Goal: Task Accomplishment & Management: Manage account settings

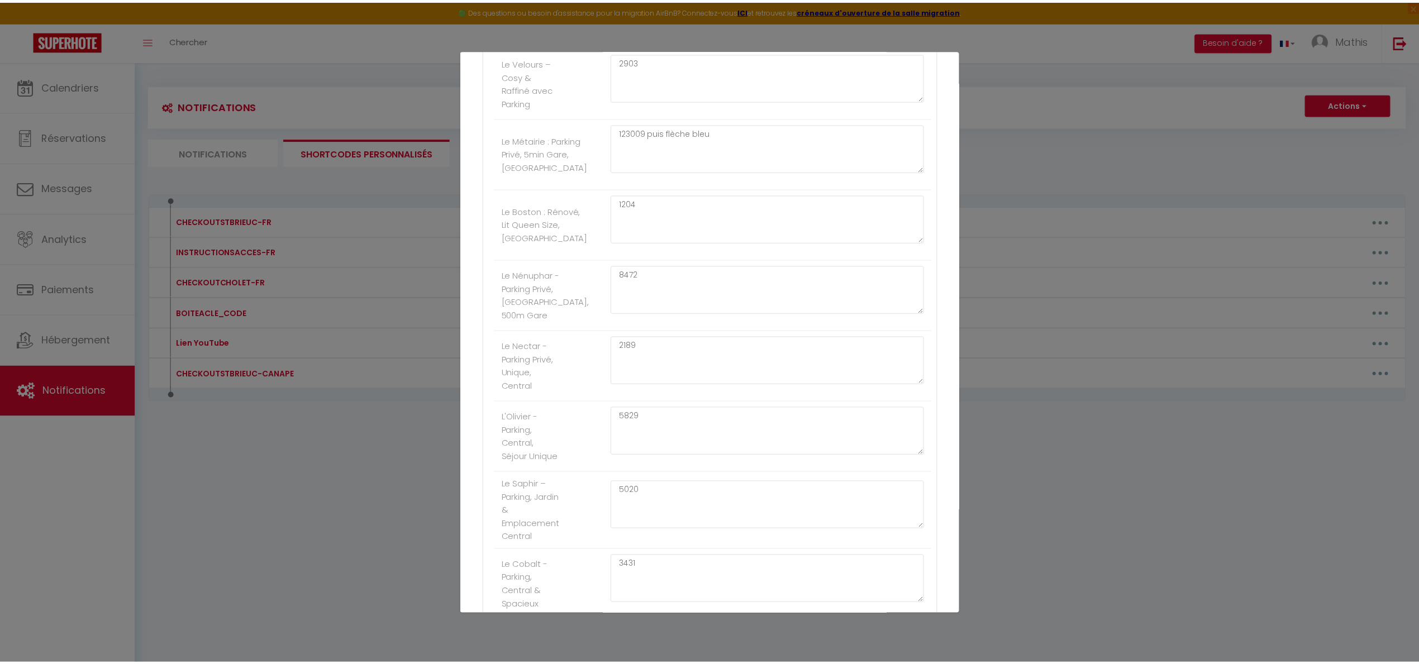
scroll to position [653, 0]
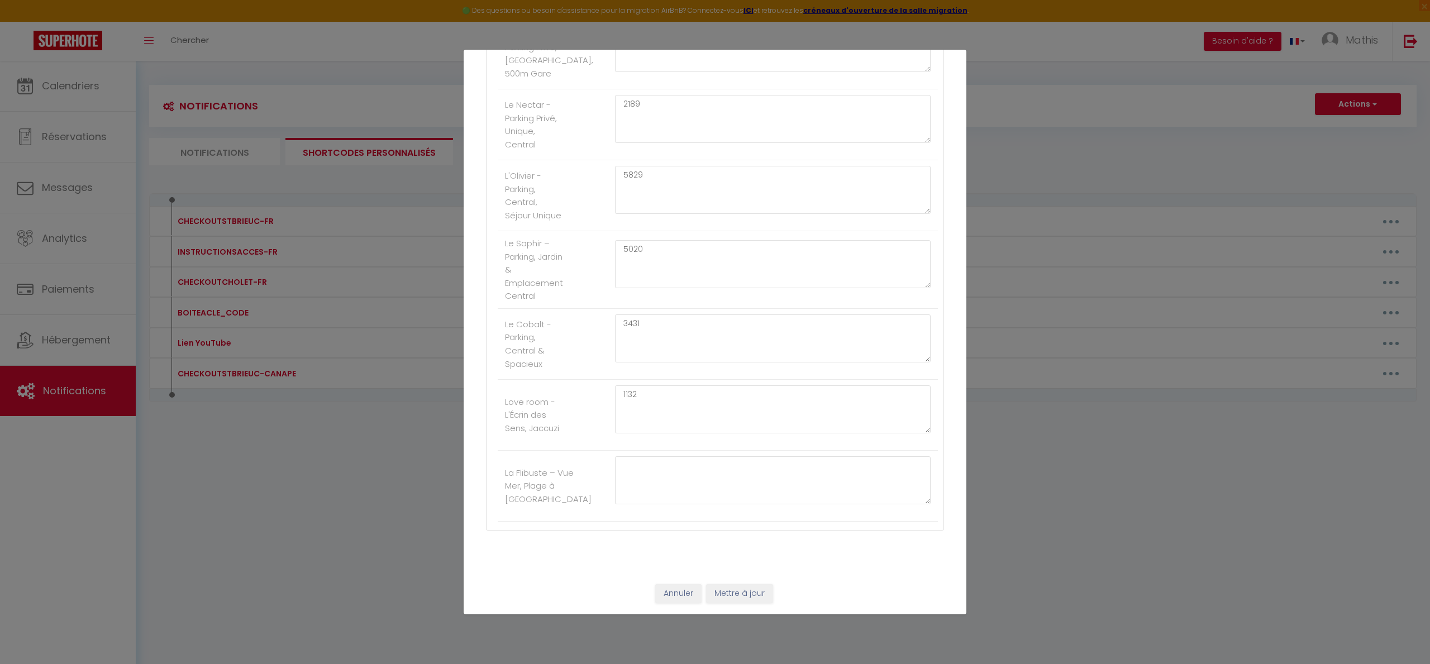
drag, startPoint x: 668, startPoint y: 535, endPoint x: 668, endPoint y: 497, distance: 38.6
click at [667, 531] on div "Pour cet hébergement Afficher les shortcodes Autres L’Étoilé : Parking Gratuit,…" at bounding box center [715, 71] width 458 height 953
click at [669, 493] on textarea at bounding box center [773, 480] width 316 height 48
type textarea "3522"
click at [716, 592] on button "Mettre à jour" at bounding box center [739, 593] width 67 height 19
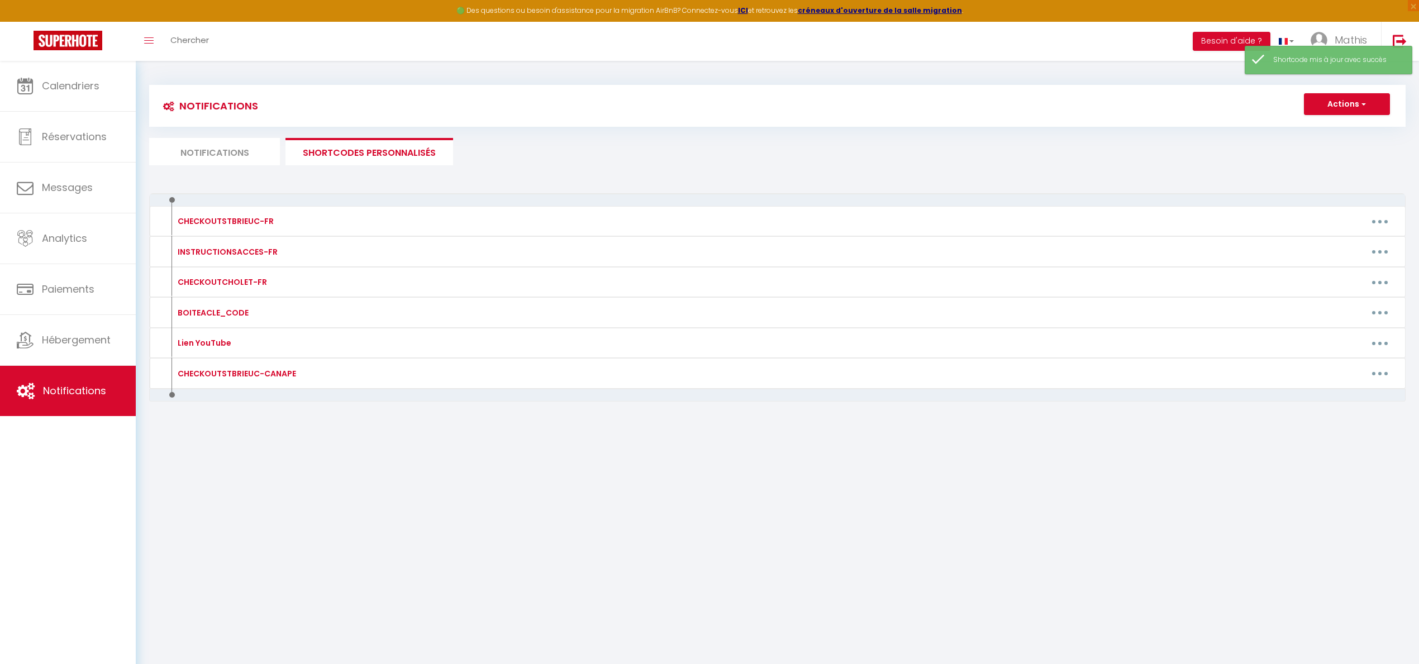
click at [206, 141] on li "Notifications" at bounding box center [214, 151] width 131 height 27
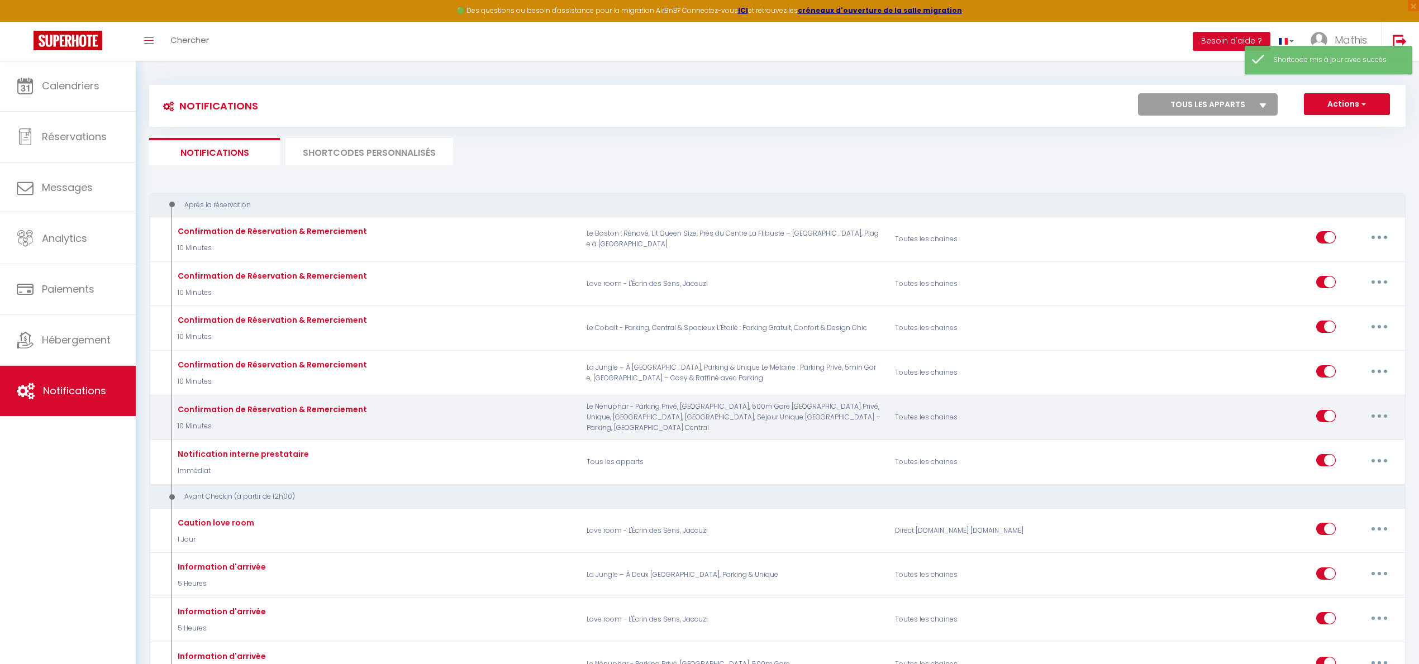
click at [696, 427] on p "Le Nénuphar - Parking Privé, Central, 500m Gare Le Nectar - Parking Privé, Uniq…" at bounding box center [733, 418] width 309 height 32
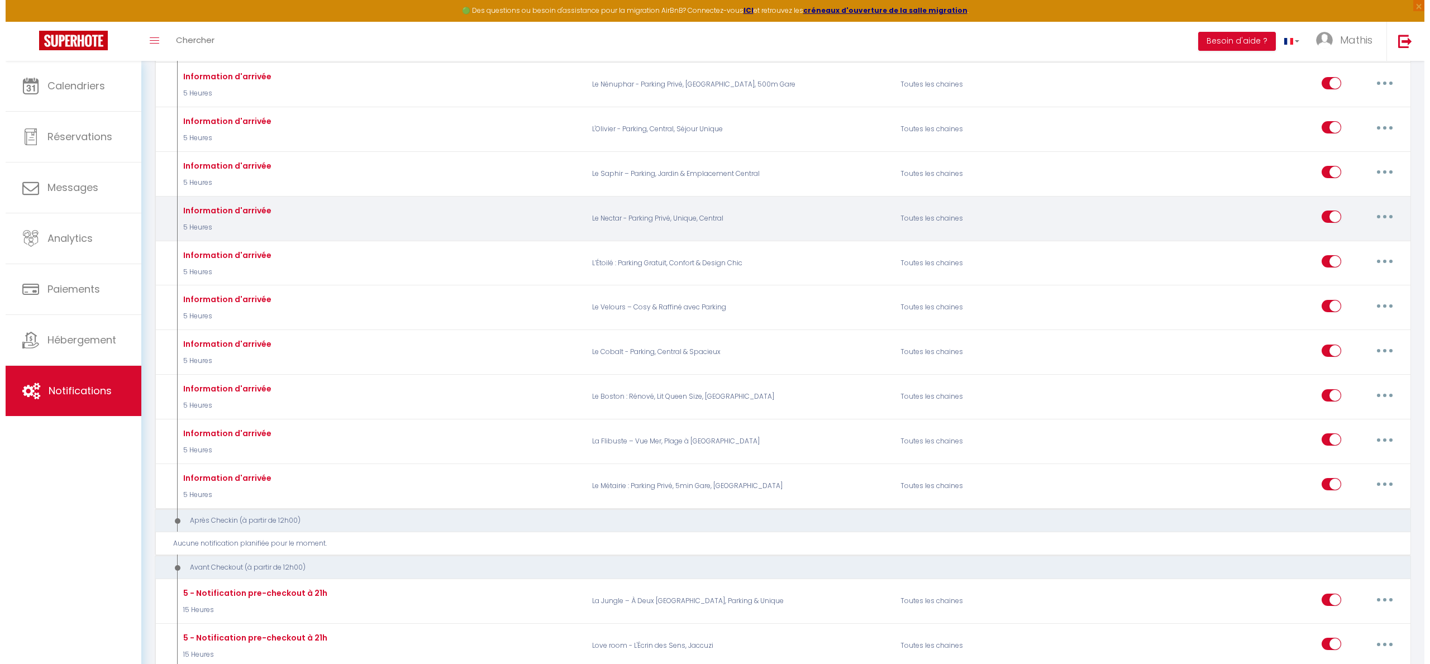
scroll to position [575, 0]
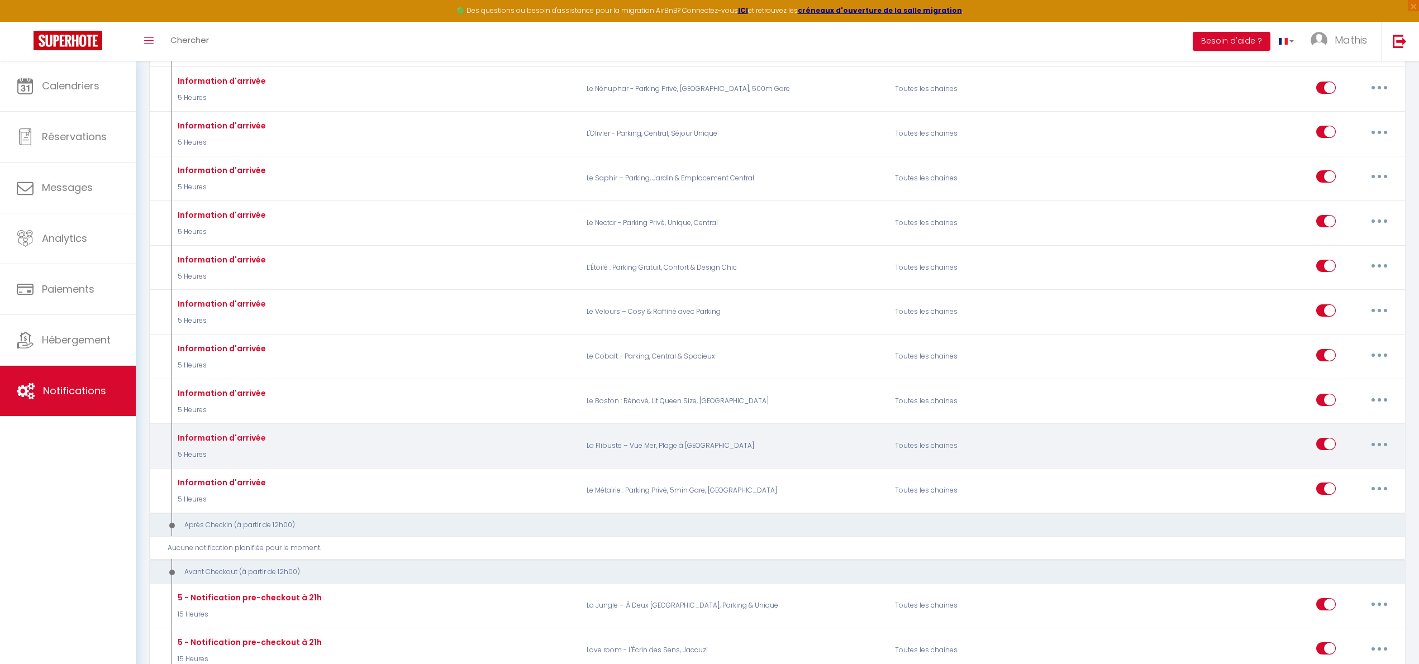
click at [1404, 448] on div "Information d'arrivée 5 Heures La Flibuste – Vue Mer, Plage à Pied & Parking To…" at bounding box center [777, 445] width 1257 height 45
click at [1377, 448] on button "button" at bounding box center [1379, 444] width 31 height 18
click at [1342, 469] on link "Editer" at bounding box center [1350, 469] width 83 height 19
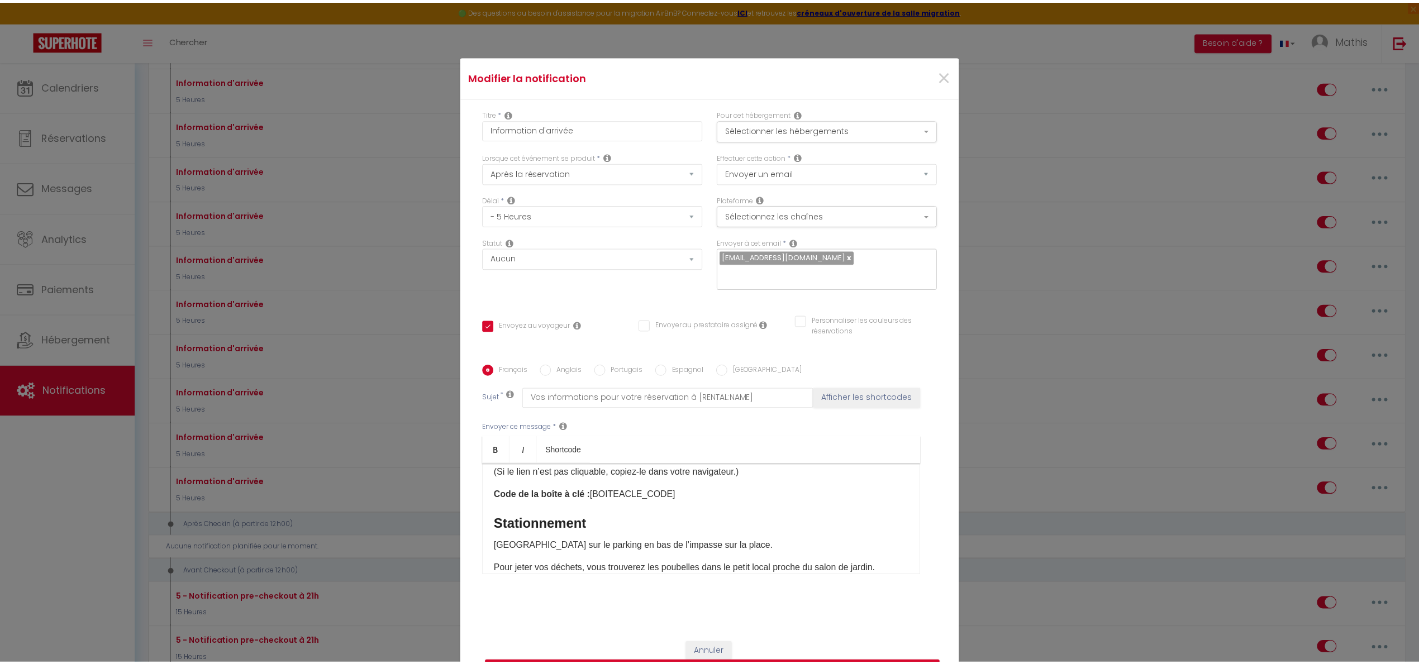
scroll to position [183, 0]
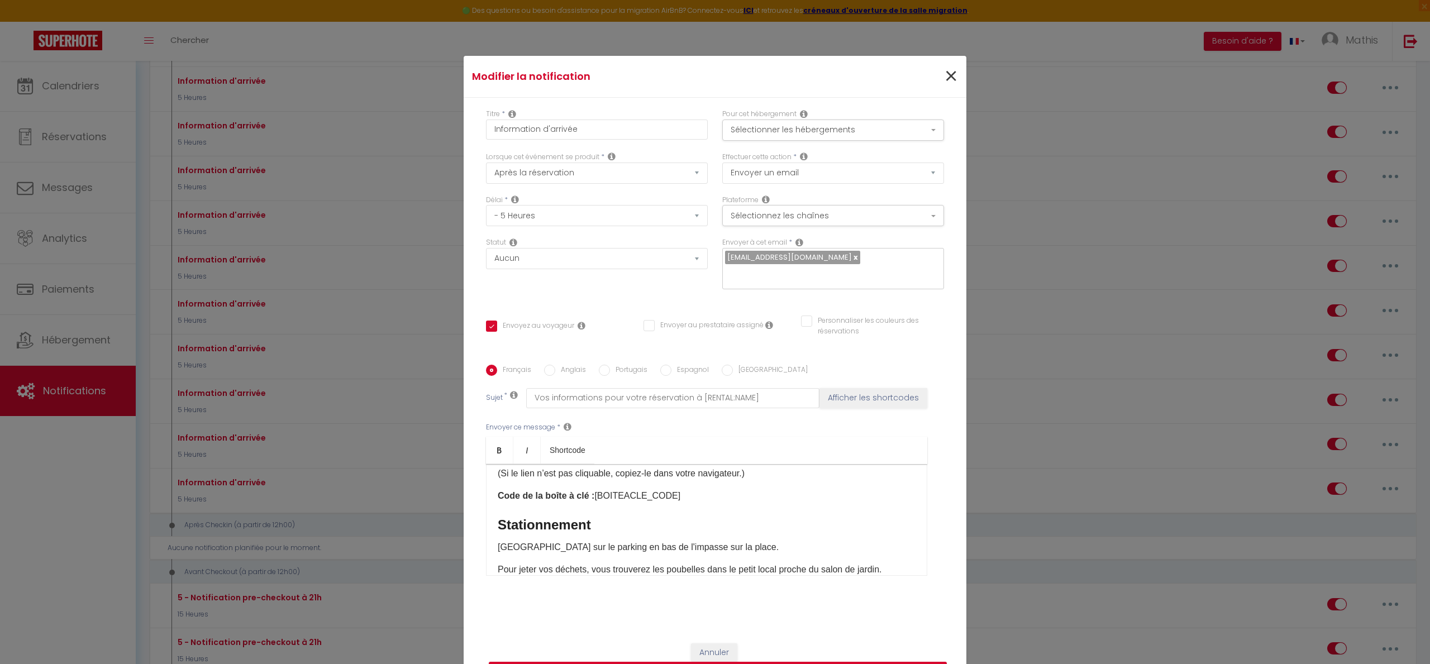
click at [944, 73] on span "×" at bounding box center [951, 77] width 14 height 34
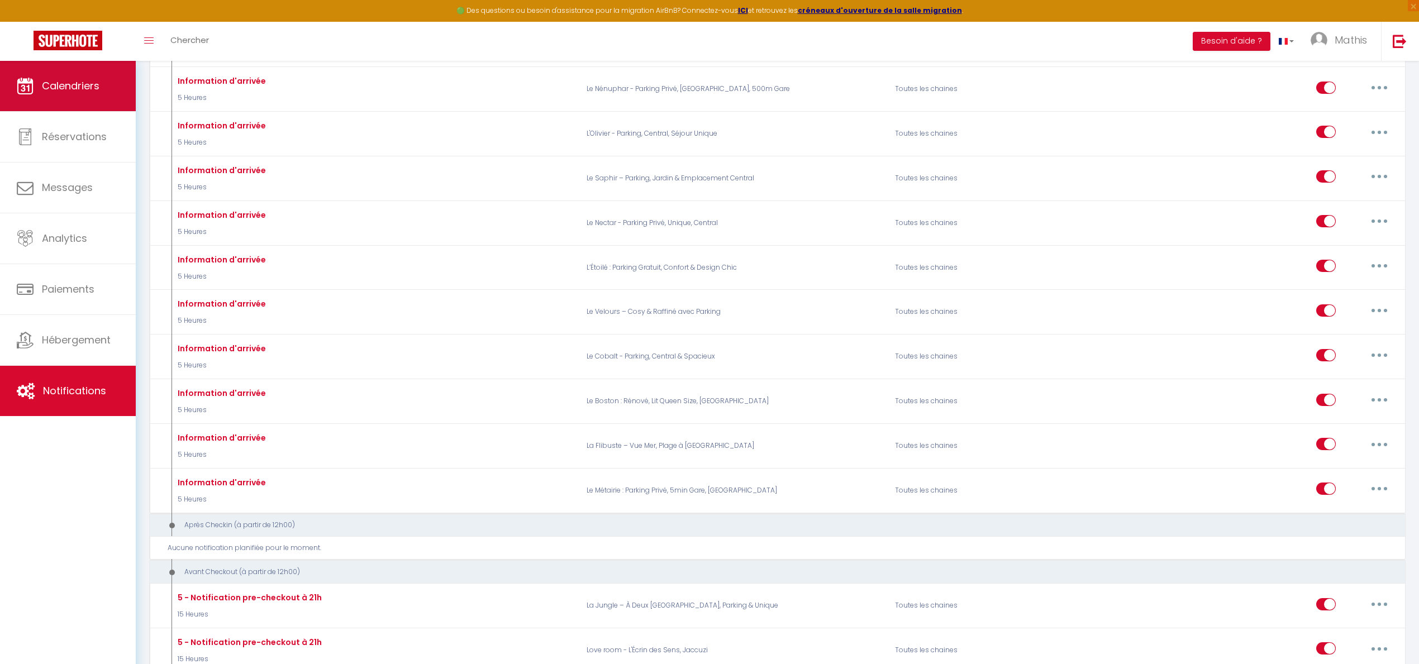
click at [81, 98] on link "Calendriers" at bounding box center [68, 86] width 136 height 50
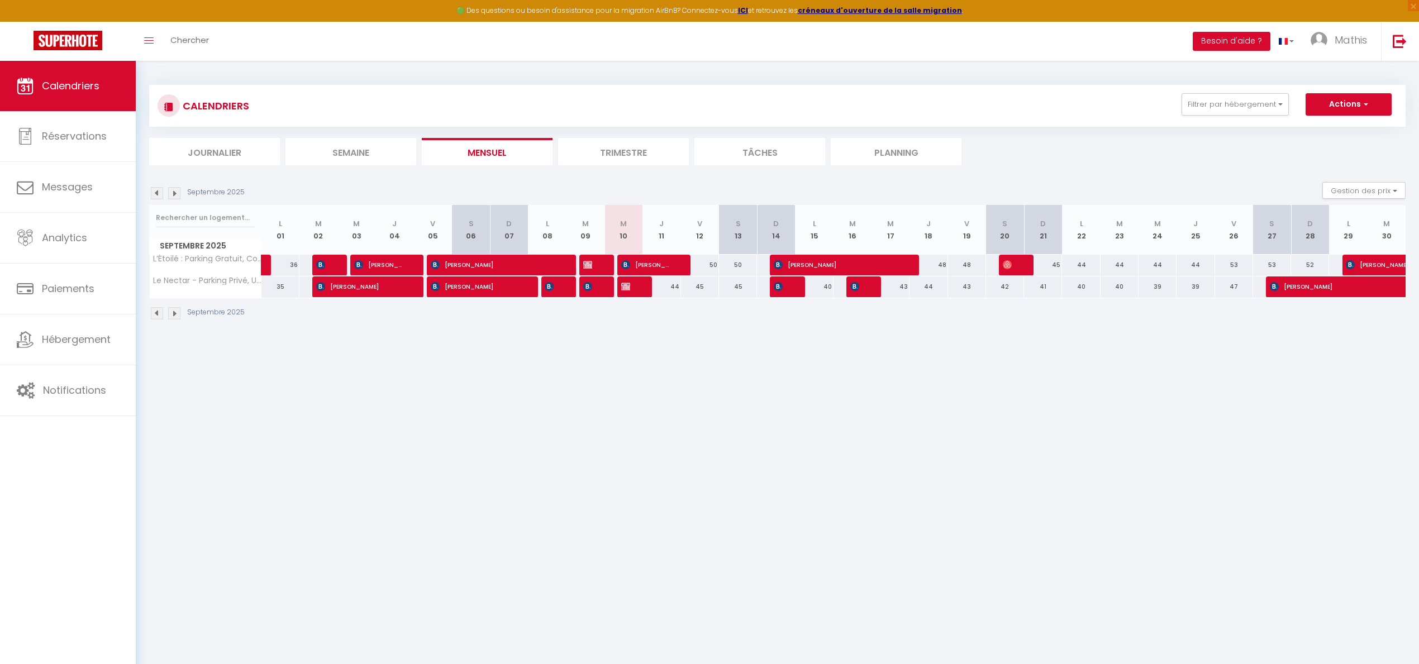
click at [1246, 86] on div "CALENDRIERS Filtrer par hébergement Tous L’Étoilé : Parking Gratuit, Confort & …" at bounding box center [777, 106] width 1257 height 42
click at [1243, 103] on button "Filtrer par hébergement" at bounding box center [1235, 104] width 107 height 22
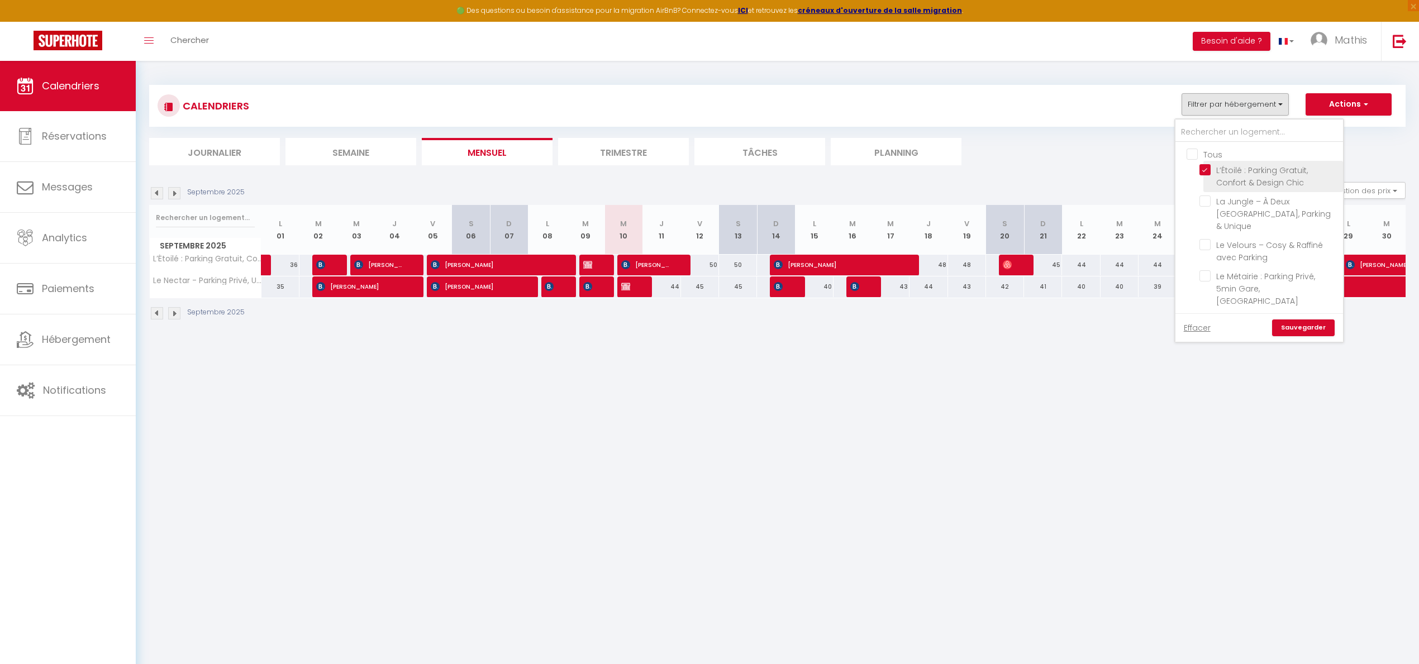
click at [1201, 166] on input "L’Étoilé : Parking Gratuit, Confort & Design Chic" at bounding box center [1270, 169] width 140 height 11
checkbox input "false"
click at [1203, 222] on input "Le Nectar - Parking Privé, Unique, Central" at bounding box center [1270, 227] width 140 height 11
checkbox input "false"
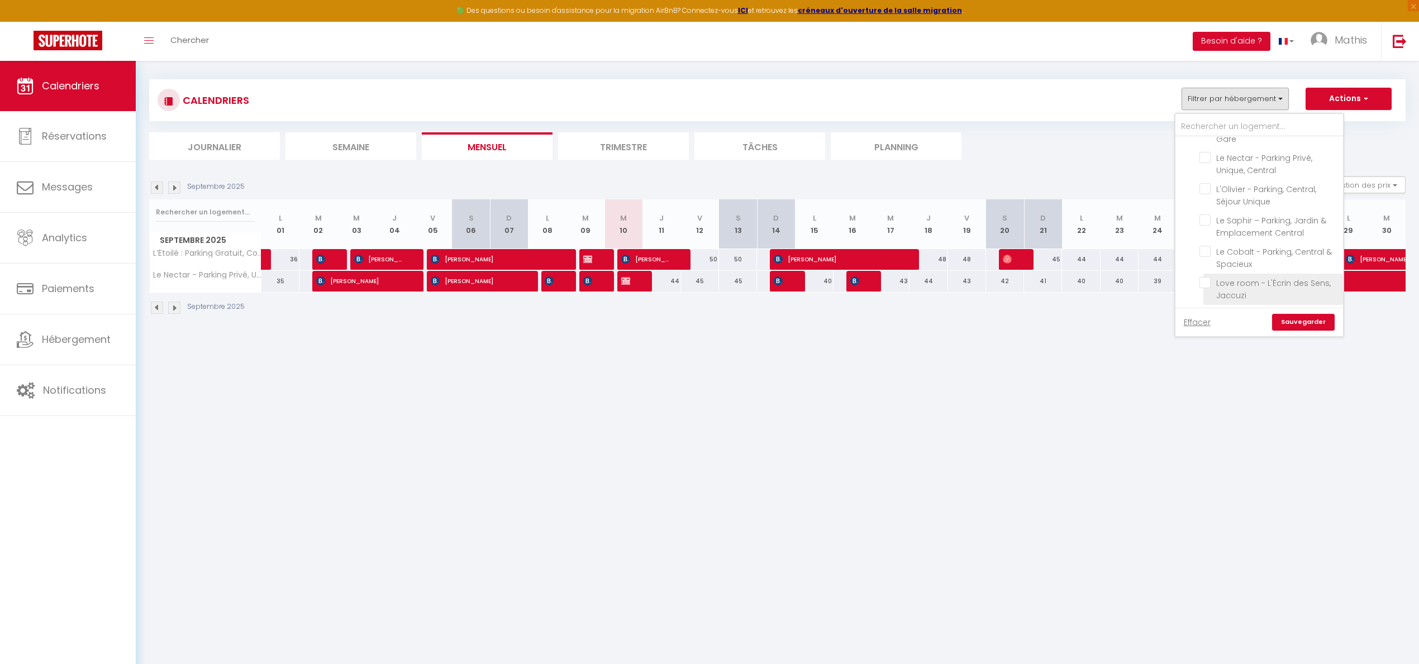
scroll to position [15, 0]
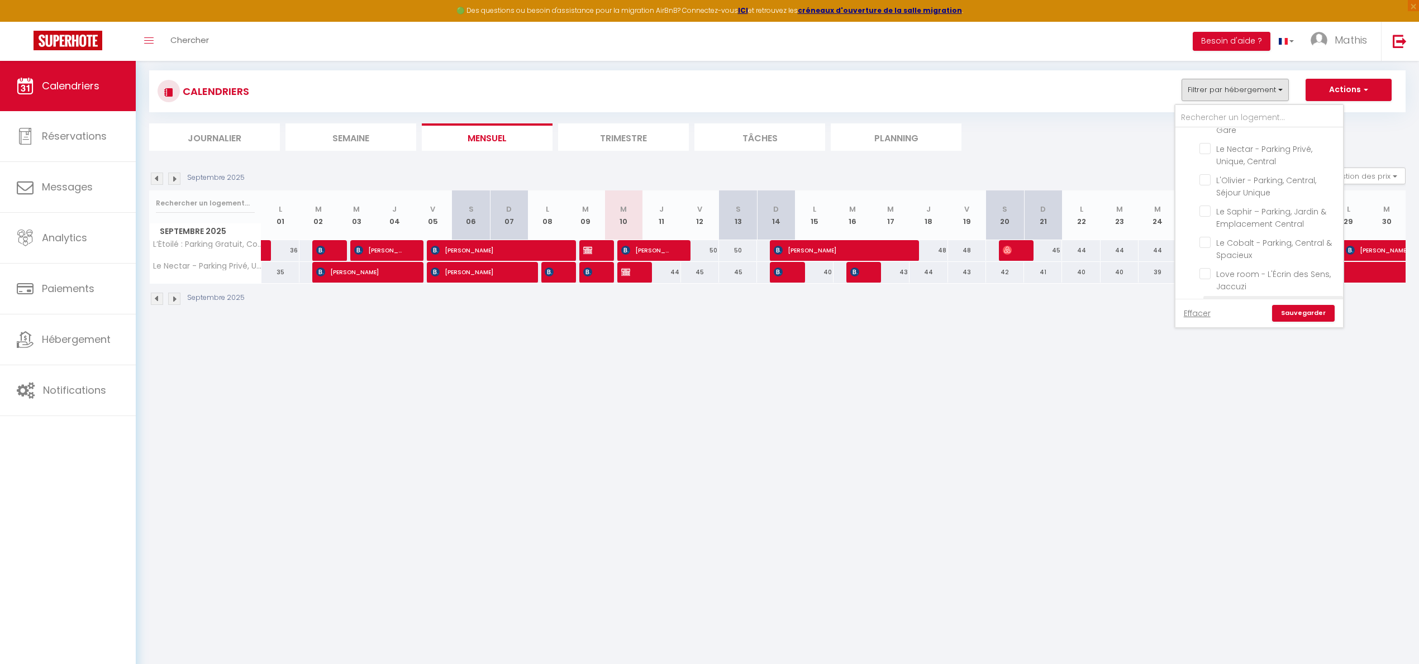
click at [1207, 299] on input "La Flibuste – Vue Mer, Plage à [GEOGRAPHIC_DATA]" at bounding box center [1270, 304] width 140 height 11
checkbox input "true"
checkbox input "false"
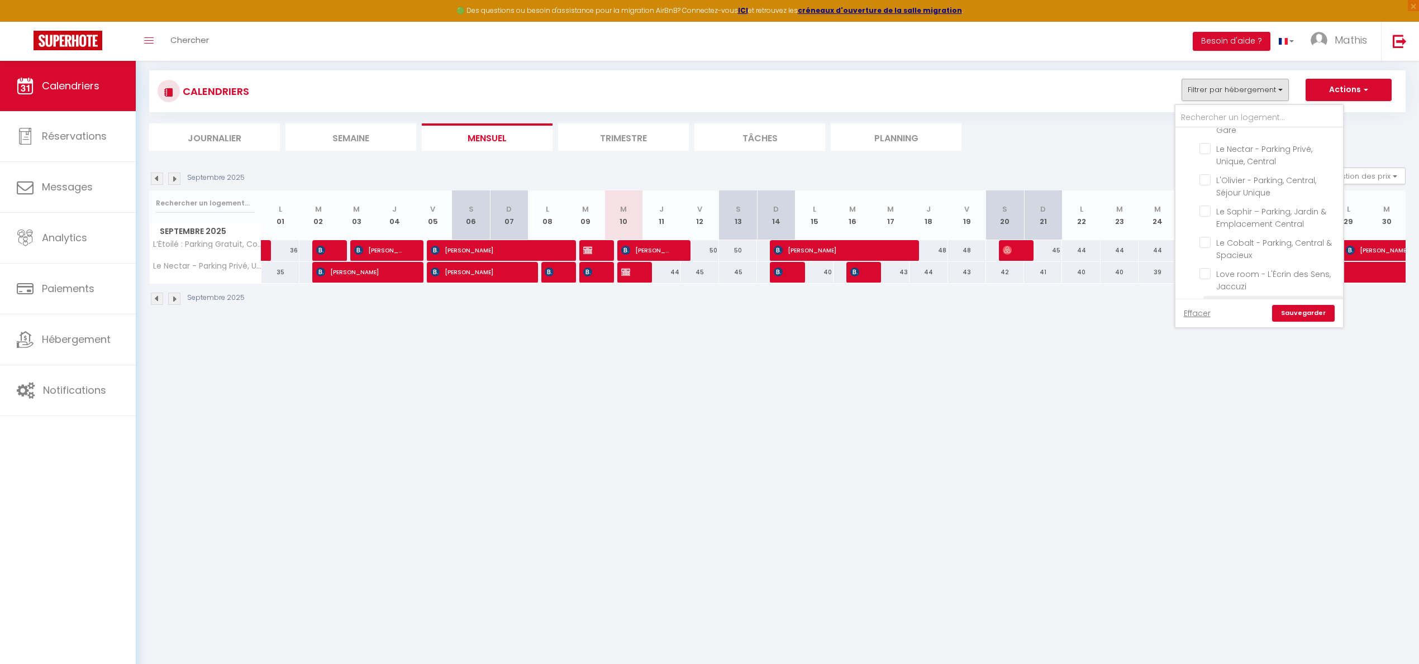
checkbox input "false"
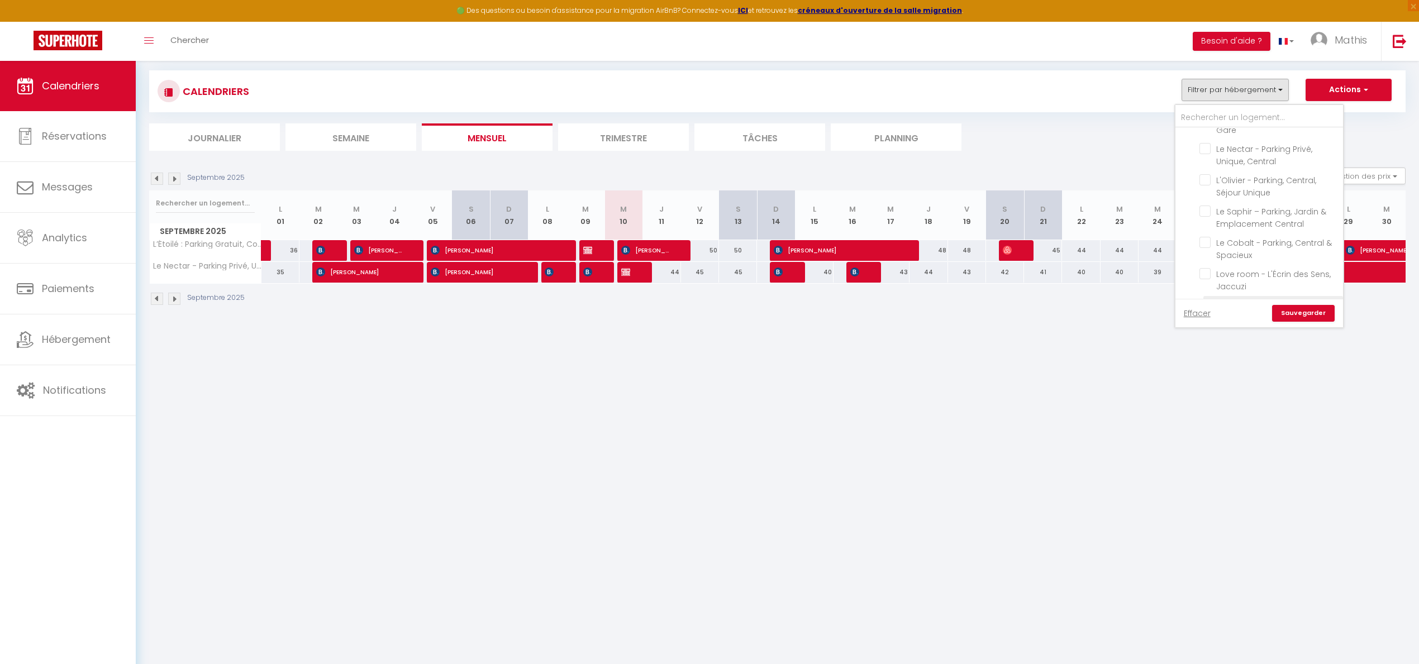
checkbox input "false"
click at [1303, 312] on link "Sauvegarder" at bounding box center [1303, 313] width 63 height 17
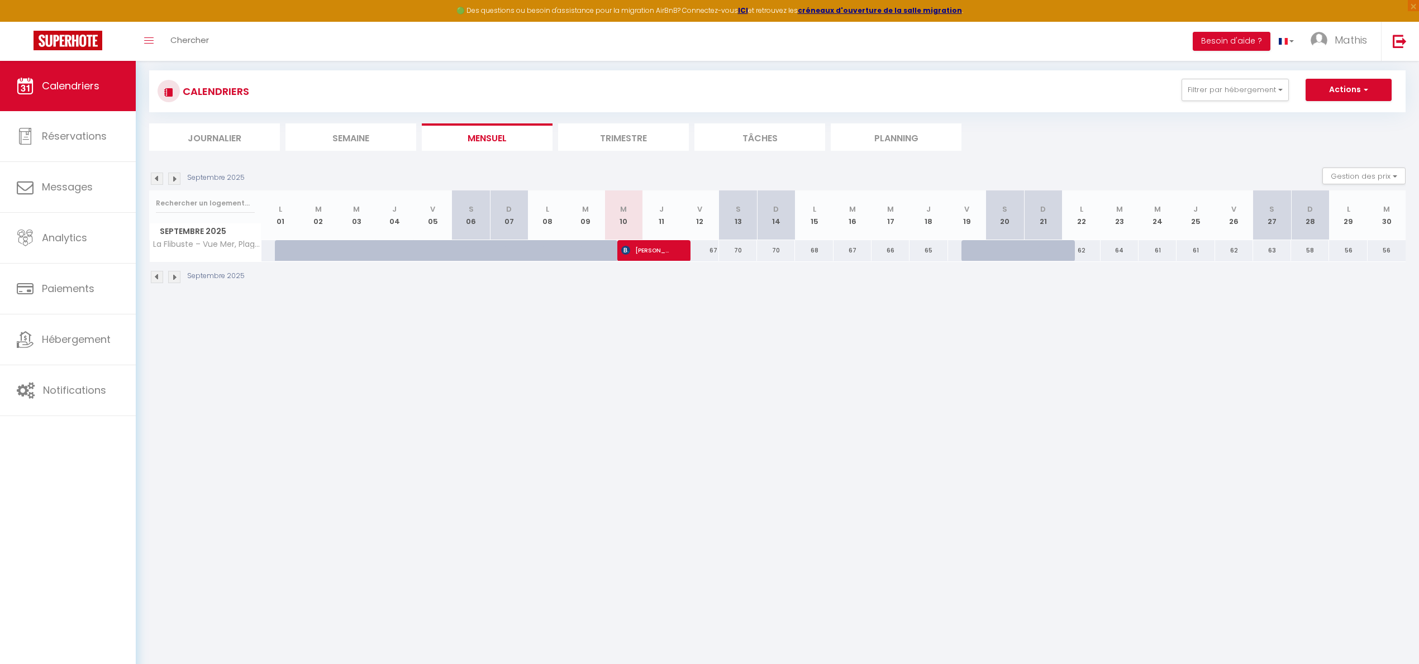
click at [624, 250] on img at bounding box center [625, 250] width 9 height 9
select select "OK"
select select "KO"
select select "0"
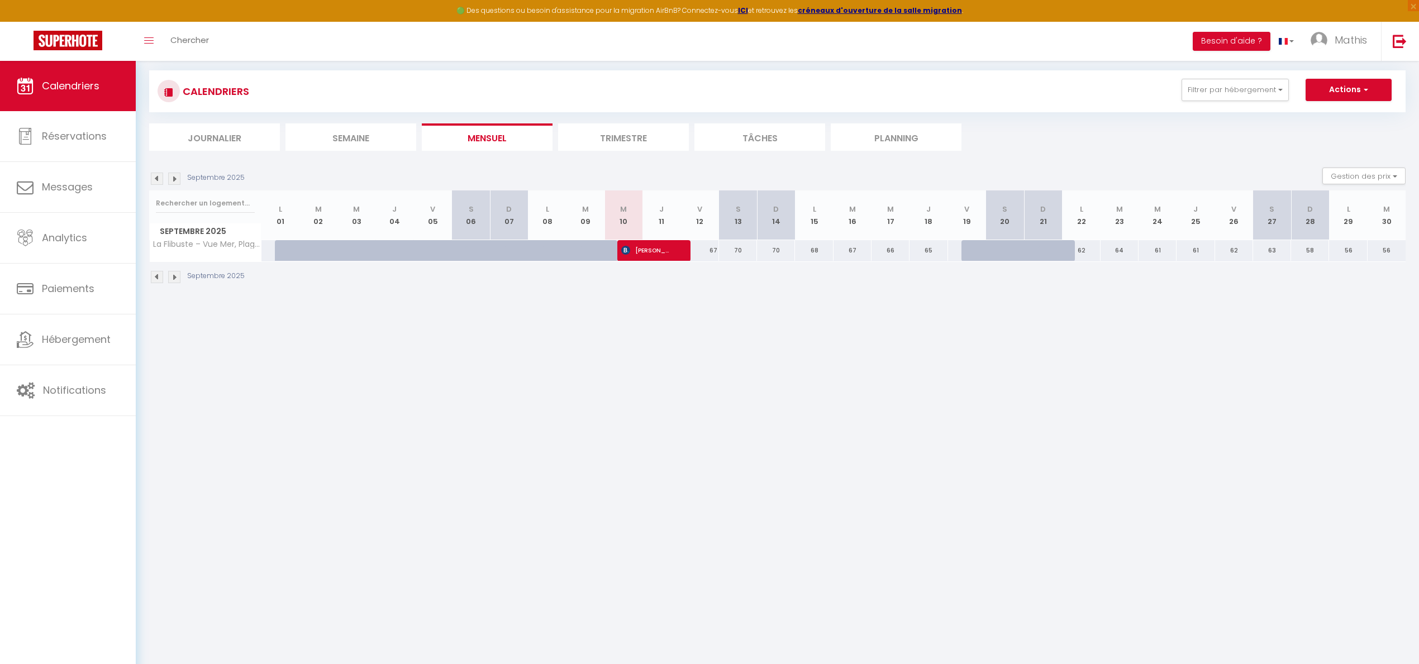
select select "1"
select select
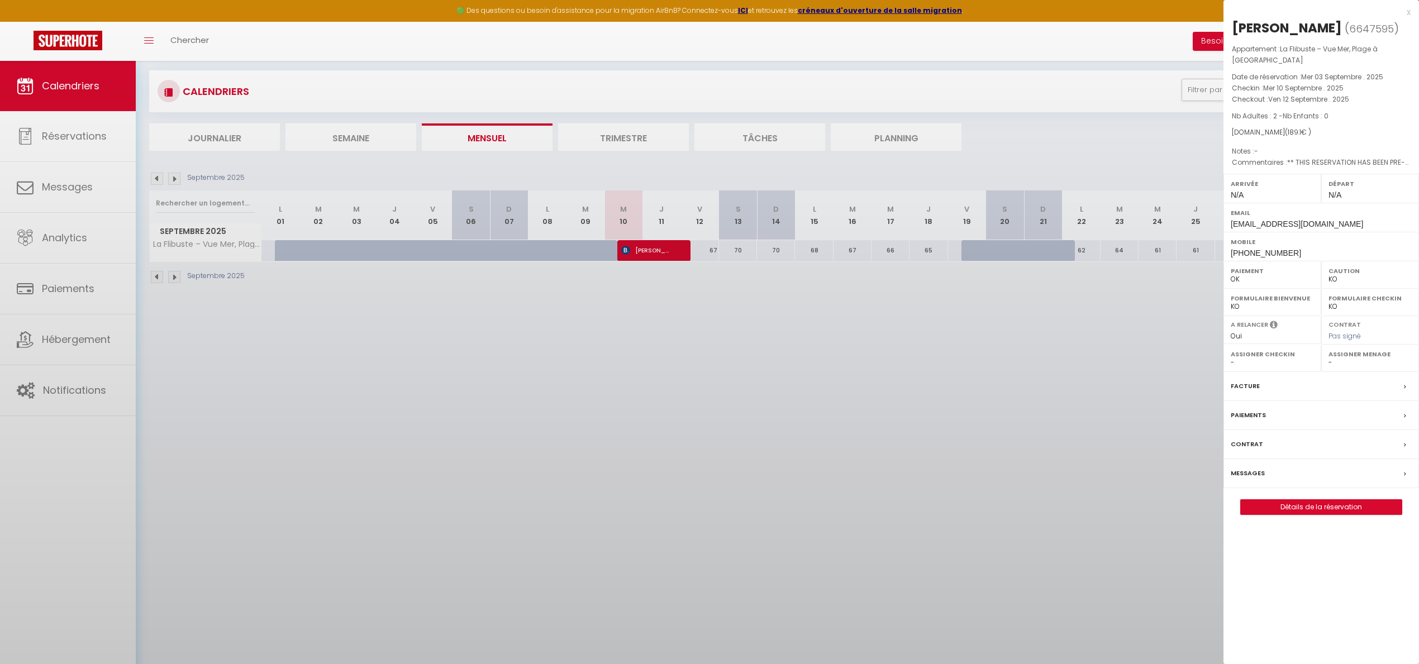
select select "49602"
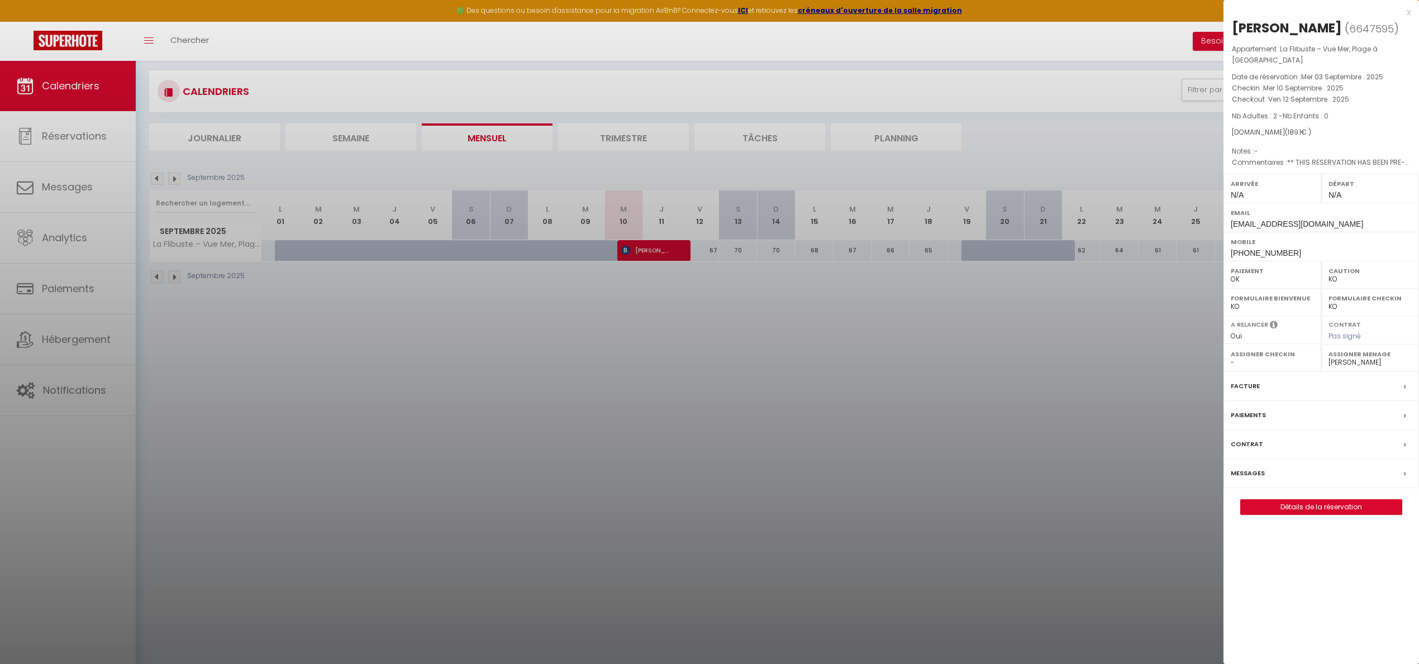
click at [1348, 502] on link "Détails de la réservation" at bounding box center [1321, 507] width 161 height 15
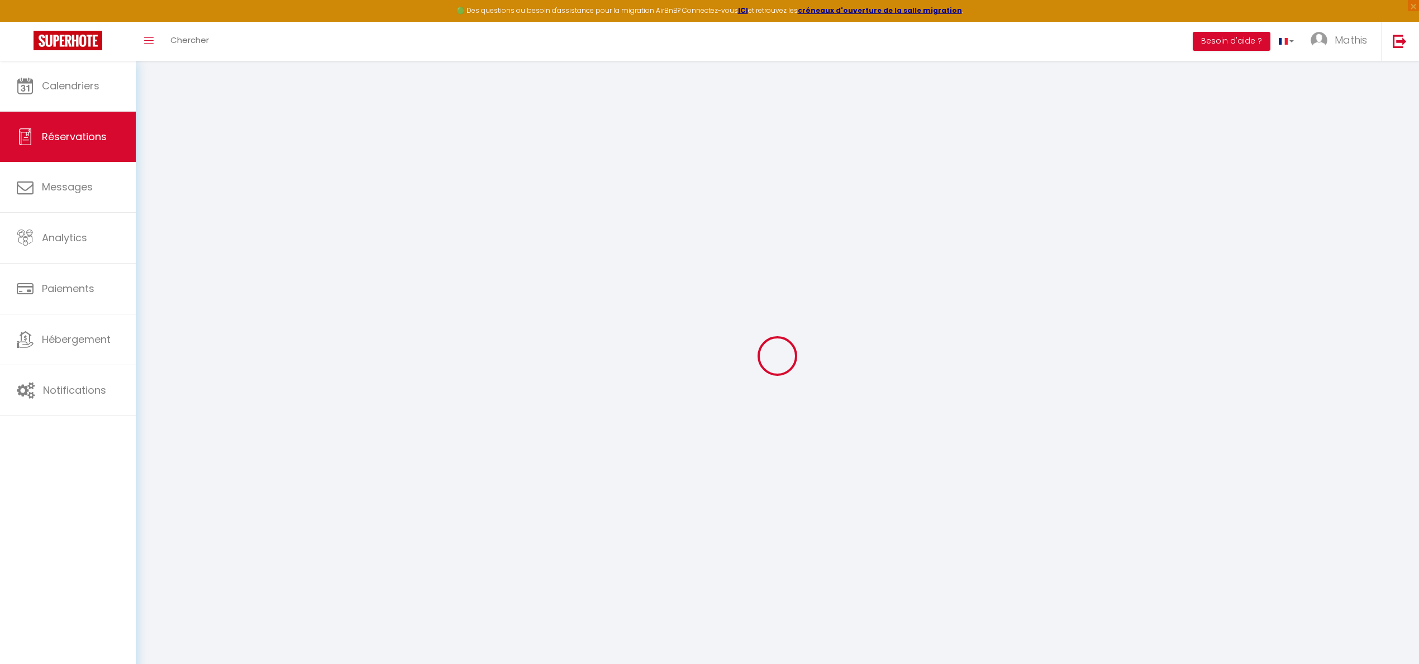
select select
checkbox input "false"
select select
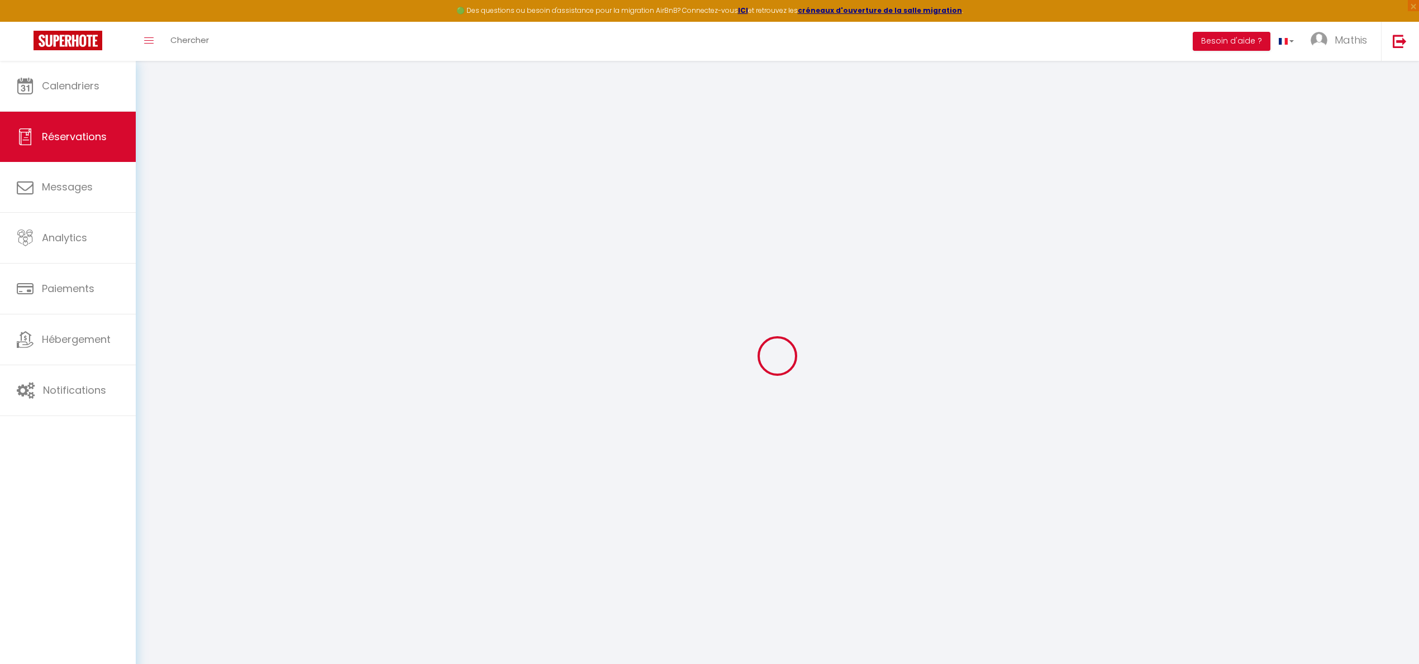
checkbox input "false"
type textarea "** THIS RESERVATION HAS BEEN PRE-PAID ** BOOKING NOTE : Payment charge is EUR 2…"
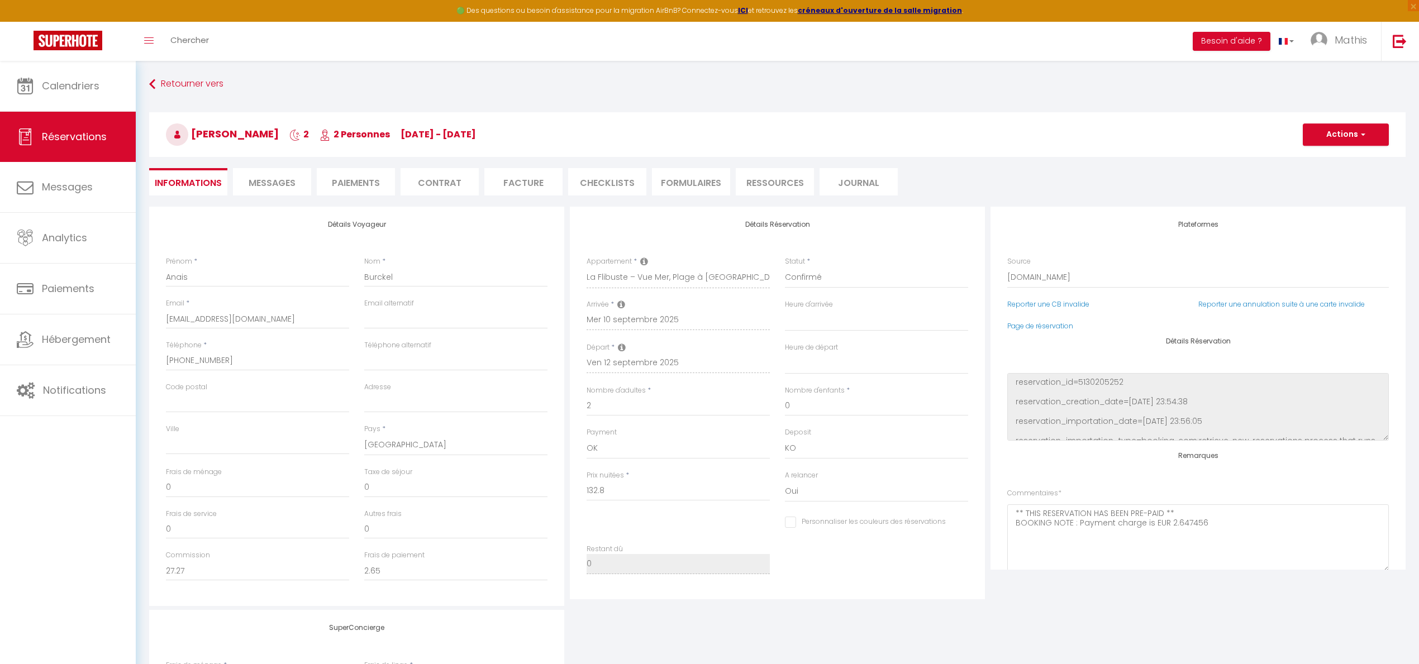
type input "49"
type input "7.3"
select select
checkbox input "false"
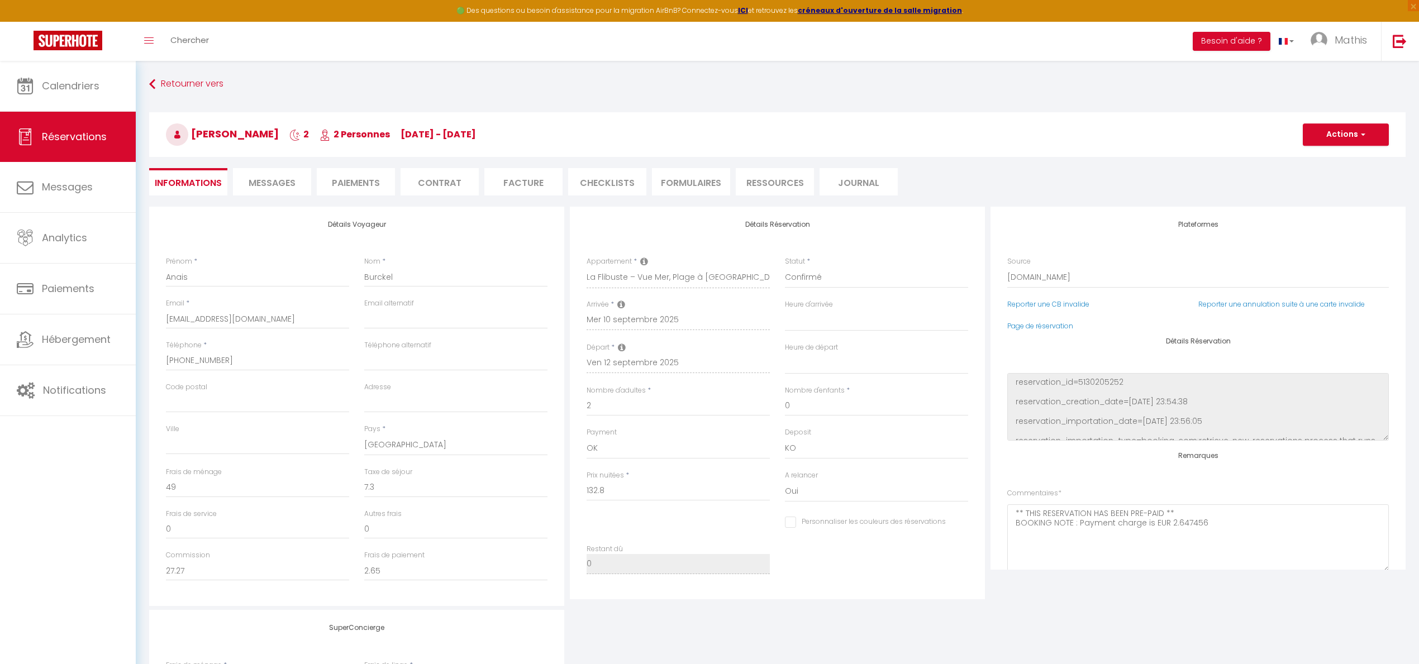
select select
click at [304, 179] on li "Messages" at bounding box center [272, 181] width 78 height 27
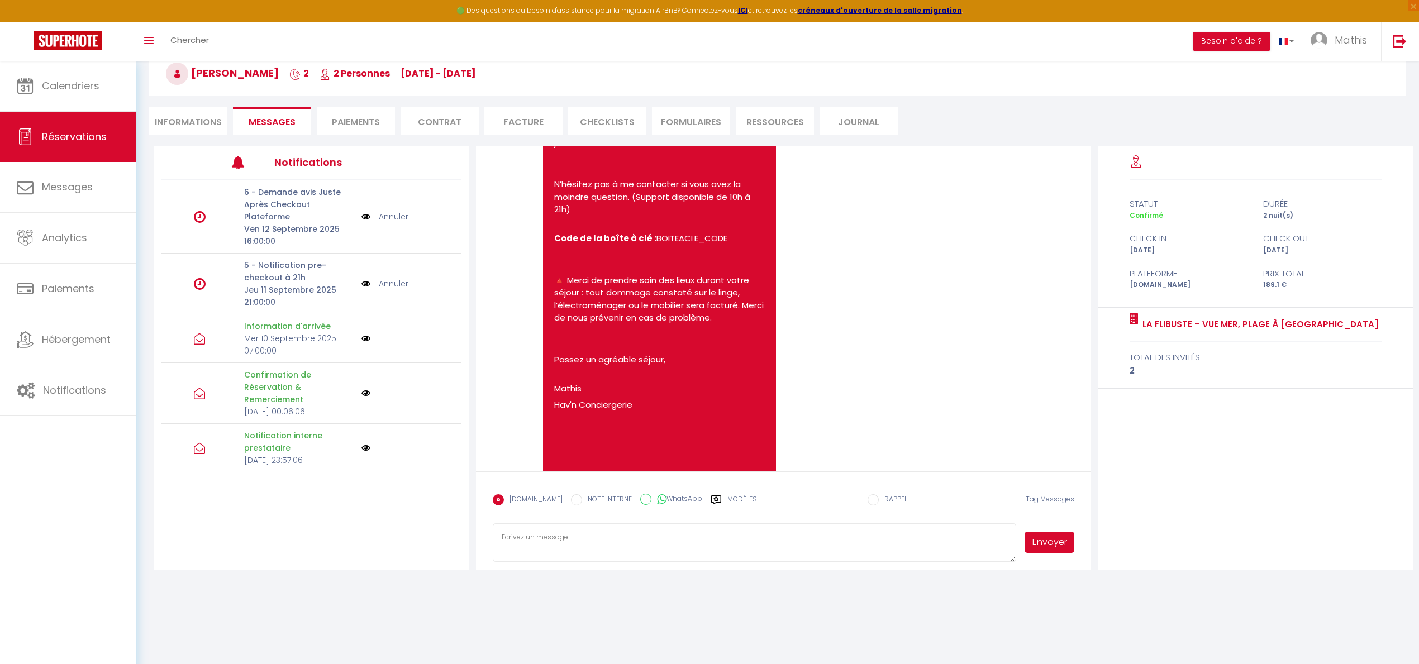
scroll to position [1002, 0]
click at [727, 502] on label "Modèles" at bounding box center [742, 504] width 30 height 20
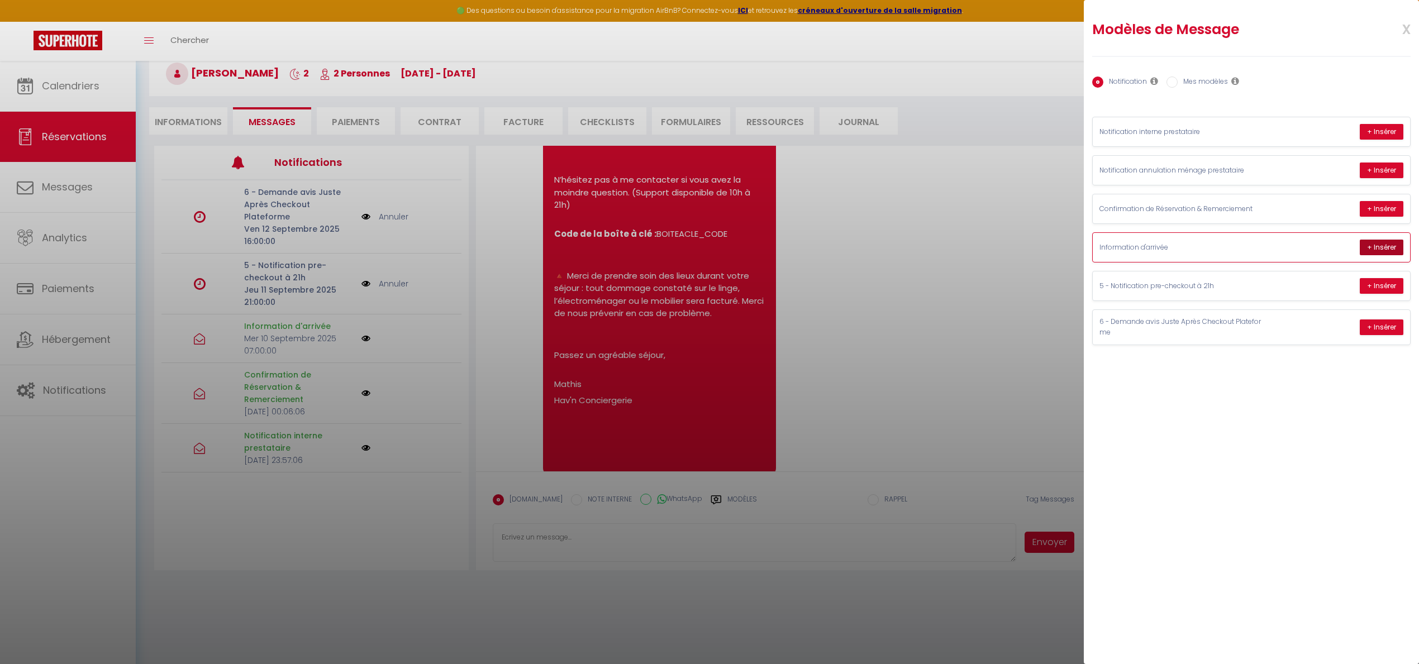
click at [1368, 245] on button "+ Insérer" at bounding box center [1382, 248] width 44 height 16
type textarea "Bonjour Anais, Comme prévu, je vous transmets toutes les informations nécessair…"
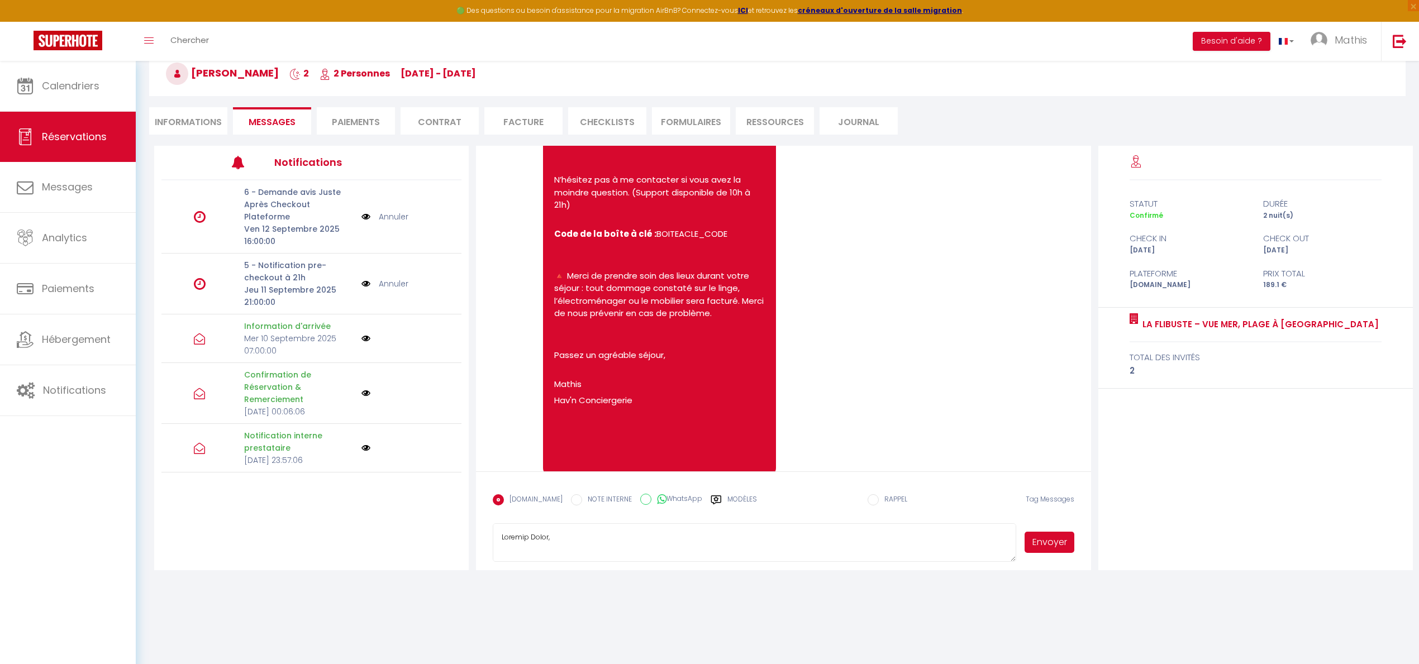
click at [1037, 536] on button "Envoyer" at bounding box center [1049, 542] width 49 height 21
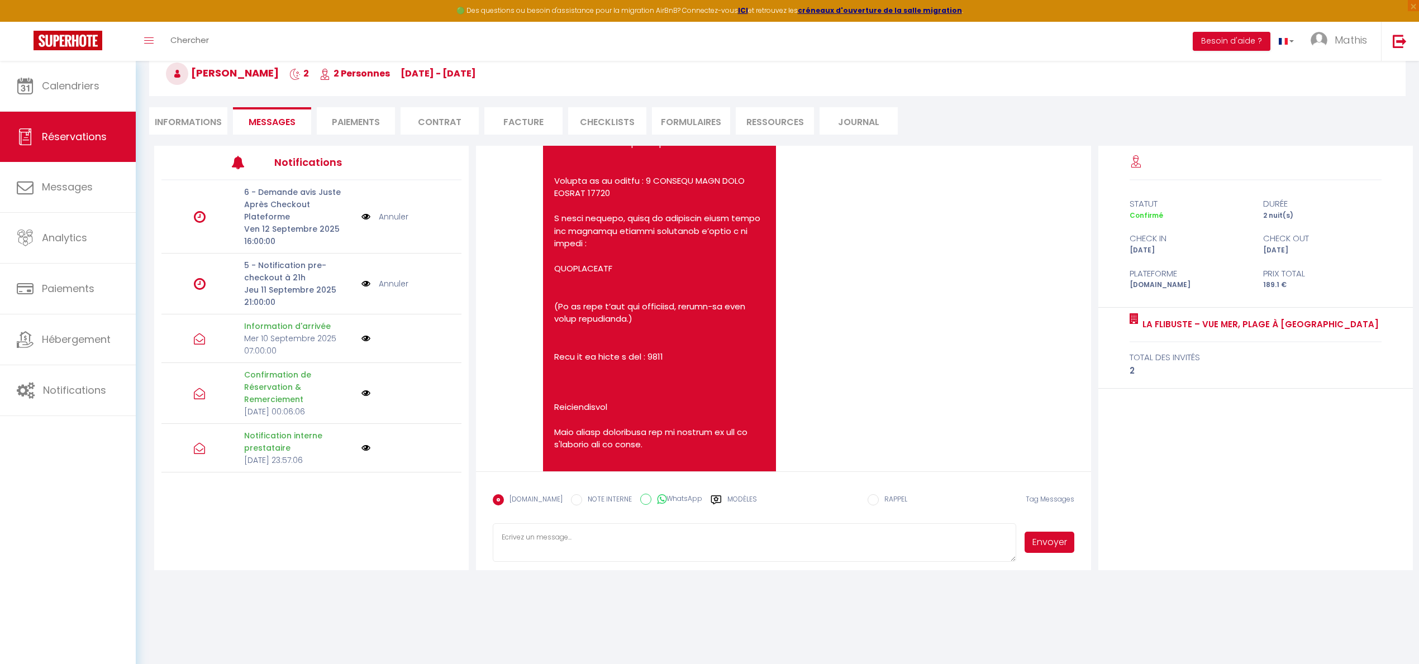
scroll to position [1539, 0]
click at [712, 553] on textarea at bounding box center [754, 543] width 523 height 39
type textarea "Bonjour Madame, Vous trouverez le code de la boîte à clé sur le dernier message…"
click at [1026, 549] on button "Envoyer" at bounding box center [1049, 542] width 49 height 21
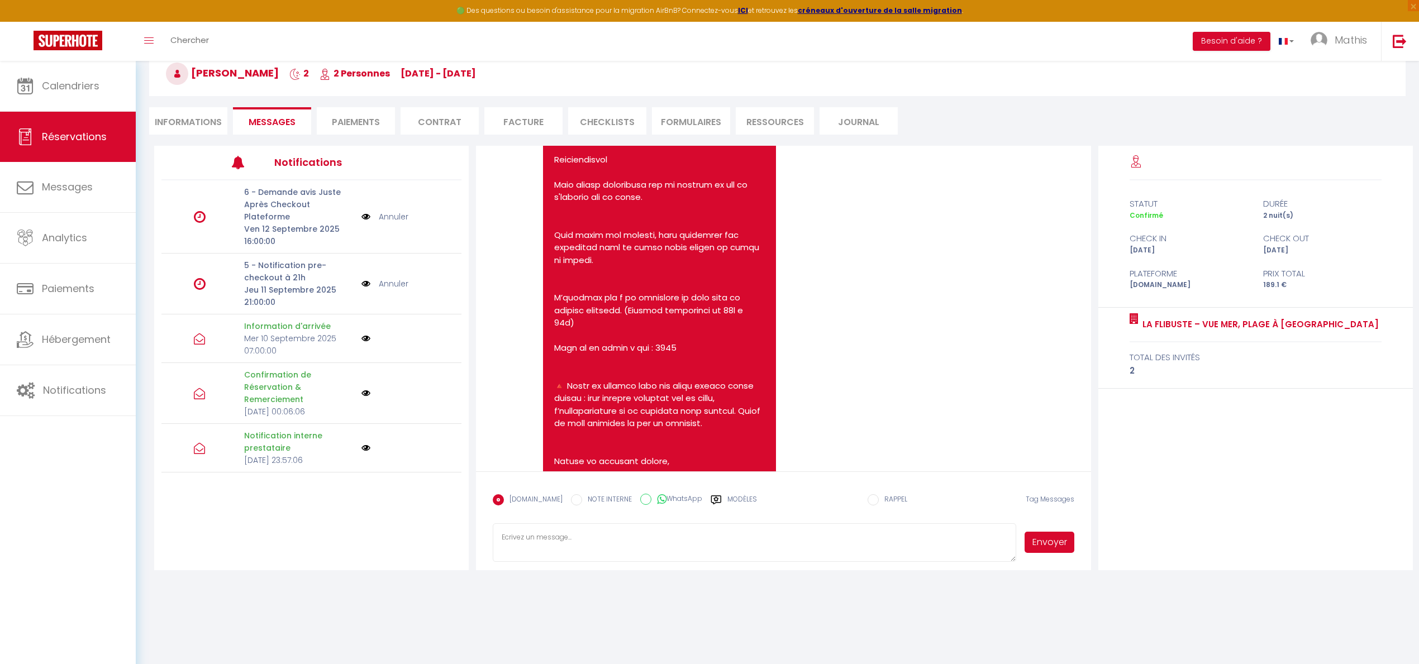
scroll to position [0, 0]
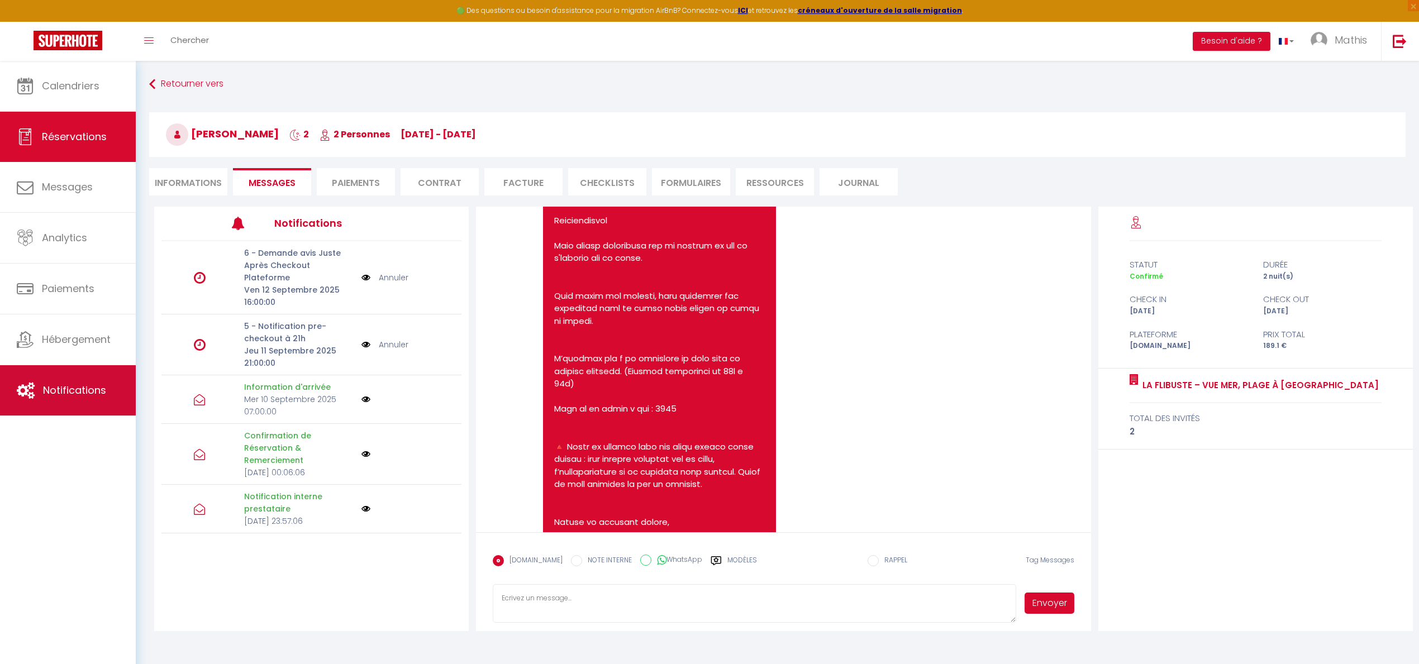
click at [41, 403] on link "Notifications" at bounding box center [68, 390] width 136 height 50
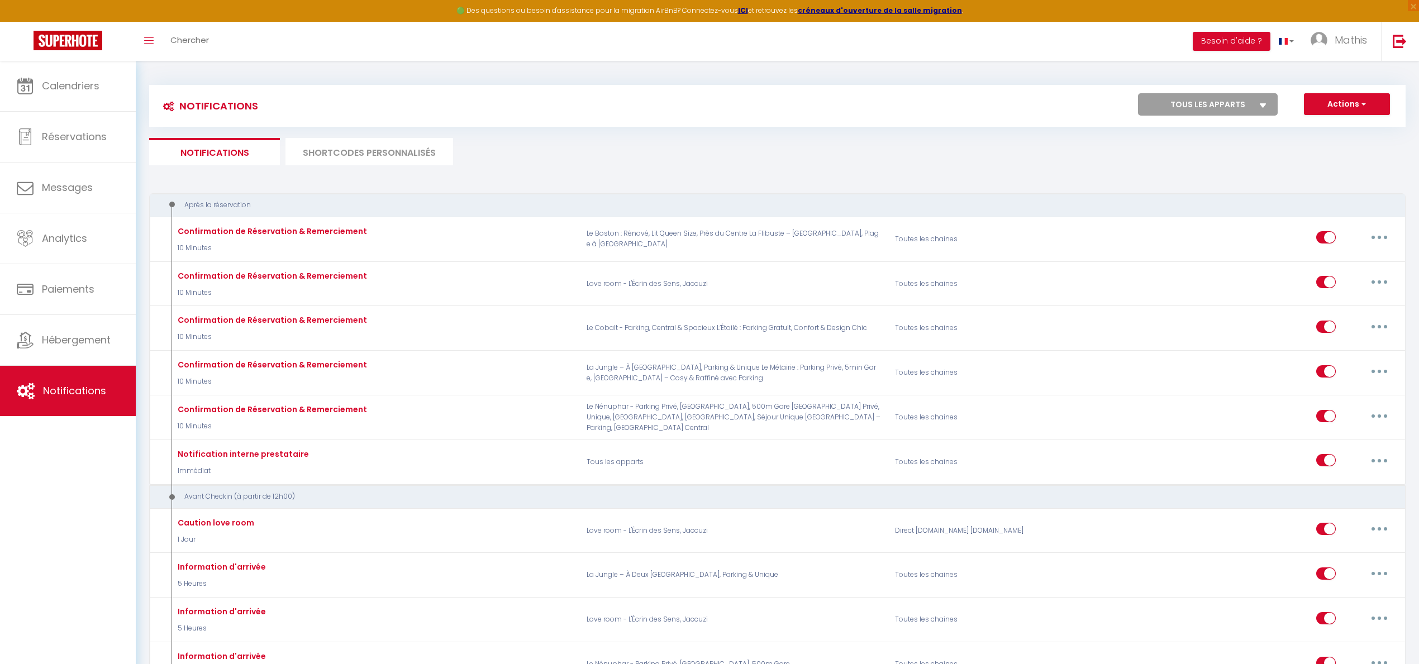
click at [334, 156] on li "SHORTCODES PERSONNALISÉS" at bounding box center [369, 151] width 168 height 27
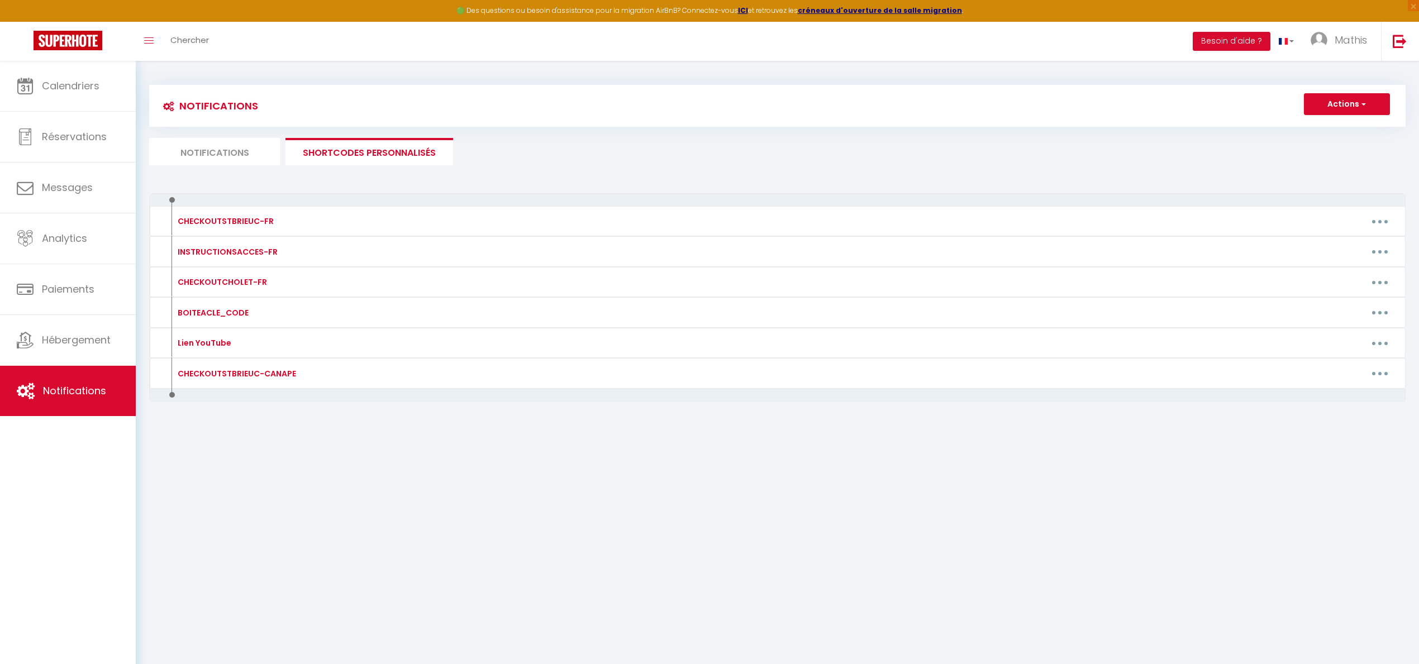
click at [255, 146] on li "Notifications" at bounding box center [214, 151] width 131 height 27
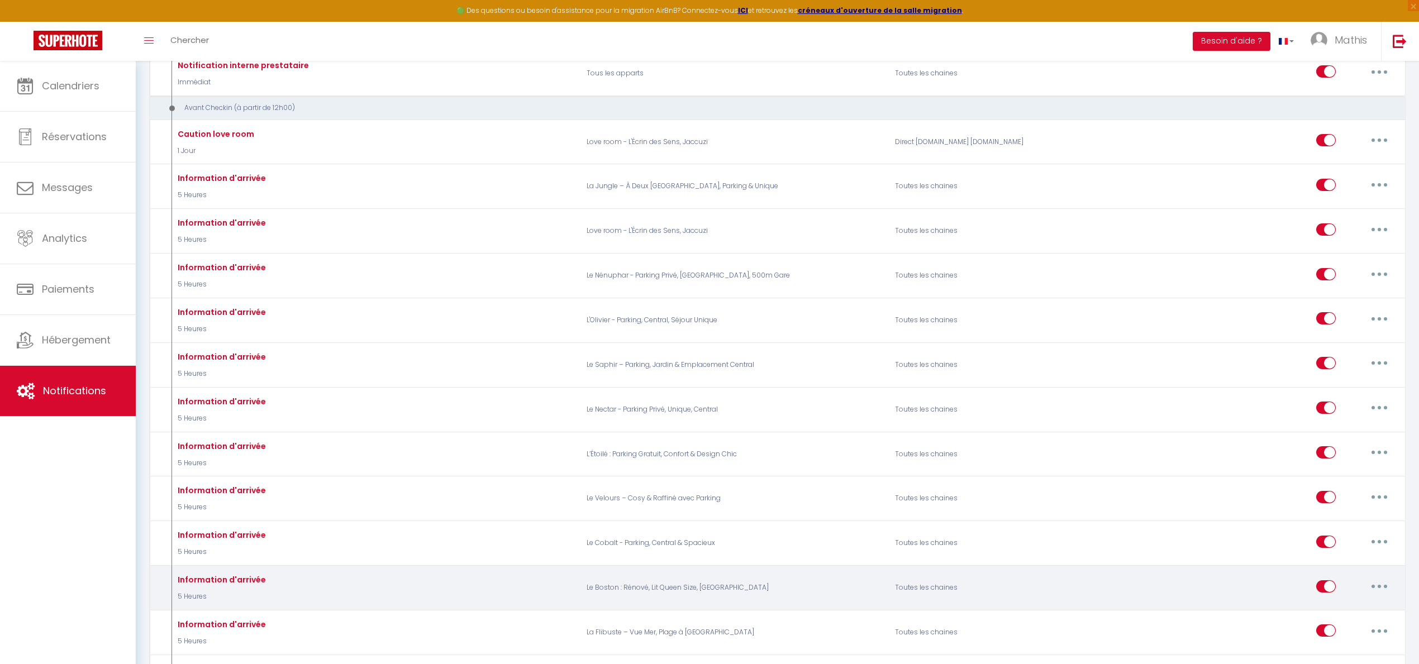
scroll to position [390, 0]
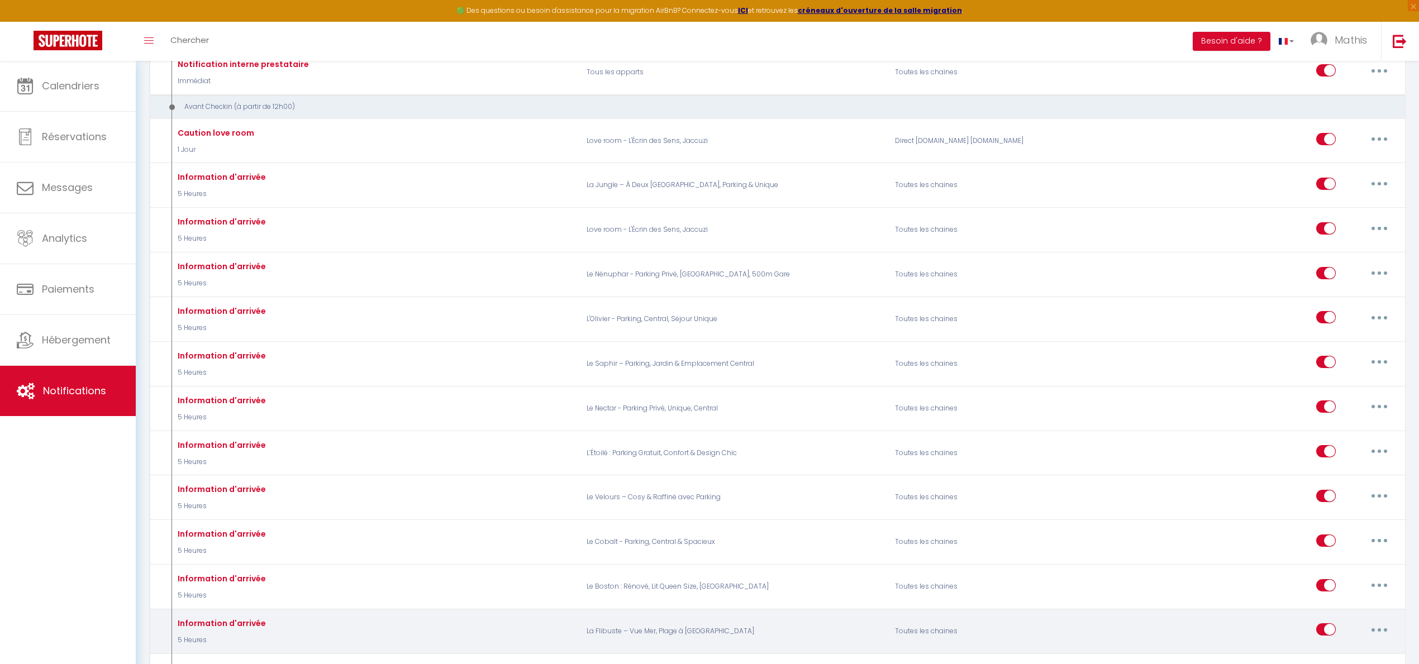
click at [1374, 637] on button "button" at bounding box center [1379, 630] width 31 height 18
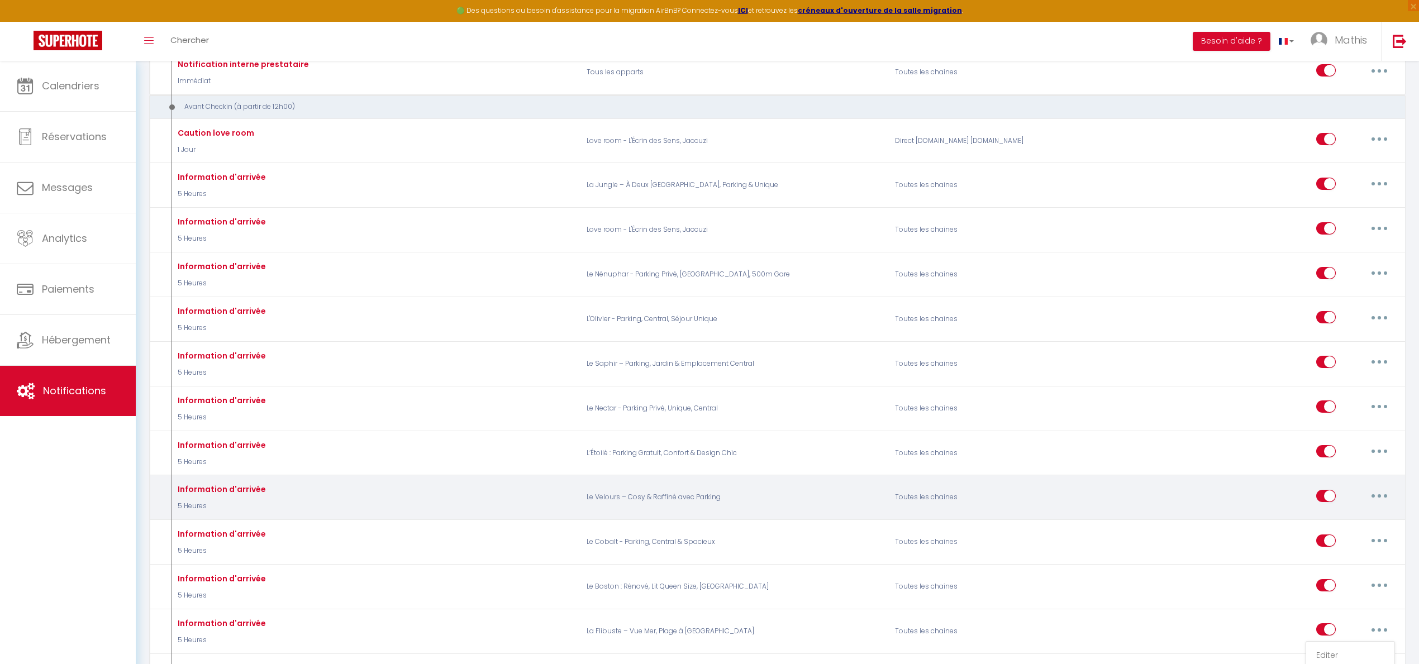
click at [923, 493] on div "Toutes les chaines" at bounding box center [991, 498] width 206 height 32
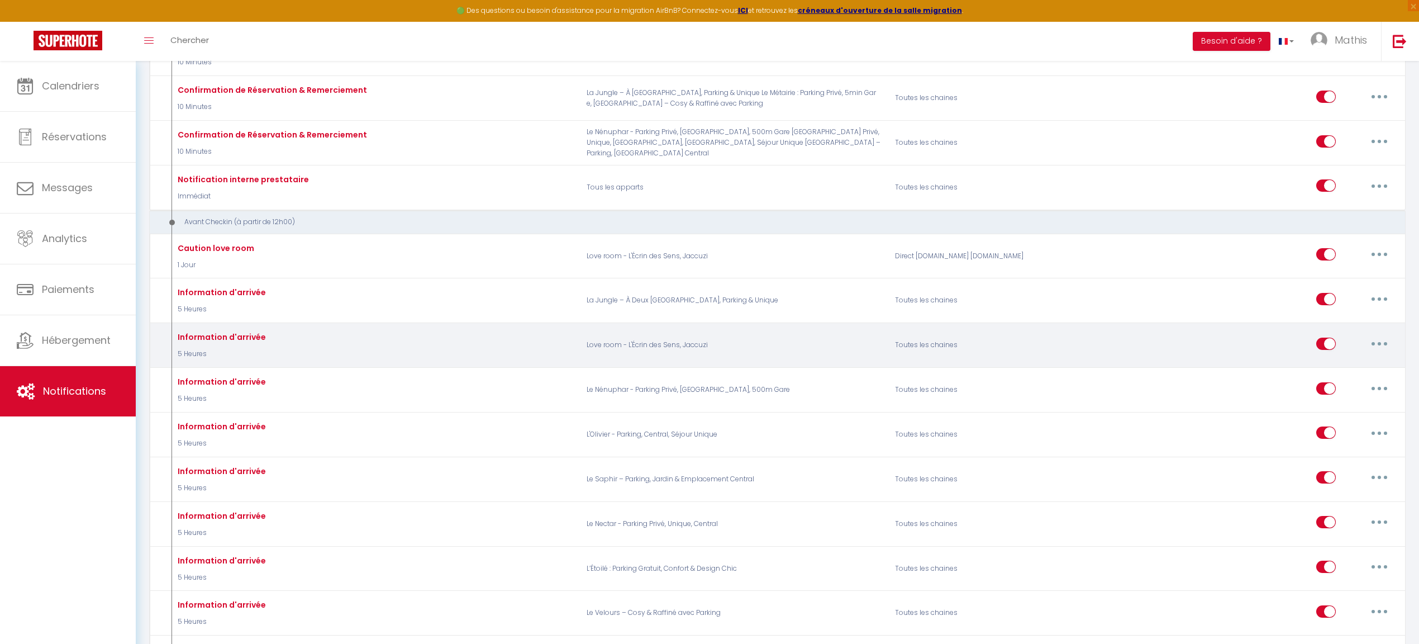
scroll to position [264, 0]
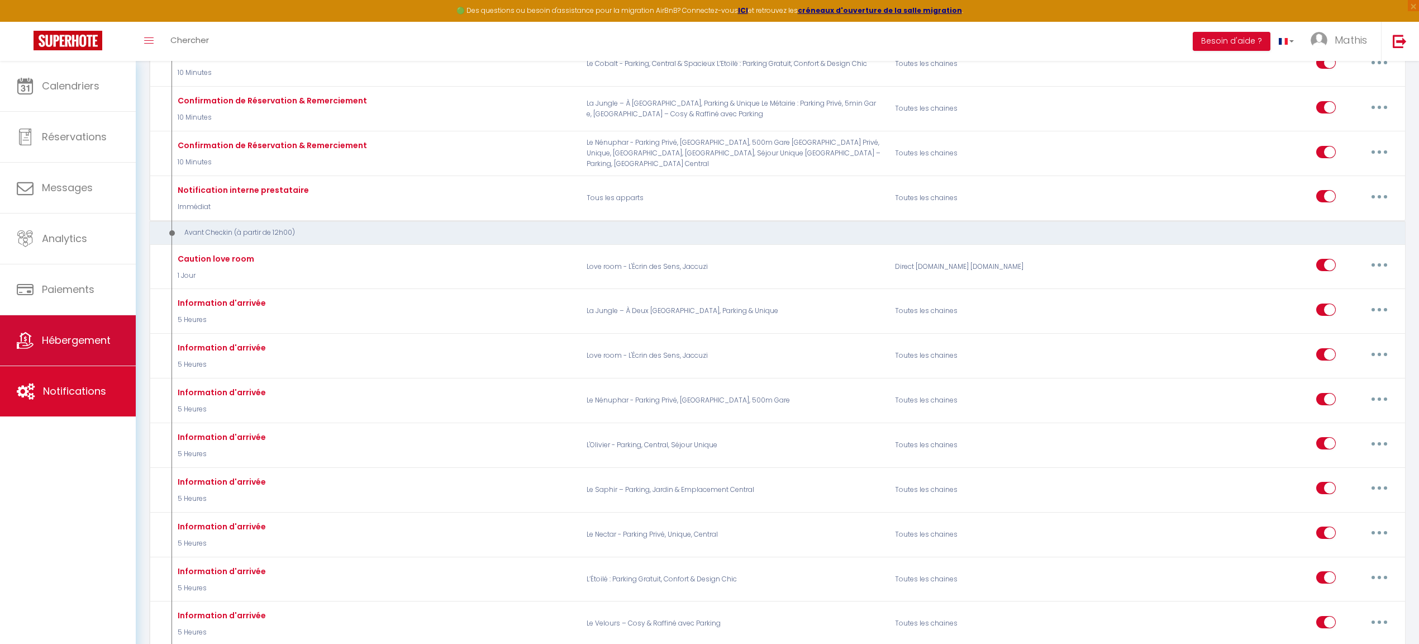
click at [8, 331] on link "Hébergement" at bounding box center [68, 340] width 136 height 50
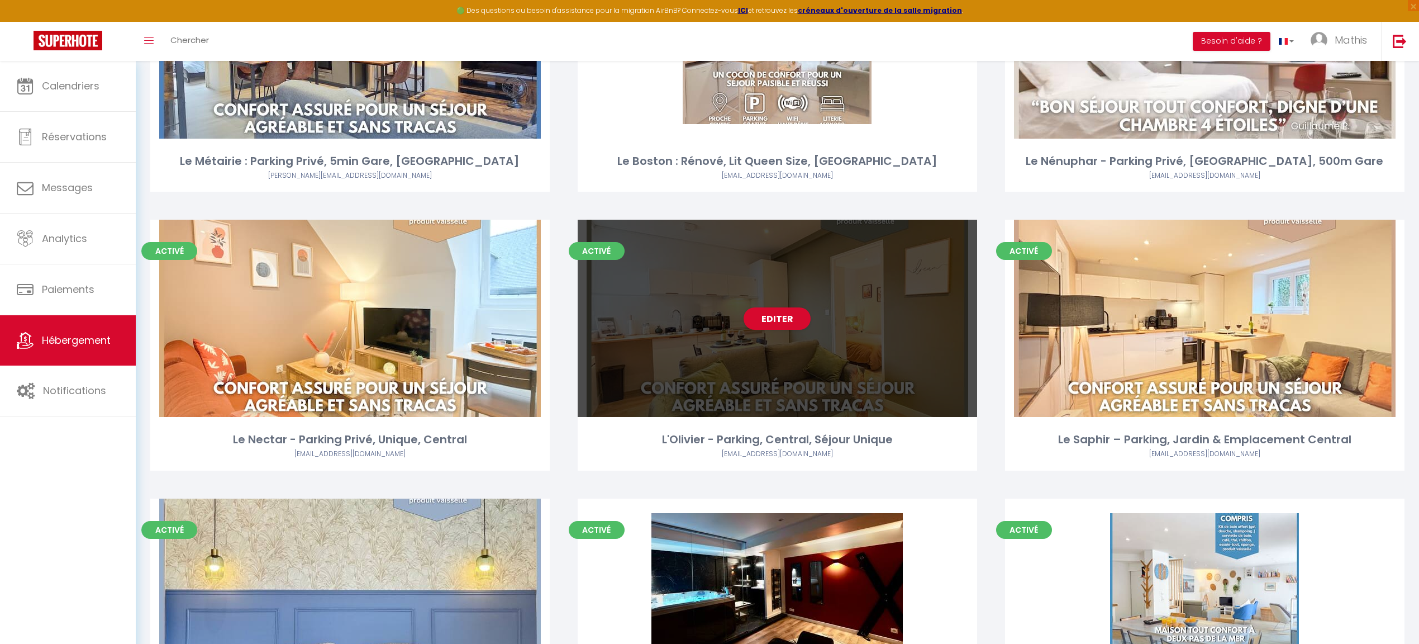
scroll to position [624, 0]
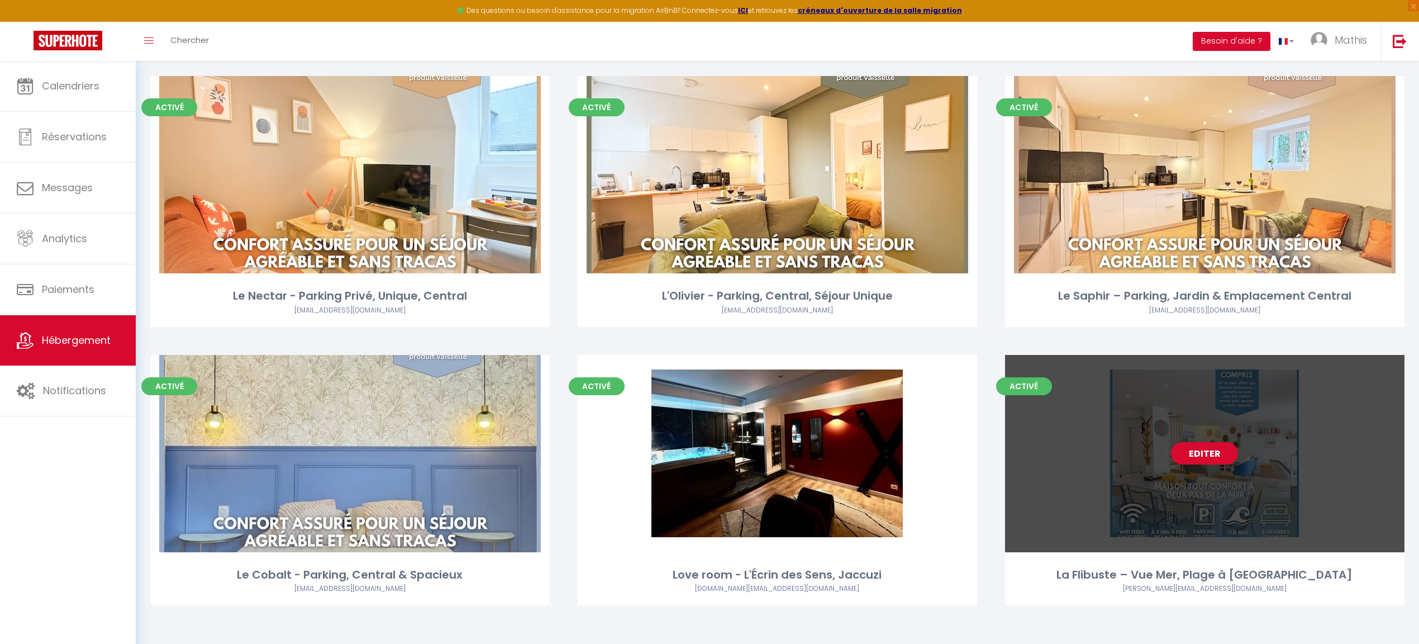
click at [1167, 454] on div "Editer" at bounding box center [1204, 453] width 399 height 197
click at [1181, 453] on link "Editer" at bounding box center [1204, 453] width 67 height 22
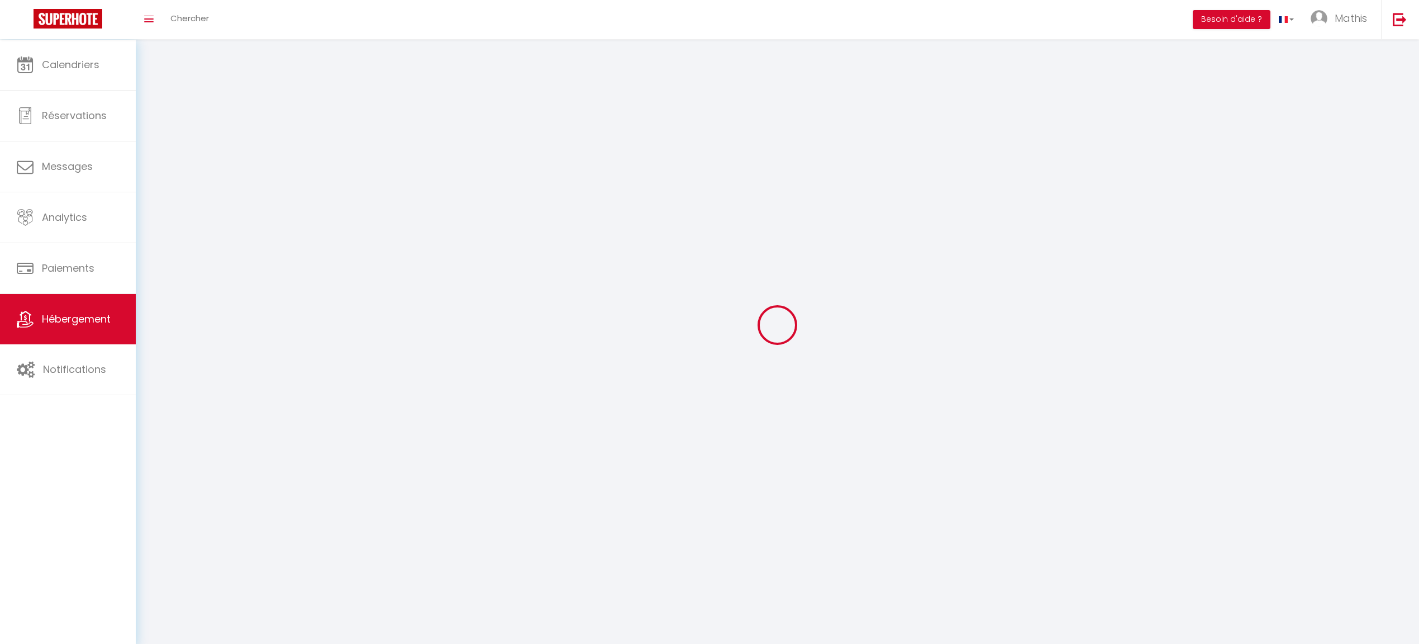
select select
select select "28"
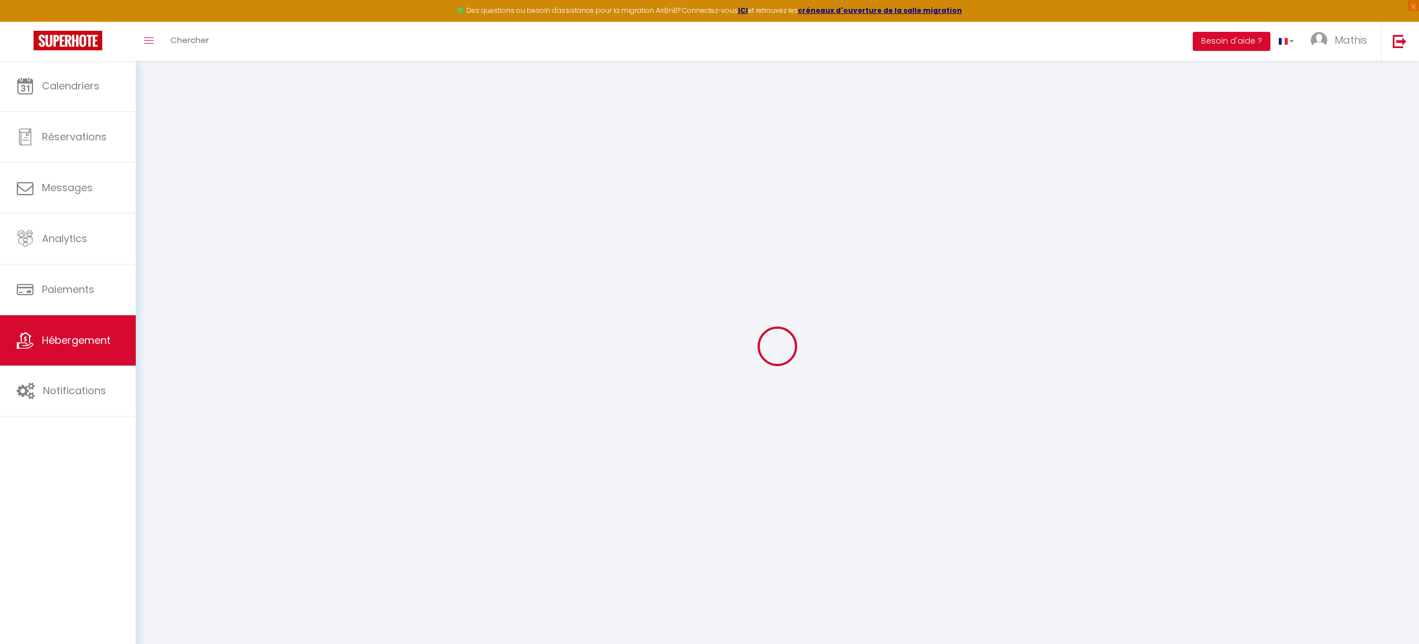
select select
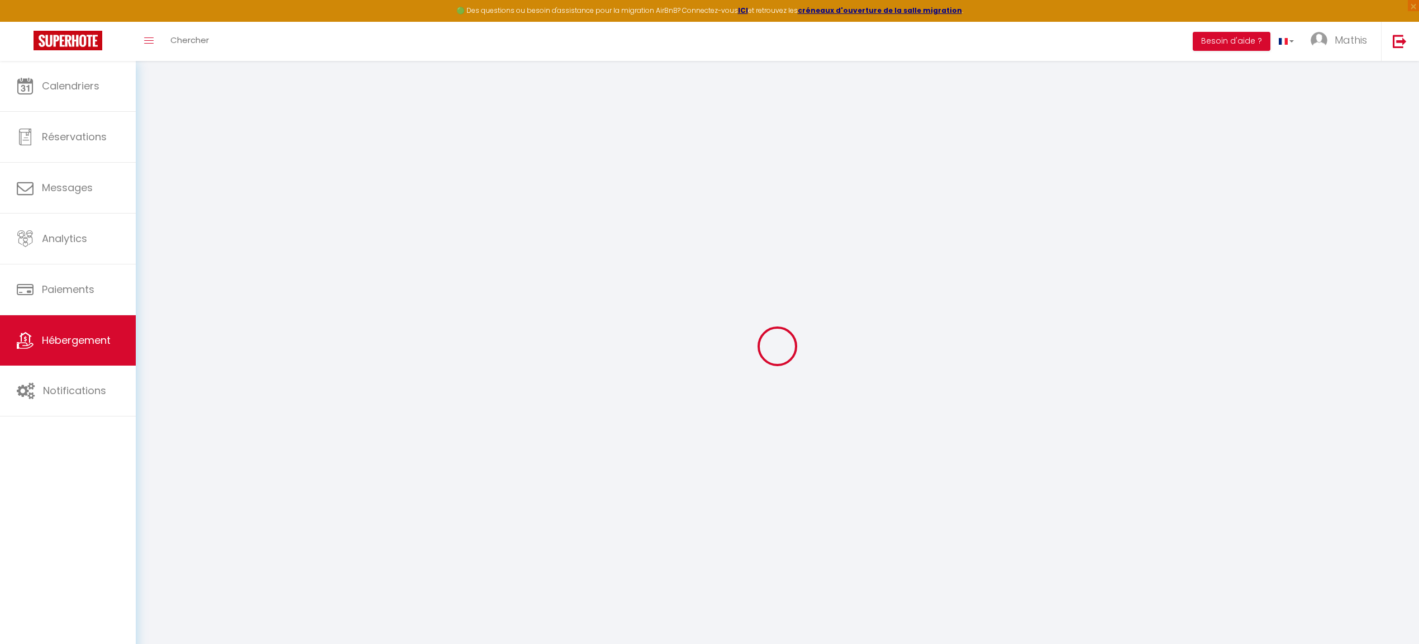
select select
checkbox input "false"
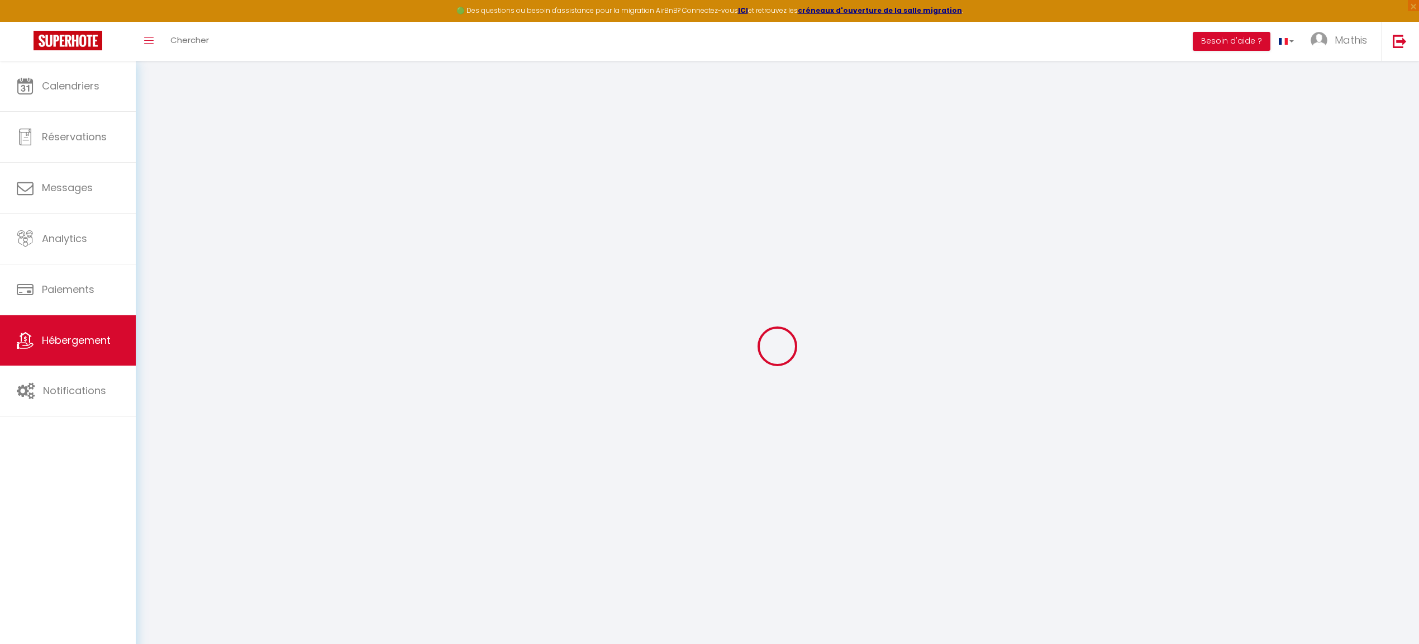
select select
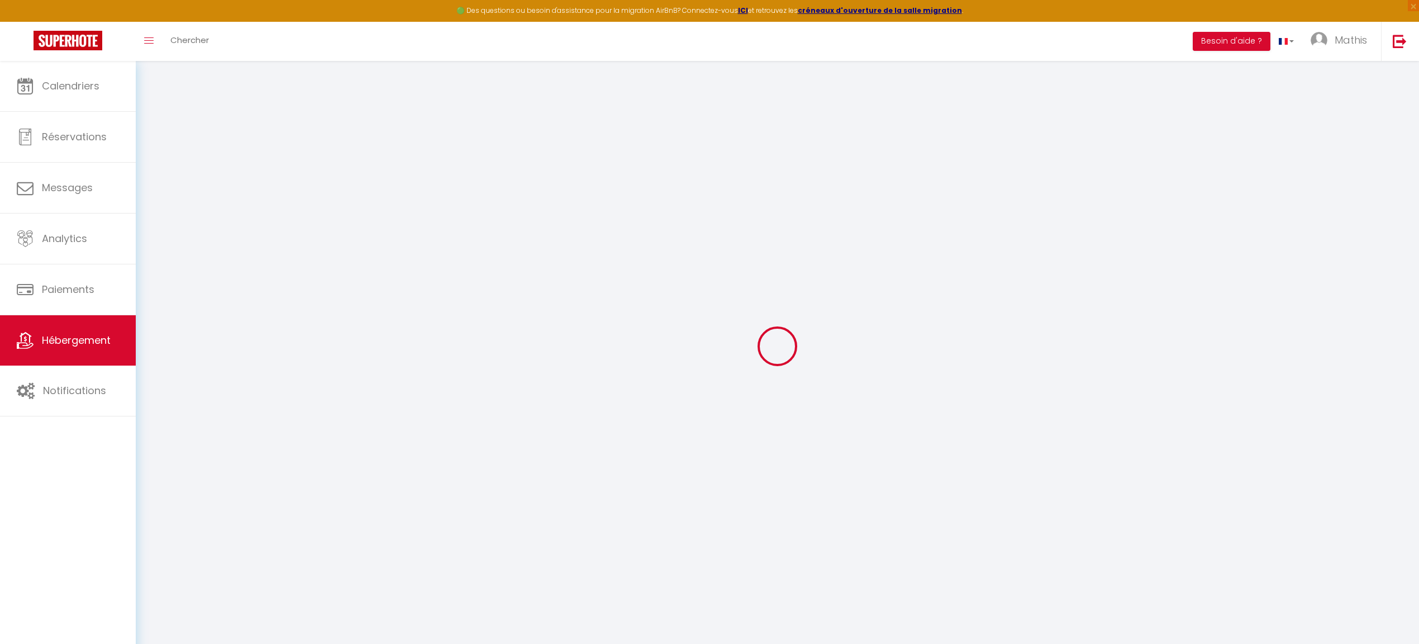
select select
checkbox input "false"
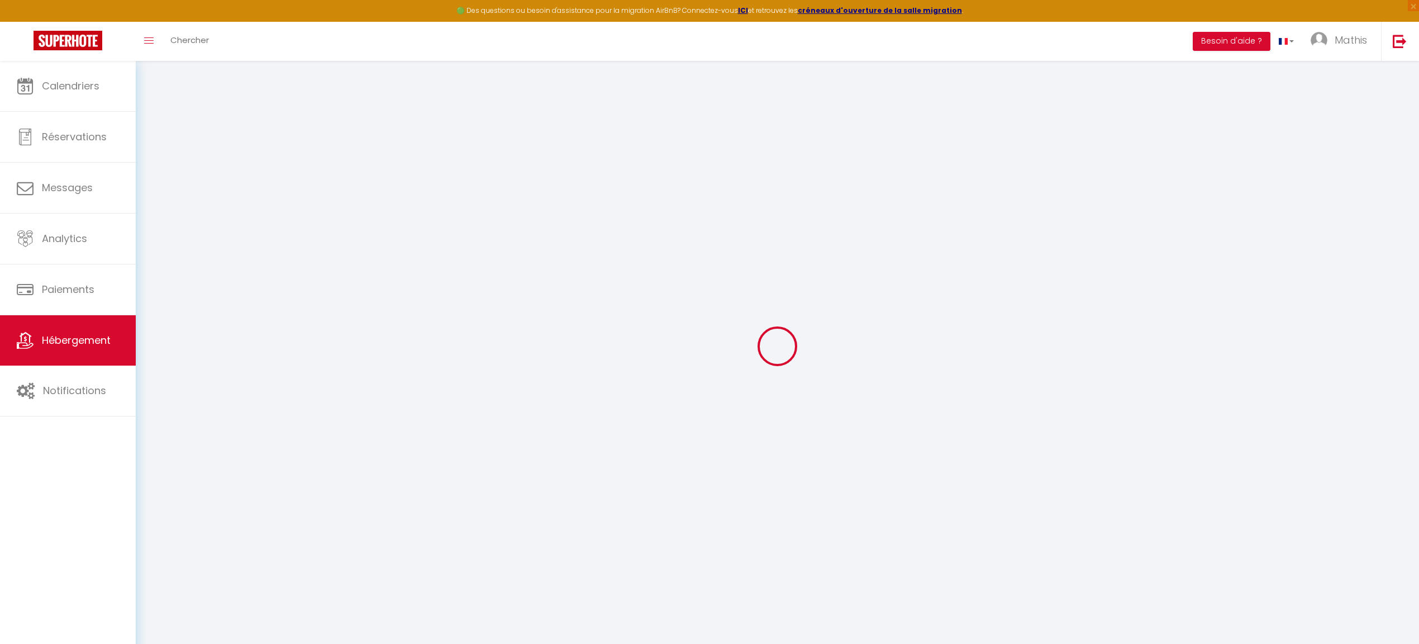
checkbox input "false"
select select
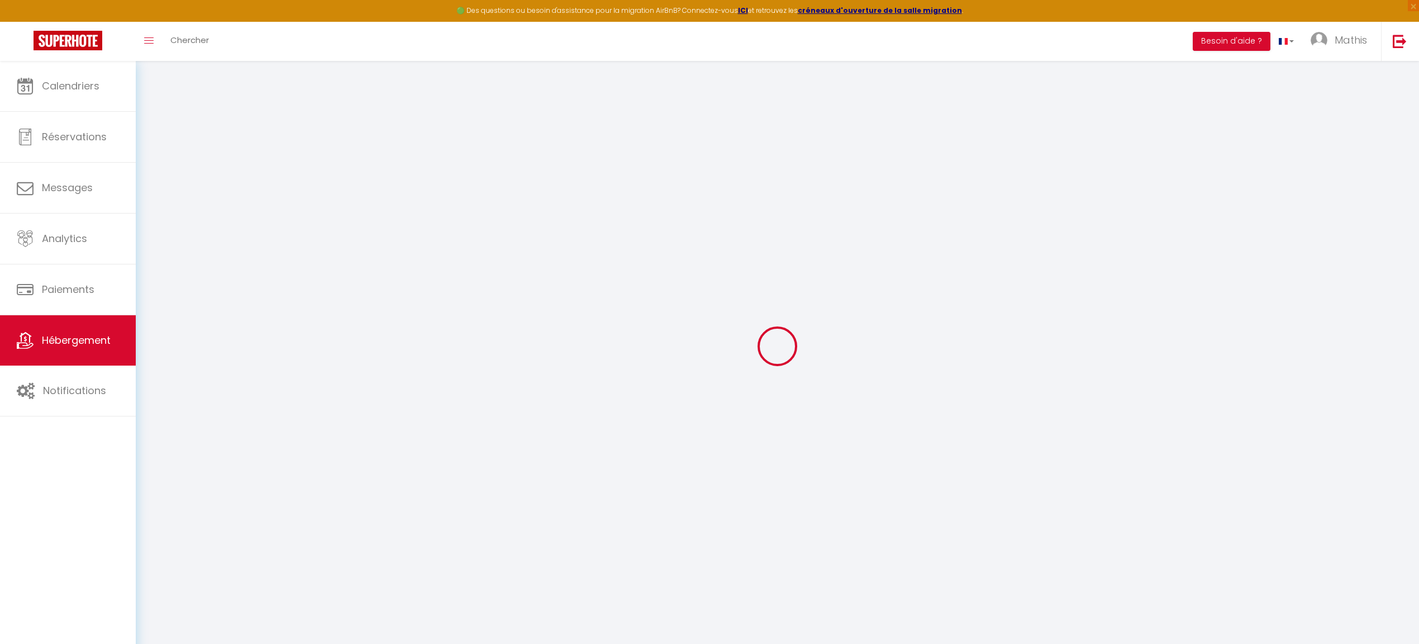
select select
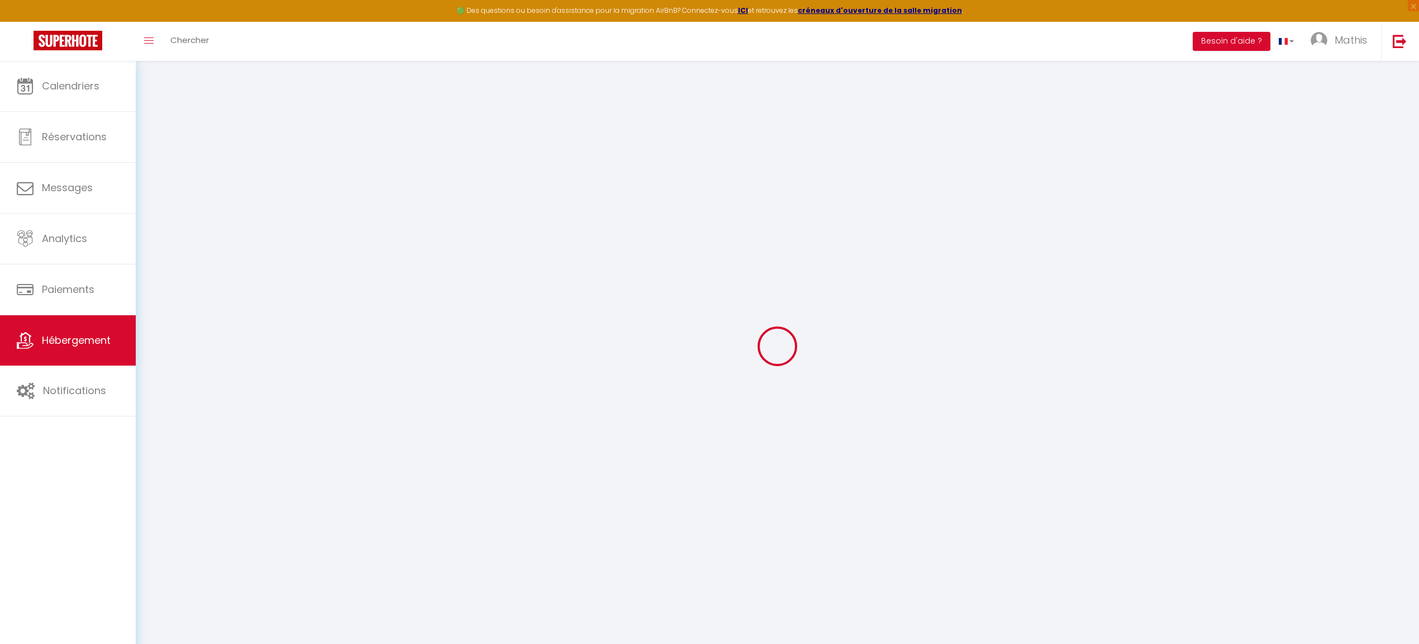
checkbox input "false"
select select
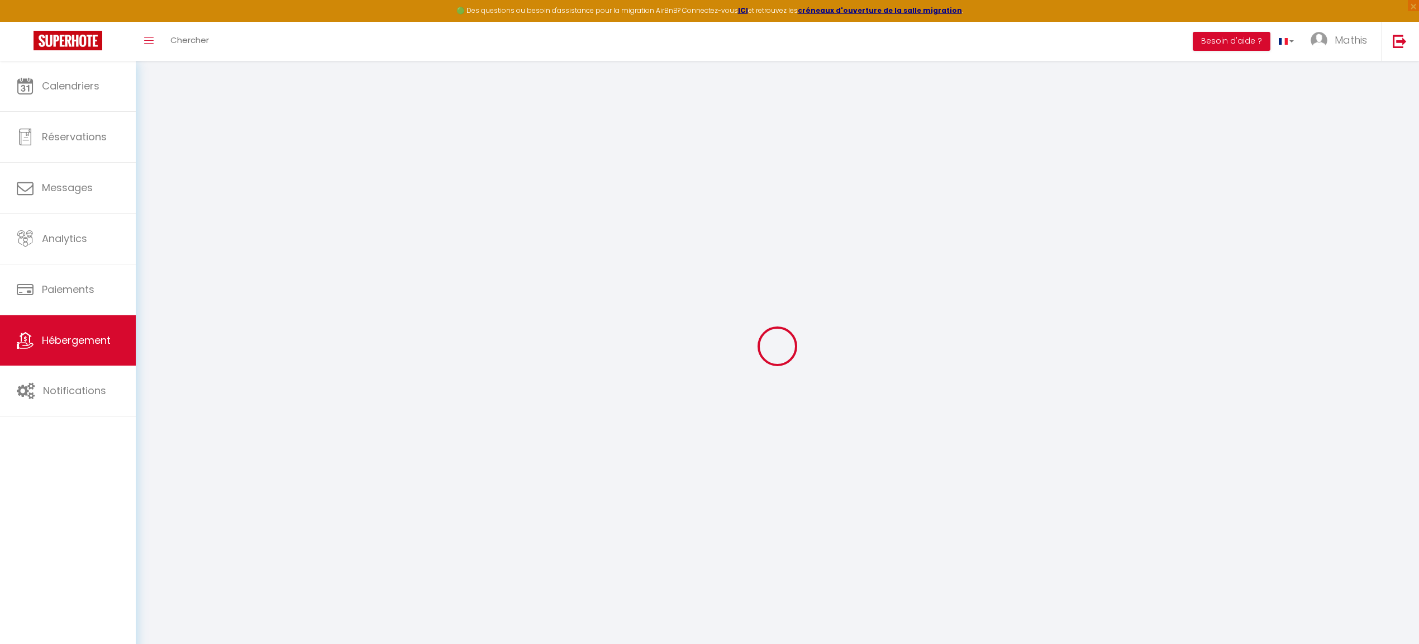
select select
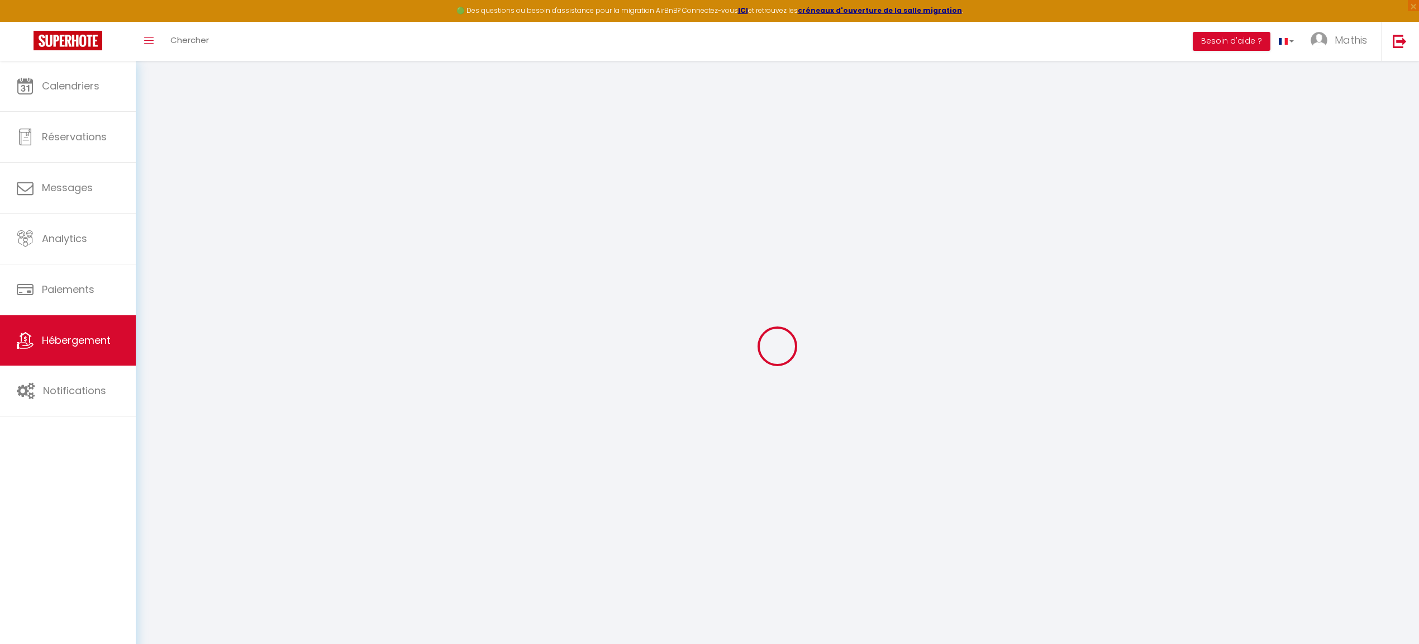
select select
checkbox input "false"
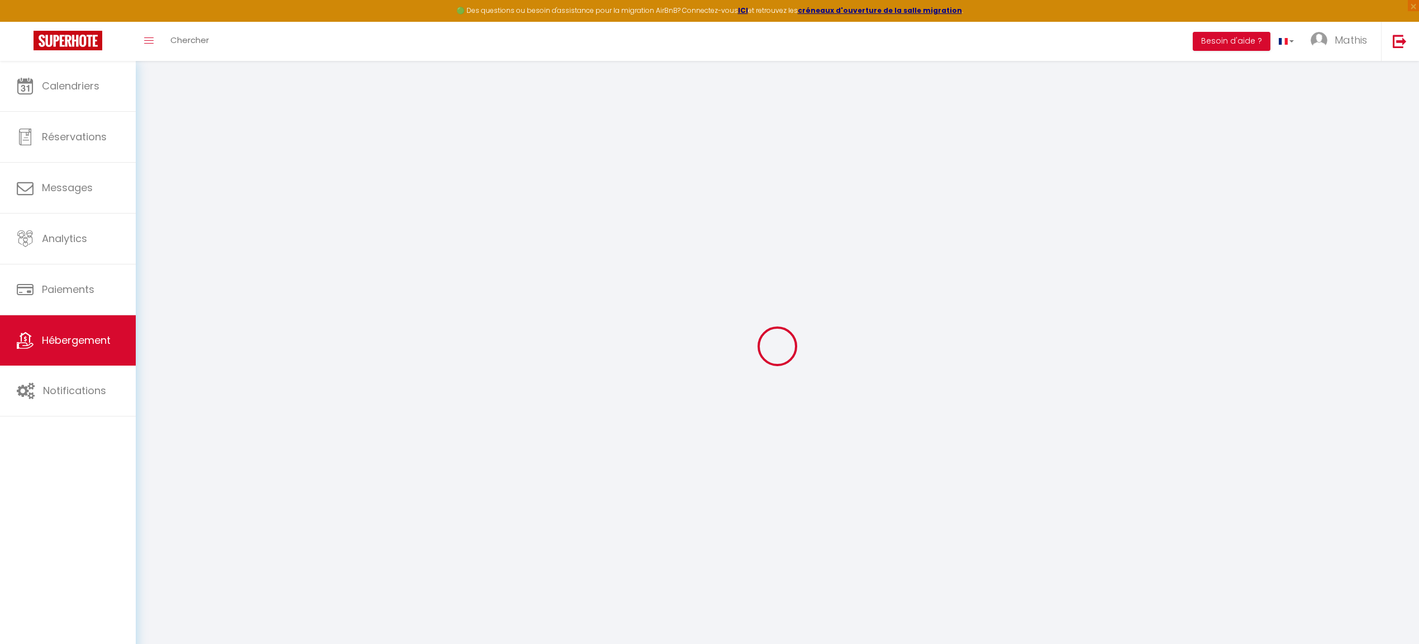
checkbox input "false"
select select
type input "La Flibuste – Vue Mer, Plage à [GEOGRAPHIC_DATA]"
type input "Fabien"
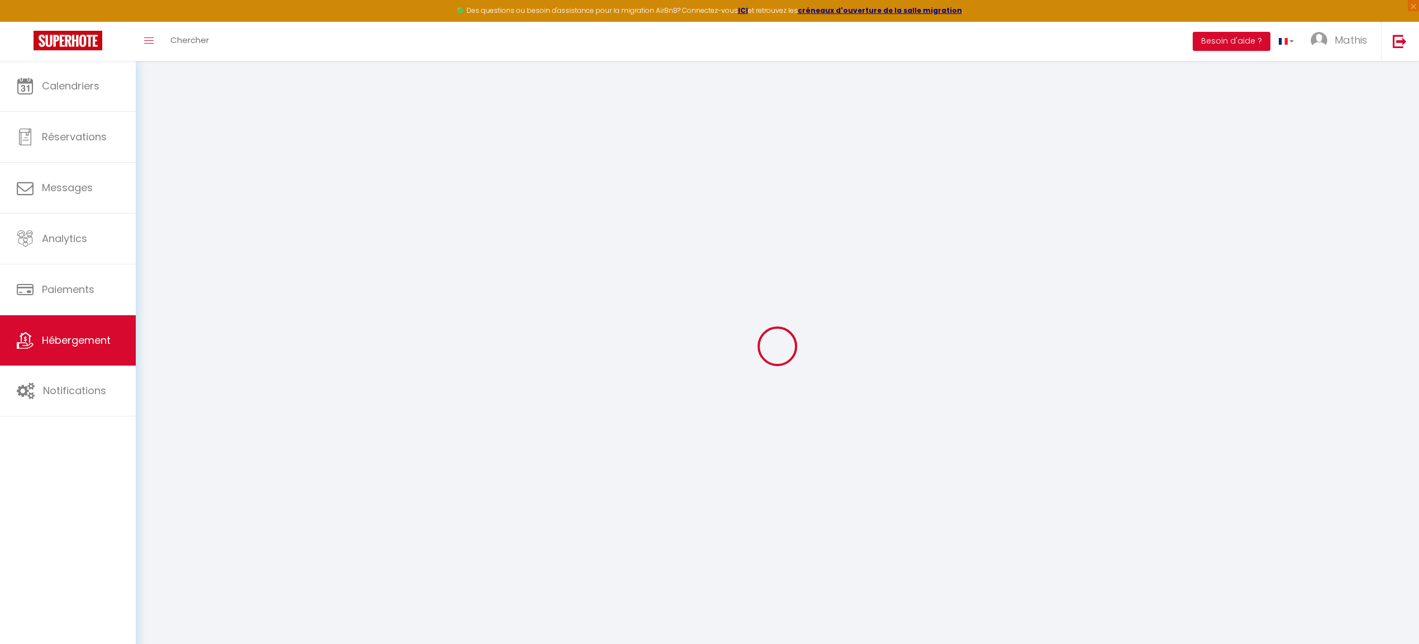
type input "Trombetta"
select select "houses"
select select "2"
type input "92"
type input "55"
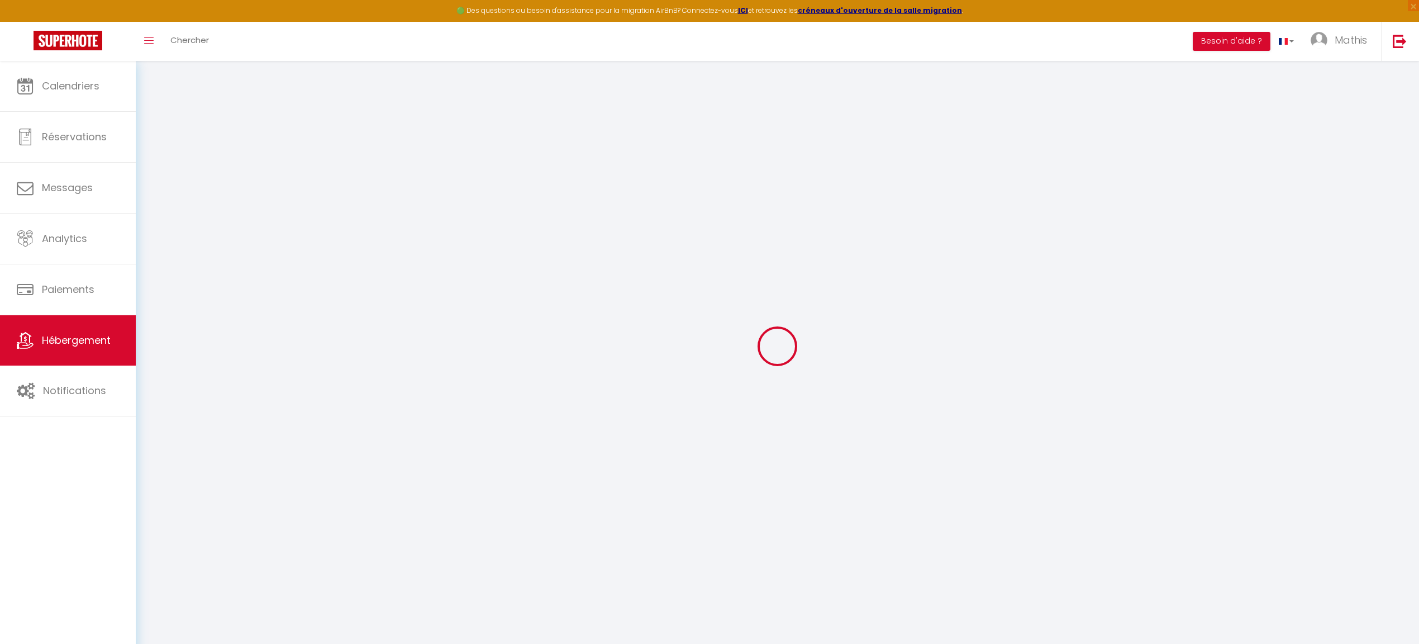
select select
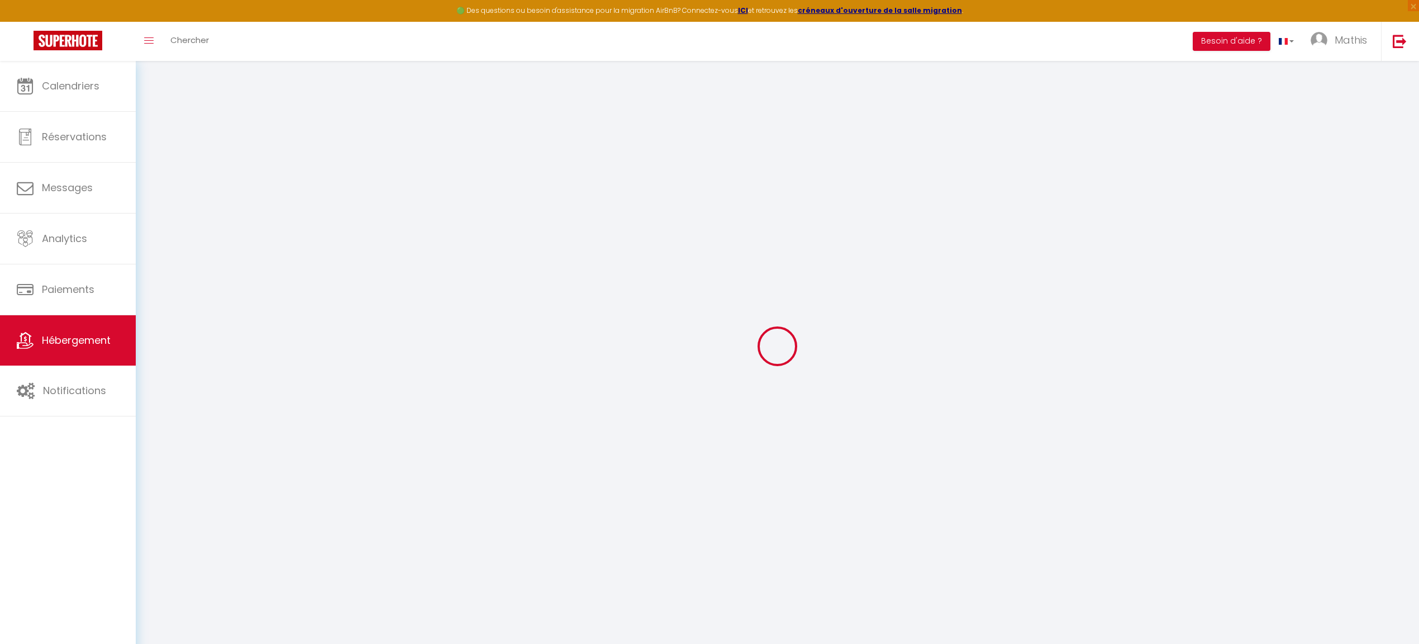
type input "4 Impasse Jean Bart"
type input "22190"
type input "Plérin"
type input "[EMAIL_ADDRESS][DOMAIN_NAME]"
select select
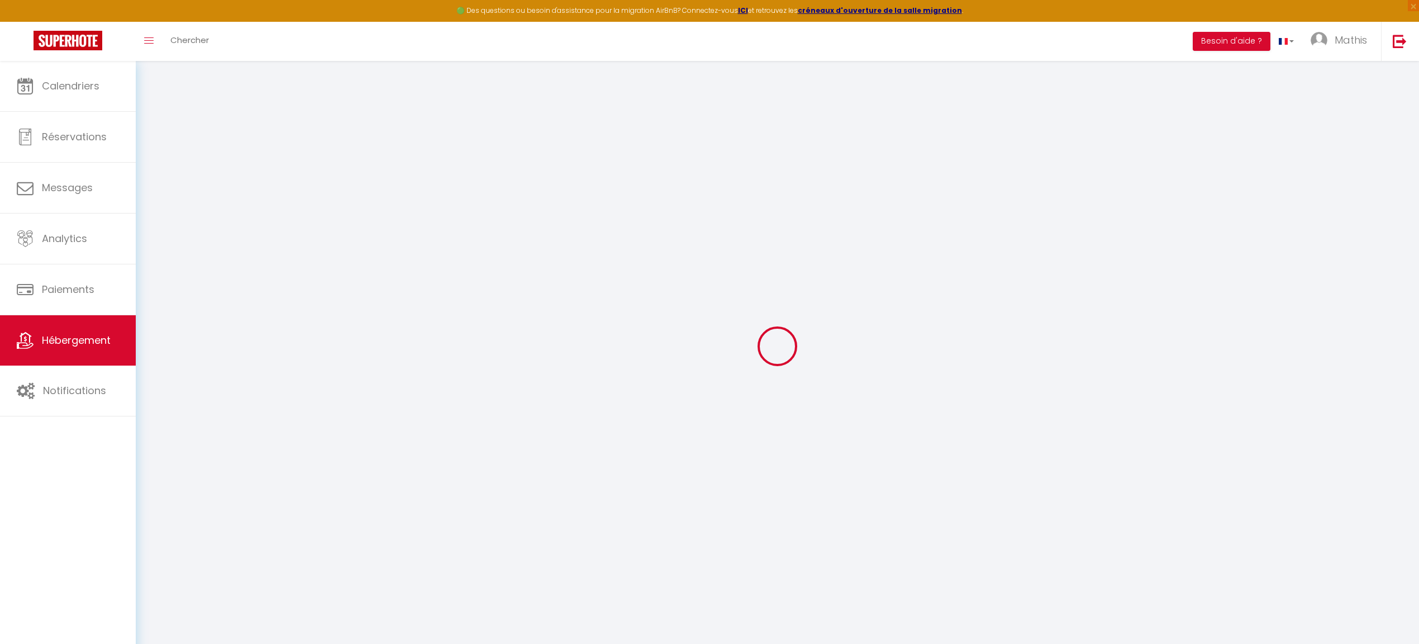
checkbox input "false"
type input "0"
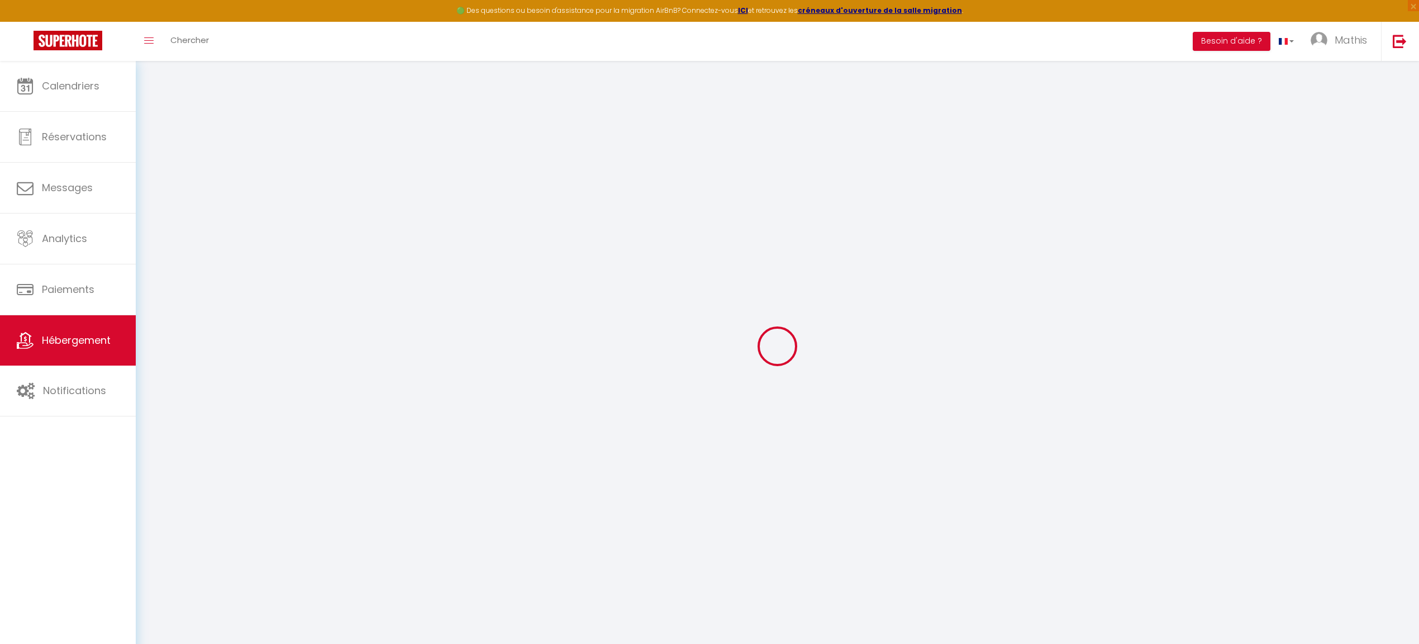
type input "0"
select select
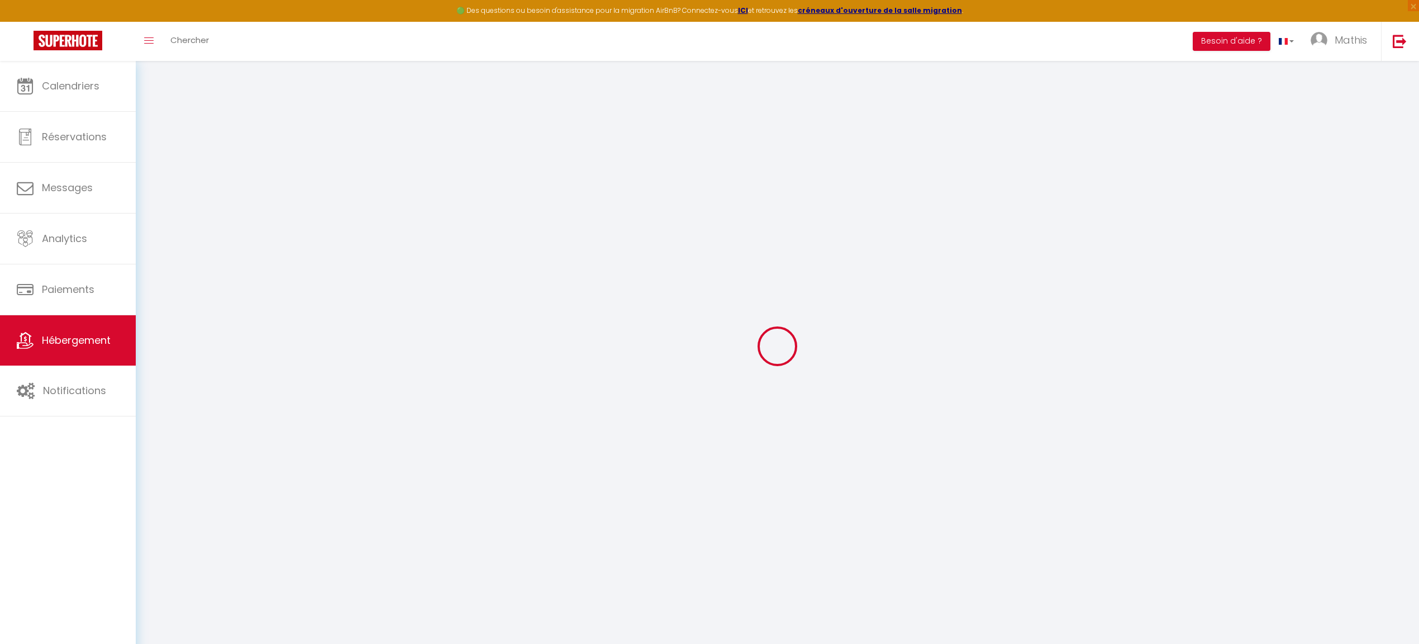
select select
checkbox input "false"
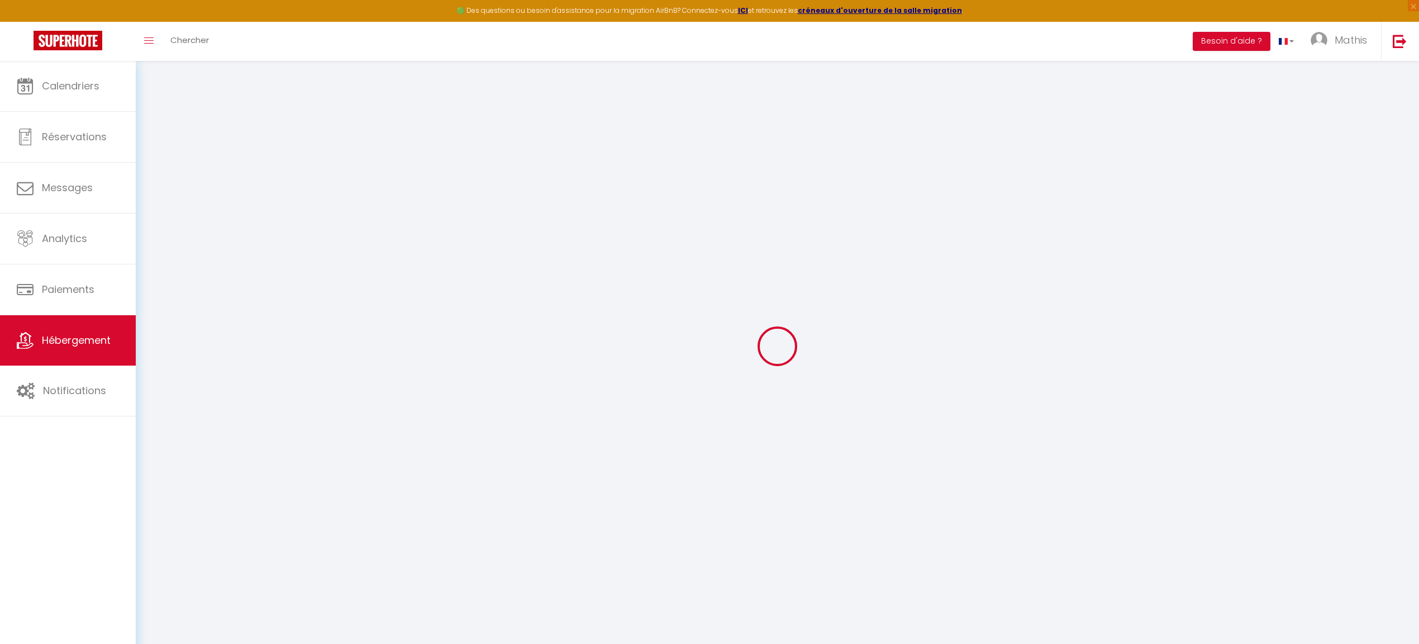
checkbox input "false"
select select
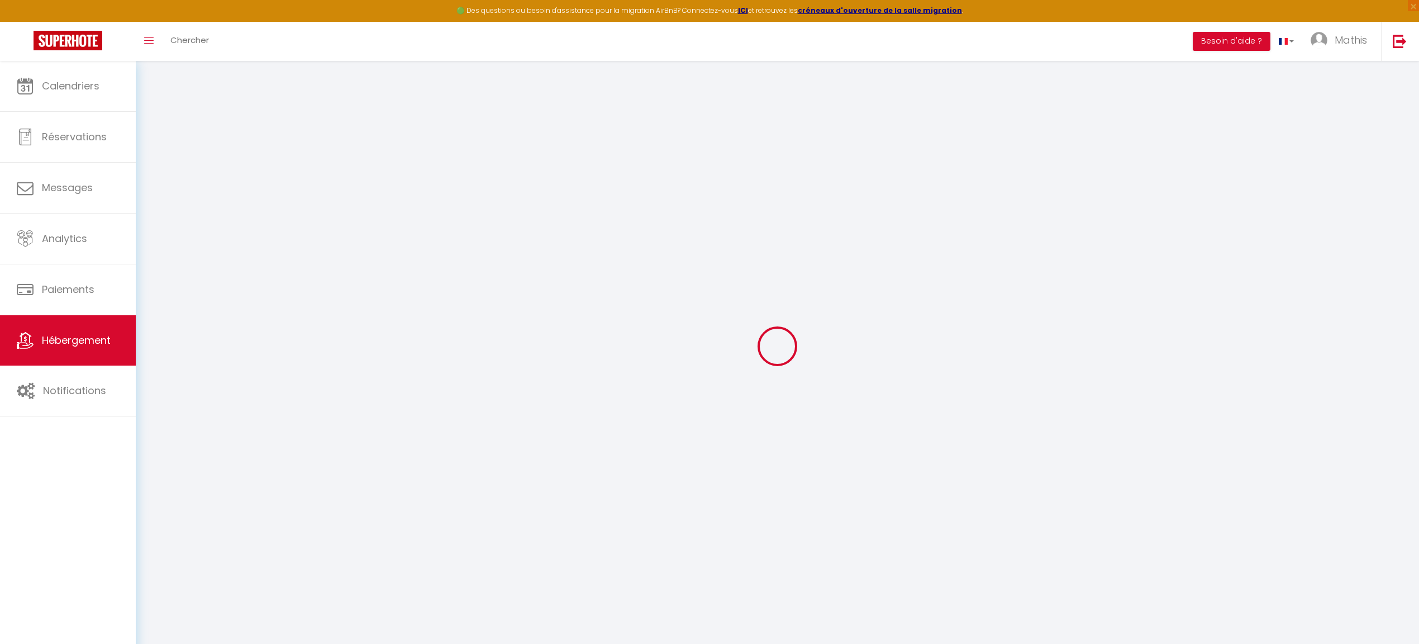
select select
checkbox input "false"
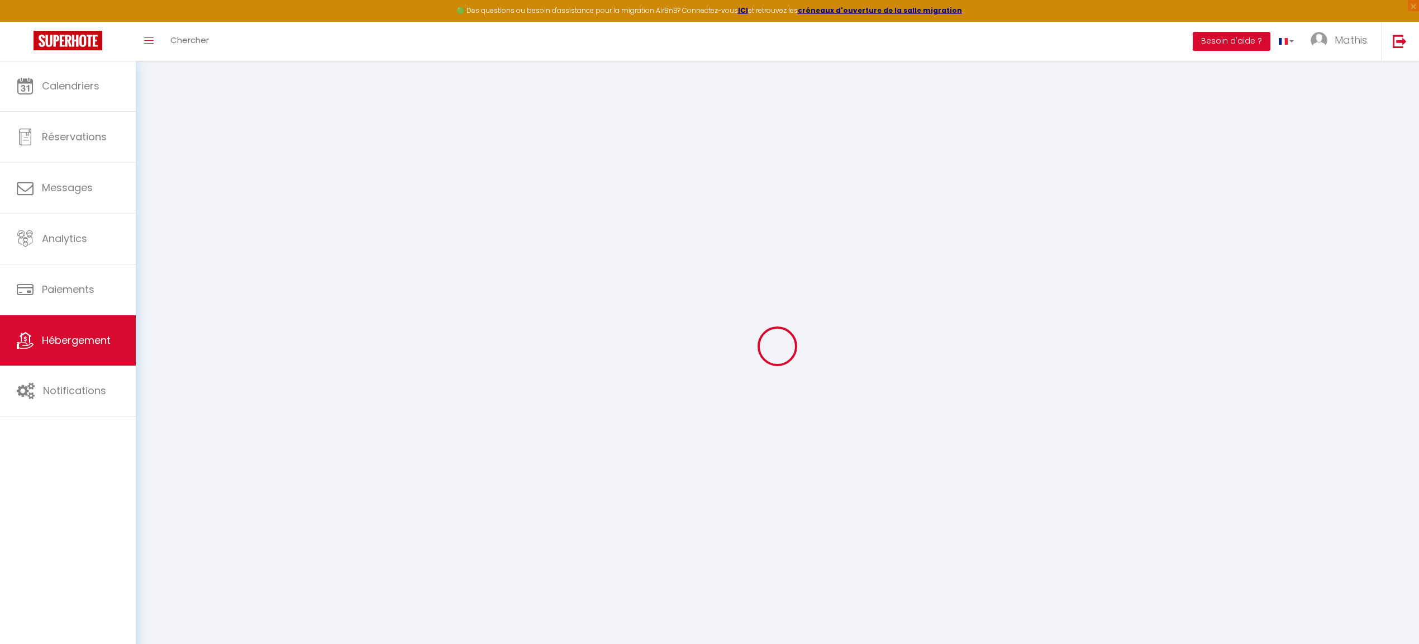
checkbox input "false"
select select "49602"
select select
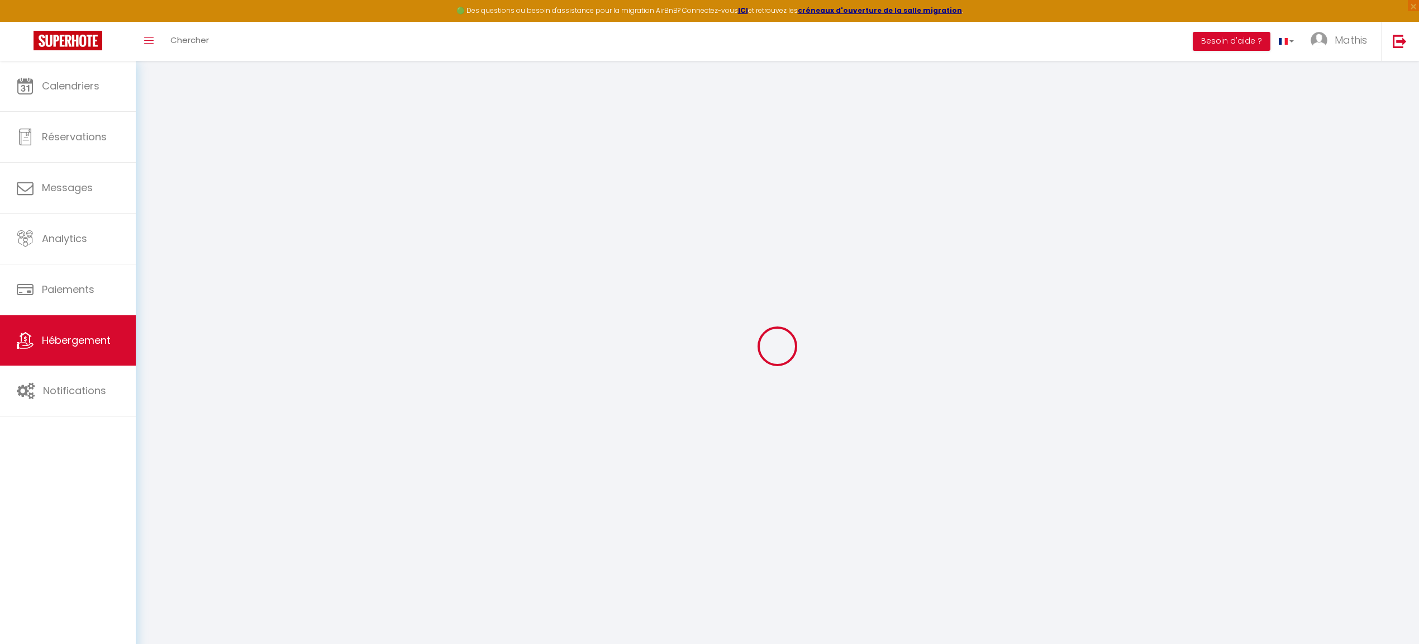
checkbox input "false"
select select
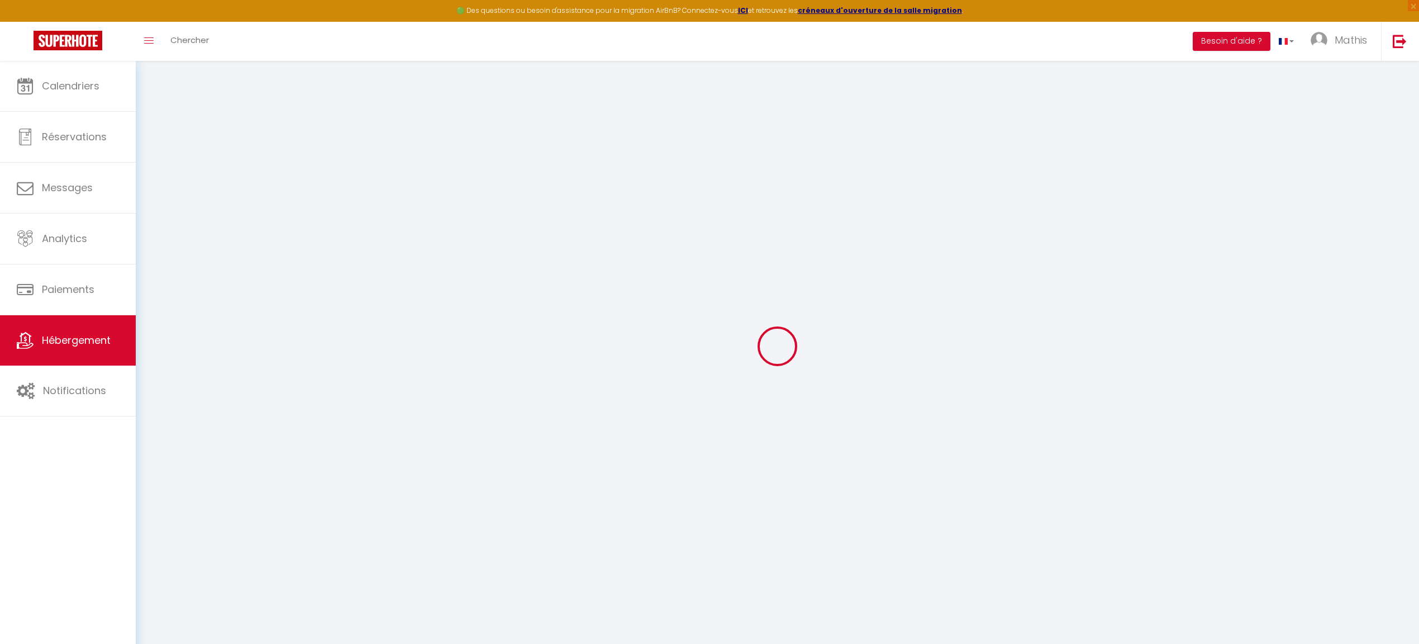
checkbox input "false"
select select "16:00"
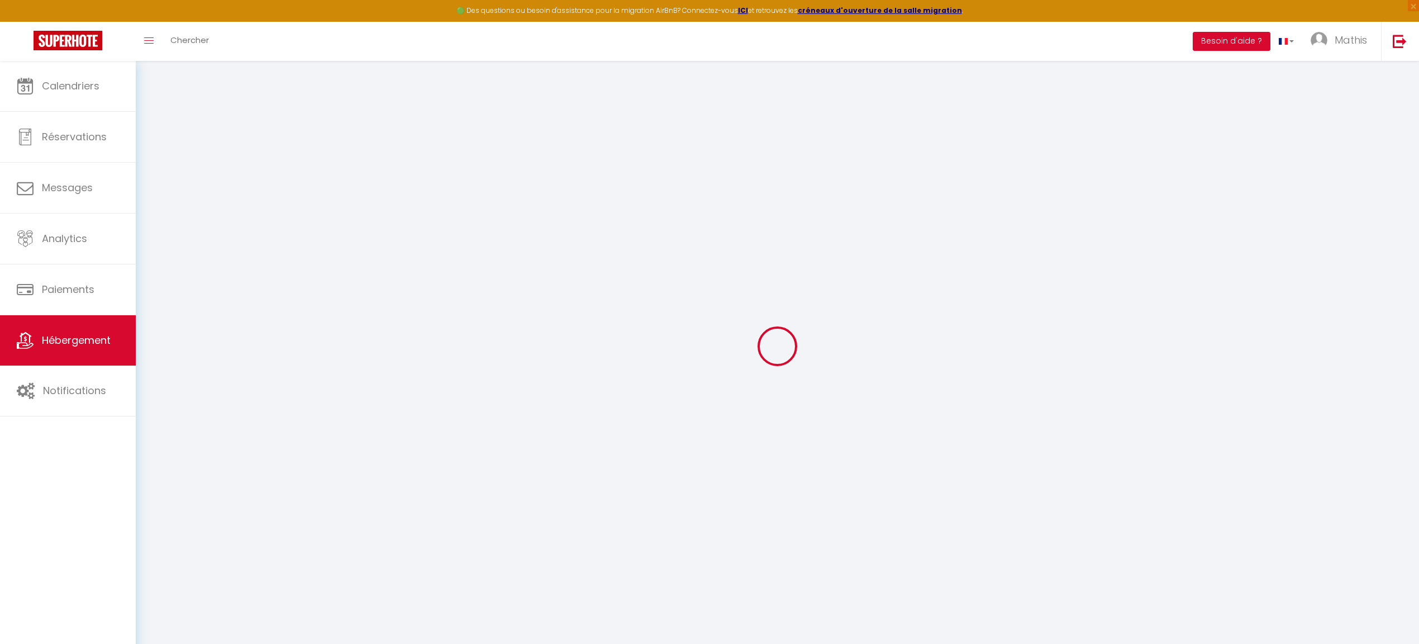
select select "23:45"
select select "11:00"
select select "30"
select select "120"
select select
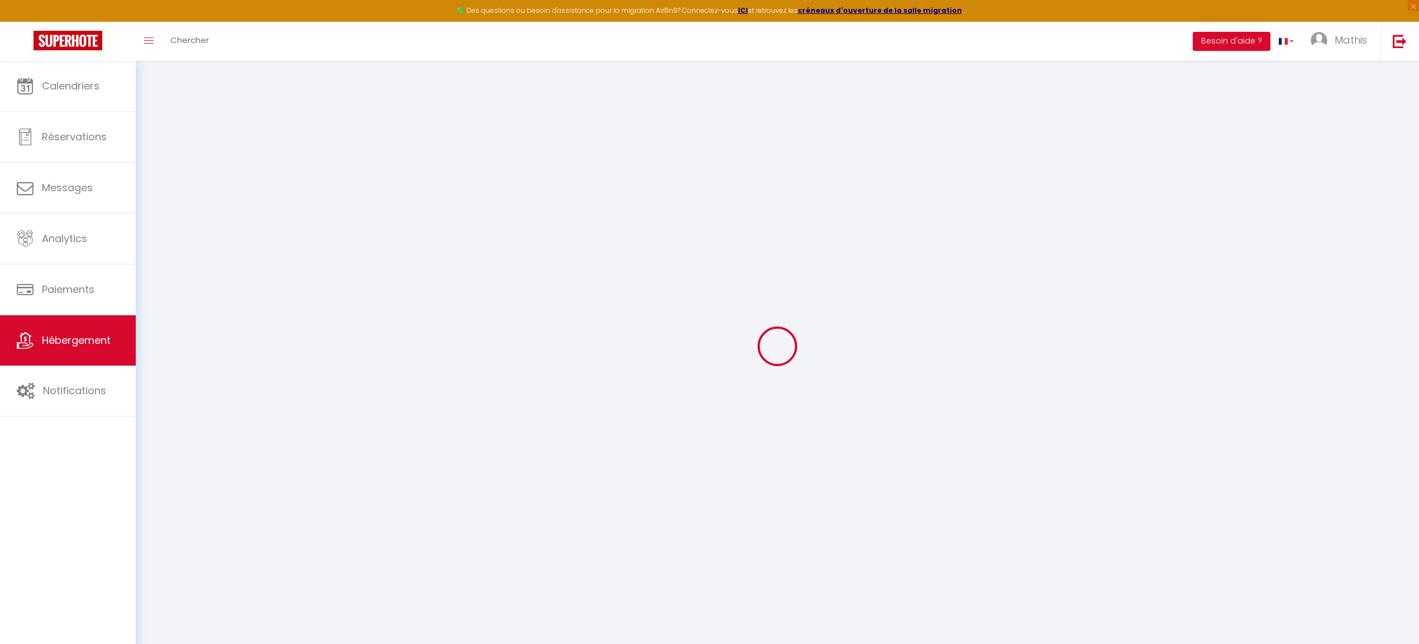
checkbox input "false"
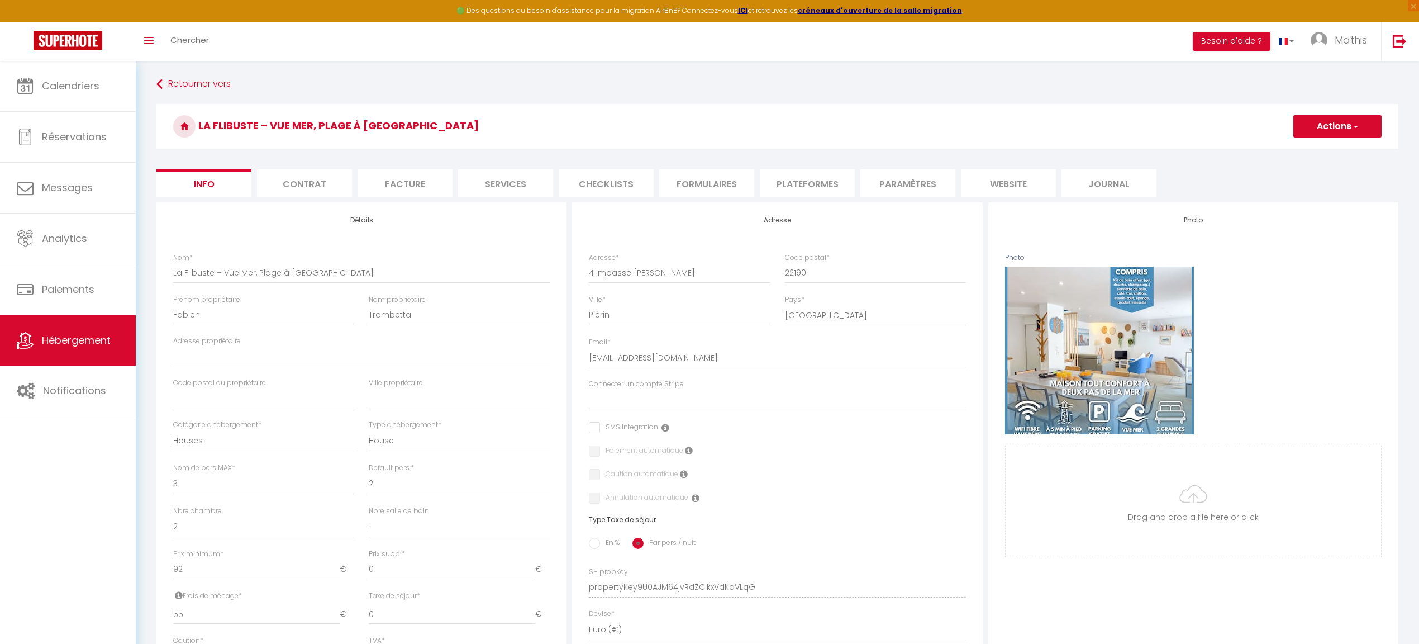
select select
checkbox input "false"
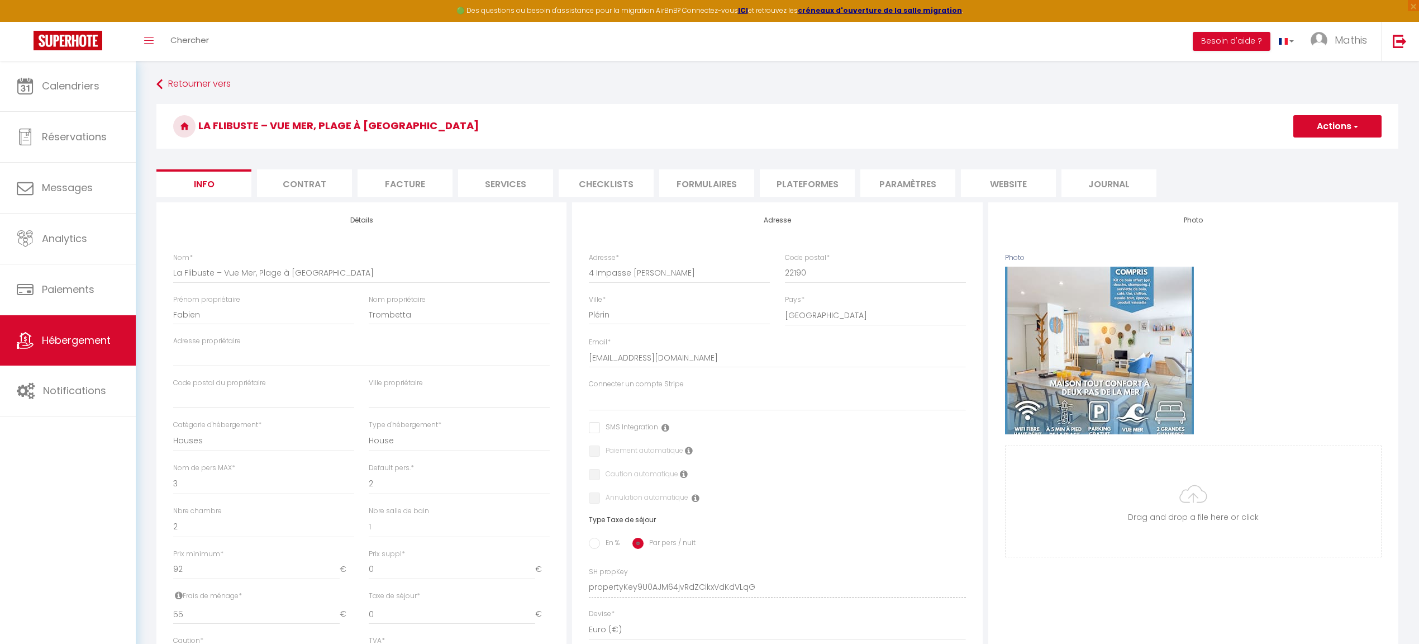
click at [786, 189] on li "Plateformes" at bounding box center [807, 182] width 95 height 27
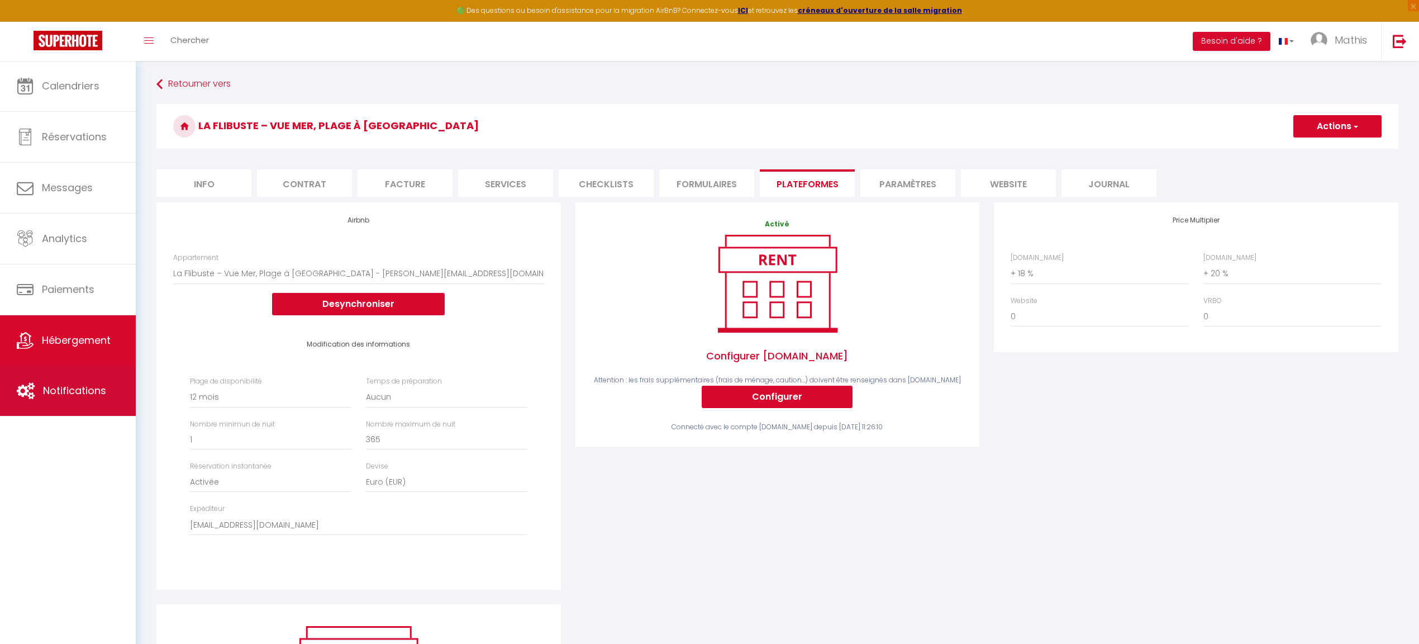
click at [88, 374] on link "Notifications" at bounding box center [68, 390] width 136 height 50
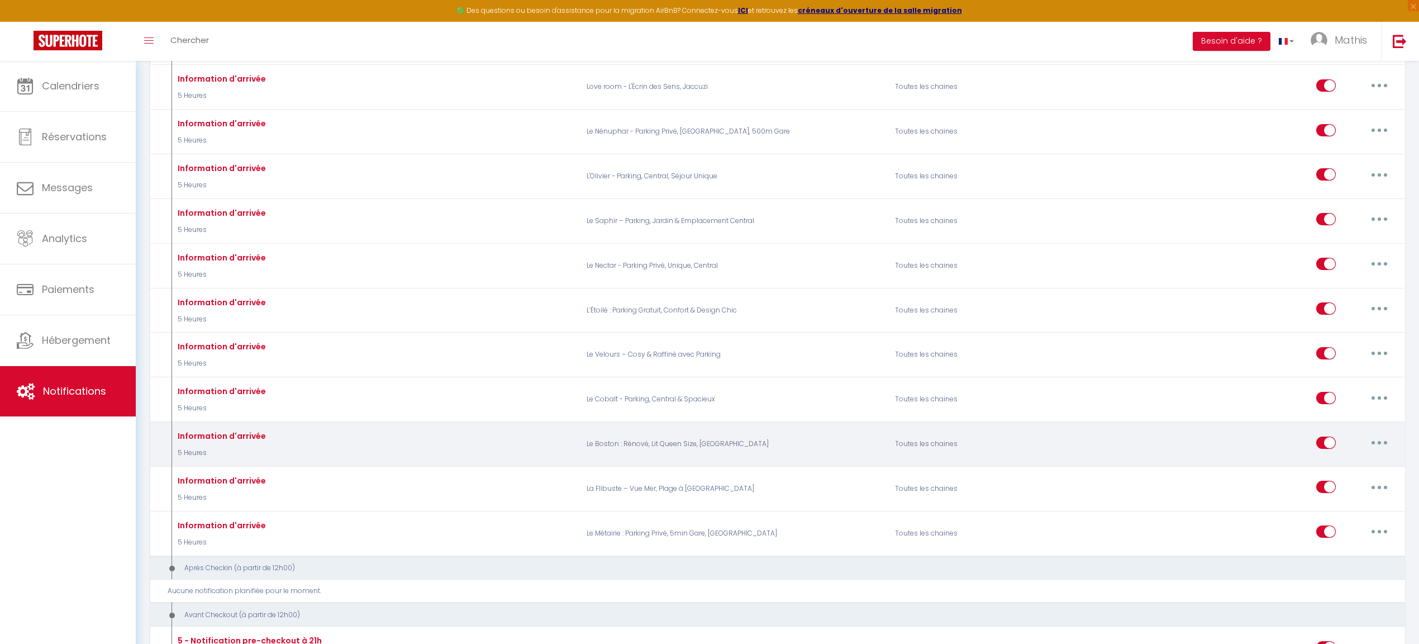
scroll to position [544, 0]
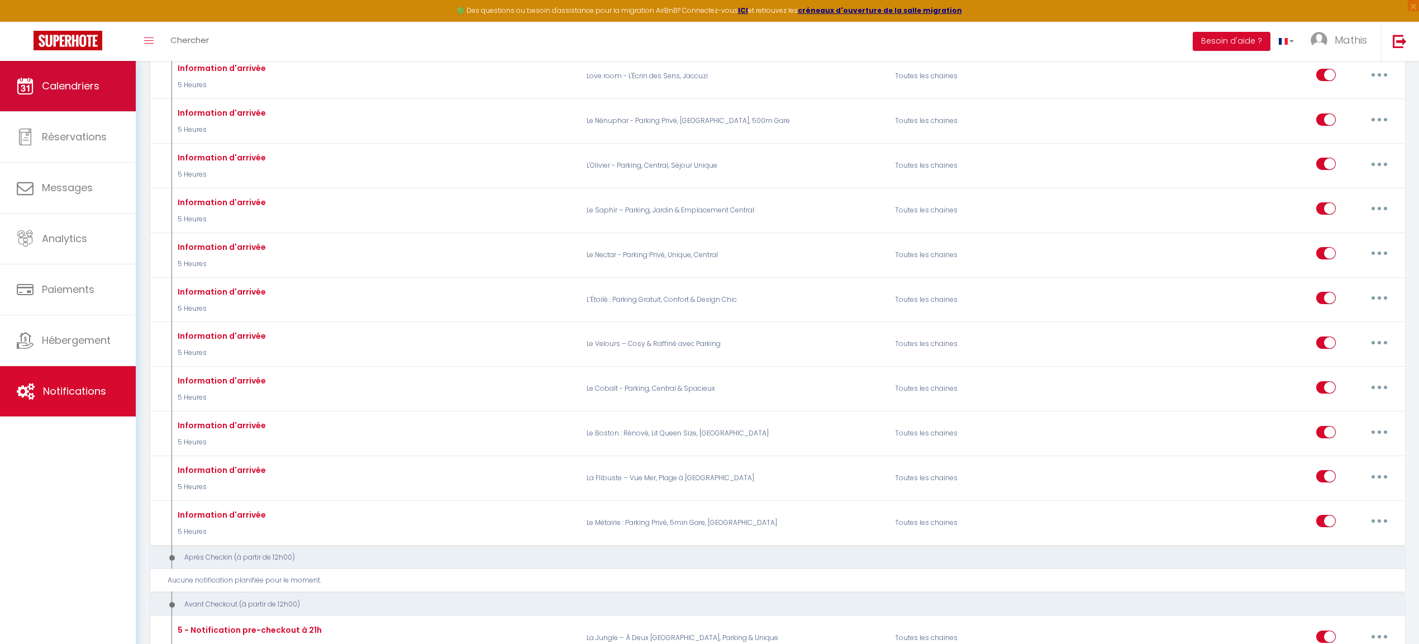
click at [77, 61] on link "Calendriers" at bounding box center [68, 86] width 136 height 50
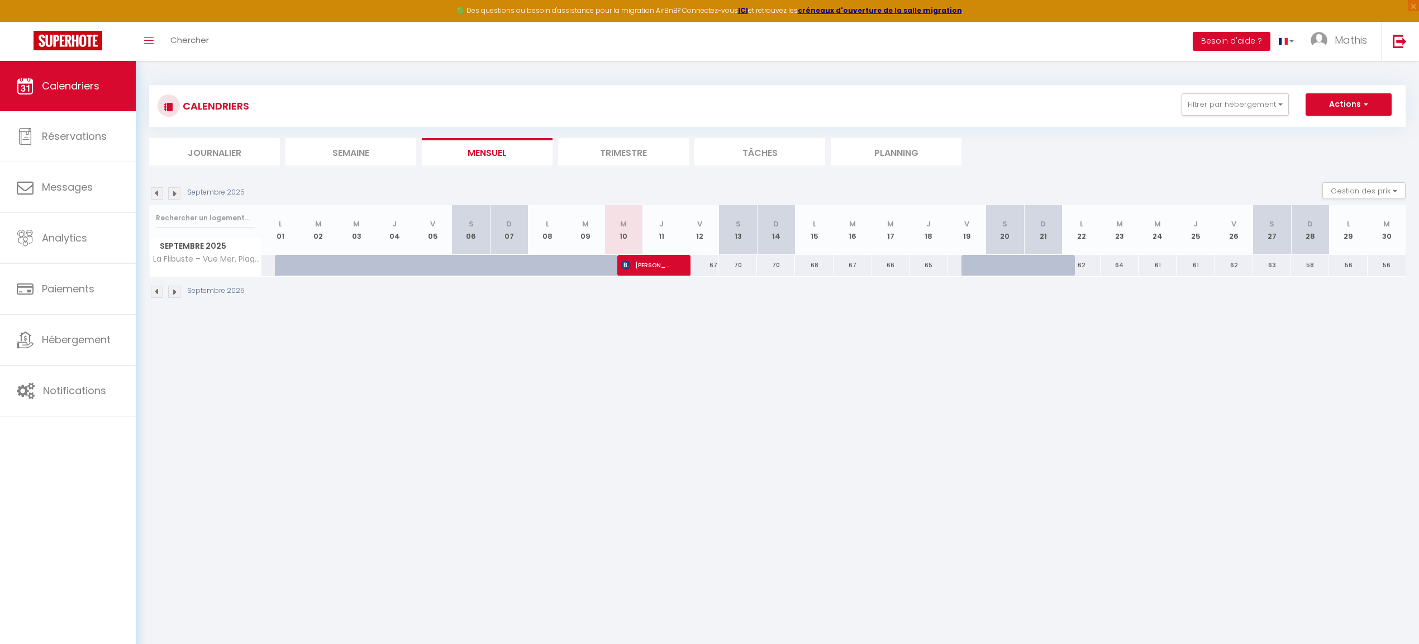
click at [653, 268] on span "[PERSON_NAME]" at bounding box center [646, 264] width 51 height 21
select select "OK"
select select "KO"
select select "0"
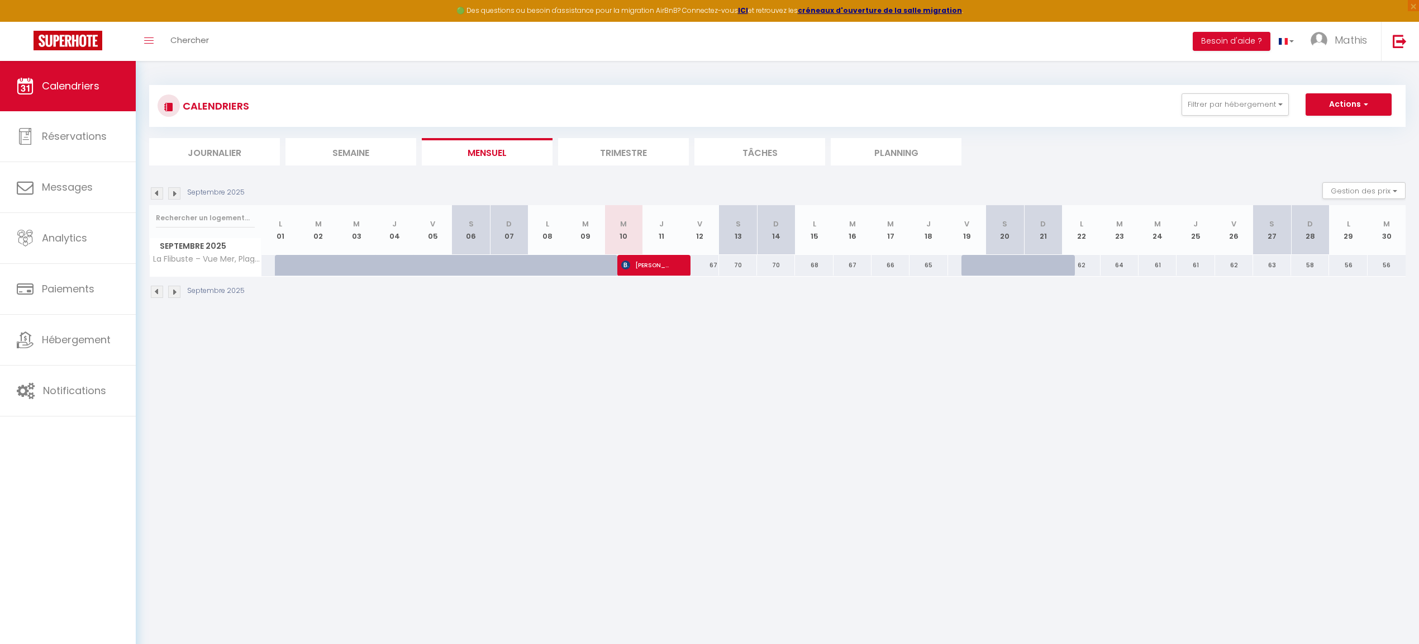
select select "1"
select select
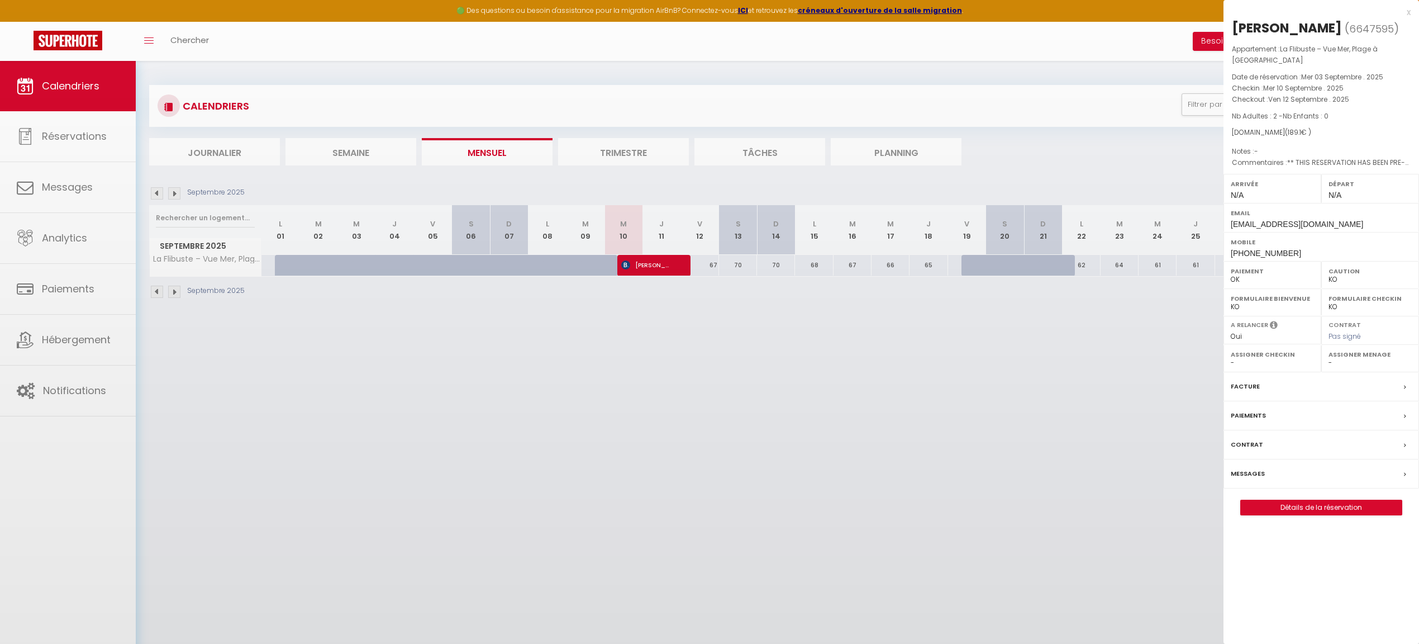
select select "49602"
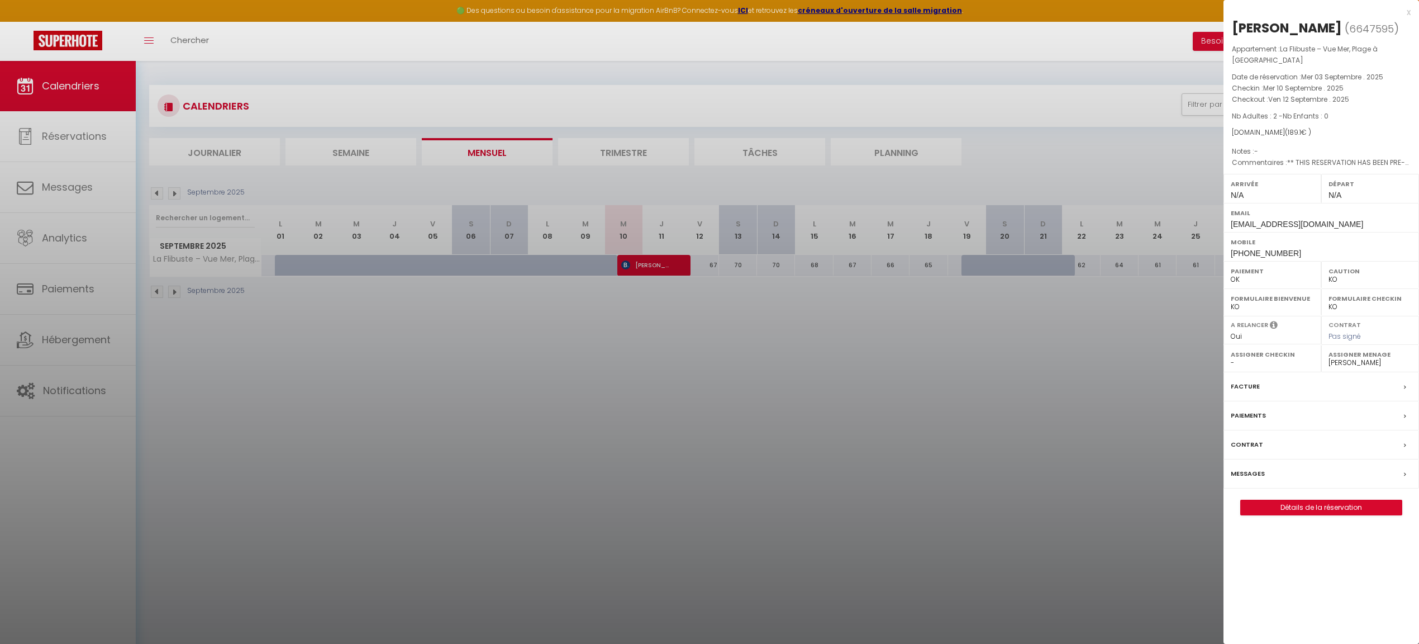
click at [1329, 511] on link "Détails de la réservation" at bounding box center [1321, 507] width 161 height 15
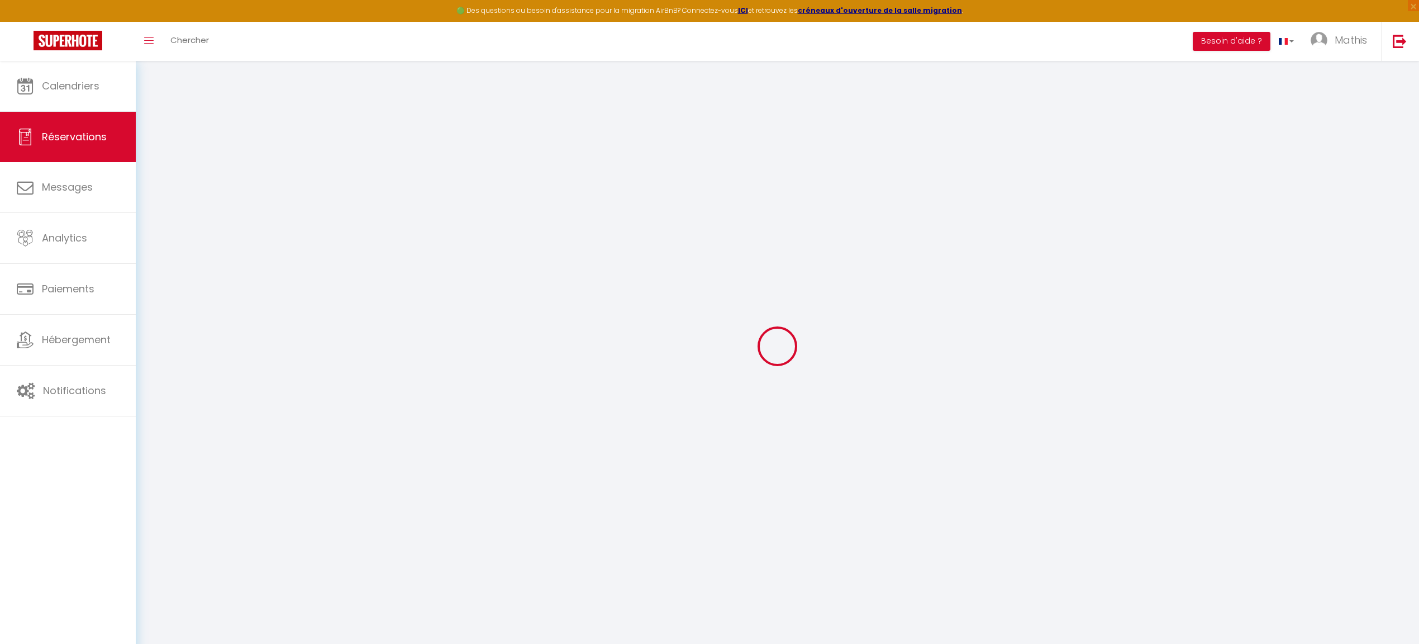
select select
checkbox input "false"
type textarea "** THIS RESERVATION HAS BEEN PRE-PAID ** BOOKING NOTE : Payment charge is EUR 2…"
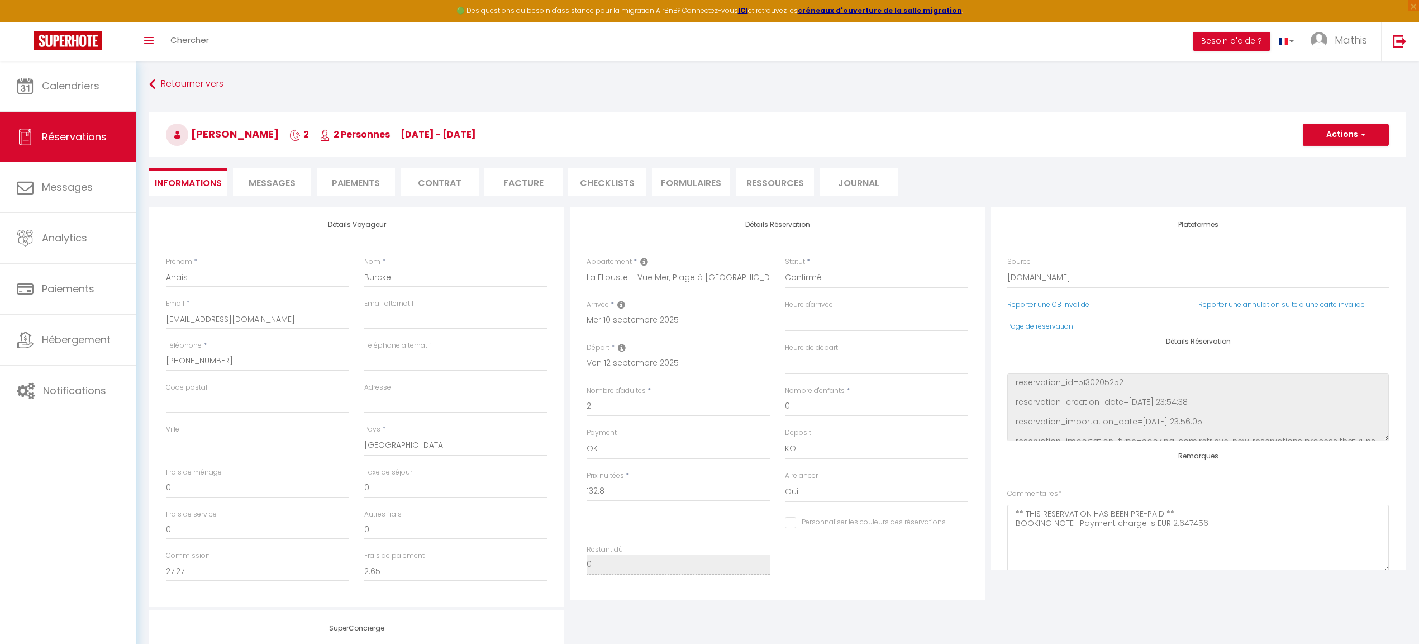
type input "49"
type input "7.3"
select select
checkbox input "false"
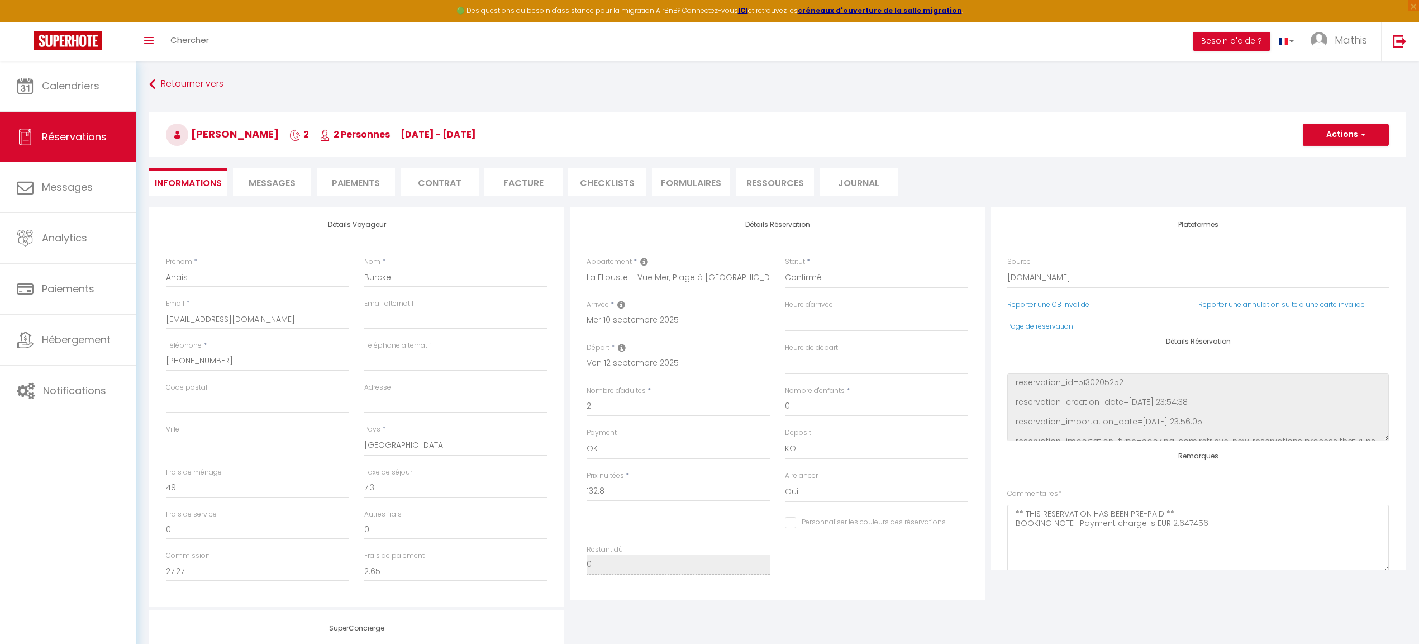
select select
click at [275, 194] on li "Messages" at bounding box center [272, 181] width 78 height 27
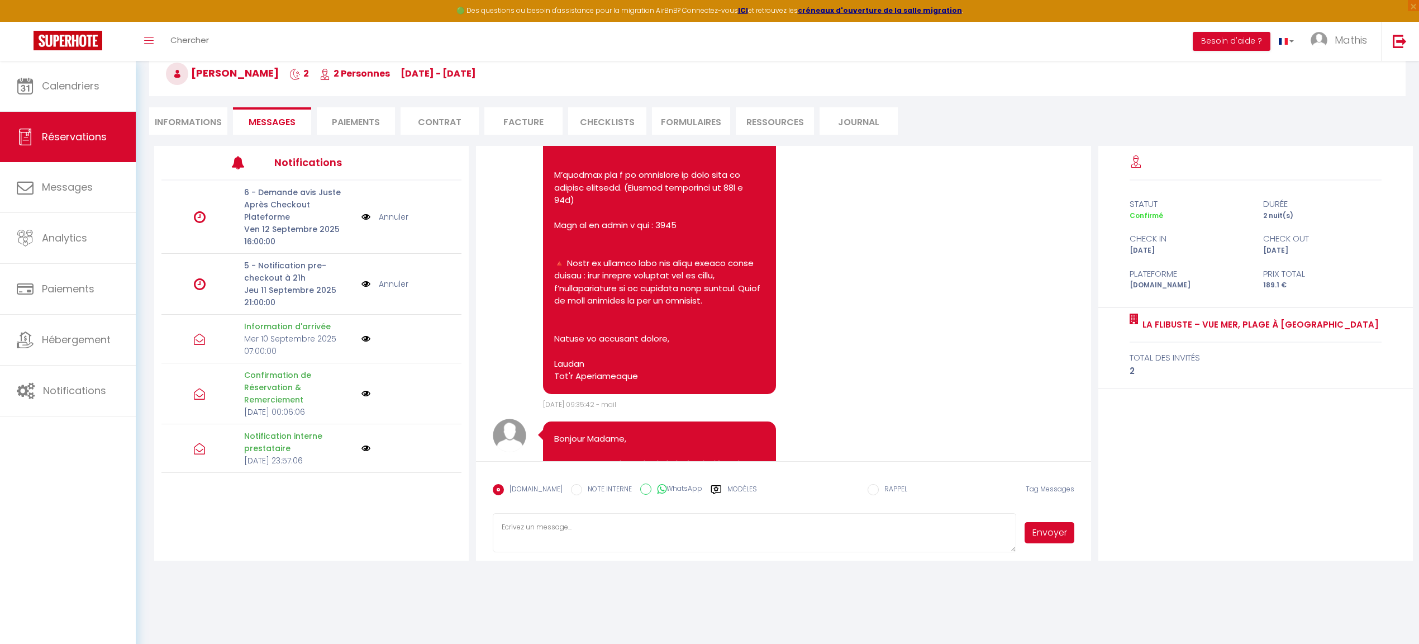
scroll to position [1915, 0]
click at [675, 540] on textarea at bounding box center [754, 532] width 523 height 39
paste textarea "https://youtube.com/shorts/8J__n0sHdPg"
type textarea "https://youtube.com/shorts/8J__n0sHdPg"
click at [1067, 530] on button "Envoyer" at bounding box center [1049, 532] width 49 height 21
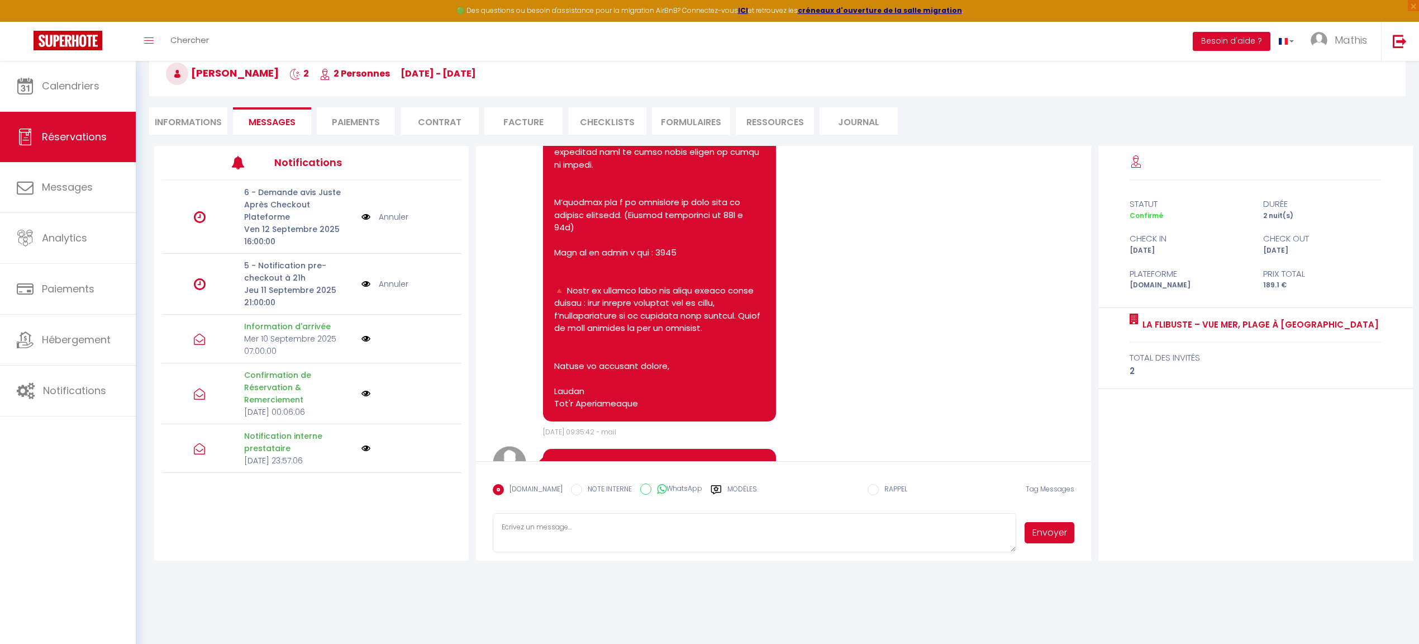
scroll to position [1922, 0]
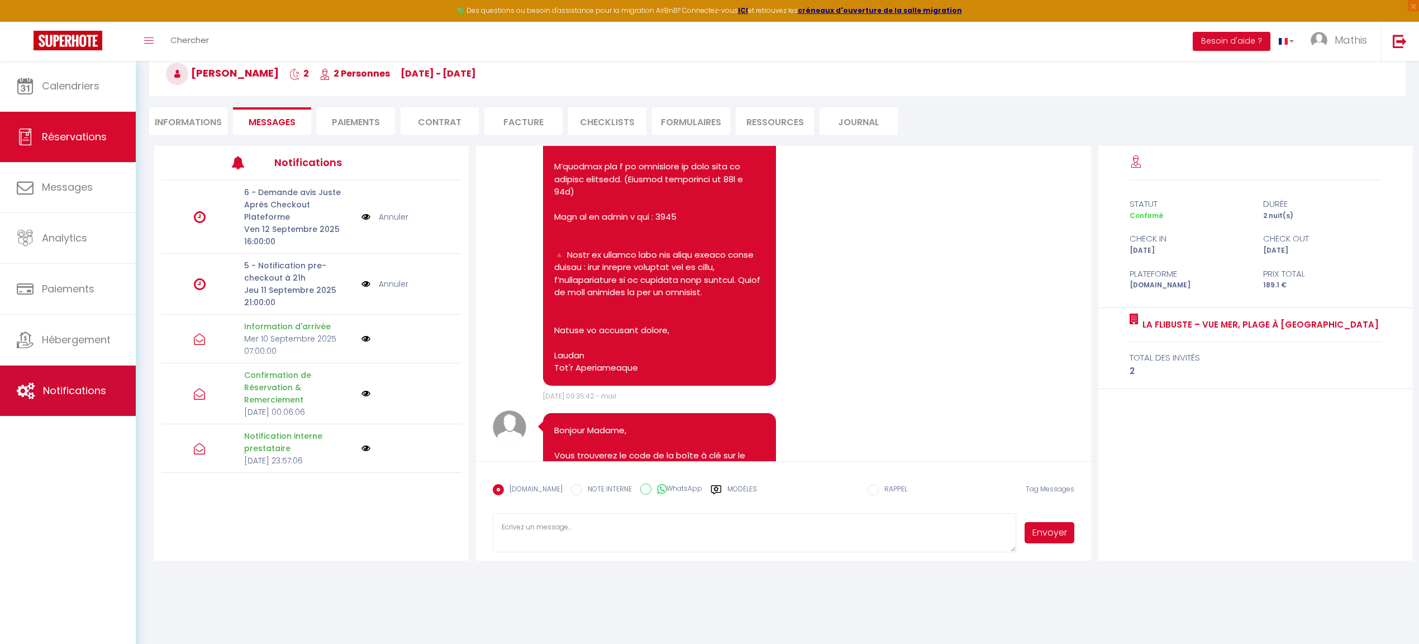
click at [56, 393] on span "Notifications" at bounding box center [74, 390] width 63 height 14
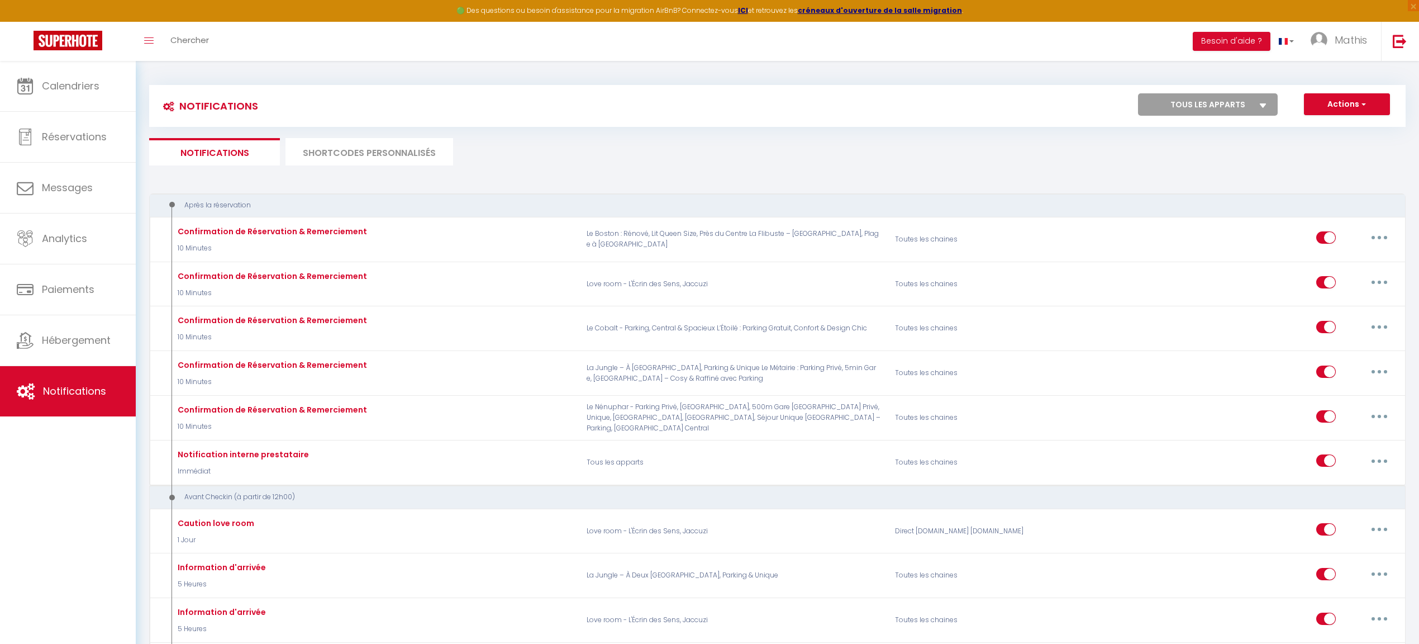
click at [351, 142] on li "SHORTCODES PERSONNALISÉS" at bounding box center [369, 151] width 168 height 27
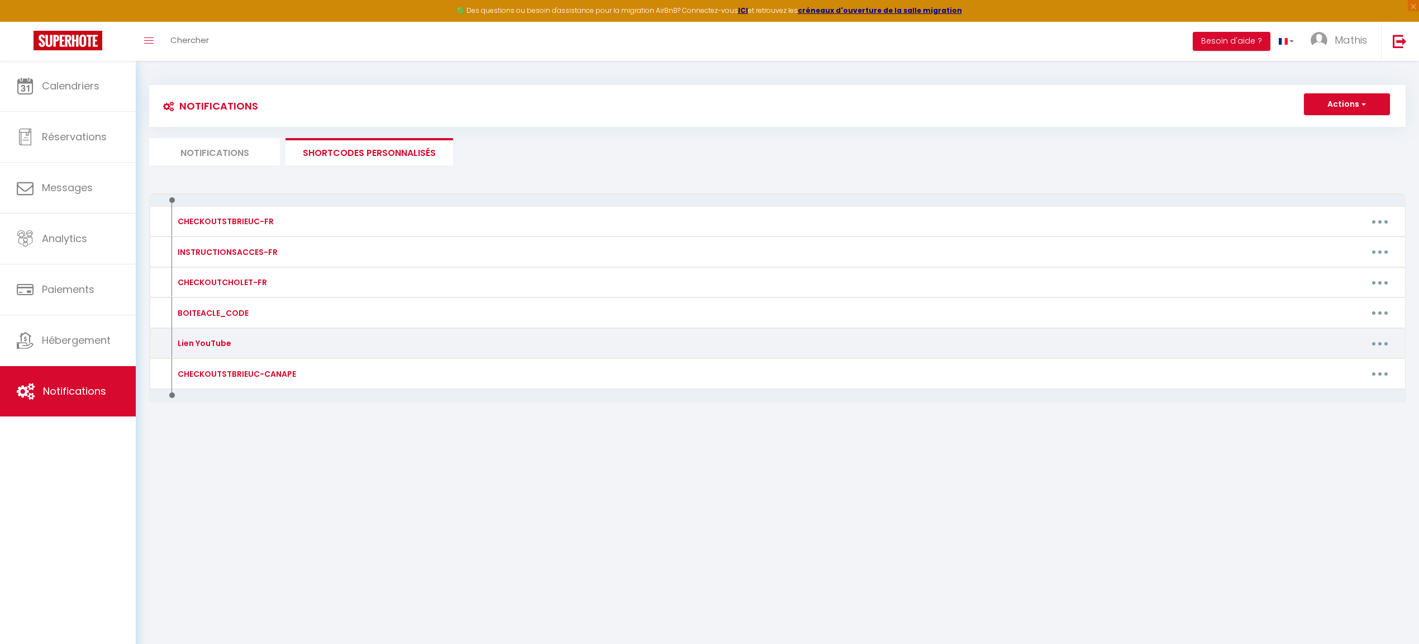
click at [1378, 342] on icon "button" at bounding box center [1379, 343] width 3 height 3
click at [1333, 365] on link "Editer" at bounding box center [1351, 368] width 83 height 19
type input "Lien YouTube"
type textarea "LIENYOUTUBE"
type textarea "https://youtube.com/shorts/mNsh6kZS080"
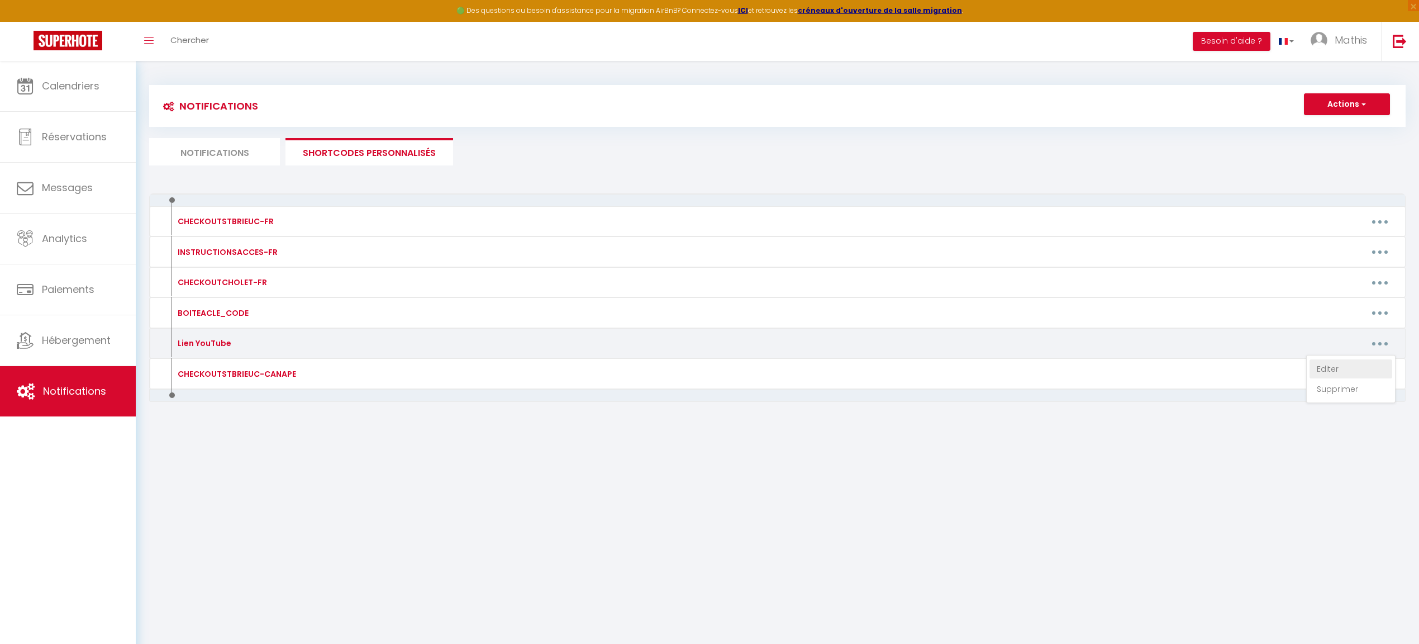
type textarea "https://youtube.com/shorts/0lRatboAYWA"
type textarea "https://youtube.com/shorts/k0xKizgDz6g"
type textarea "https://youtube.com/shorts/urbo8_4ncTw"
type textarea "https://youtube.com/shorts/s88XpbwALoc"
type textarea "https://youtu.be/oMoaG3rLfPM"
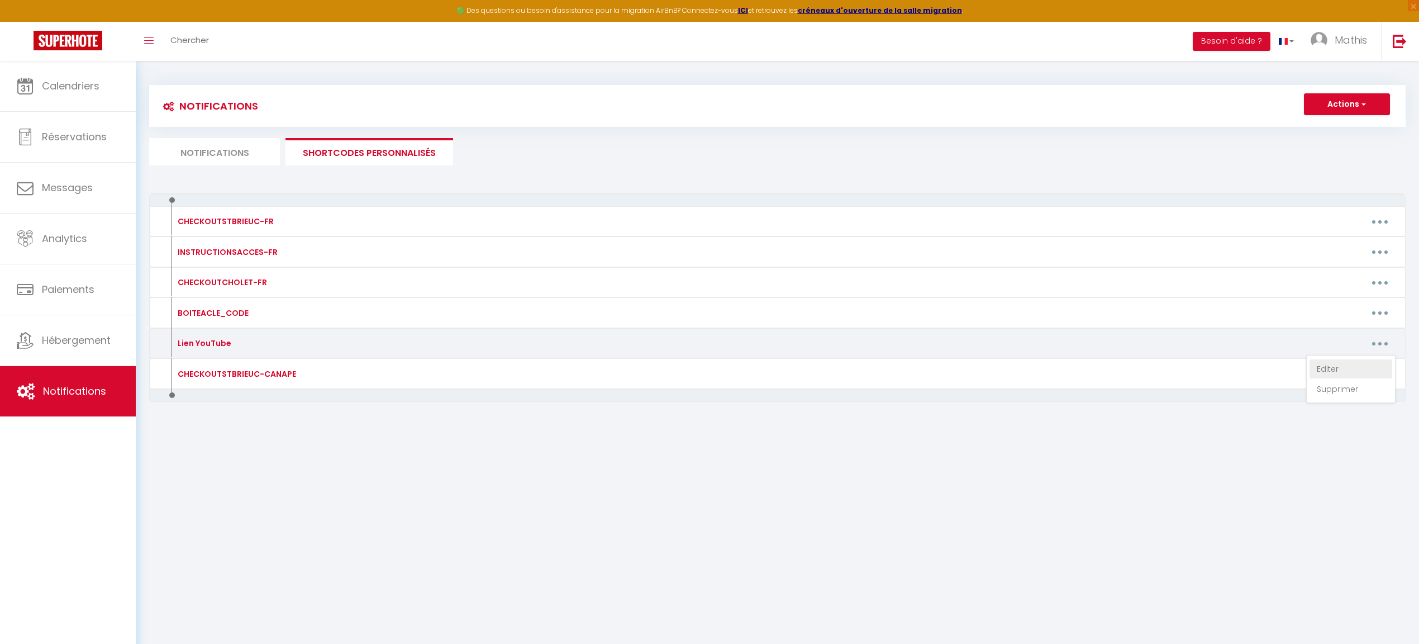
type textarea "https://youtube.com/shorts/lUVRMtc7Y2g"
type textarea "https://youtube.com/shorts/mNnQkJgwOK0"
type textarea "[URL][DOMAIN_NAME]"
type textarea "https://youtube.com/shorts/7mg8aPvFOMk"
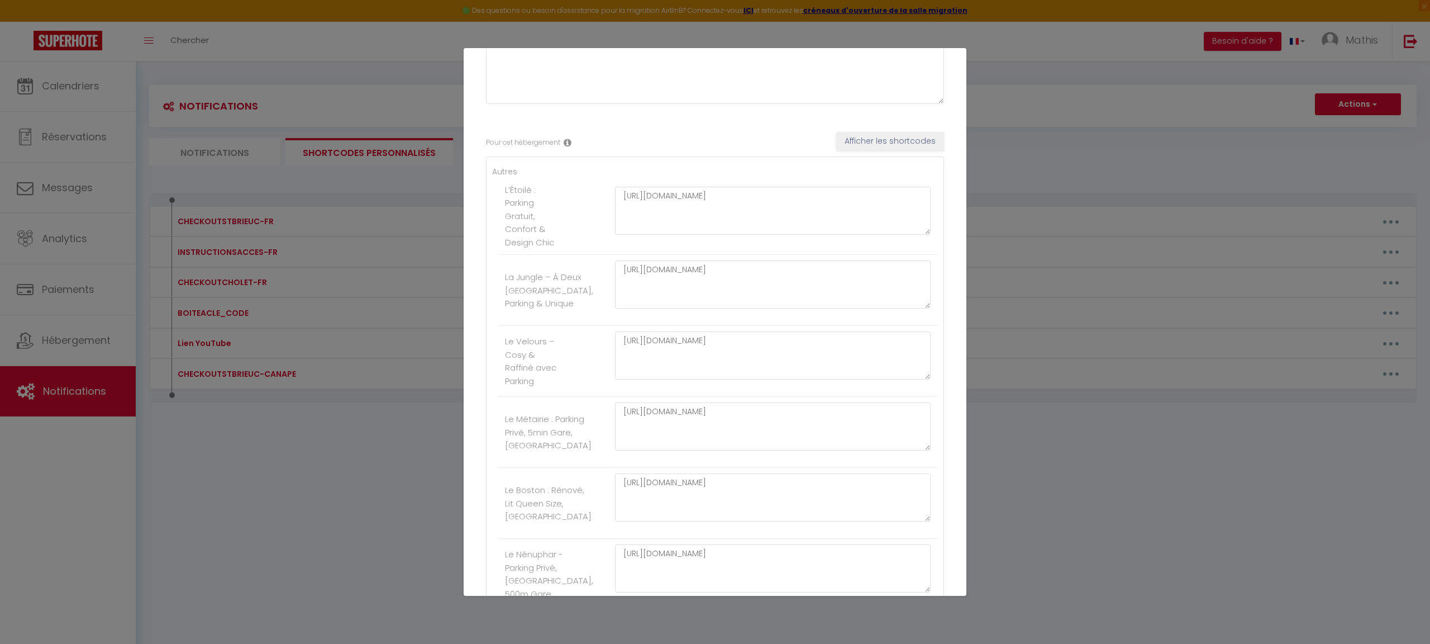
scroll to position [624, 0]
click at [699, 465] on li "Love room - L'Écrin des Sens, Jaccuzi" at bounding box center [718, 429] width 440 height 71
click at [692, 518] on textarea at bounding box center [773, 494] width 316 height 48
paste textarea "https://youtube.com/shorts/8J__n0sHdPg"
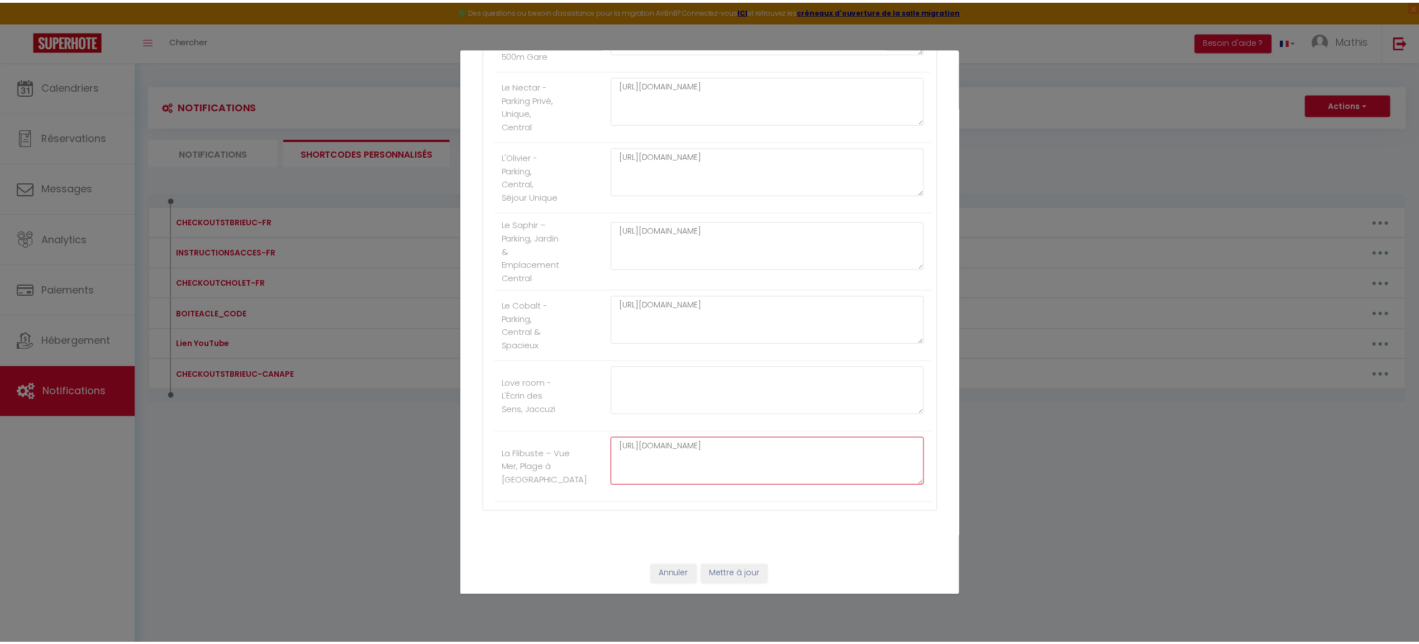
scroll to position [666, 0]
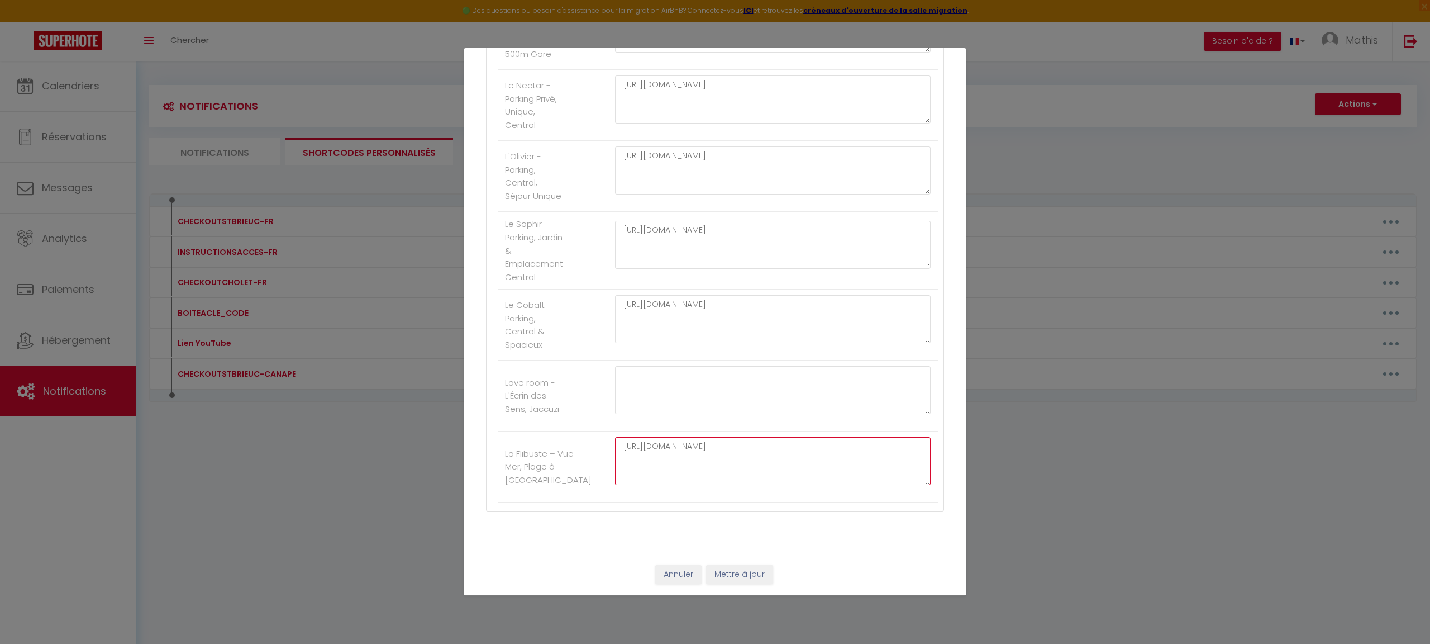
type textarea "https://youtube.com/shorts/8J__n0sHdPg"
click at [734, 580] on button "Mettre à jour" at bounding box center [739, 574] width 67 height 19
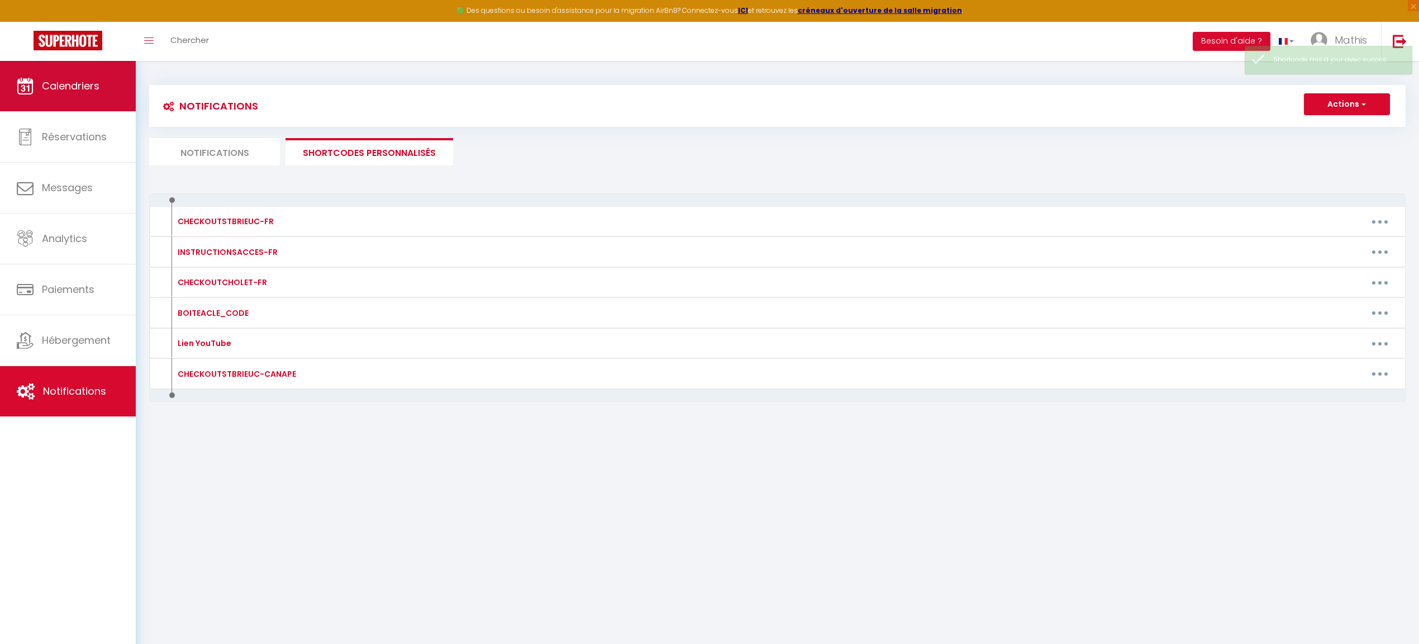
click at [32, 94] on icon at bounding box center [25, 86] width 17 height 17
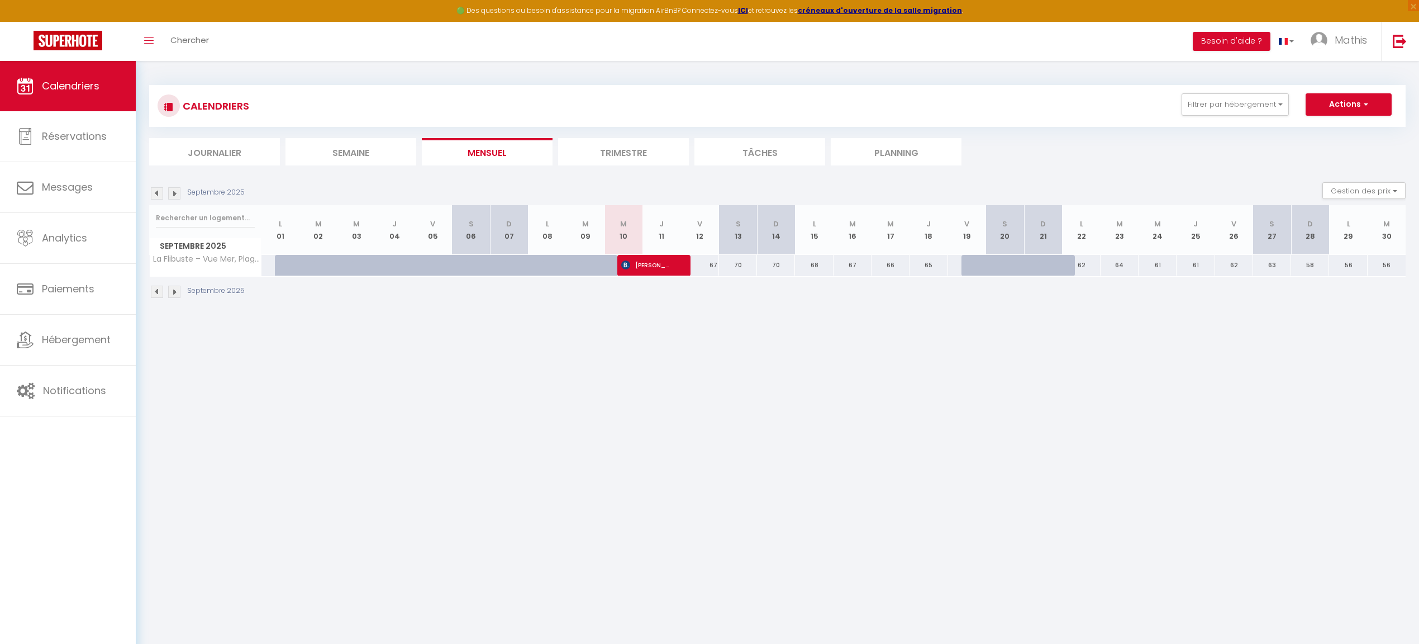
click at [178, 196] on img at bounding box center [174, 193] width 12 height 12
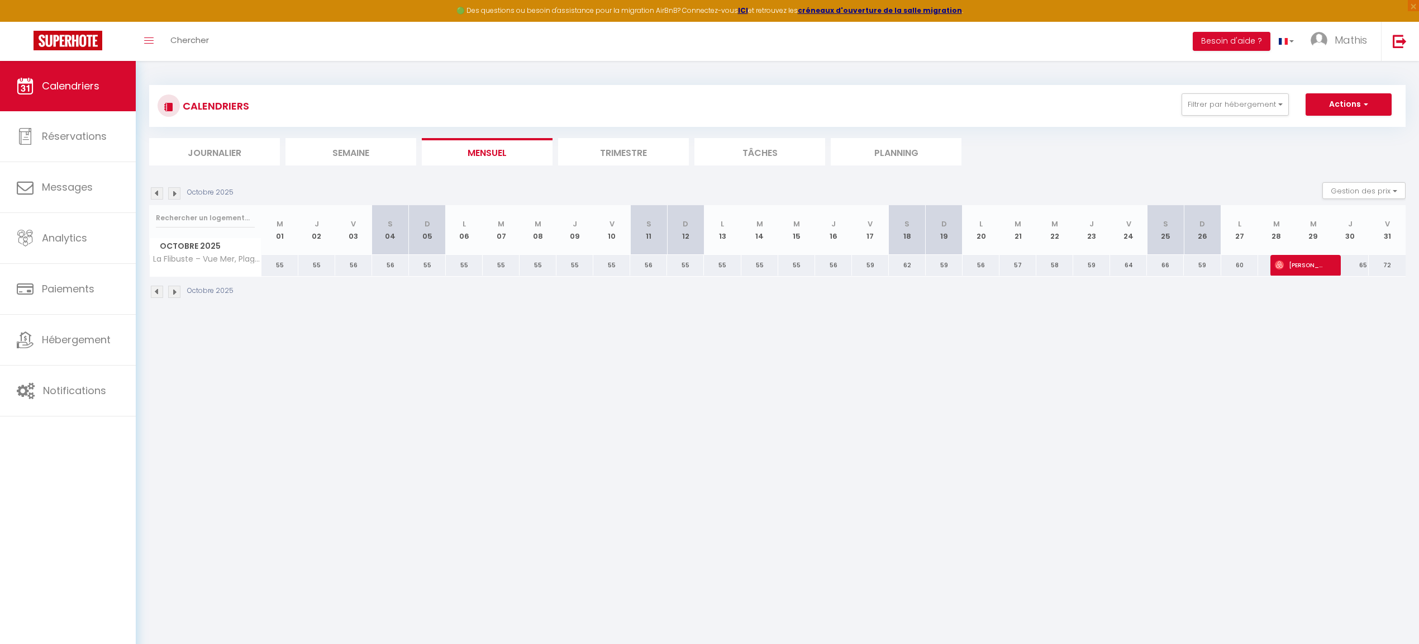
click at [1353, 267] on div "65" at bounding box center [1350, 265] width 37 height 21
type input "65"
type input "Jeu 30 Octobre 2025"
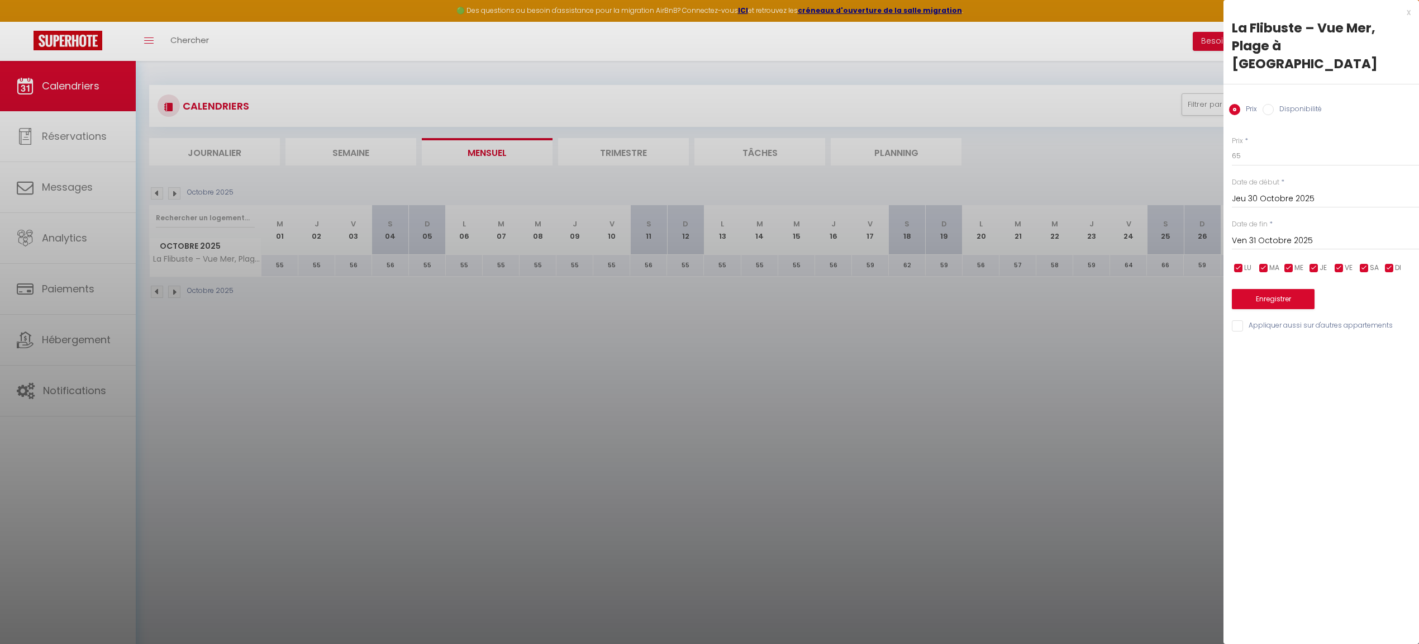
click at [1270, 219] on span "*" at bounding box center [1270, 223] width 3 height 9
click at [1270, 230] on div "Ven 31 Octobre 2025 < Oct 2025 > Dim Lun Mar Mer Jeu Ven Sam 1 2 3 4 5 6 7 8 9 …" at bounding box center [1325, 240] width 187 height 20
click at [1270, 234] on input "Ven 31 Octobre 2025" at bounding box center [1325, 241] width 187 height 15
click at [1387, 271] on span "[PERSON_NAME]" at bounding box center [1387, 282] width 24 height 22
click at [1387, 253] on span ">" at bounding box center [1387, 260] width 24 height 22
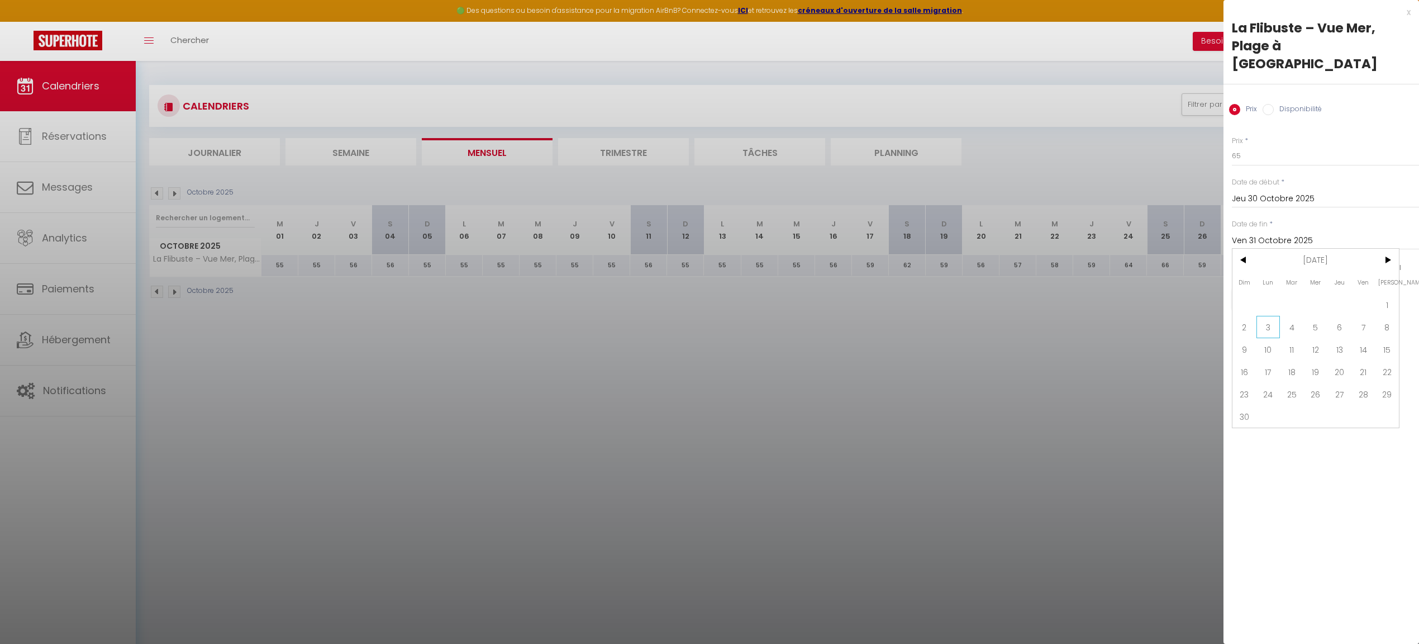
click at [1258, 316] on span "3" at bounding box center [1269, 327] width 24 height 22
type input "Lun 03 Novembre 2025"
click at [1288, 104] on label "Disponibilité" at bounding box center [1298, 110] width 48 height 12
click at [1274, 104] on input "Disponibilité" at bounding box center [1268, 109] width 11 height 11
radio input "true"
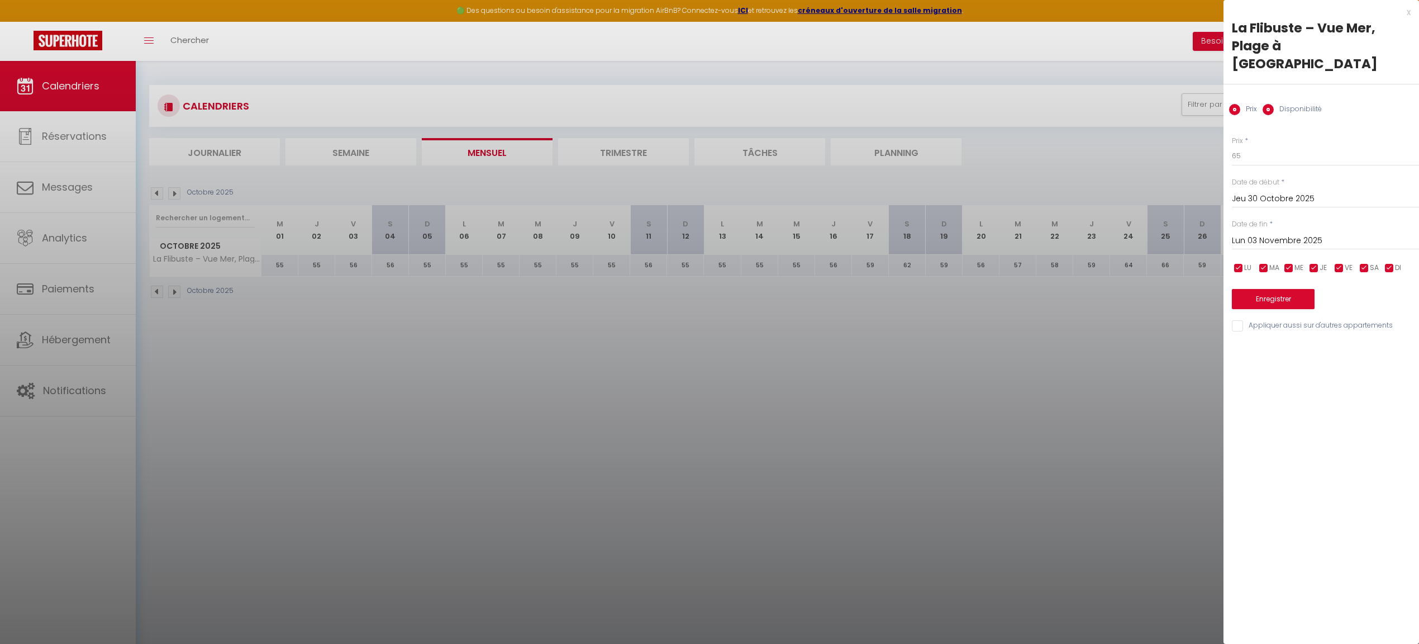
radio input "false"
select select "0"
click at [1266, 290] on button "Enregistrer" at bounding box center [1273, 300] width 83 height 20
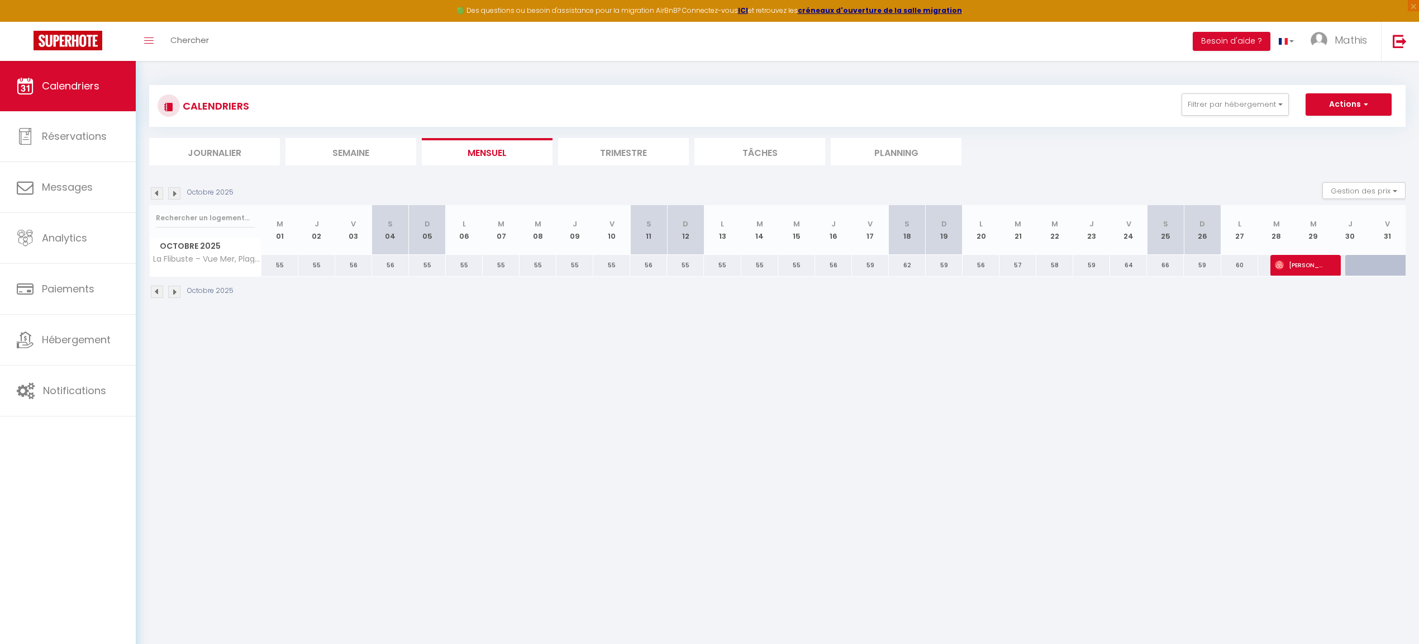
click at [173, 195] on img at bounding box center [174, 193] width 12 height 12
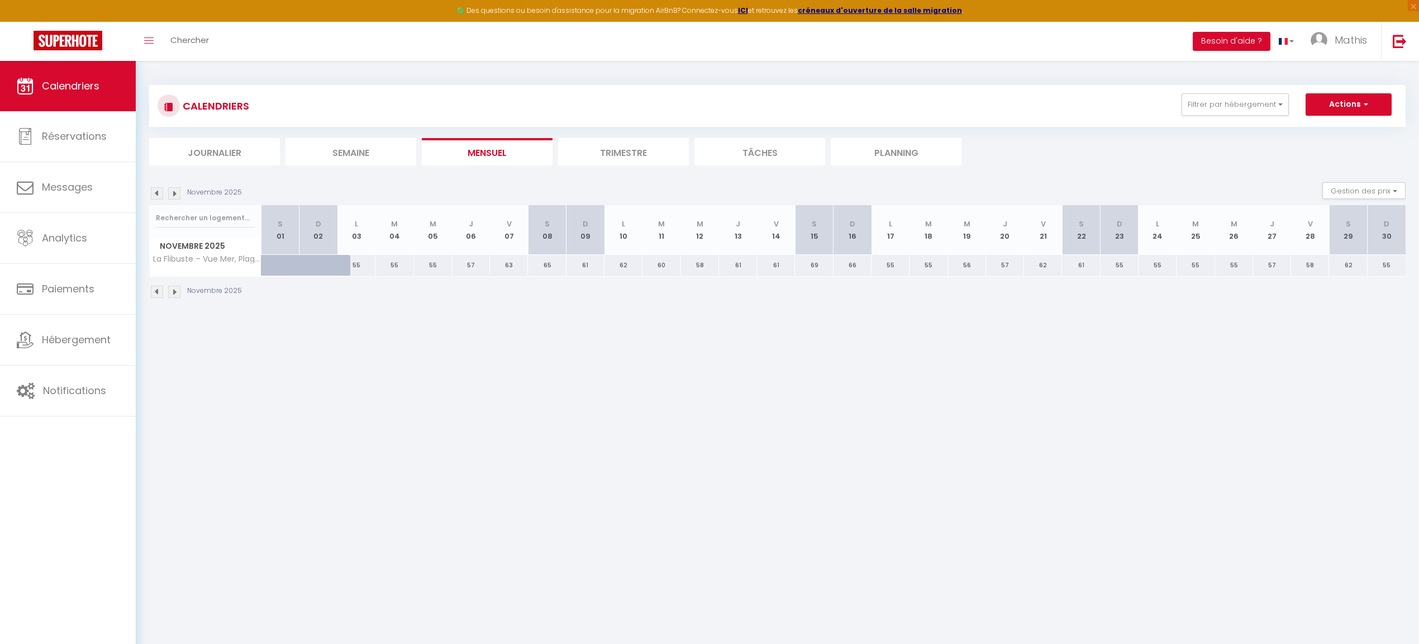
click at [154, 197] on img at bounding box center [157, 193] width 12 height 12
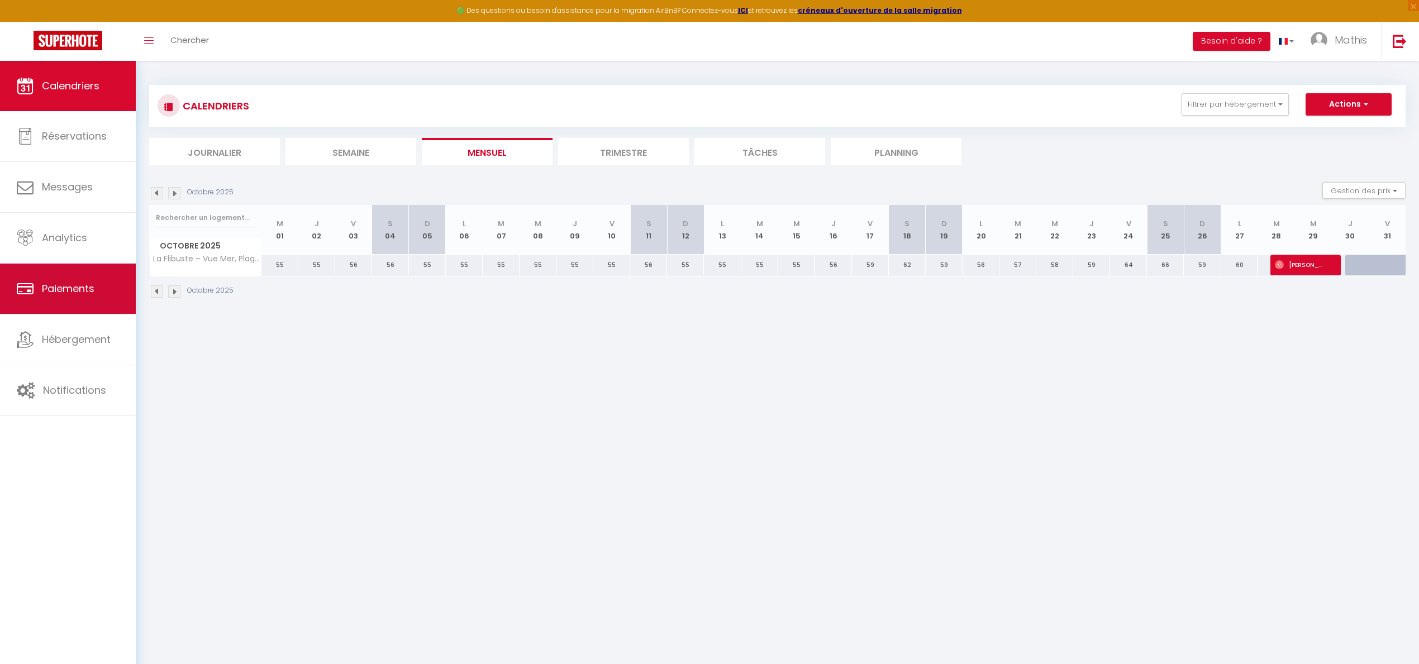
click at [92, 303] on link "Paiements" at bounding box center [68, 289] width 136 height 50
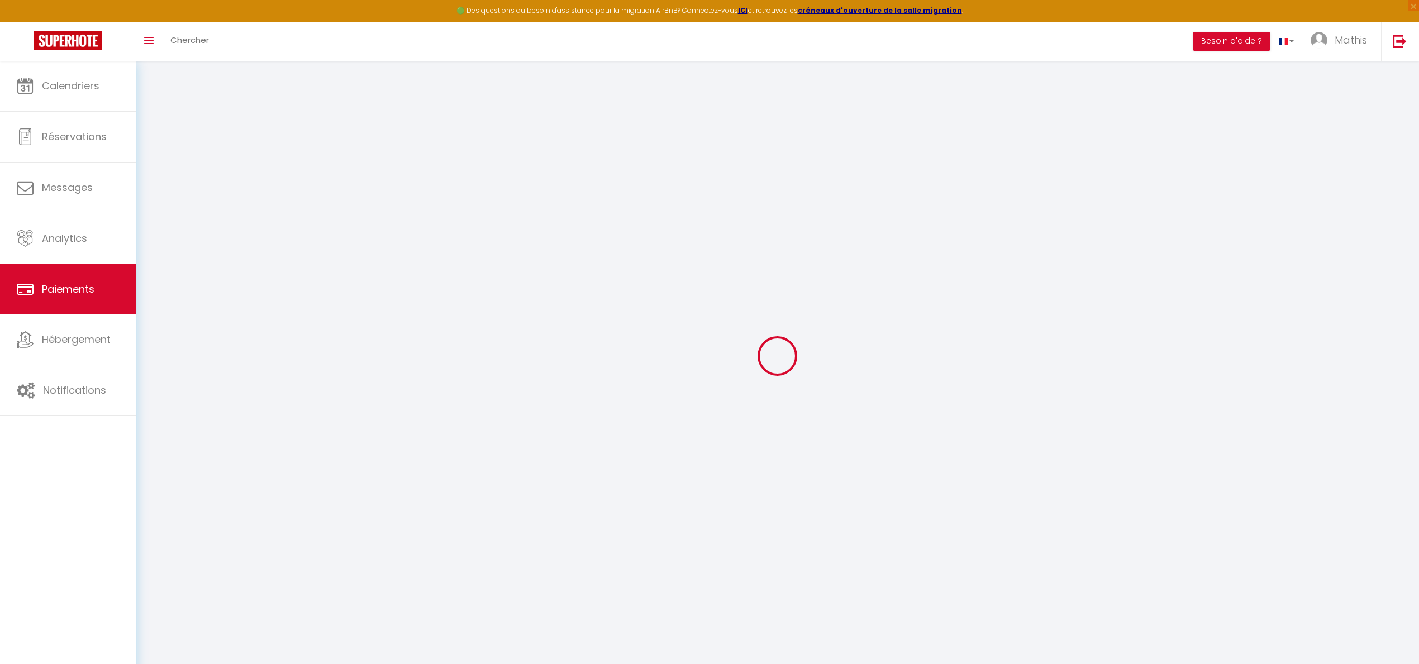
select select "2"
select select "0"
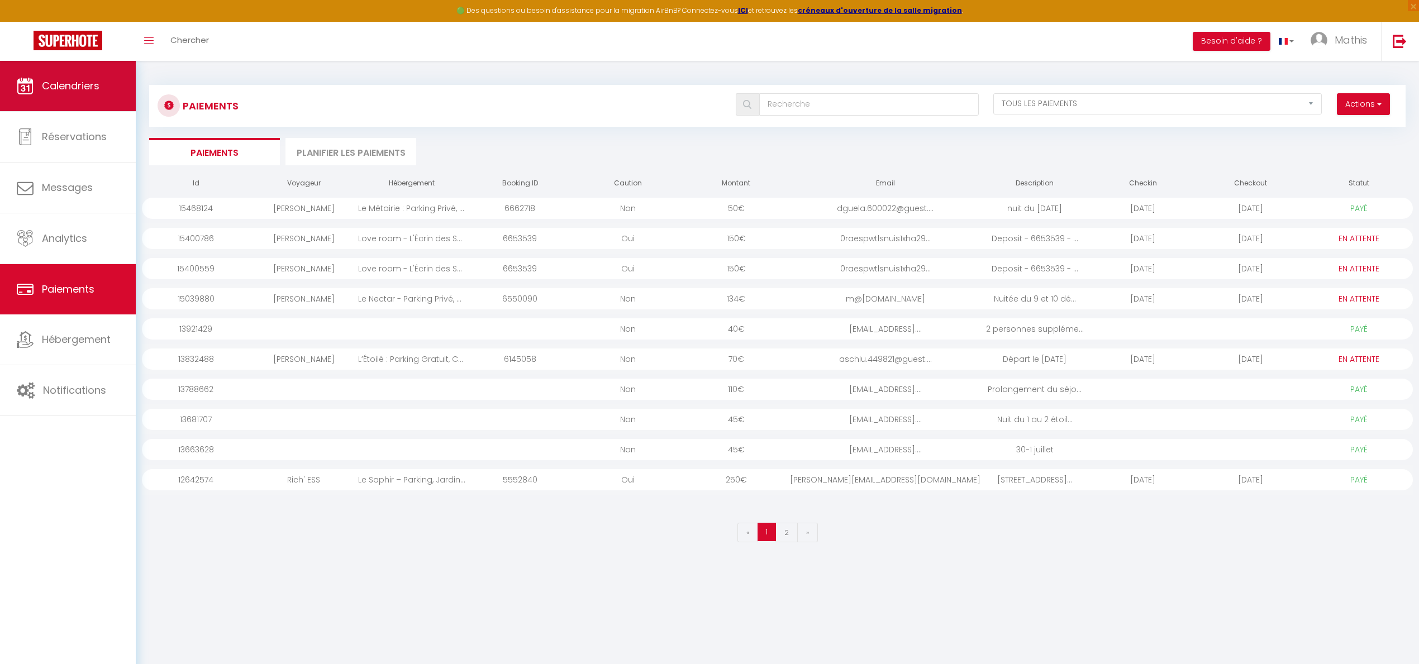
click at [115, 81] on link "Calendriers" at bounding box center [68, 86] width 136 height 50
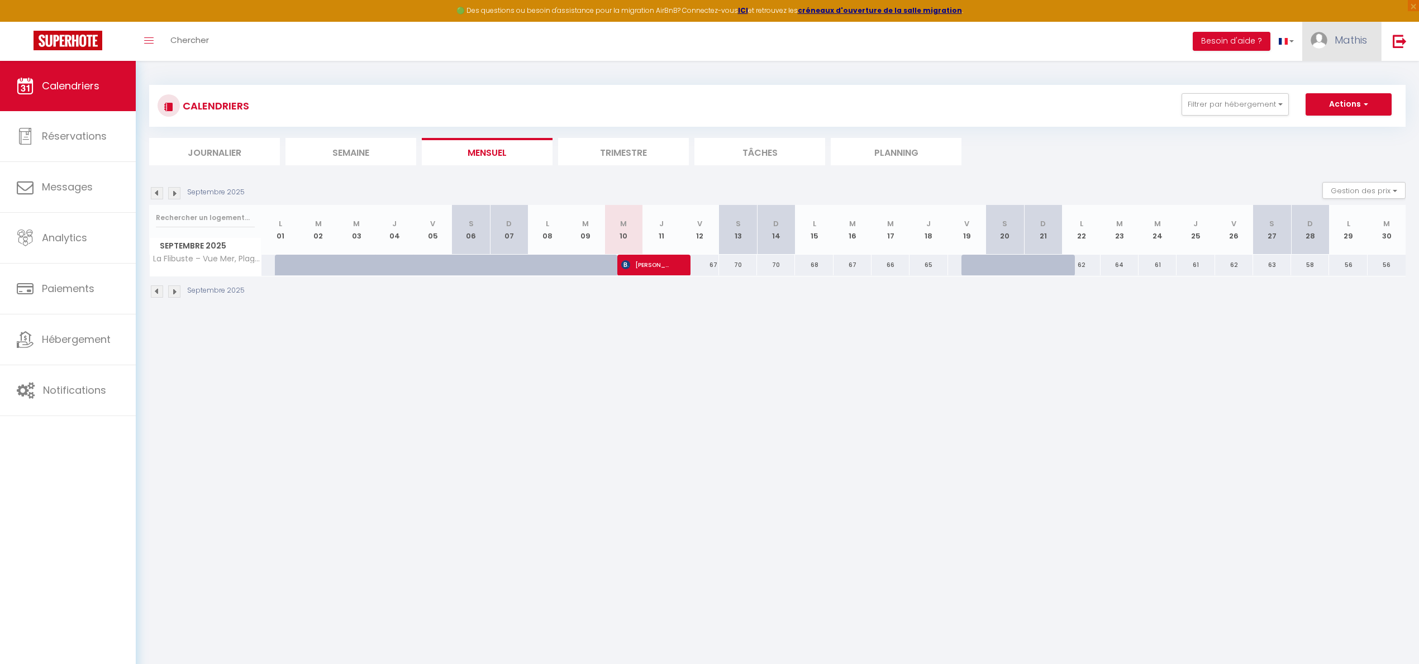
click at [1319, 45] on img at bounding box center [1319, 40] width 17 height 17
click at [1235, 72] on div "CALENDRIERS Filtrer par hébergement Tous L’Étoilé : Parking Gratuit, Confort & …" at bounding box center [777, 192] width 1283 height 262
click at [1332, 99] on button "Actions" at bounding box center [1349, 104] width 86 height 22
click at [1329, 126] on link "Nouvelle réservation" at bounding box center [1336, 130] width 97 height 17
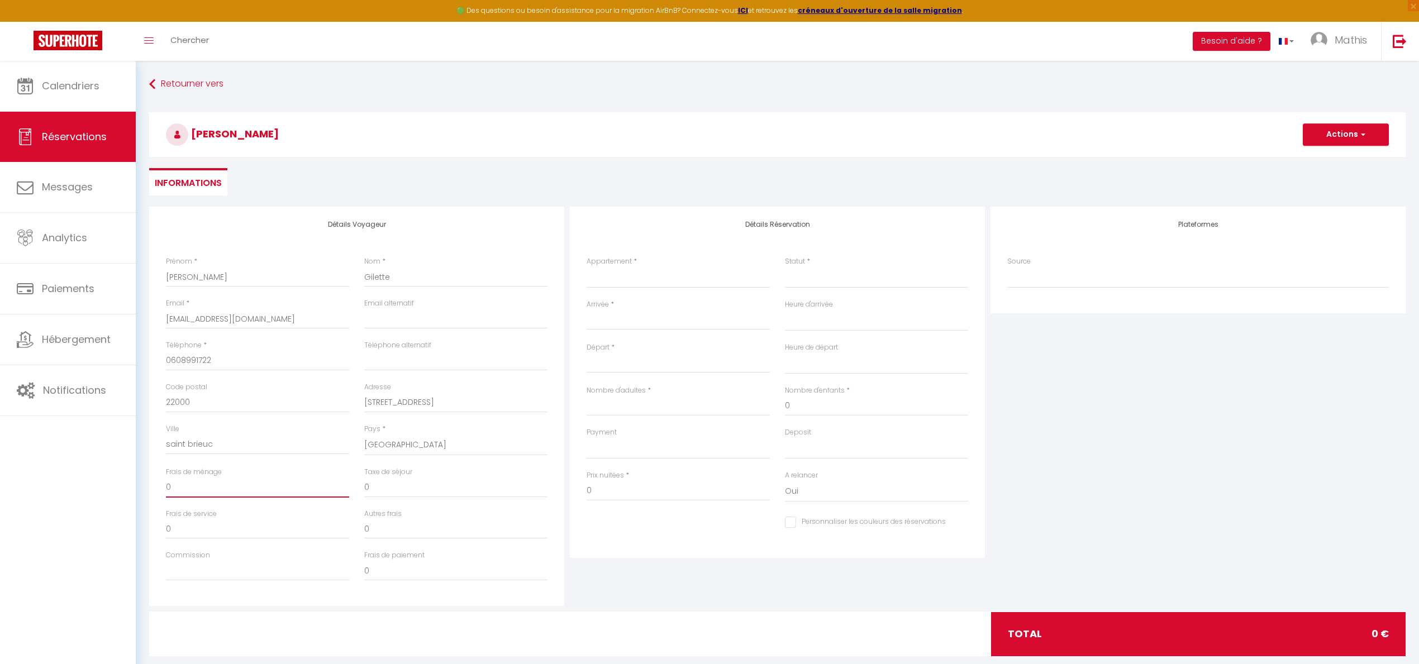
click at [318, 485] on input "0" at bounding box center [257, 488] width 183 height 20
click at [643, 501] on div "Prix nuitées * 0" at bounding box center [678, 491] width 198 height 43
click at [644, 494] on input "0" at bounding box center [678, 491] width 183 height 20
click at [682, 599] on div "Détails Réservation Appartement * L’Étoilé : Parking Gratuit, Confort & Design …" at bounding box center [777, 406] width 421 height 399
click at [619, 310] on div "< Sep 2025 > Dim Lun Mar Mer Jeu Ven Sam 1 2 3 4 5 6 7 8 9 10 11 12 13 14 15 16…" at bounding box center [678, 320] width 183 height 20
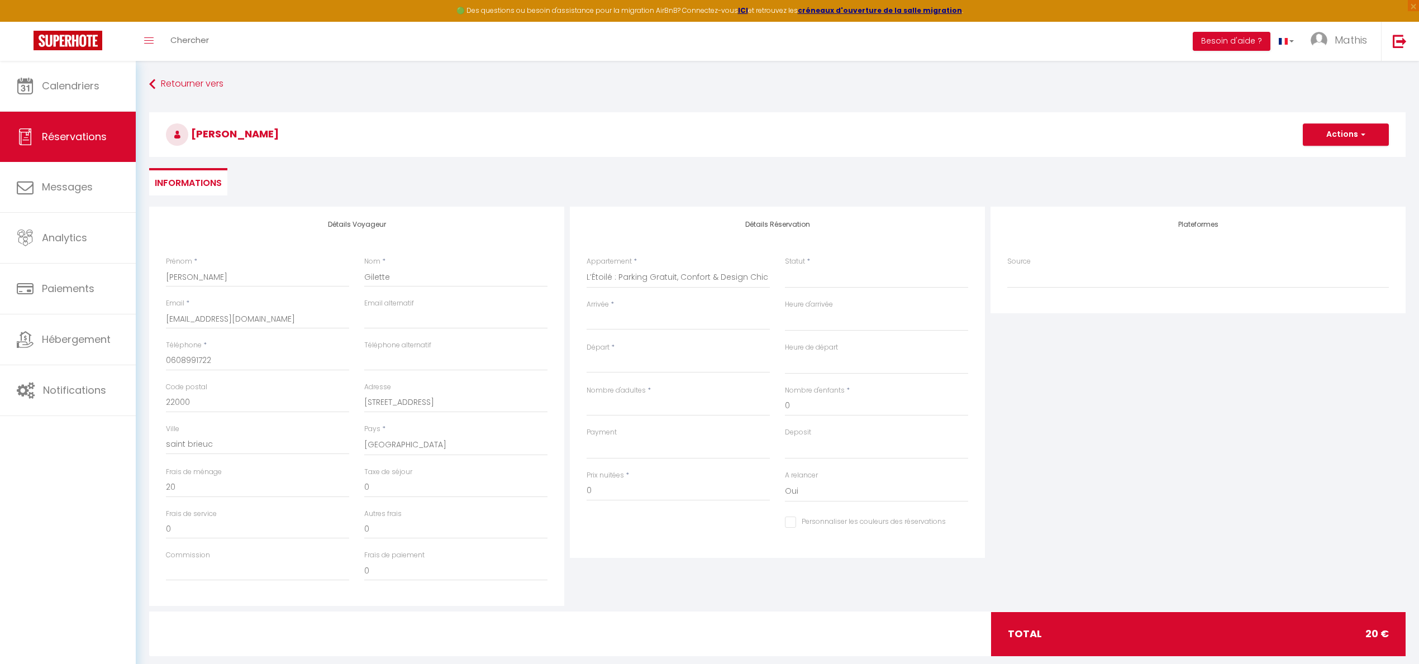
click at [619, 310] on div "< Sep 2025 > Dim Lun Mar Mer Jeu Ven Sam 1 2 3 4 5 6 7 8 9 10 11 12 13 14 15 16…" at bounding box center [678, 320] width 183 height 20
click at [620, 314] on input "Arrivée" at bounding box center [678, 321] width 183 height 15
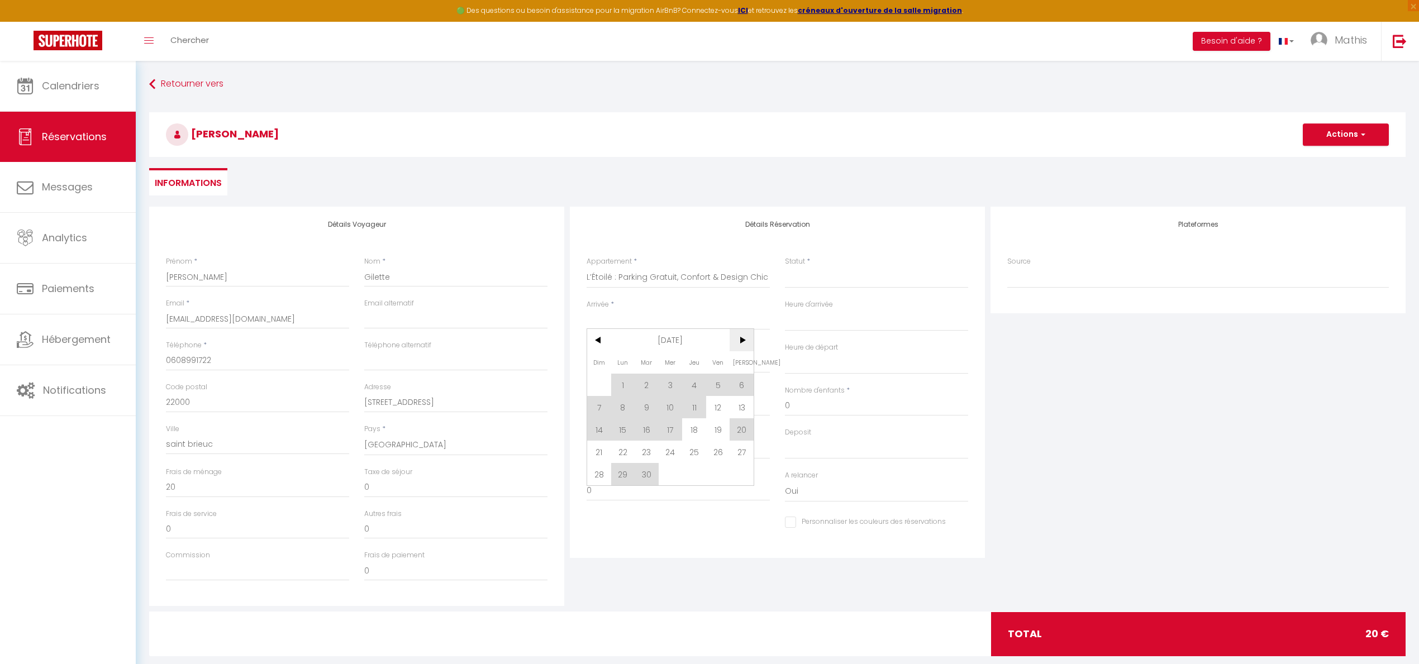
click at [736, 348] on span ">" at bounding box center [742, 340] width 24 height 22
click at [714, 409] on span "10" at bounding box center [718, 407] width 24 height 22
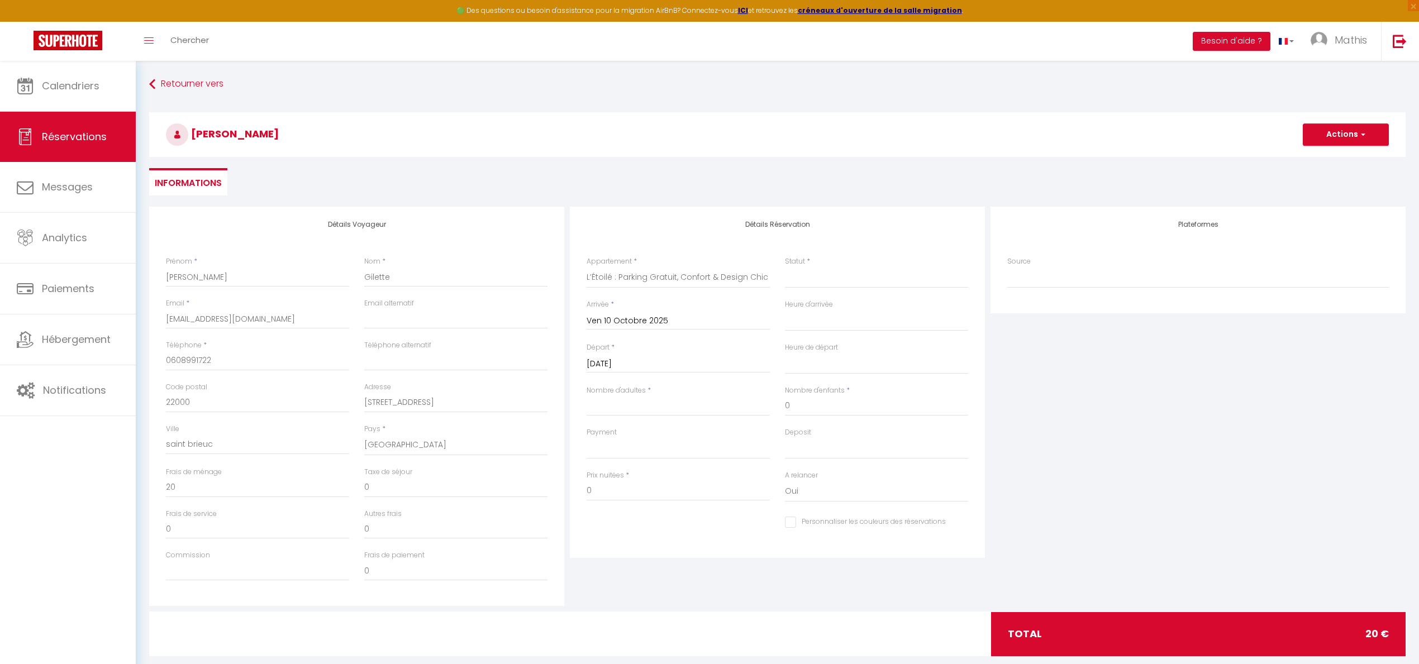
click at [655, 365] on input "Sam 11 Octobre 2025" at bounding box center [678, 364] width 183 height 15
click at [605, 474] on span "12" at bounding box center [599, 472] width 24 height 22
drag, startPoint x: 694, startPoint y: 492, endPoint x: 568, endPoint y: 496, distance: 125.8
click at [568, 496] on div "Détails Réservation Appartement * L’Étoilé : Parking Gratuit, Confort & Design …" at bounding box center [777, 406] width 421 height 399
click at [653, 546] on div "Détails Réservation Appartement * L’Étoilé : Parking Gratuit, Confort & Design …" at bounding box center [777, 382] width 415 height 351
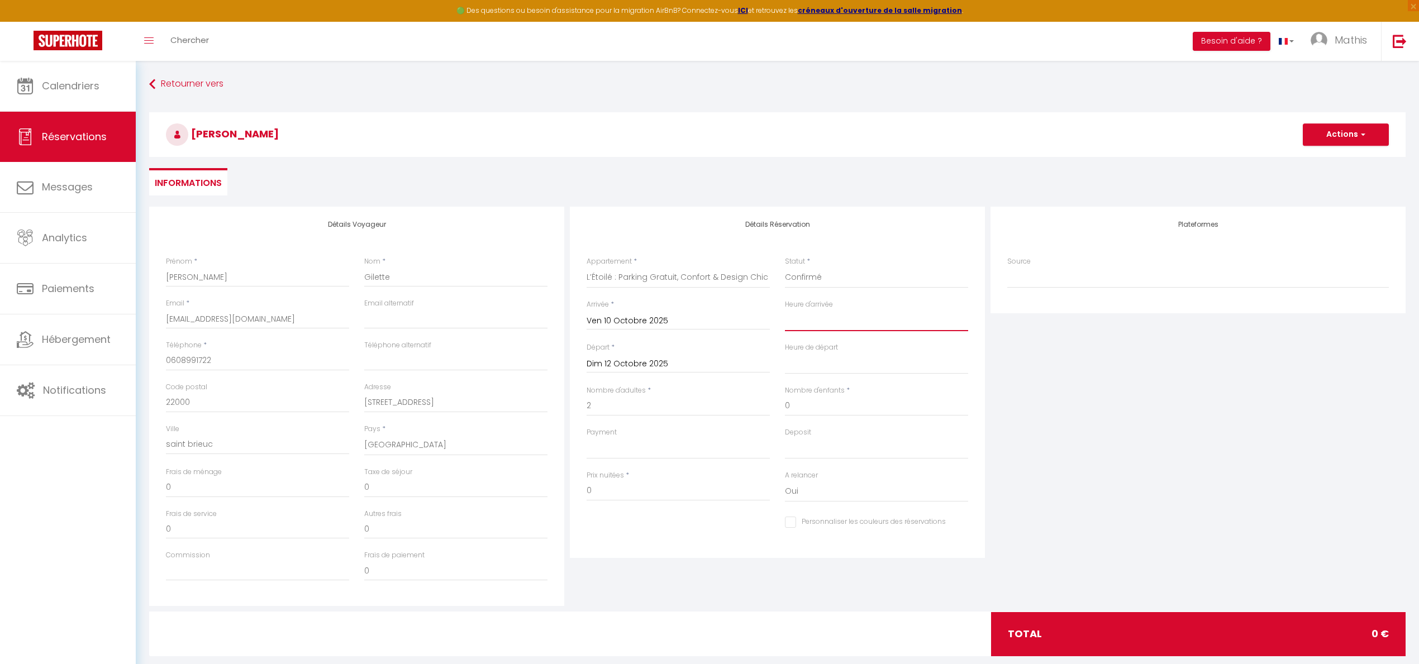
click at [852, 402] on input "0" at bounding box center [876, 406] width 183 height 20
click at [1167, 480] on div "Plateformes Source Direct Airbnb.com Booking.com Chalet montagne Expedia Gite d…" at bounding box center [1198, 406] width 421 height 399
click at [689, 490] on input "0" at bounding box center [678, 491] width 183 height 20
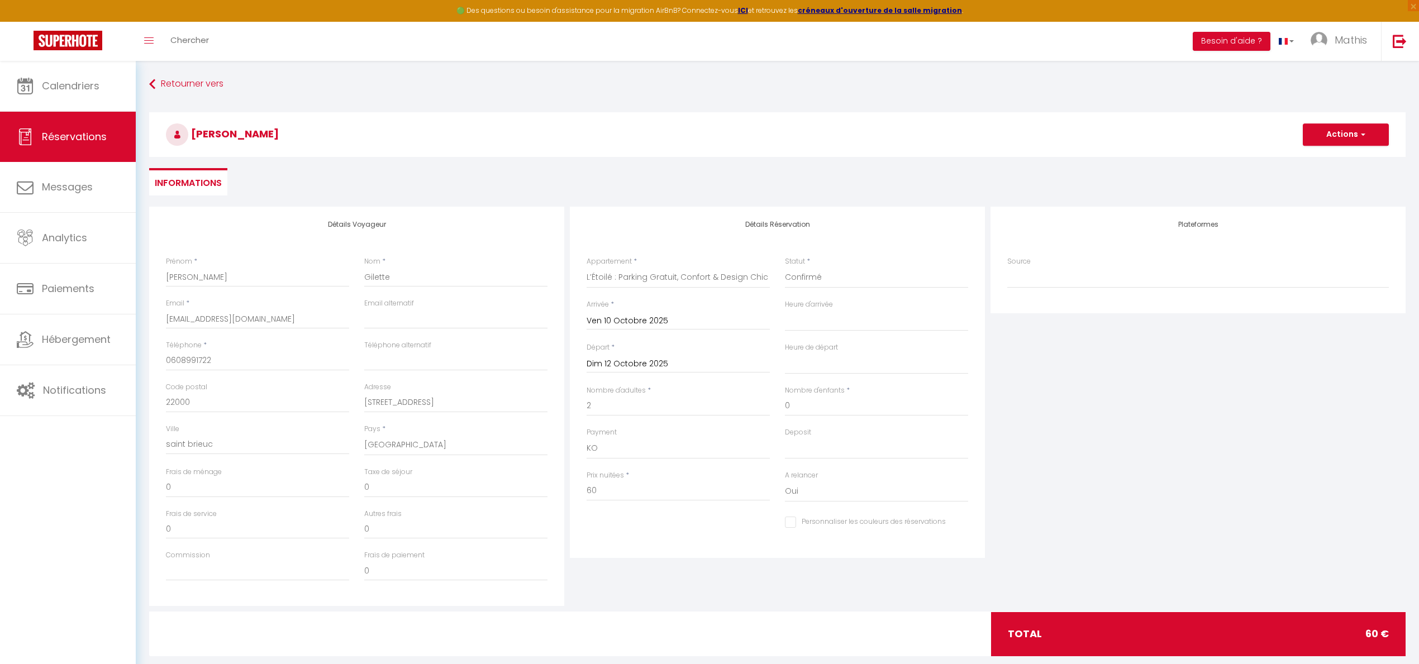
click at [686, 588] on div "Détails Réservation Appartement * L’Étoilé : Parking Gratuit, Confort & Design …" at bounding box center [777, 406] width 421 height 399
drag, startPoint x: 184, startPoint y: 483, endPoint x: 150, endPoint y: 490, distance: 35.4
click at [150, 490] on div "Détails Voyageur Prénom * Matthieu Nom * Gilette Email * mathis.sivy31@gmail.co…" at bounding box center [356, 406] width 415 height 399
click at [640, 488] on input "60" at bounding box center [678, 491] width 183 height 20
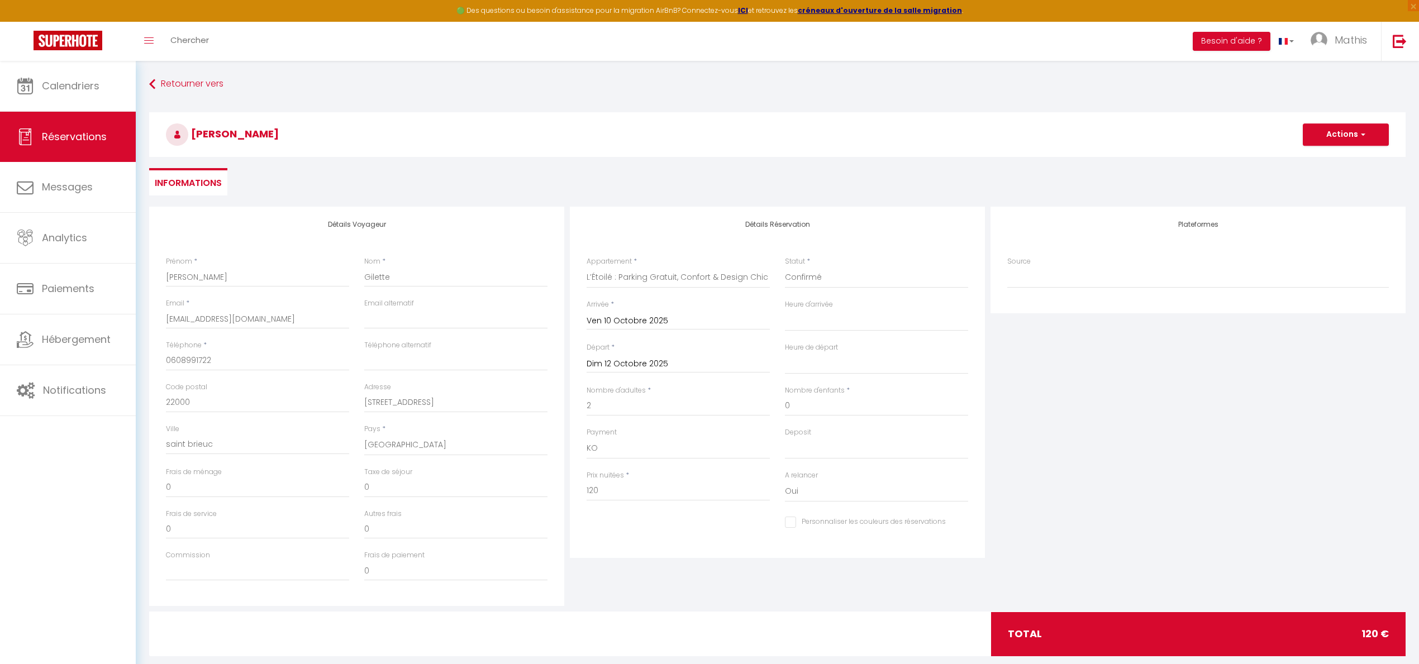
click at [665, 518] on div "Personnaliser les couleurs des réservations #D7092E" at bounding box center [777, 528] width 396 height 31
click at [1359, 133] on span "button" at bounding box center [1361, 135] width 7 height 10
click at [1333, 159] on link "Enregistrer" at bounding box center [1335, 159] width 88 height 15
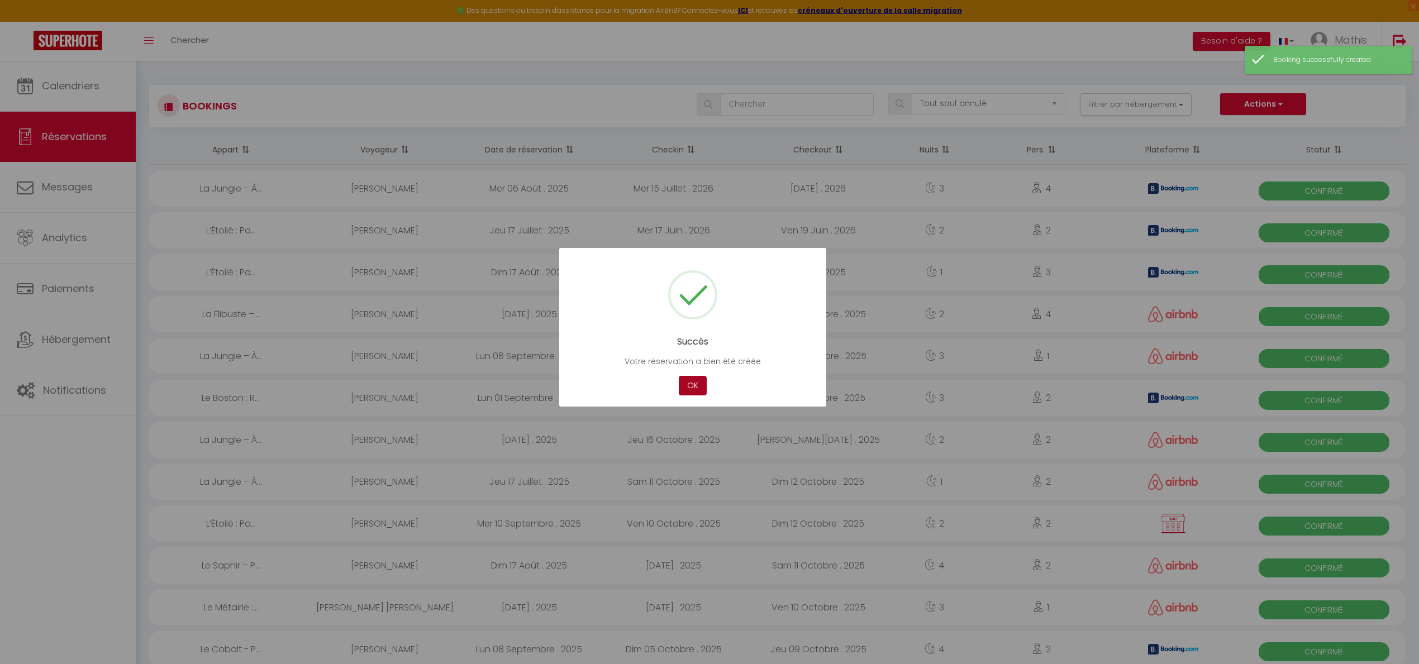
click at [705, 389] on button "OK" at bounding box center [693, 386] width 28 height 20
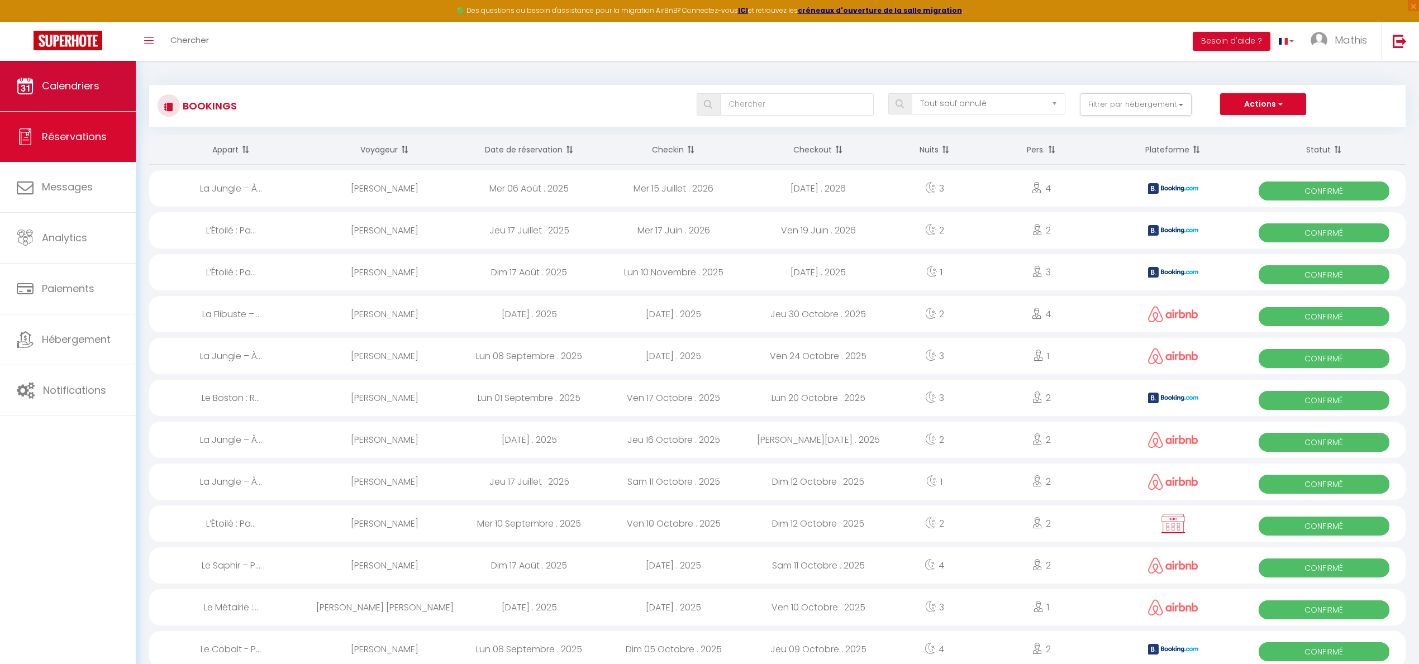
click at [83, 94] on link "Calendriers" at bounding box center [68, 86] width 136 height 50
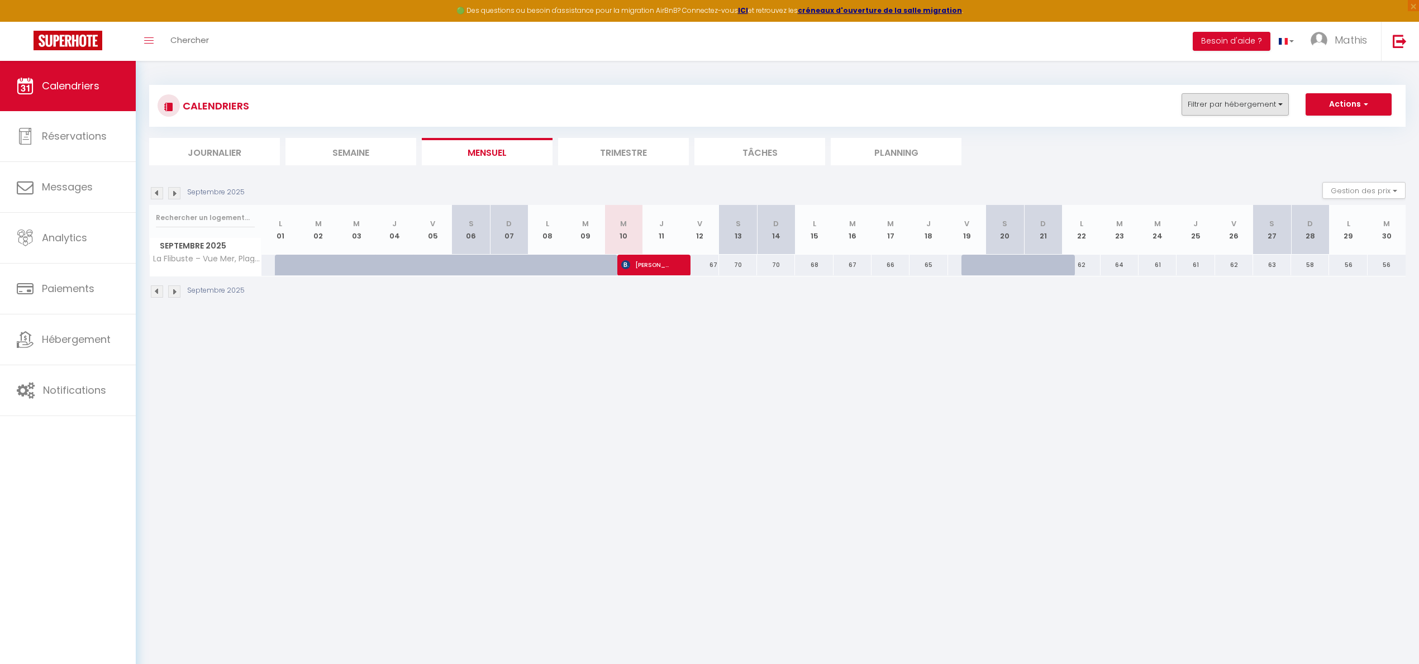
click at [1270, 98] on button "Filtrer par hébergement" at bounding box center [1235, 104] width 107 height 22
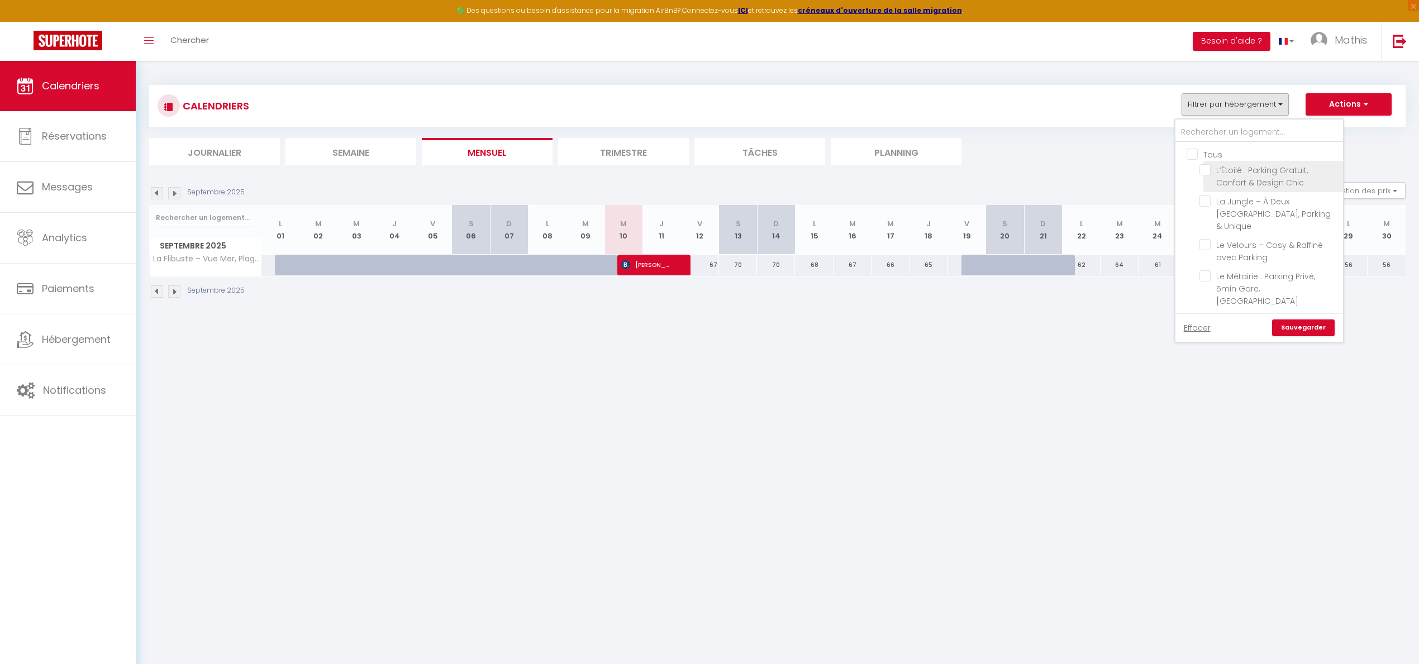
click at [1208, 173] on input "L’Étoilé : Parking Gratuit, Confort & Design Chic" at bounding box center [1270, 169] width 140 height 11
click at [1297, 333] on link "Sauvegarder" at bounding box center [1303, 328] width 63 height 17
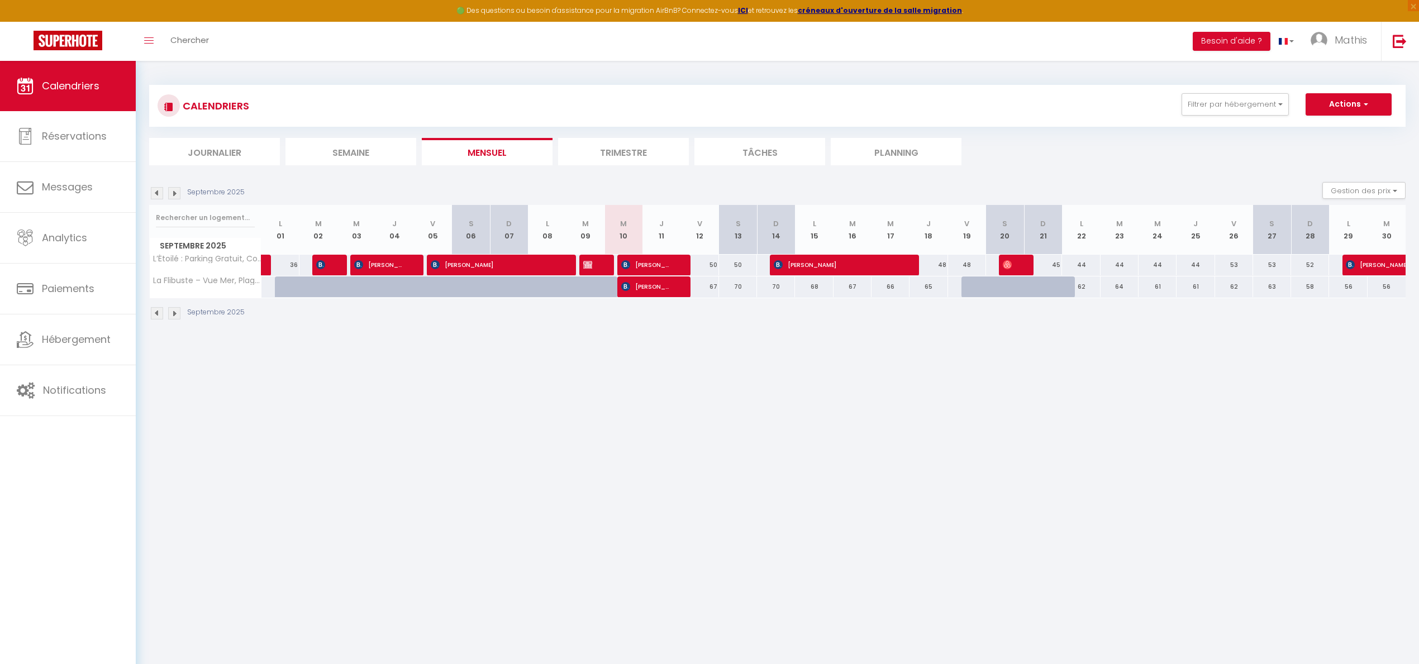
click at [178, 193] on img at bounding box center [174, 193] width 12 height 12
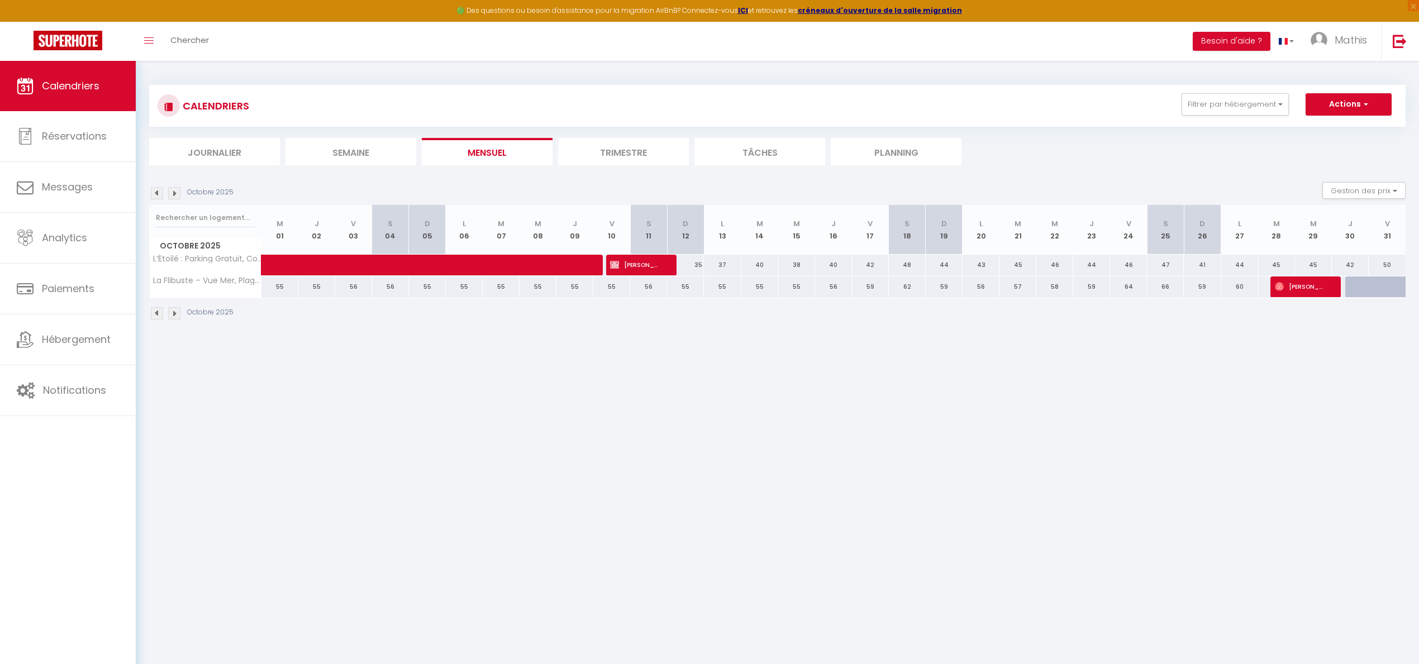
click at [651, 271] on span "[PERSON_NAME]" at bounding box center [635, 264] width 50 height 21
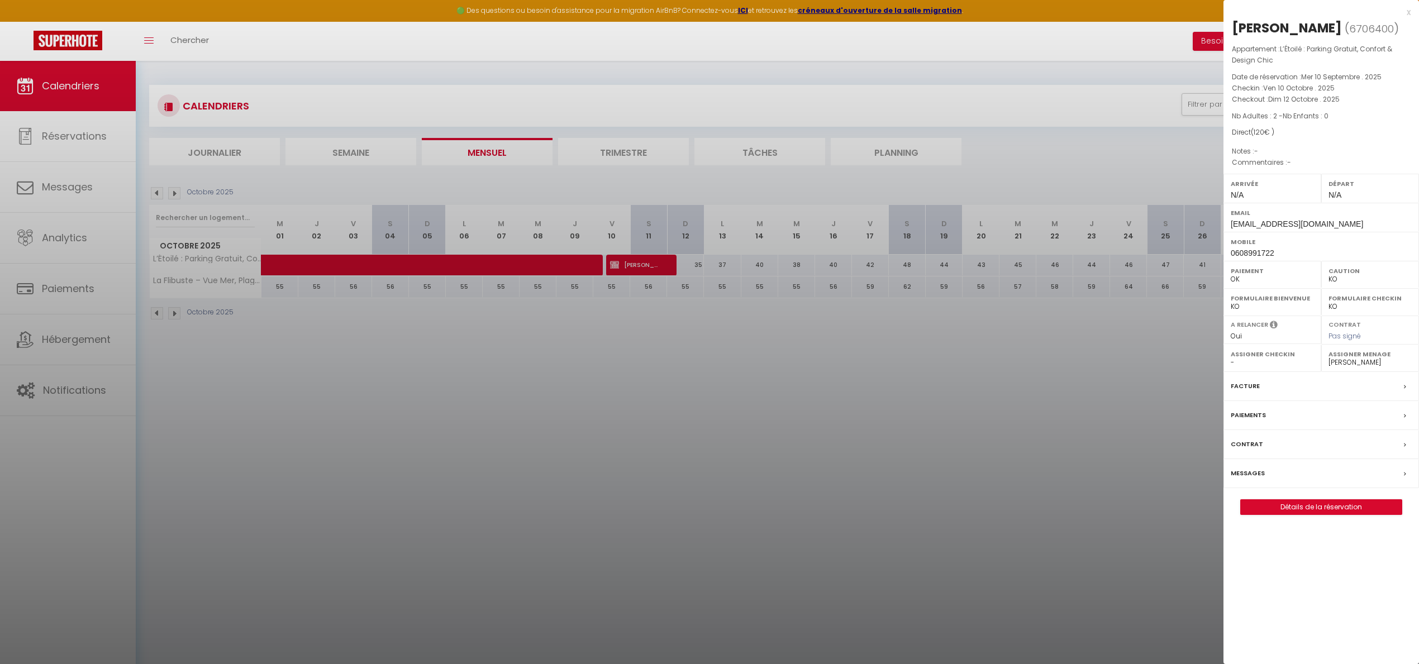
click at [1346, 510] on link "Détails de la réservation" at bounding box center [1321, 507] width 161 height 15
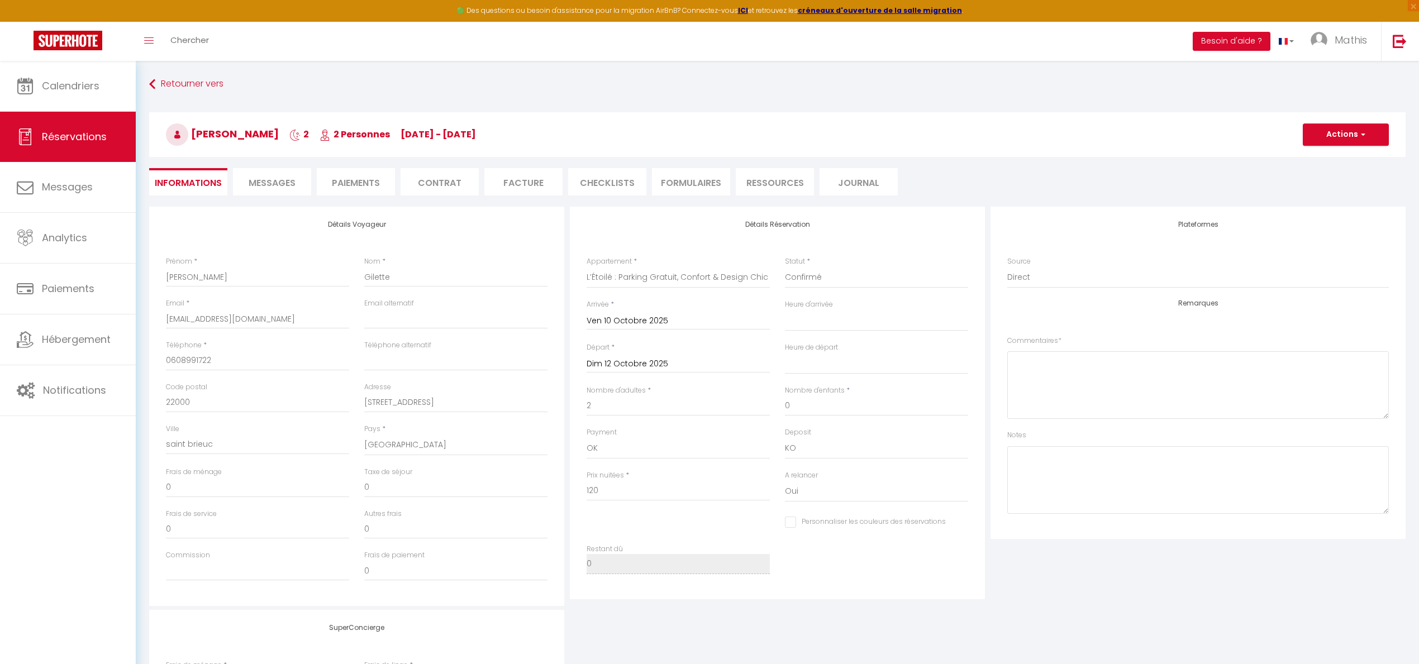
click at [275, 181] on span "Messages" at bounding box center [272, 183] width 47 height 13
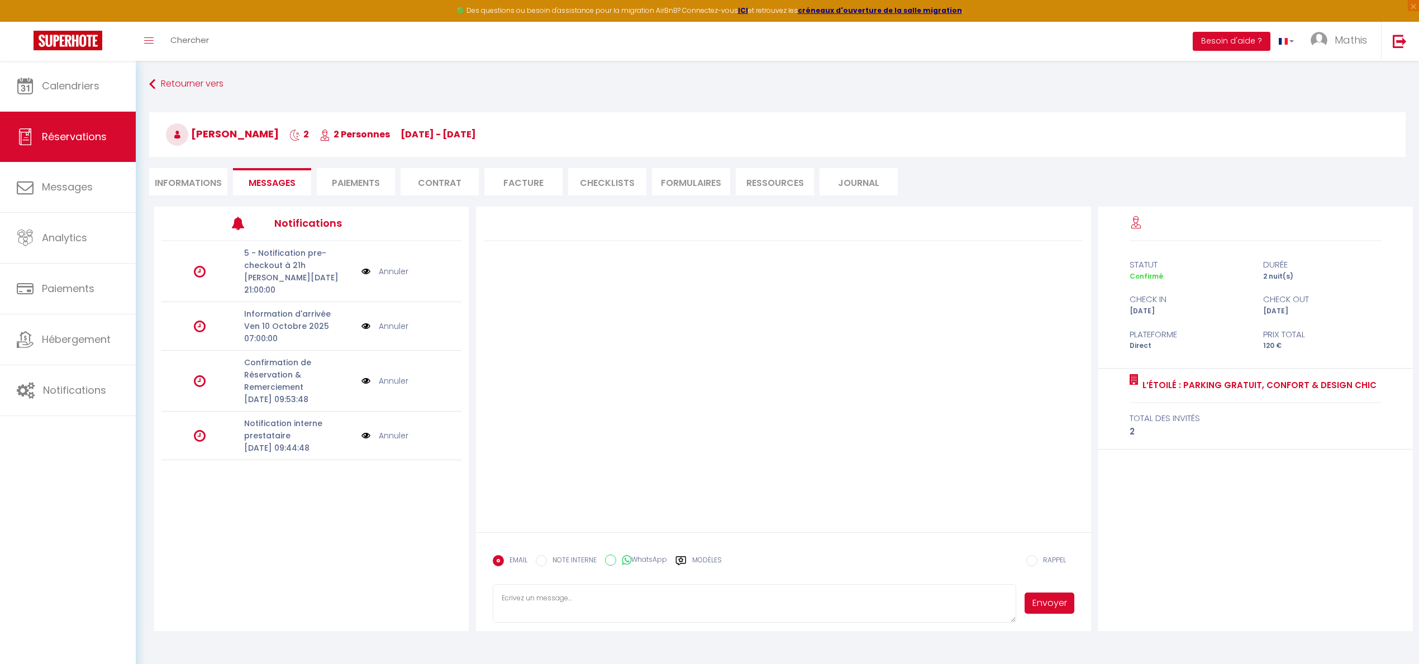
click at [213, 185] on li "Informations" at bounding box center [188, 181] width 78 height 27
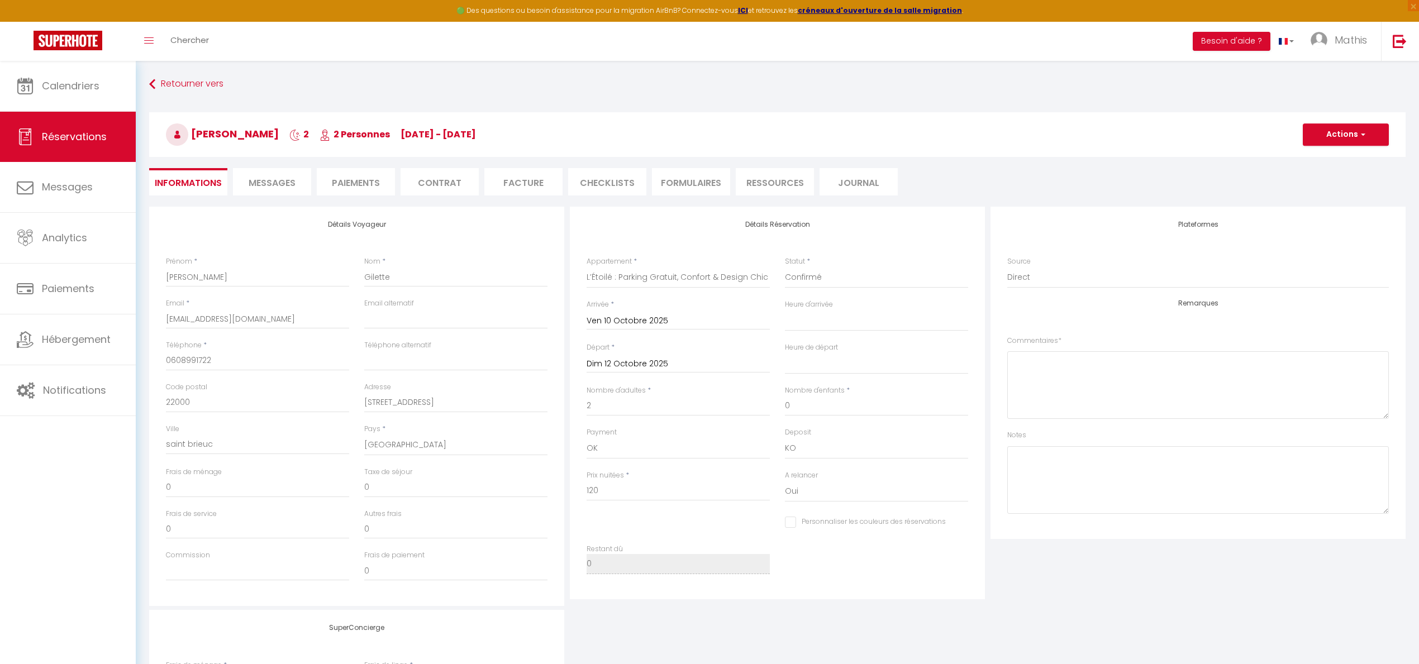
click at [279, 188] on span "Messages" at bounding box center [272, 183] width 47 height 13
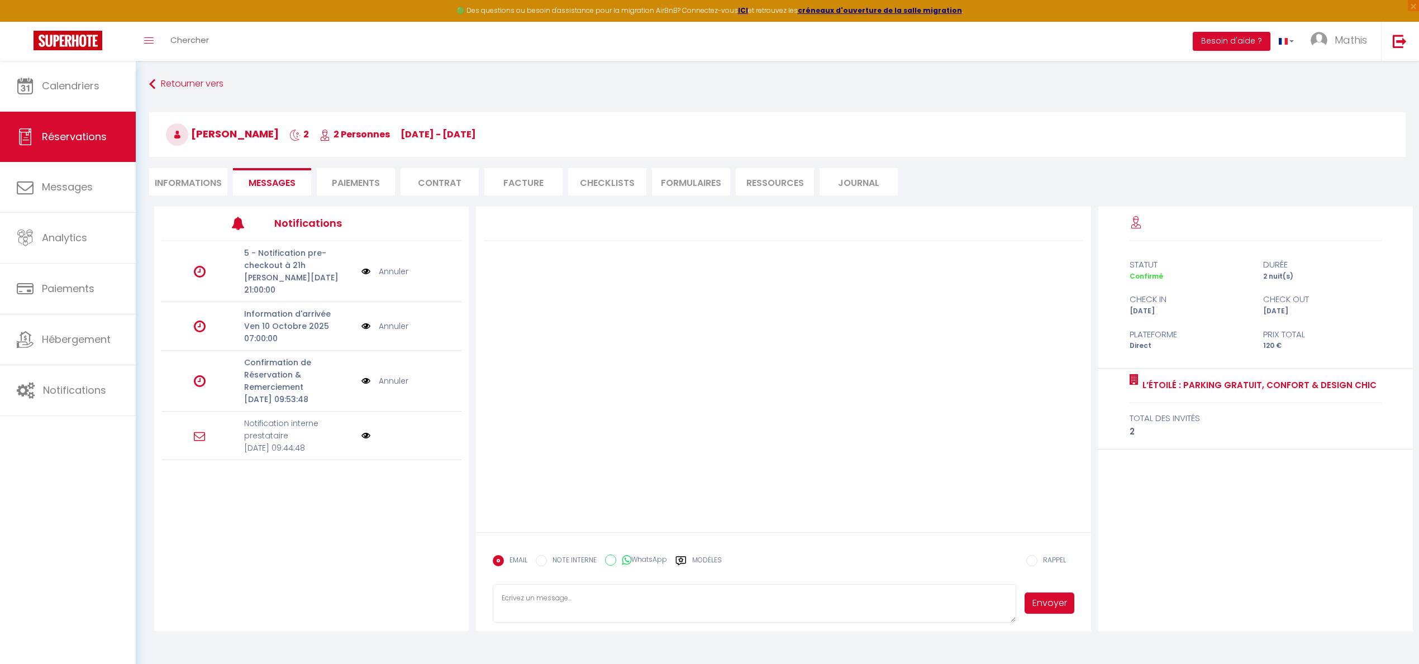
click at [204, 199] on div "Retourner vers Matthieu Gilette 2 2 Personnes ve 10 Oct - di 12 Oct Actions Enr…" at bounding box center [777, 140] width 1271 height 132
click at [204, 196] on div "Retourner vers Matthieu Gilette 2 2 Personnes ve 10 Oct - di 12 Oct Actions Enr…" at bounding box center [777, 140] width 1271 height 132
click at [204, 193] on li "Informations" at bounding box center [188, 181] width 78 height 27
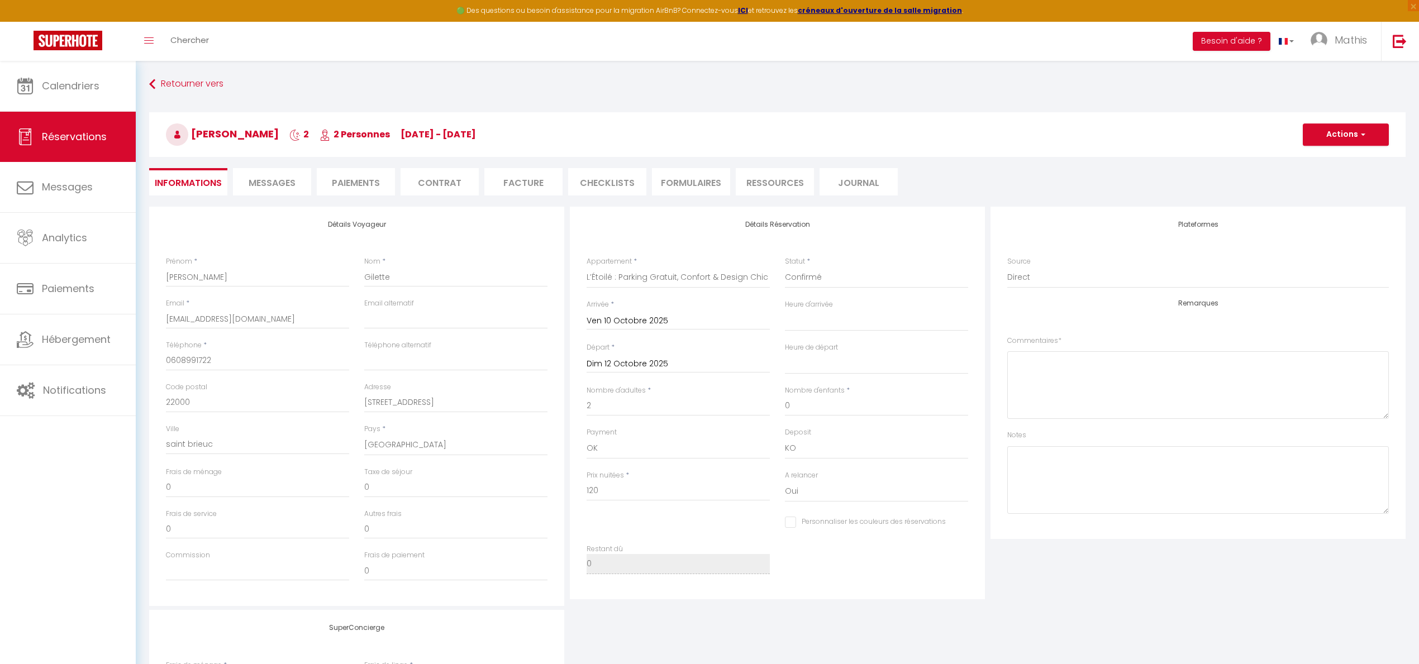
click at [204, 192] on li "Informations" at bounding box center [188, 181] width 78 height 27
click at [236, 221] on h4 "Détails Voyageur" at bounding box center [357, 225] width 382 height 8
click at [288, 170] on li "Messages" at bounding box center [272, 181] width 78 height 27
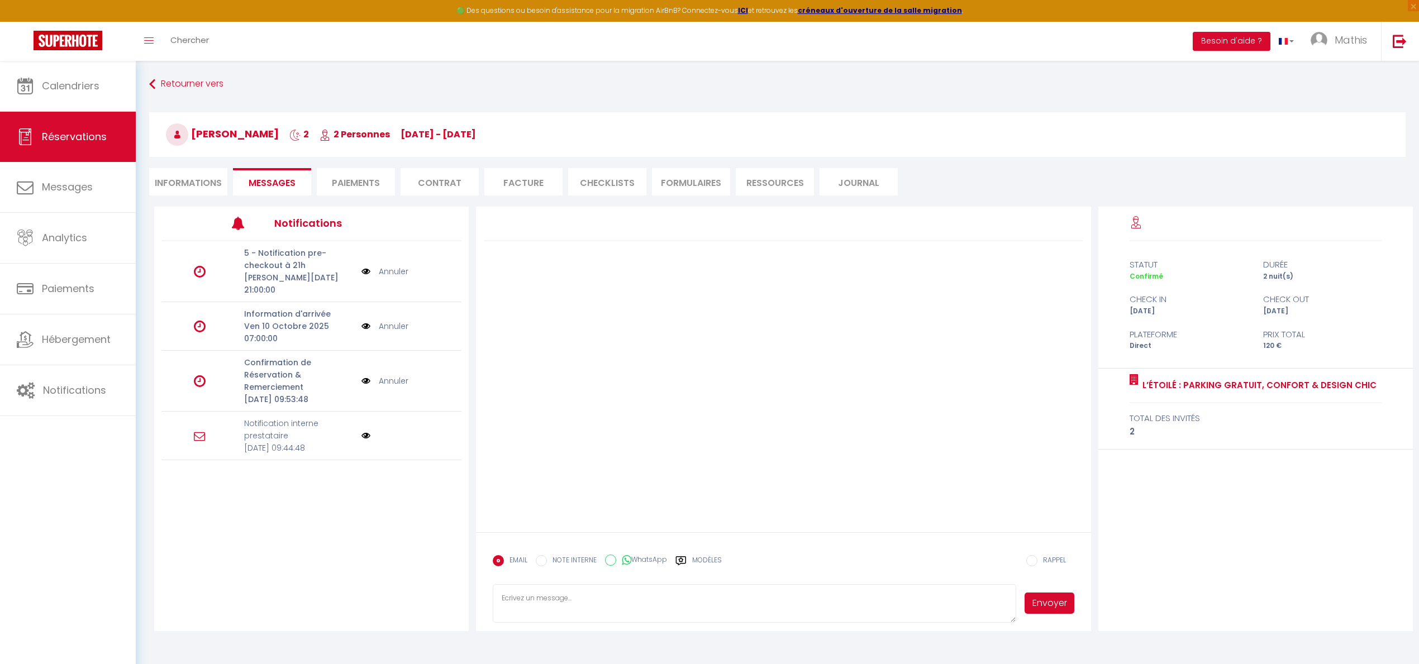
click at [389, 385] on link "Annuler" at bounding box center [394, 381] width 30 height 12
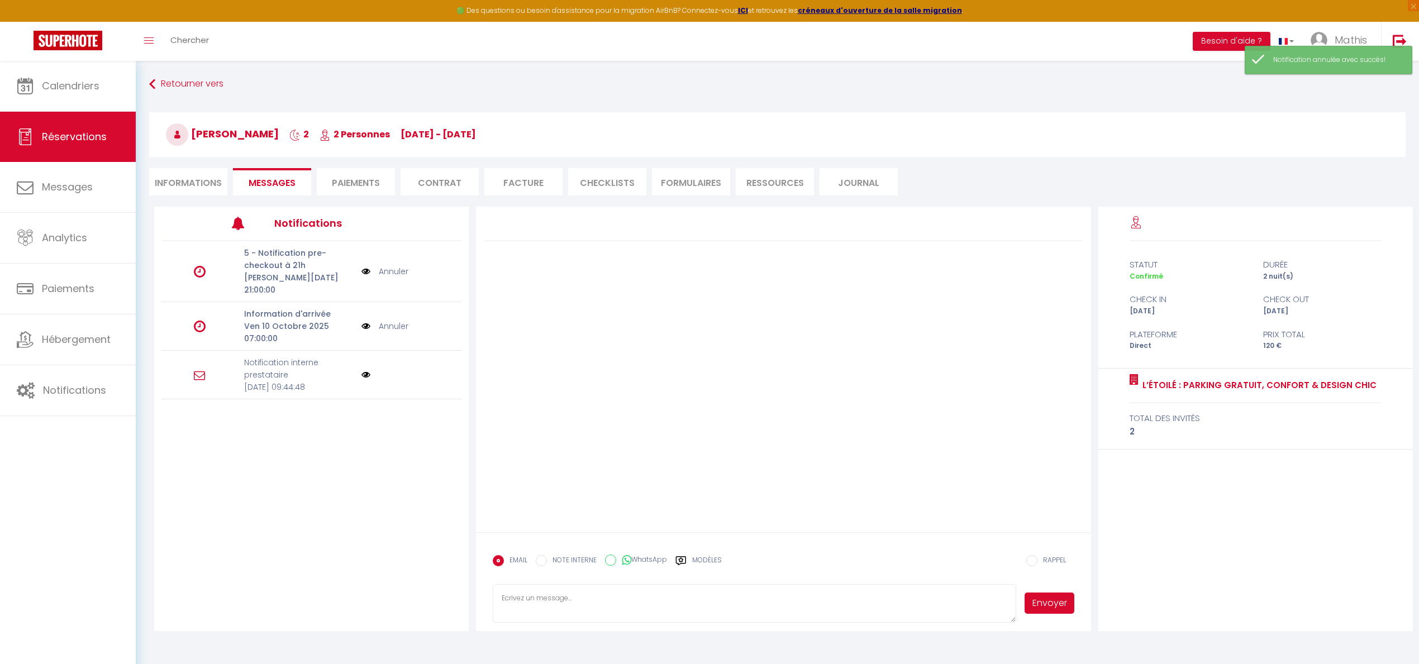
click at [388, 325] on link "Annuler" at bounding box center [394, 326] width 30 height 12
click at [383, 275] on link "Annuler" at bounding box center [394, 271] width 30 height 12
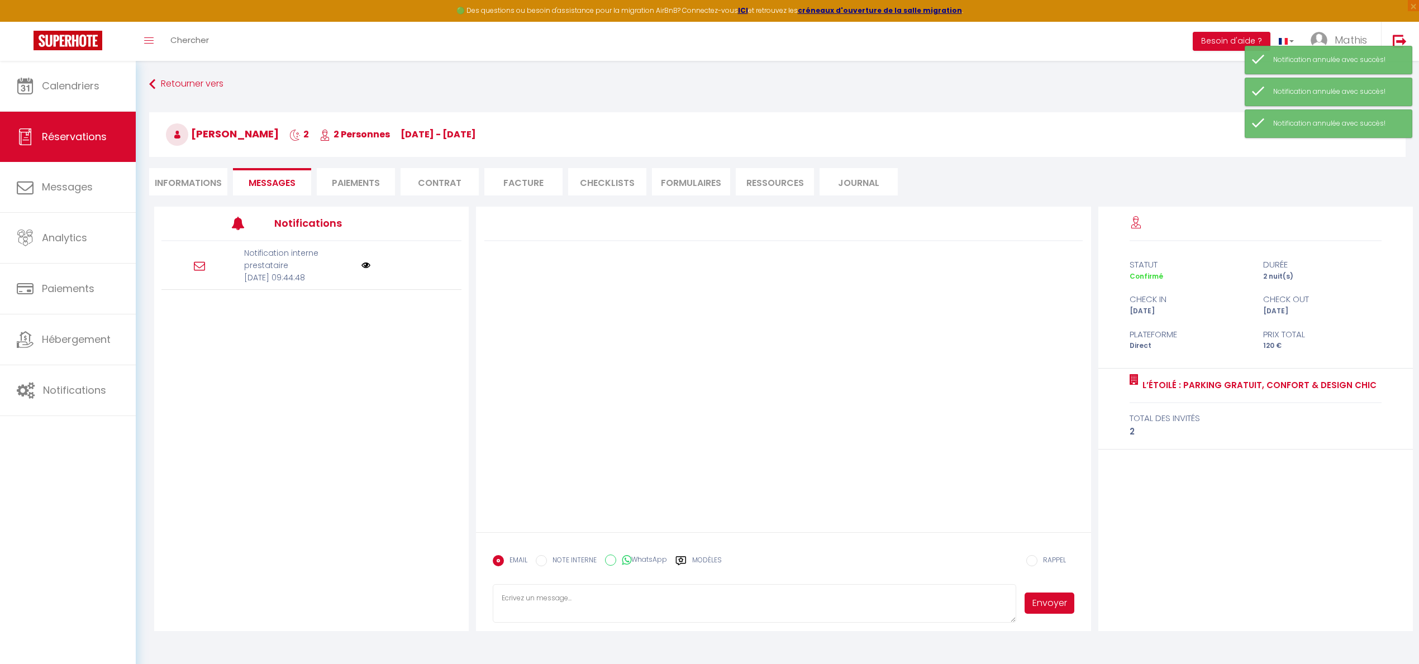
click at [212, 186] on li "Informations" at bounding box center [188, 181] width 78 height 27
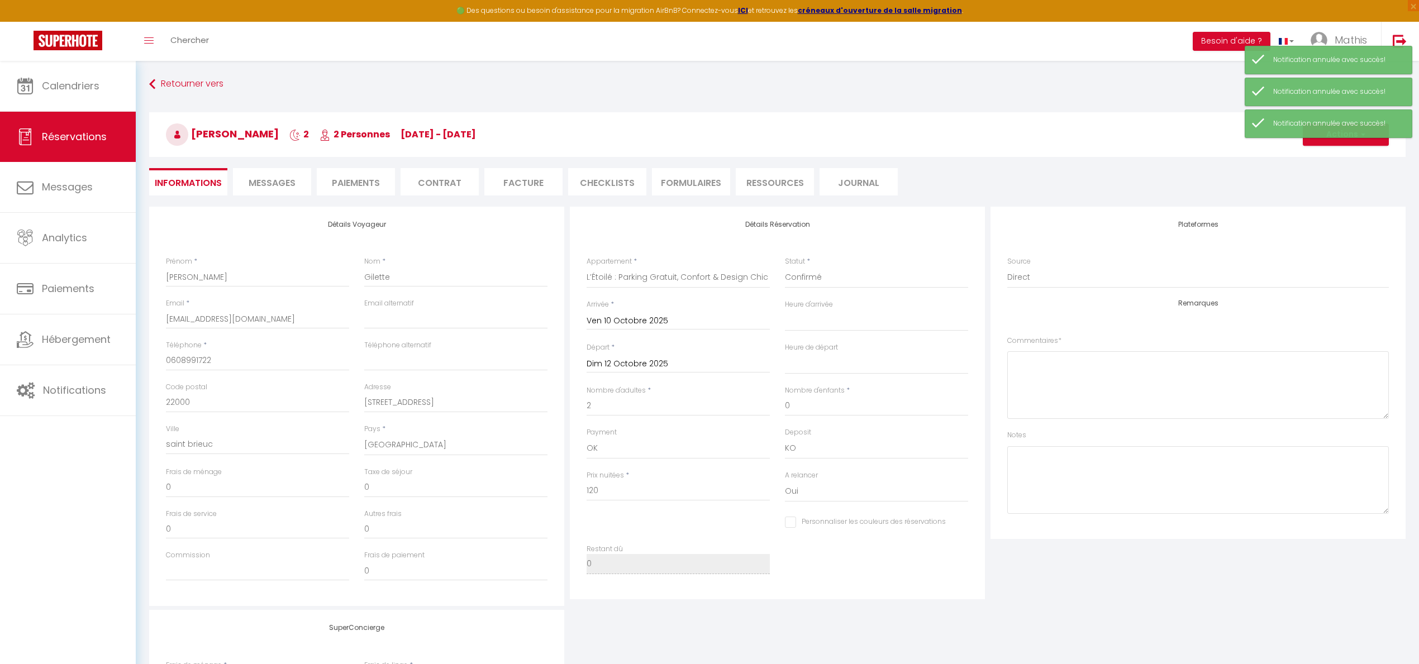
click at [396, 185] on ul "Informations Messages Paiements Contrat Facture CHECKLISTS FORMULAIRES Ressourc…" at bounding box center [777, 181] width 1257 height 27
click at [373, 177] on li "Paiements" at bounding box center [356, 181] width 78 height 27
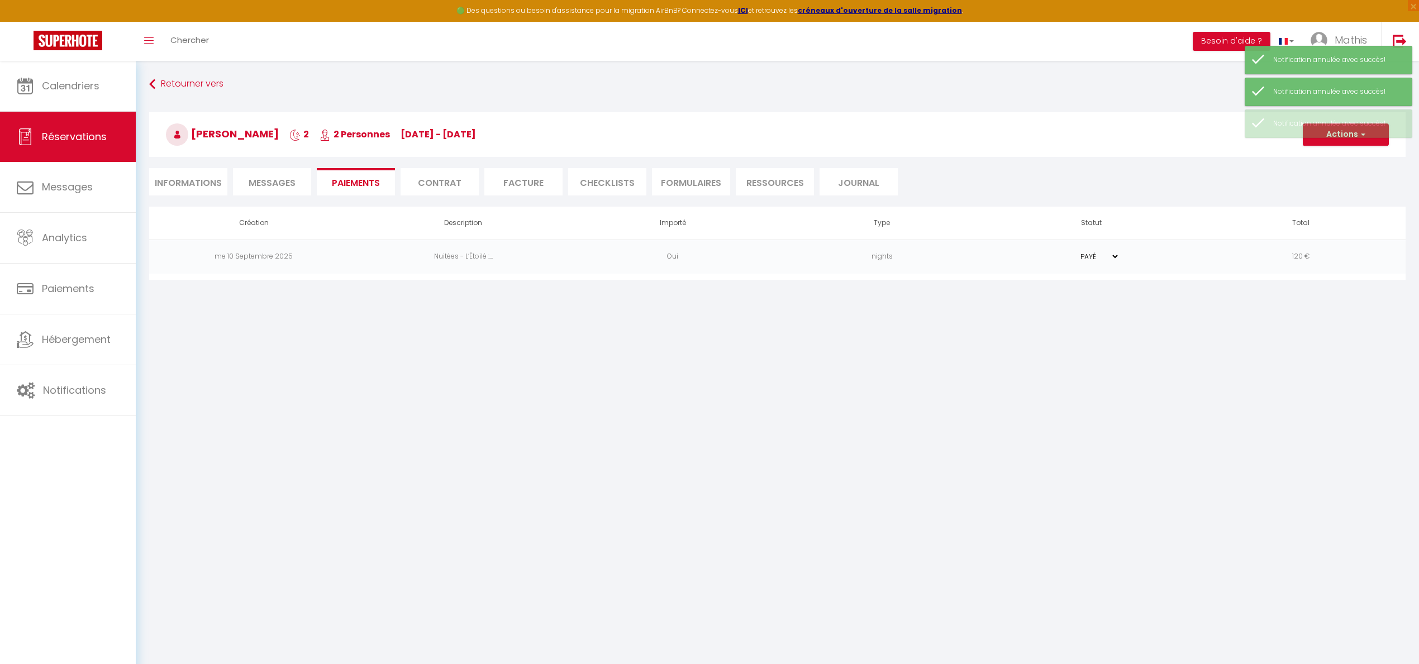
click at [1292, 260] on td "120 €" at bounding box center [1301, 257] width 210 height 34
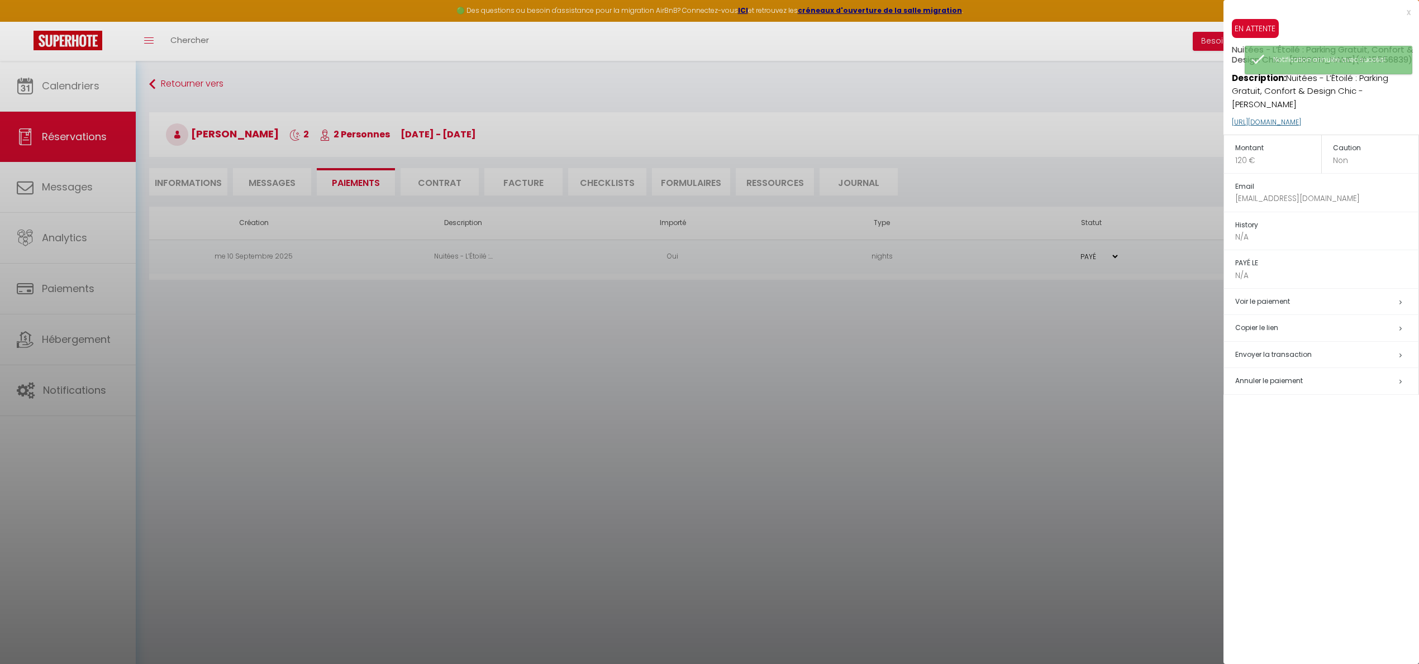
click at [1301, 123] on link "https://superhote.com/applink/p/HDAqGzgR" at bounding box center [1266, 121] width 69 height 9
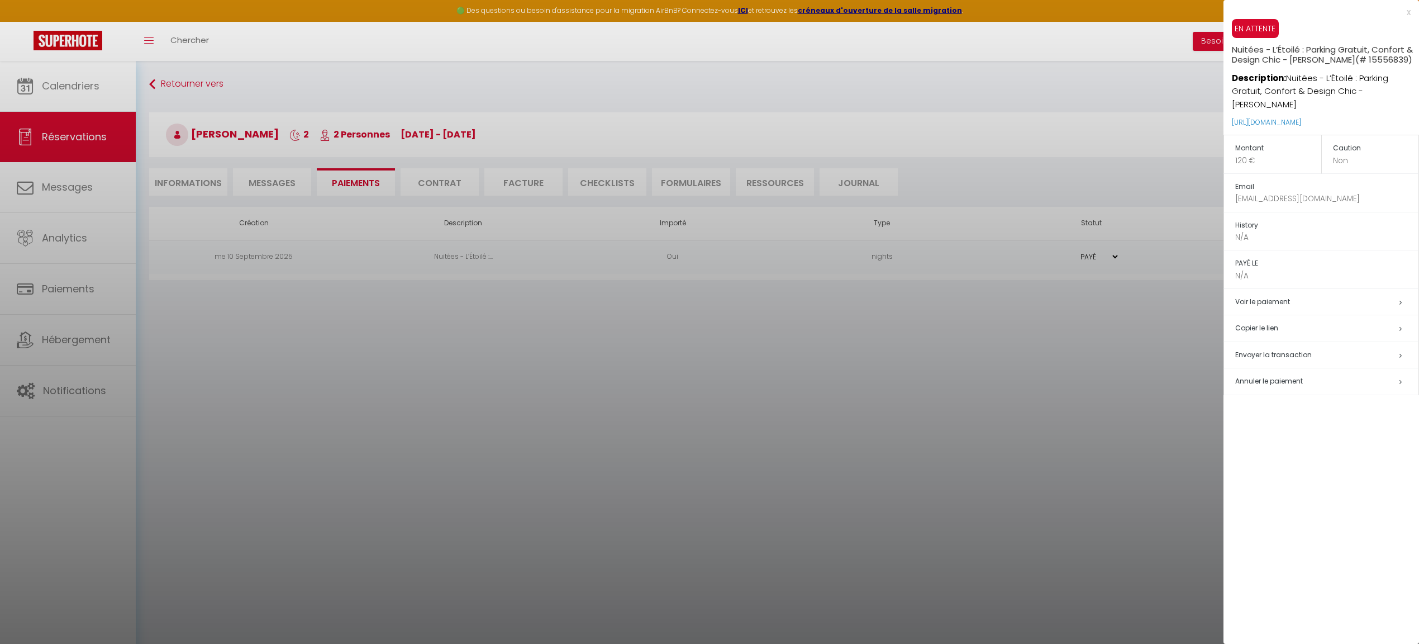
click at [1016, 348] on div at bounding box center [709, 322] width 1419 height 644
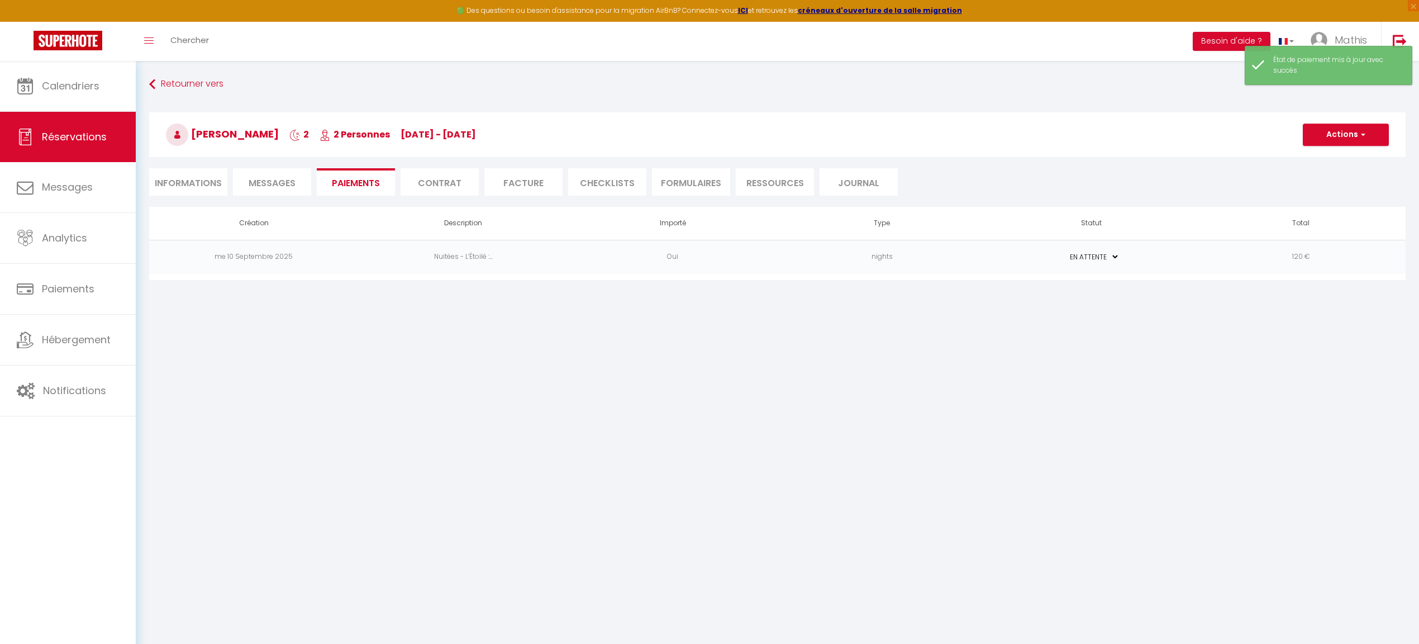
click at [1315, 142] on button "Actions" at bounding box center [1346, 134] width 86 height 22
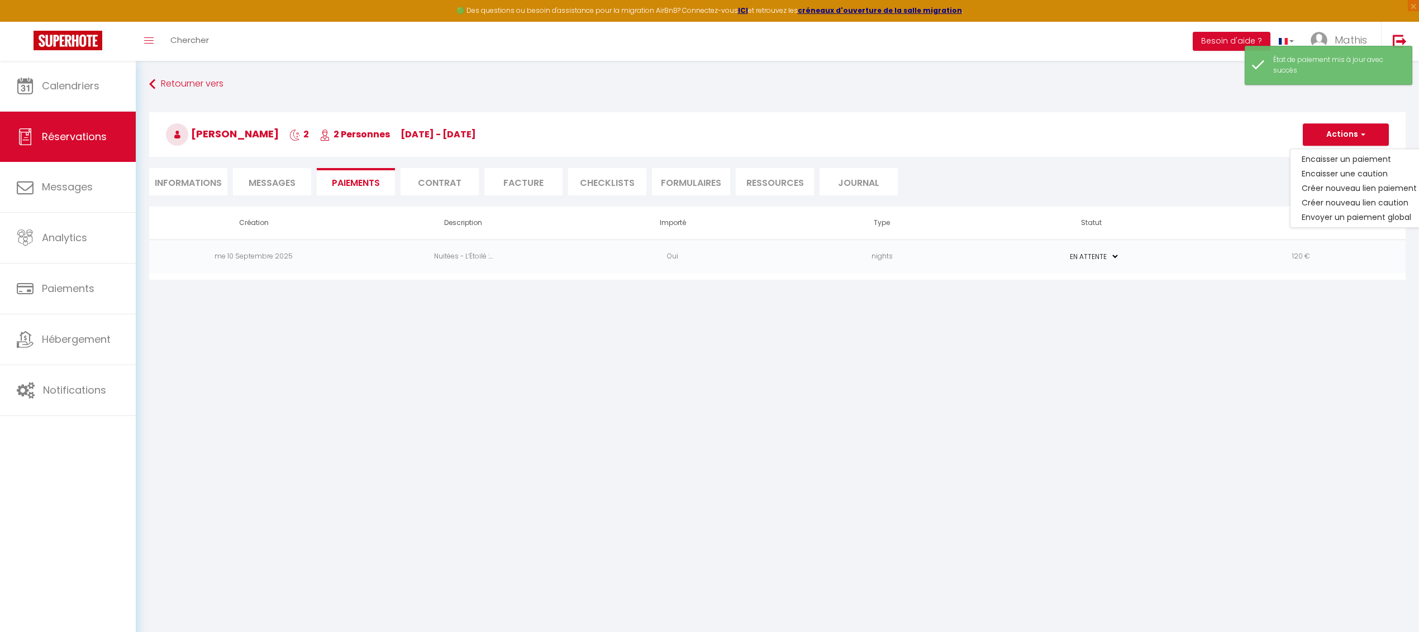
click at [1100, 412] on body "🟢 Des questions ou besoin d'assistance pour la migration AirBnB? Connectez-vous…" at bounding box center [709, 377] width 1419 height 632
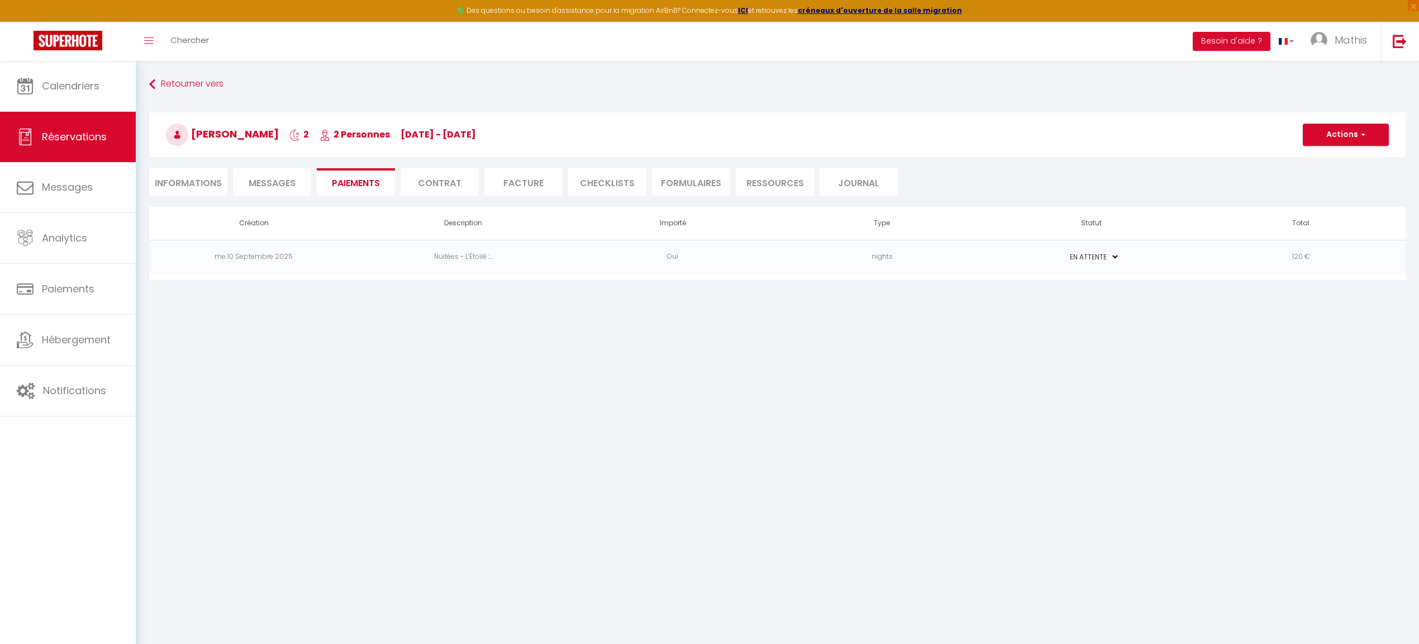
click at [1338, 139] on button "Actions" at bounding box center [1346, 134] width 86 height 22
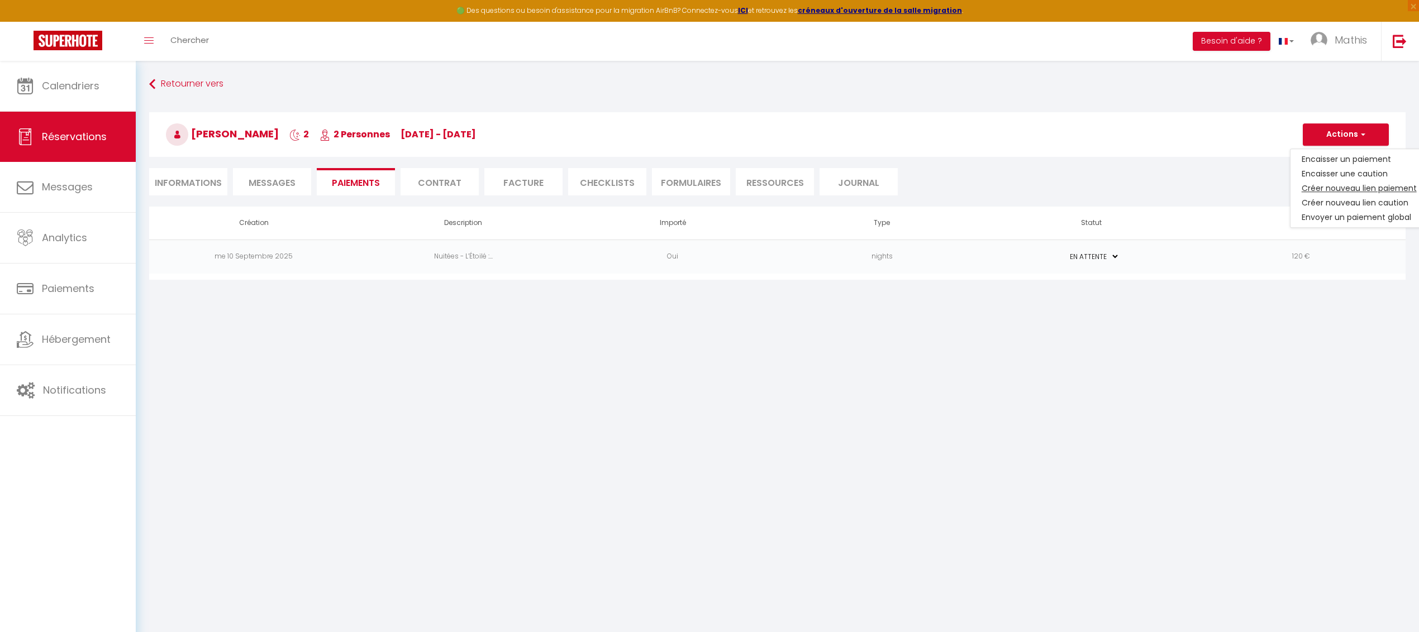
click at [1337, 188] on link "Créer nouveau lien paiement" at bounding box center [1359, 188] width 137 height 15
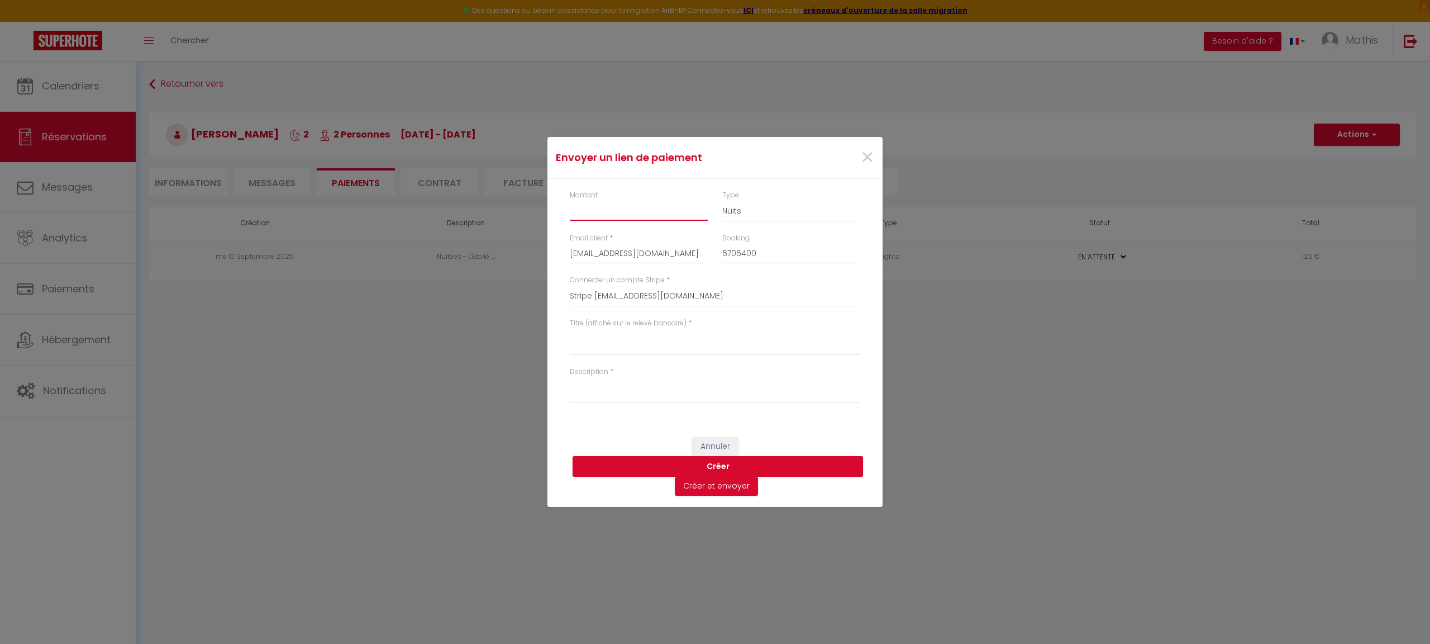
click at [580, 202] on input "Montant" at bounding box center [639, 211] width 138 height 20
click at [618, 331] on textarea "Titre (affiché sur le relevé bancaire)" at bounding box center [715, 342] width 291 height 27
click at [659, 321] on label "Titre (affiché sur le relevé bancaire)" at bounding box center [628, 323] width 117 height 11
click at [659, 329] on textarea "Titre (affiché sur le relevé bancaire)" at bounding box center [715, 342] width 291 height 27
click at [662, 332] on textarea "Titre (affiché sur le relevé bancaire)" at bounding box center [715, 342] width 291 height 27
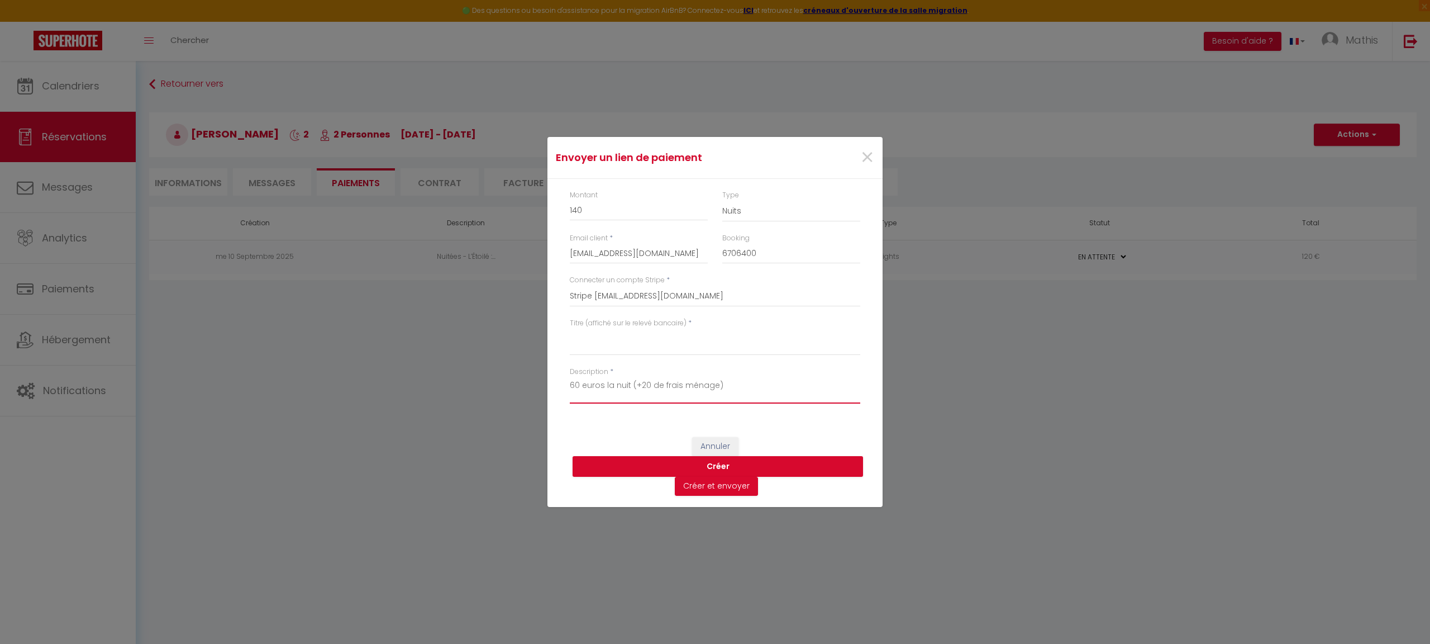
click at [640, 390] on textarea "60 euros la nuit (+20 de frais ménage)" at bounding box center [715, 390] width 291 height 27
click at [640, 364] on div "Titre (affiché sur le relevé bancaire) *" at bounding box center [715, 342] width 305 height 49
click at [635, 345] on textarea "Titre (affiché sur le relevé bancaire)" at bounding box center [715, 342] width 291 height 27
click at [771, 468] on button "Créer" at bounding box center [718, 466] width 291 height 21
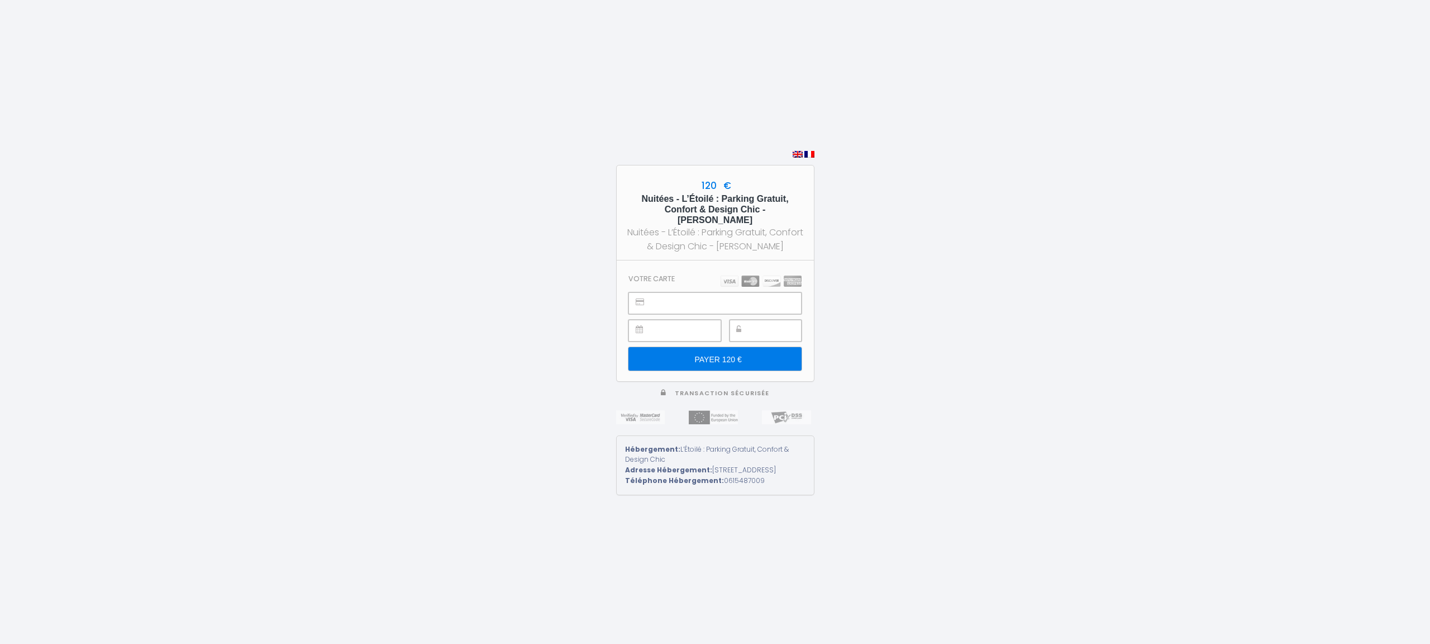
click at [897, 251] on div "120 € Nuitées - L’Étoilé : Parking Gratuit, Confort & Design Chic - Matthieu Gi…" at bounding box center [715, 322] width 1430 height 644
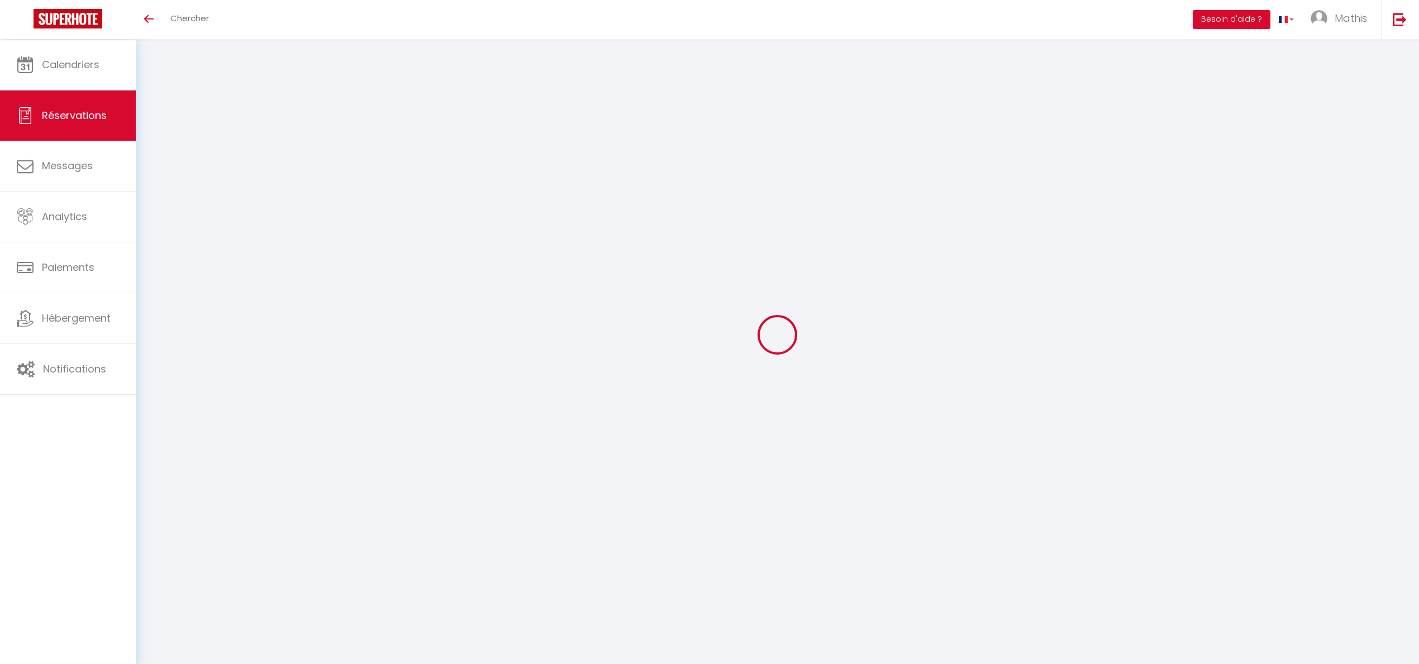
select select "0"
select select
checkbox input "false"
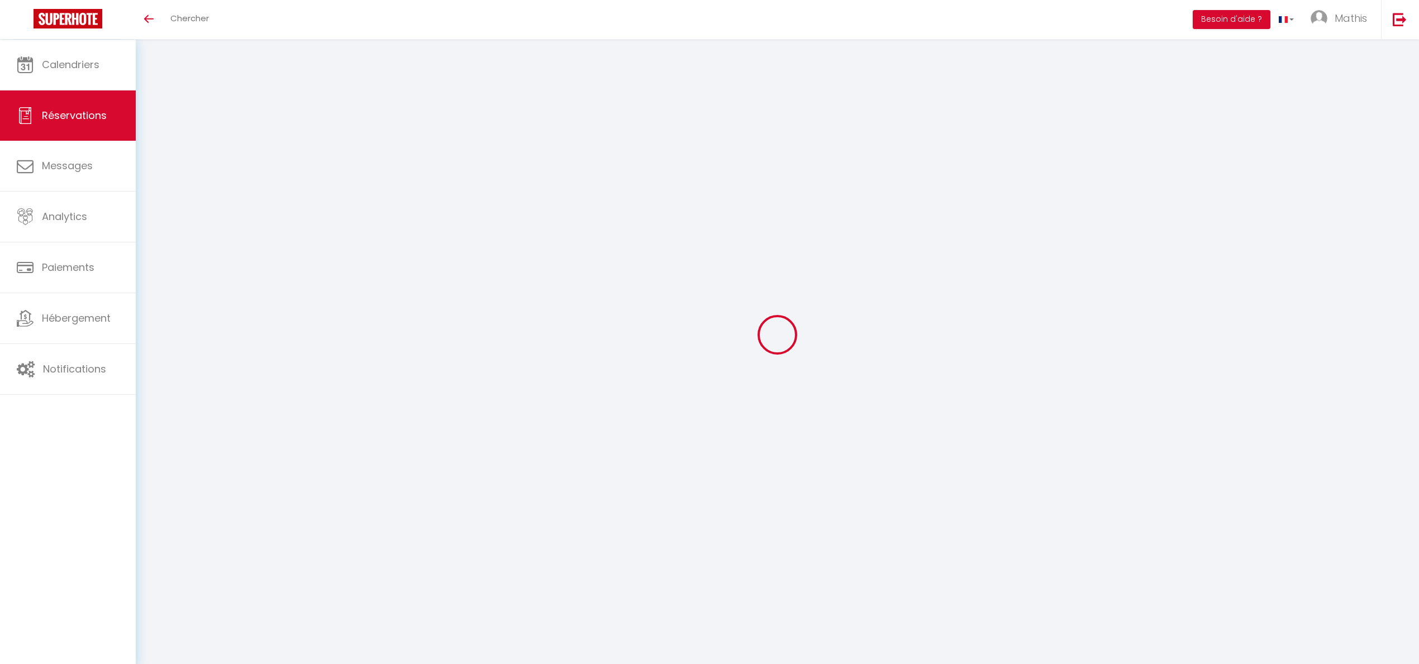
select select
checkbox input "false"
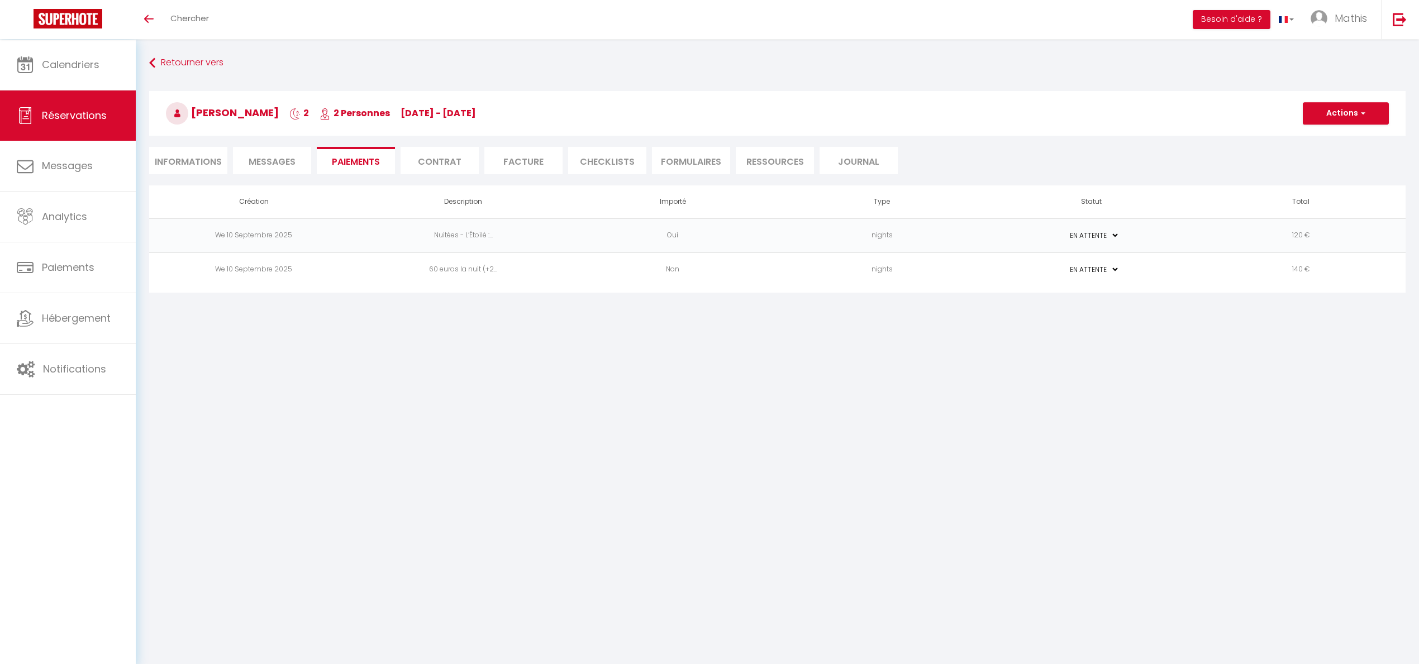
click at [900, 269] on td "nights" at bounding box center [882, 270] width 210 height 34
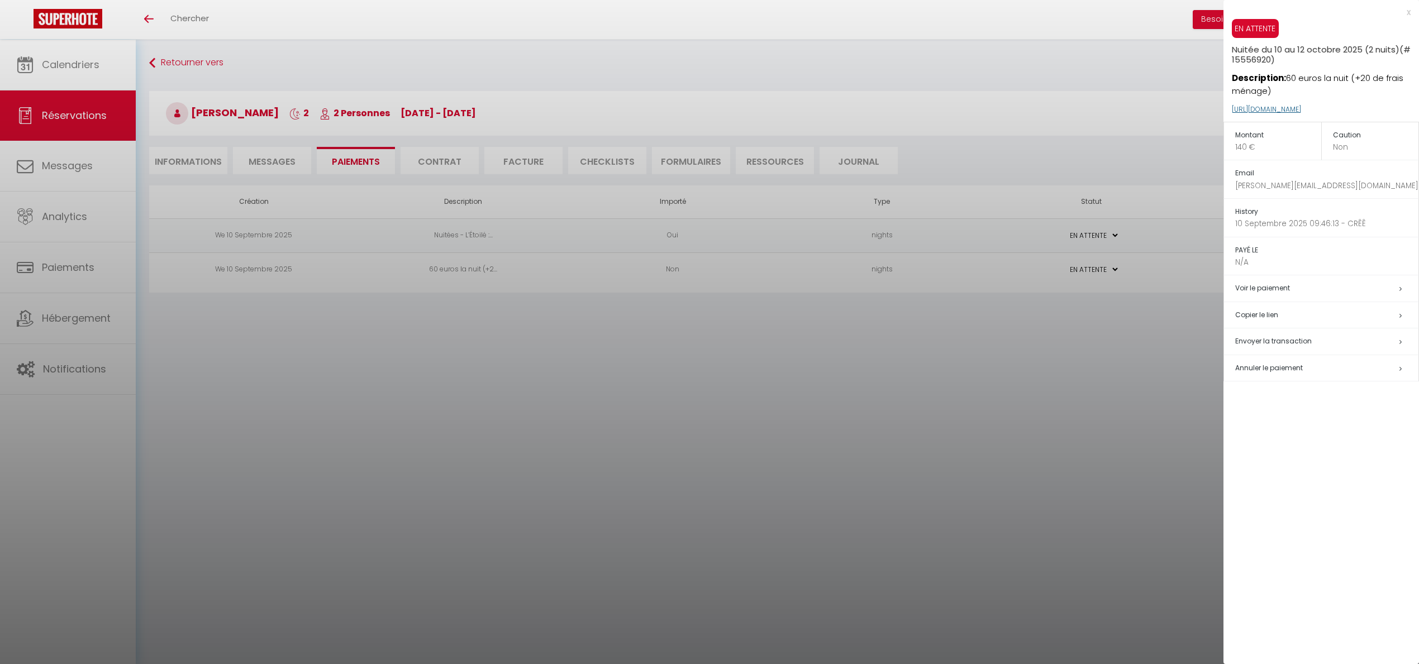
click at [1301, 108] on link "https://superhote.com/applink/p/NxgidJQf" at bounding box center [1266, 108] width 69 height 9
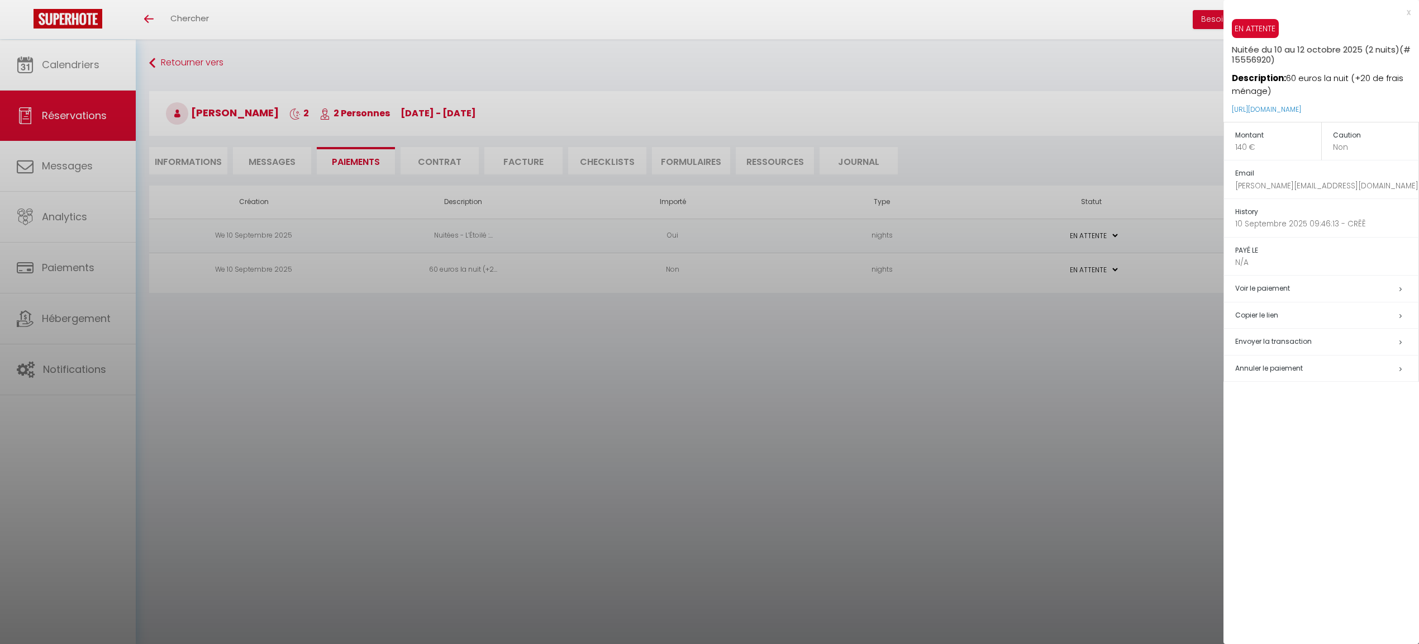
drag, startPoint x: 1379, startPoint y: 107, endPoint x: 1227, endPoint y: 106, distance: 152.5
click at [1227, 106] on div "EN ATTENTE Nuitée du 10 au 12 octobre 2025 (2 nuits) (# 15556920) Description: …" at bounding box center [1322, 70] width 196 height 103
copy link "https://superhote.com/applink/p/NxgidJQf"
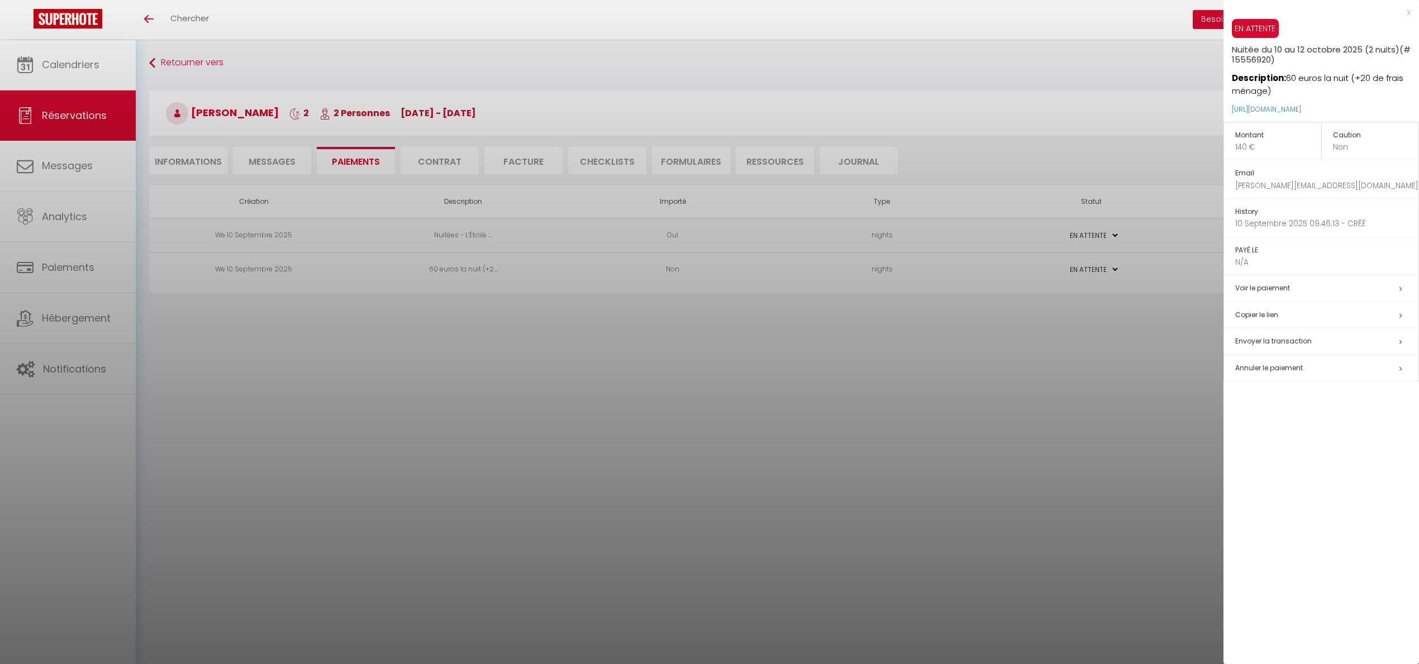
click at [367, 42] on div at bounding box center [709, 332] width 1419 height 664
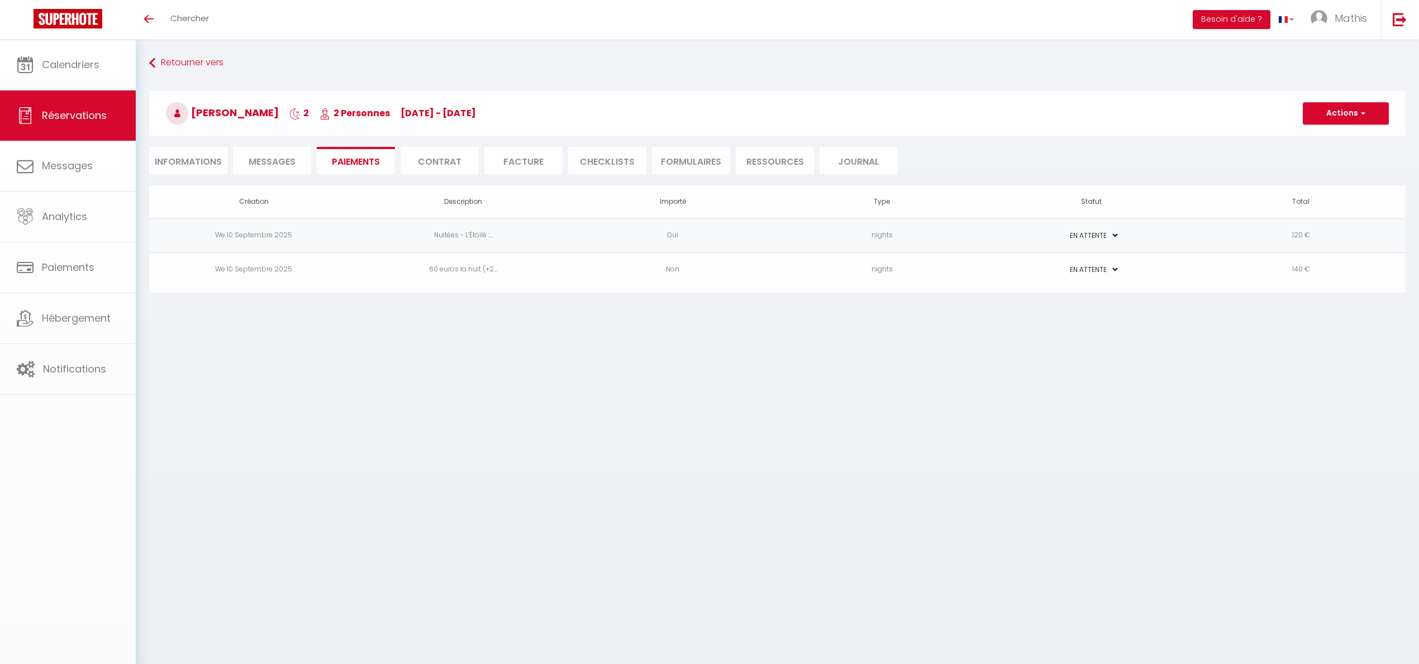
click at [139, 65] on div "Retourner vers Matthieu Gilette 2 2 Personnes Fr 10 Oct - Su 12 Oct Actions Enr…" at bounding box center [777, 173] width 1283 height 267
click at [119, 65] on link "Calendriers" at bounding box center [68, 65] width 136 height 50
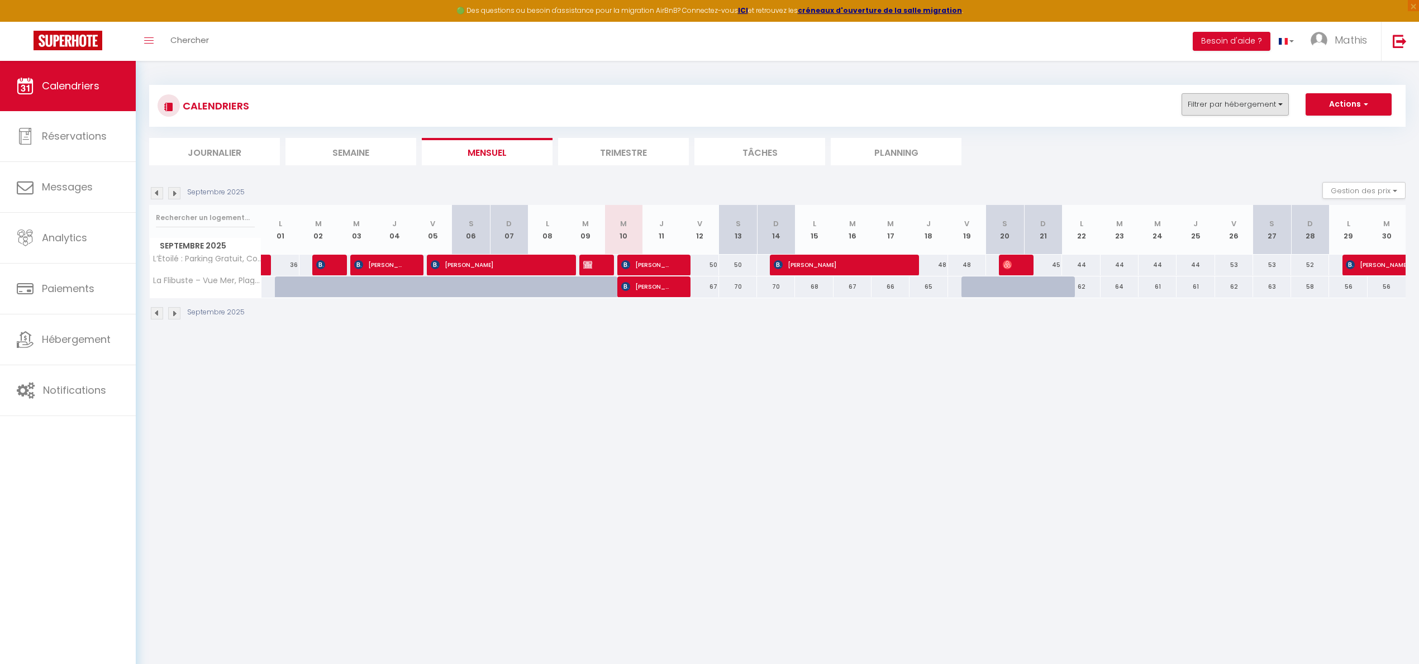
click at [1261, 106] on button "Filtrer par hébergement" at bounding box center [1235, 104] width 107 height 22
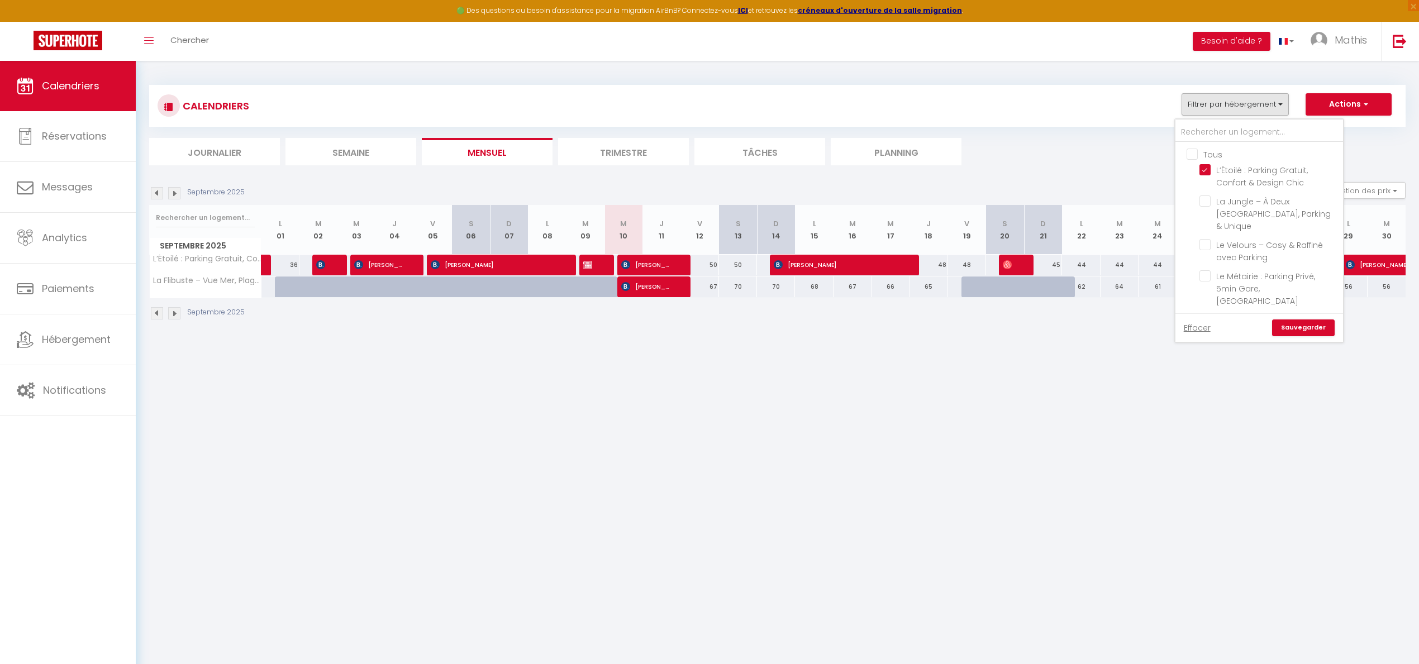
click at [1197, 155] on input "Tous" at bounding box center [1271, 153] width 168 height 11
checkbox input "true"
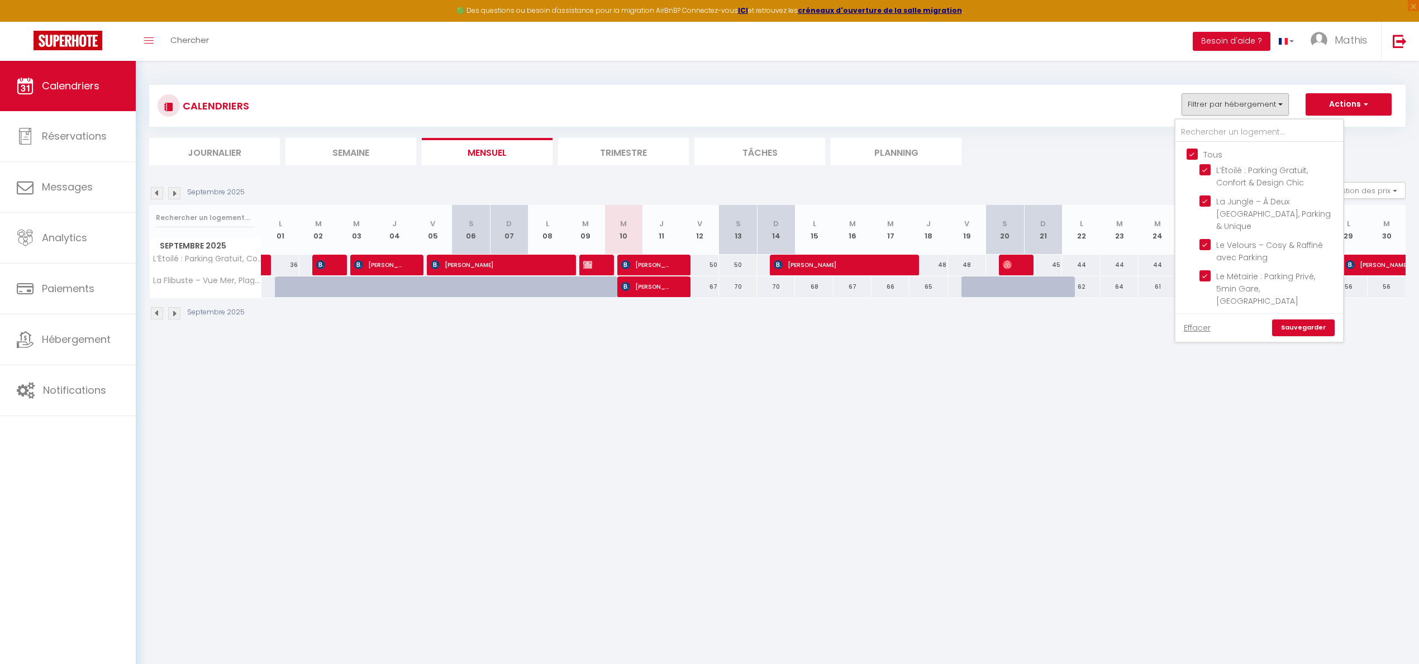
checkbox input "true"
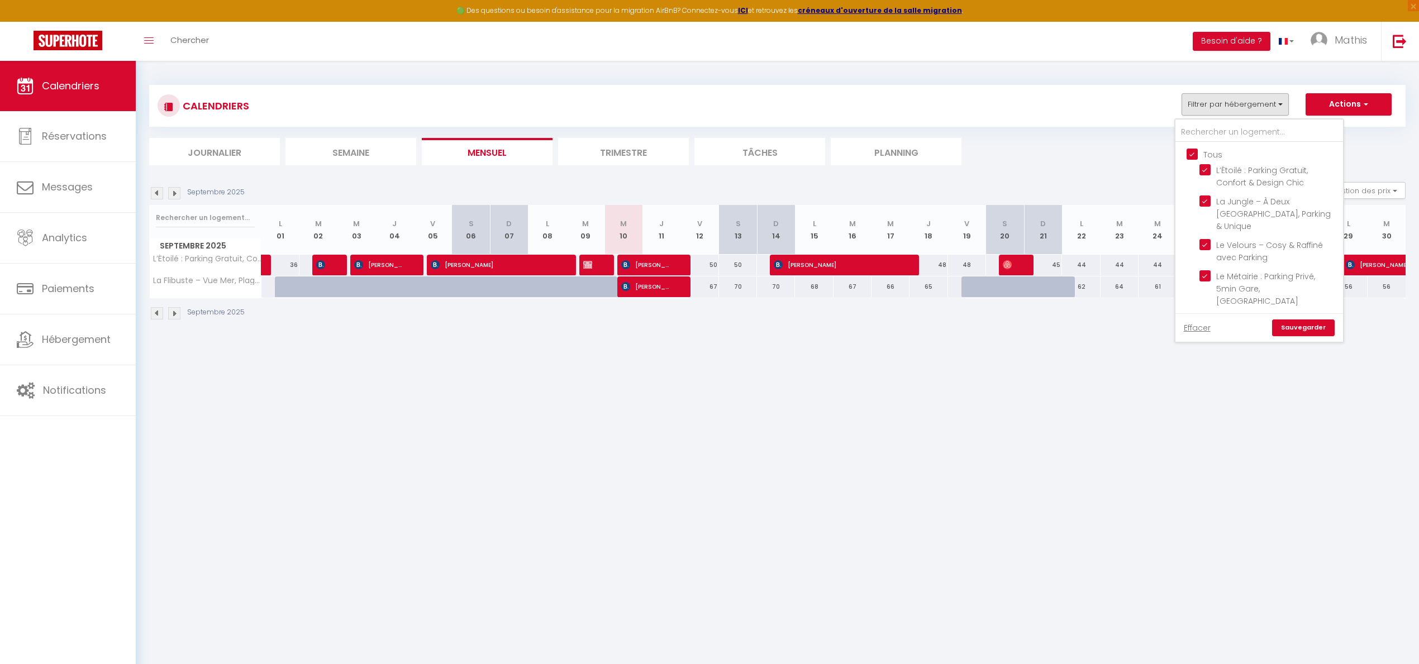
checkbox input "true"
click at [1192, 154] on input "Tous" at bounding box center [1271, 153] width 168 height 11
checkbox input "false"
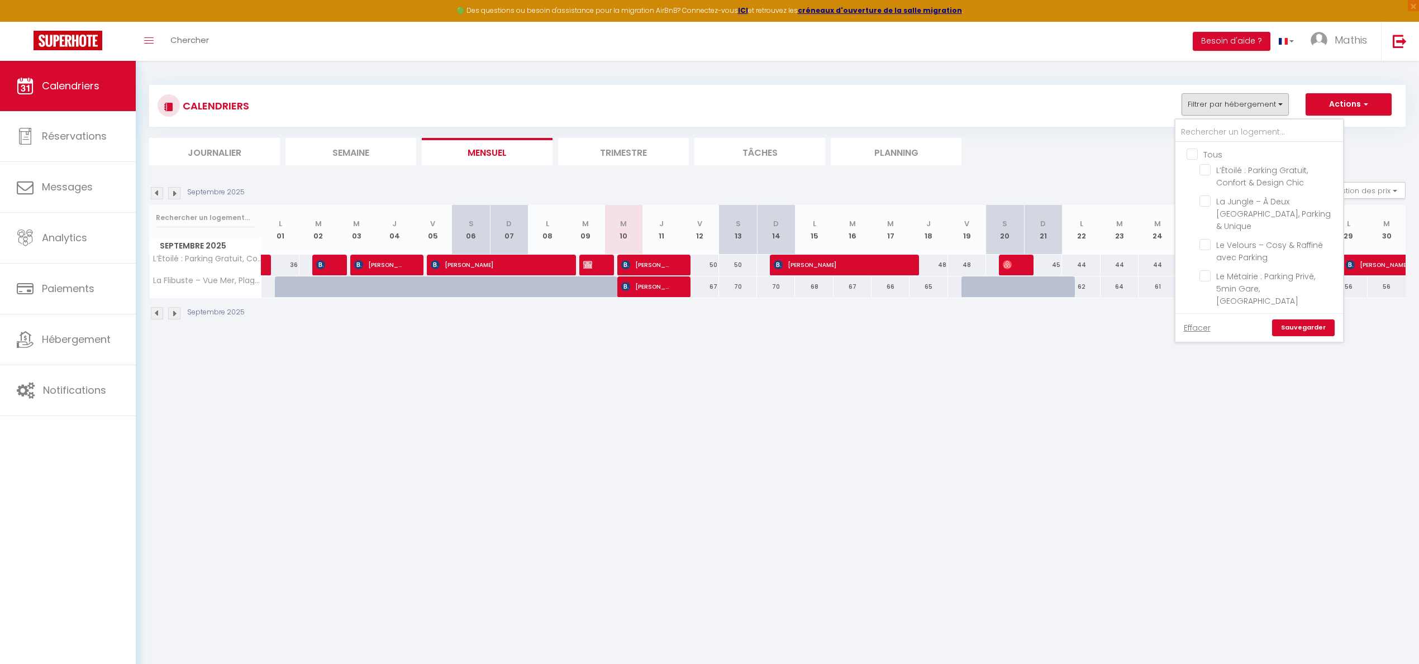
checkbox input "false"
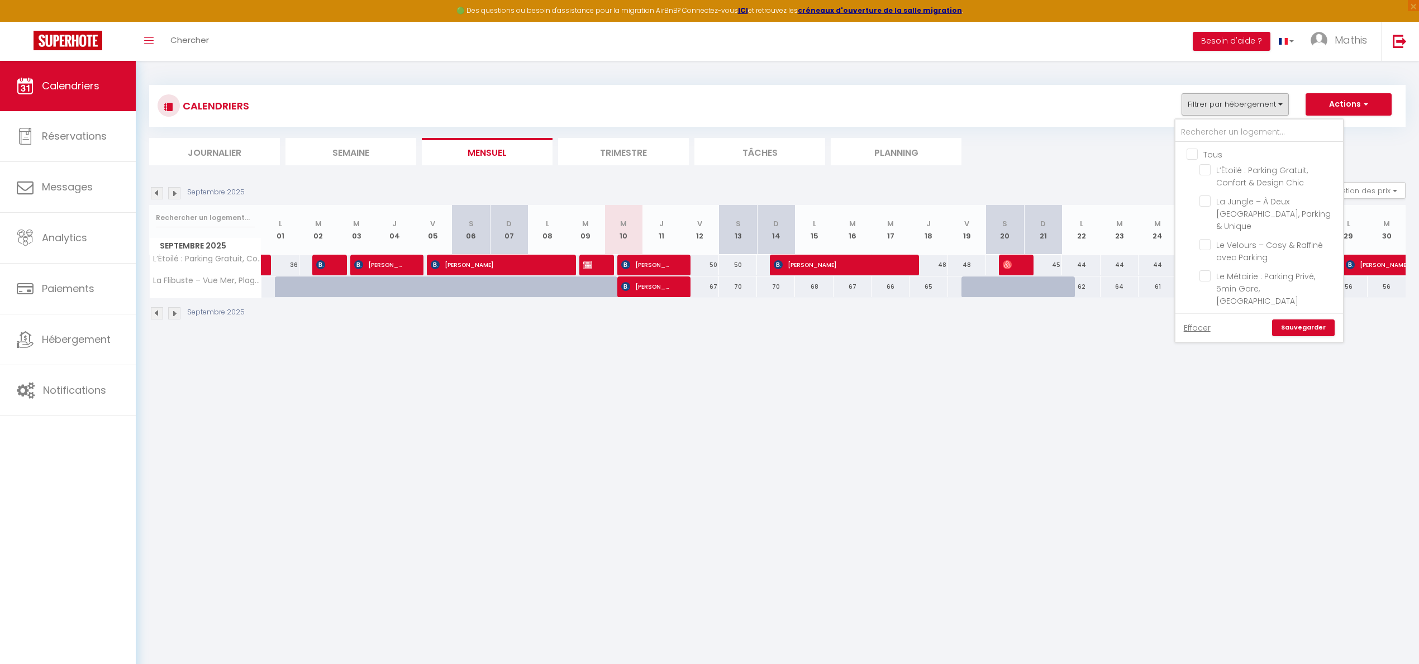
checkbox input "false"
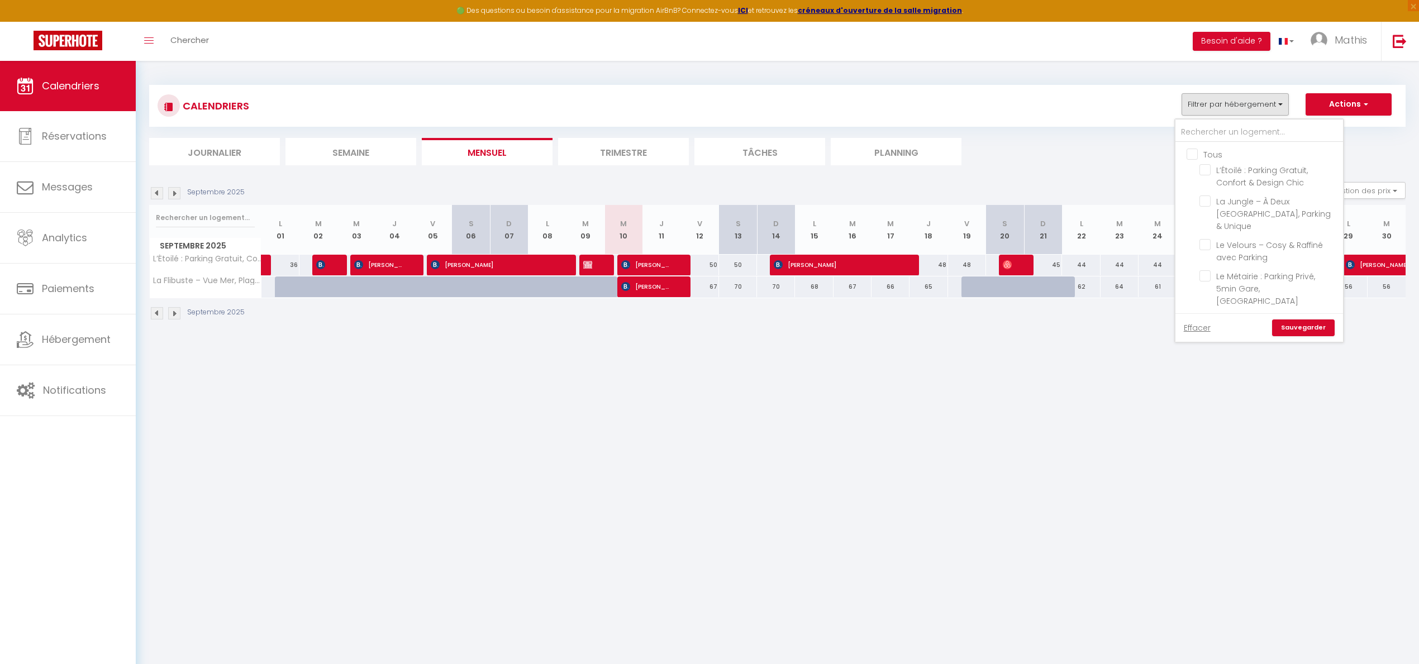
checkbox input "false"
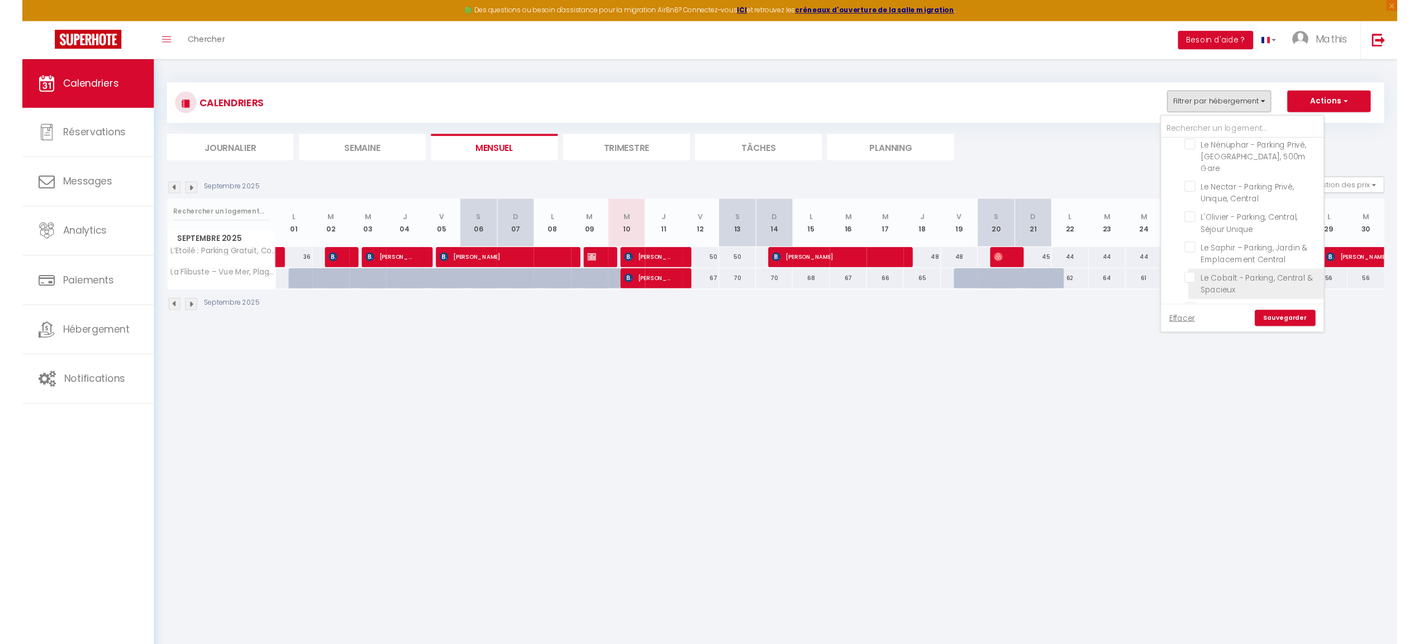
scroll to position [211, 0]
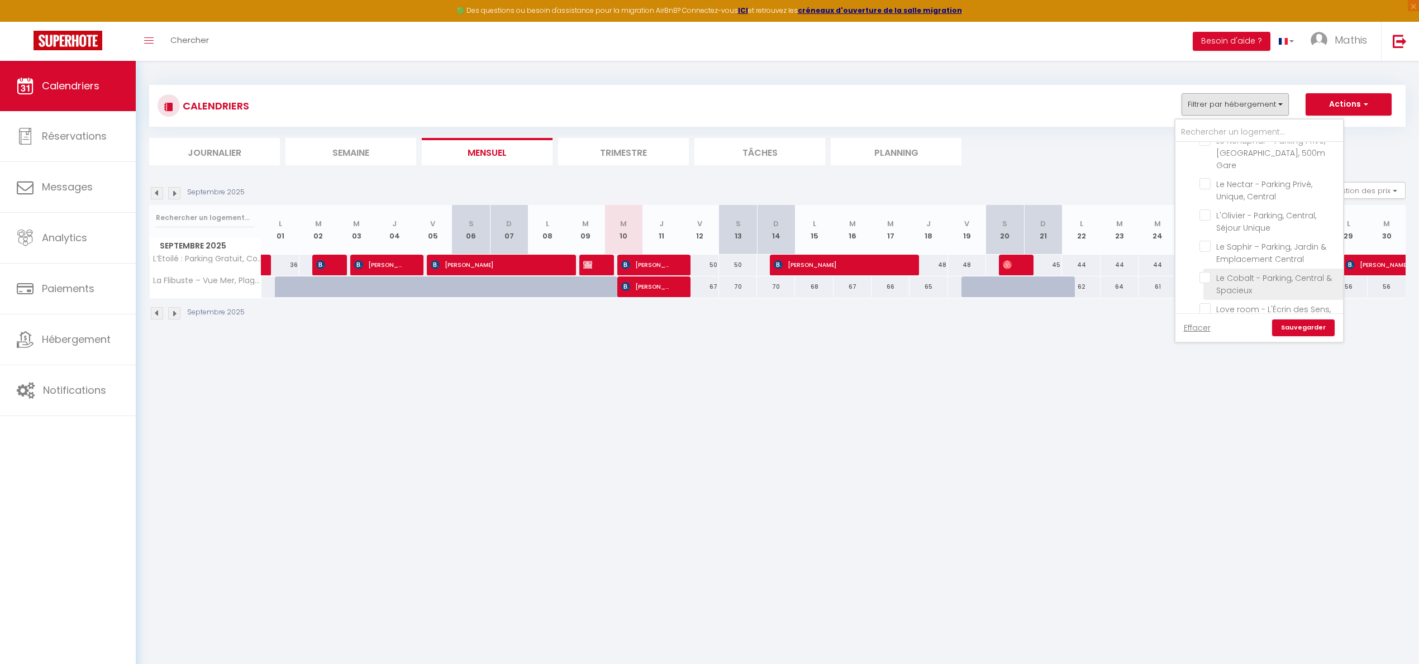
click at [1209, 272] on input "Le Cobalt - Parking, Central & Spacieux" at bounding box center [1270, 277] width 140 height 11
checkbox input "true"
click at [1292, 327] on link "Sauvegarder" at bounding box center [1303, 328] width 63 height 17
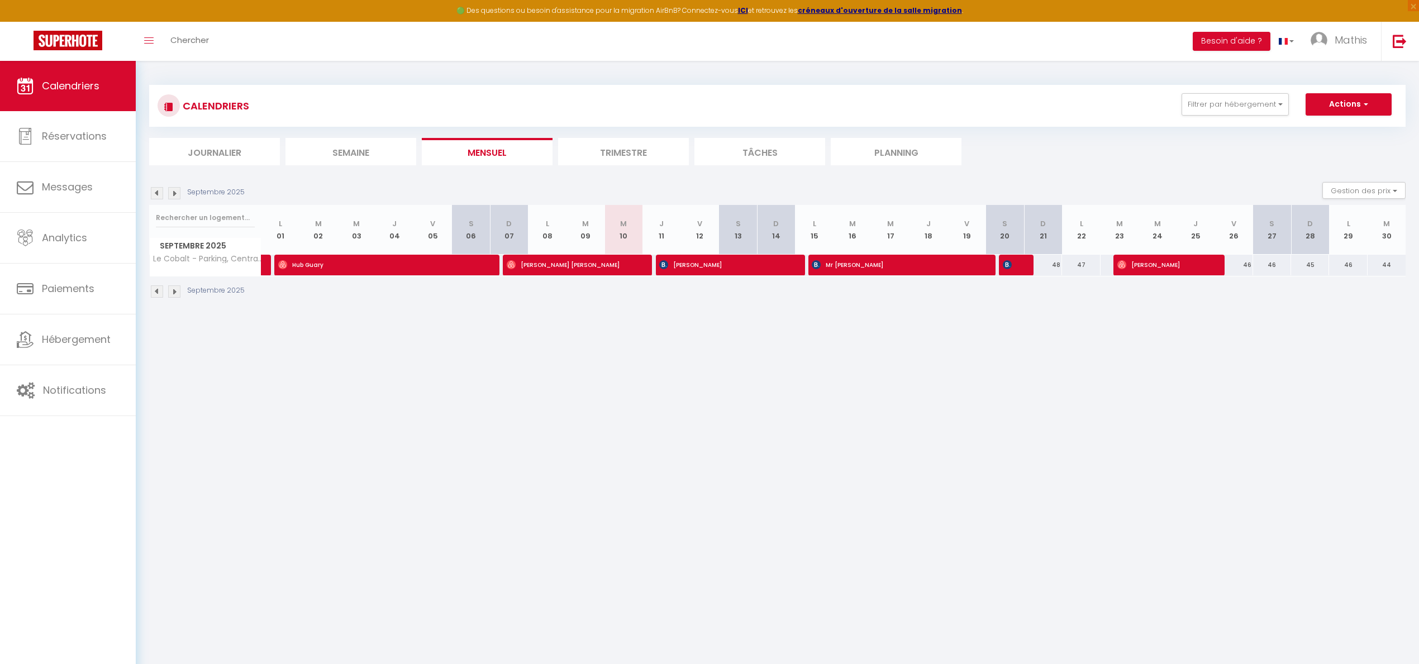
click at [173, 193] on img at bounding box center [174, 193] width 12 height 12
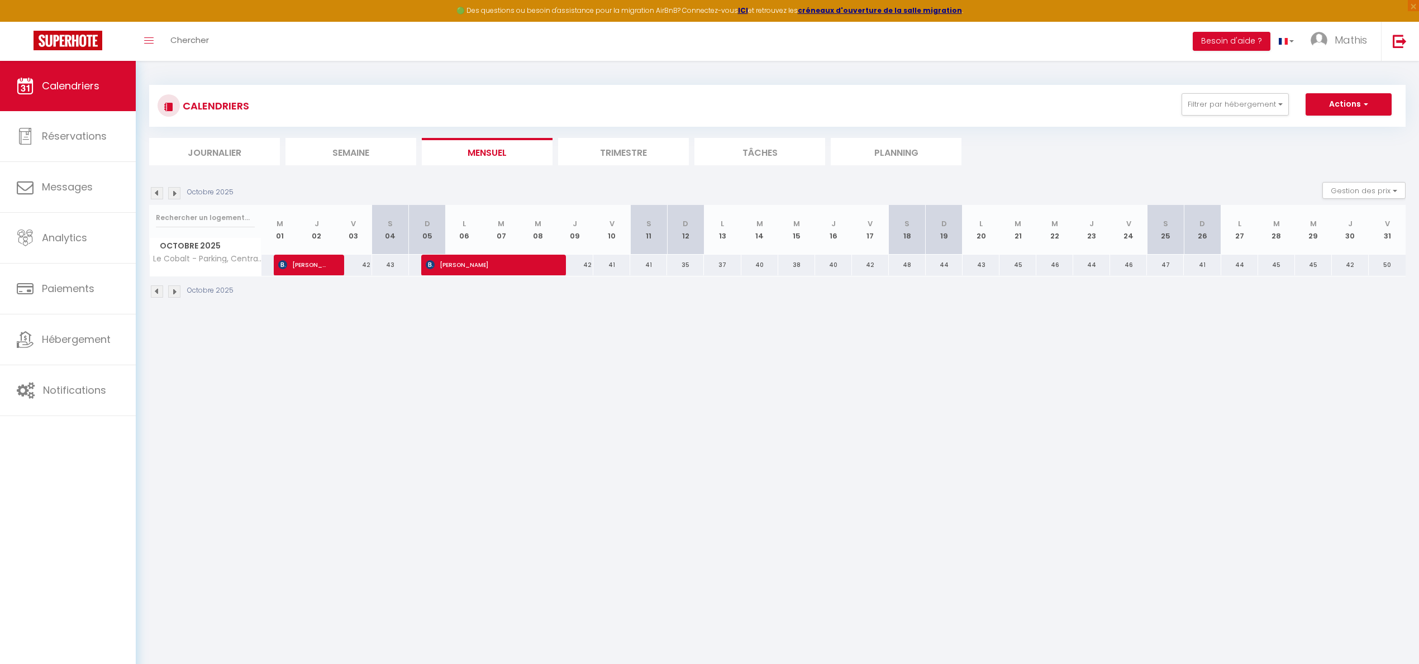
click at [160, 193] on img at bounding box center [157, 193] width 12 height 12
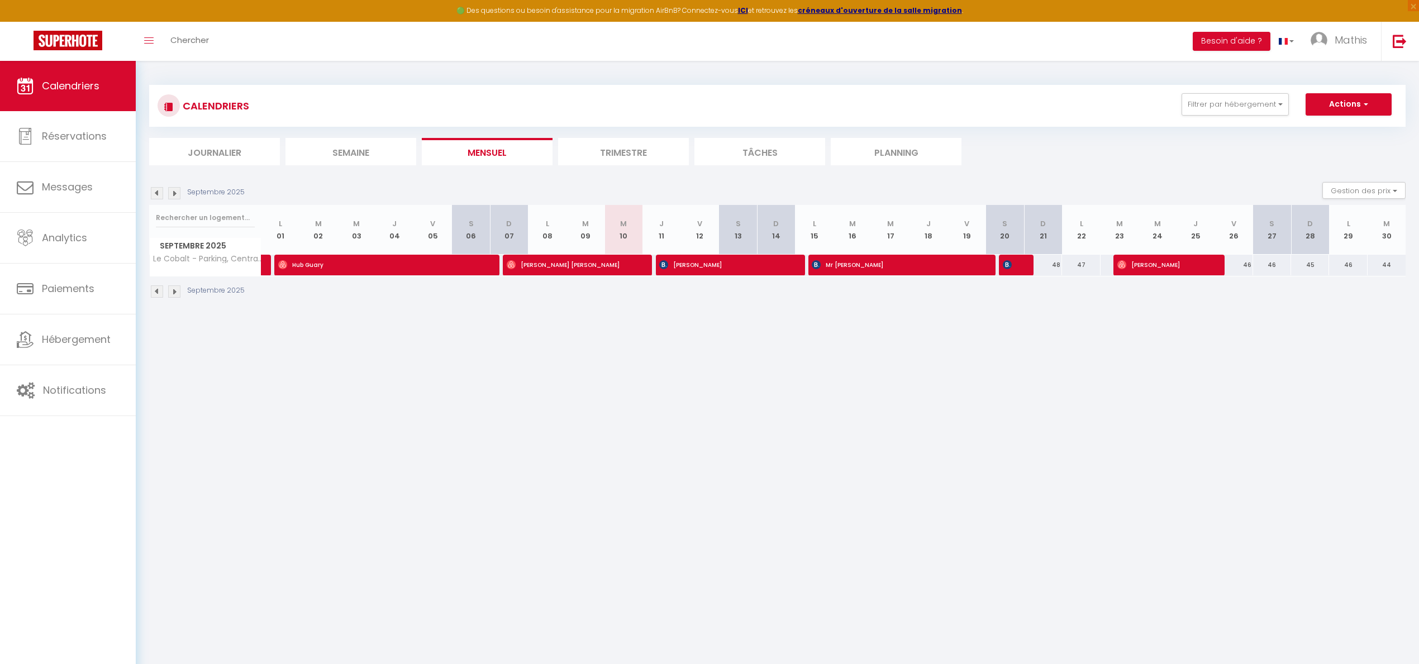
click at [177, 194] on img at bounding box center [174, 193] width 12 height 12
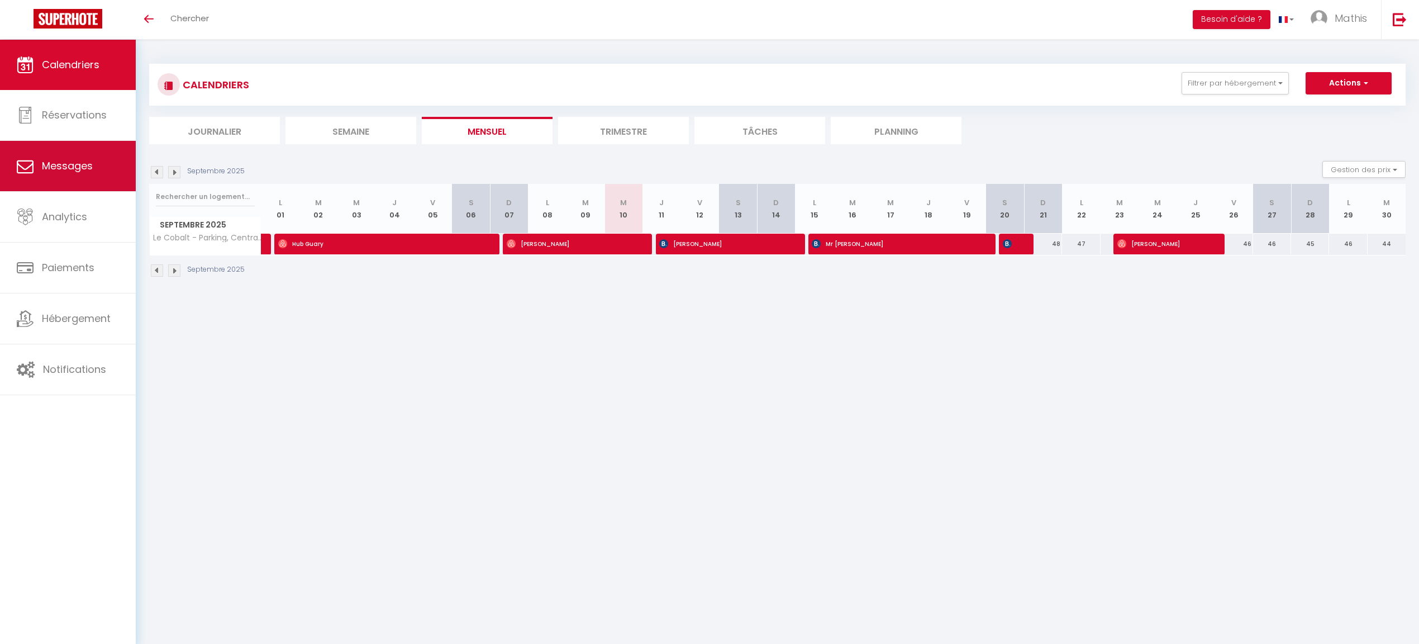
click at [73, 147] on link "Messages" at bounding box center [68, 166] width 136 height 50
select select "message"
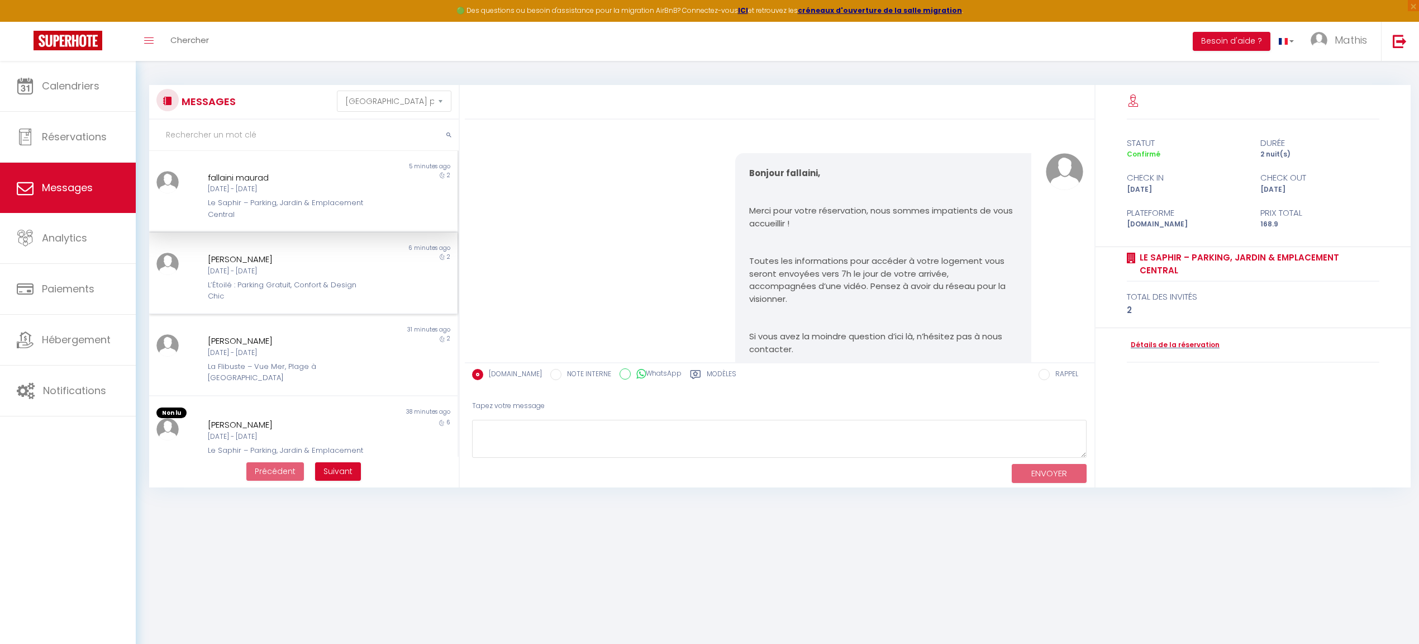
scroll to position [1305, 0]
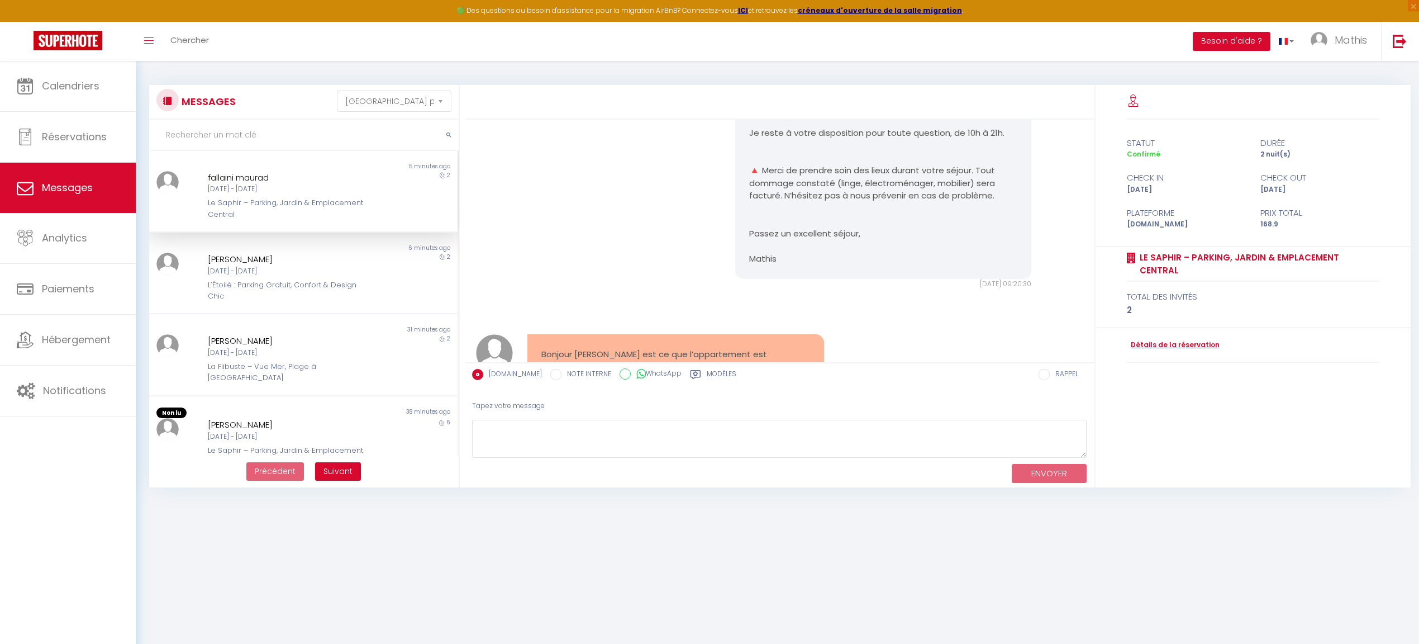
click at [537, 458] on div "ENVOYER" at bounding box center [779, 473] width 615 height 30
click at [711, 459] on div "ENVOYER" at bounding box center [779, 473] width 615 height 30
click at [711, 454] on div "Tapez votre message ENVOYER" at bounding box center [780, 439] width 630 height 95
click at [711, 454] on textarea at bounding box center [779, 439] width 615 height 39
type textarea "Bonjour, non désolé il ne sera pas prêt"
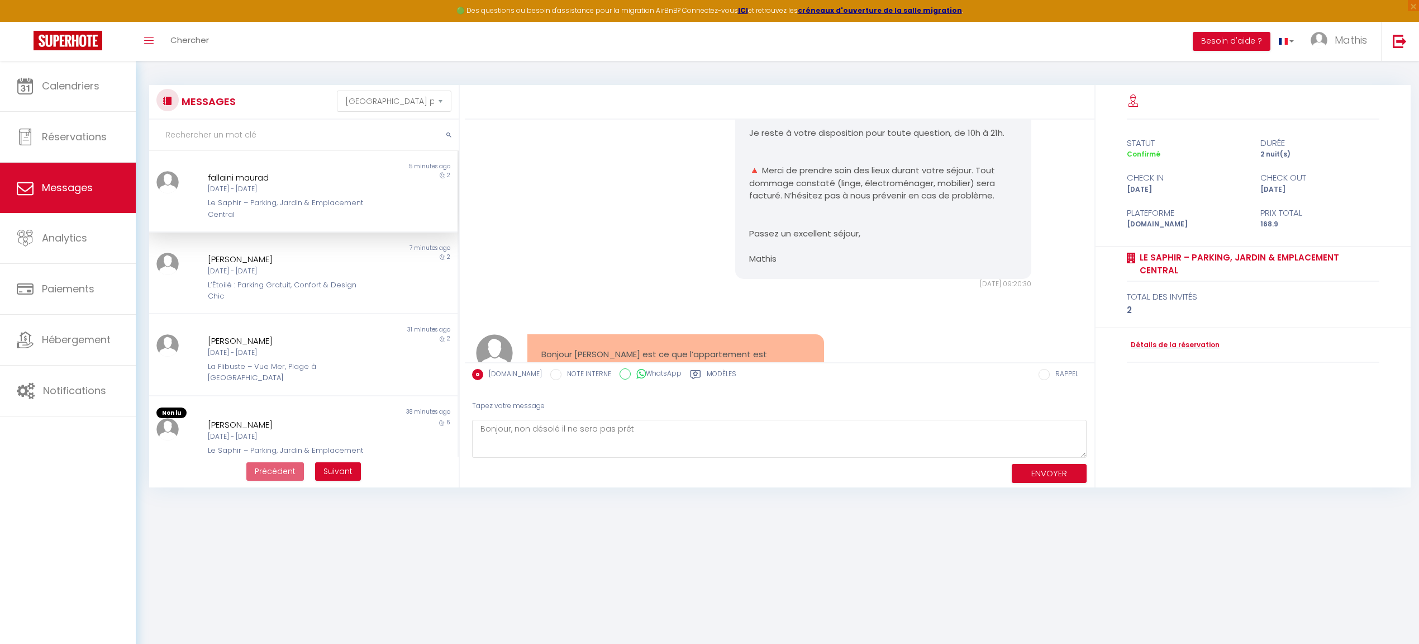
click at [1051, 476] on button "ENVOYER" at bounding box center [1049, 474] width 75 height 20
